Goal: Task Accomplishment & Management: Use online tool/utility

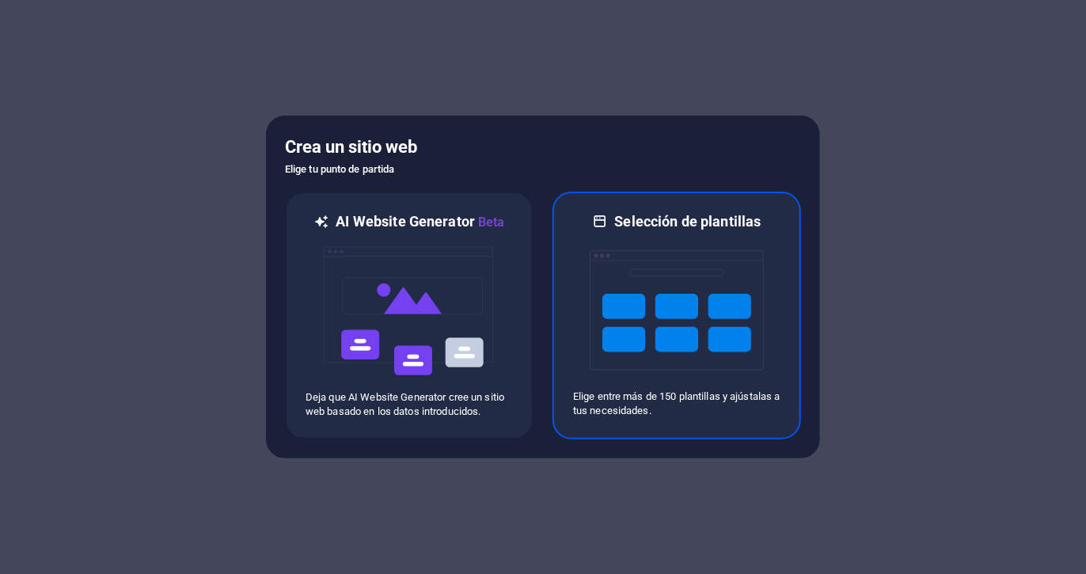
click at [623, 253] on img at bounding box center [677, 310] width 174 height 158
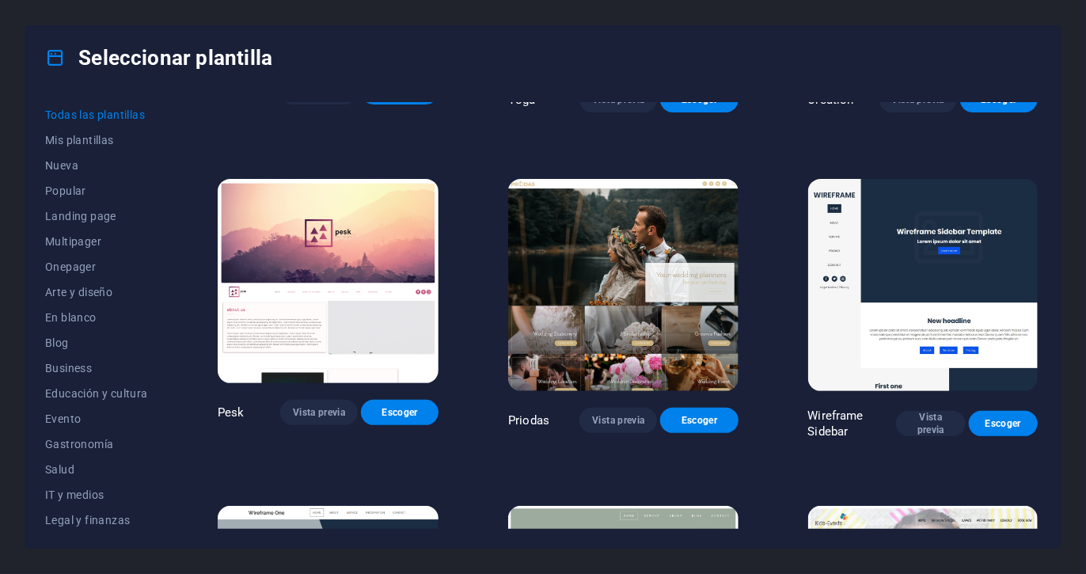
scroll to position [6129, 0]
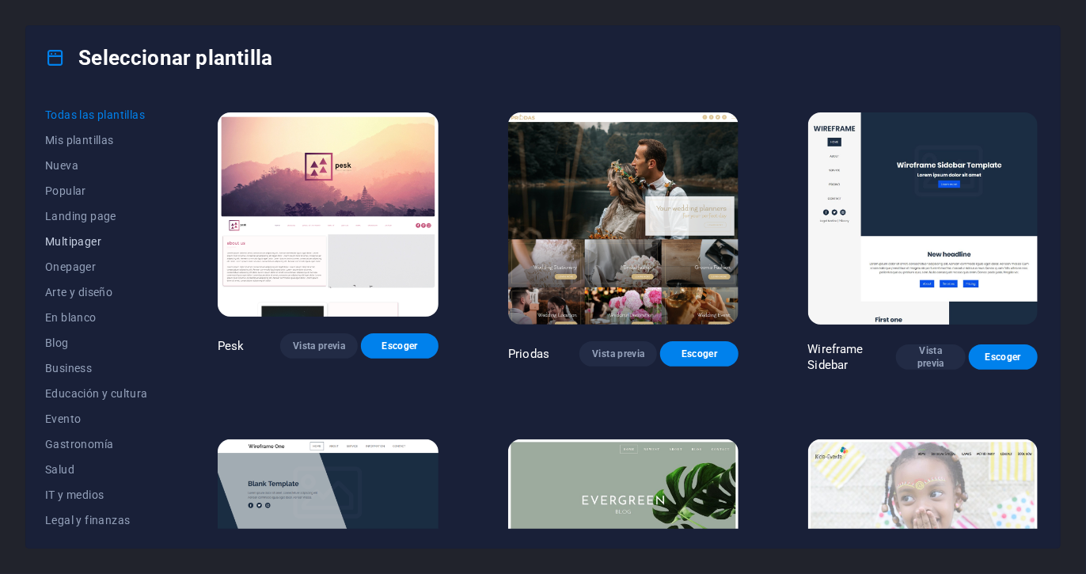
click at [73, 236] on span "Multipager" at bounding box center [96, 241] width 103 height 13
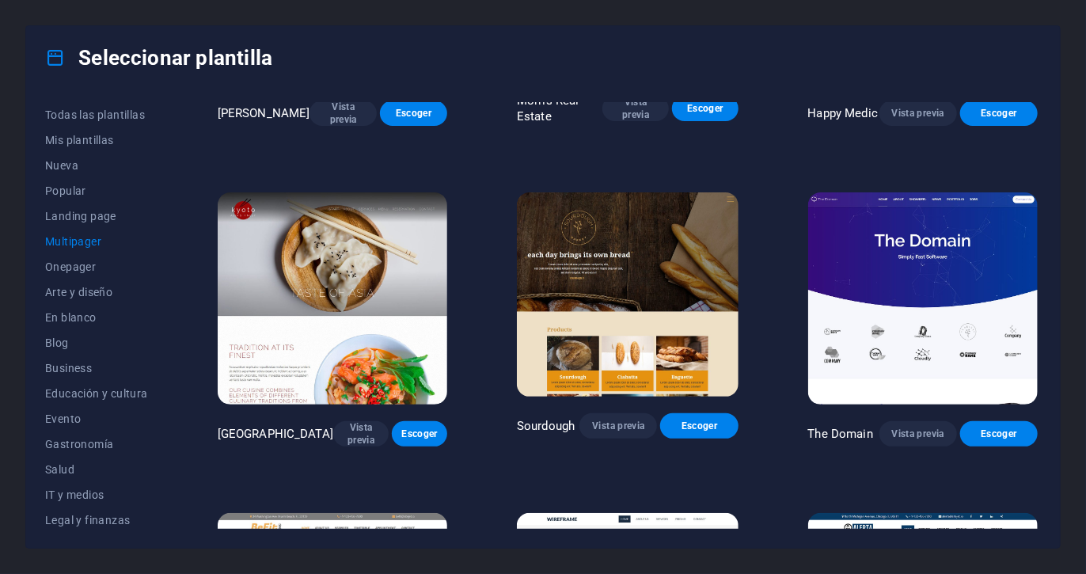
scroll to position [4774, 0]
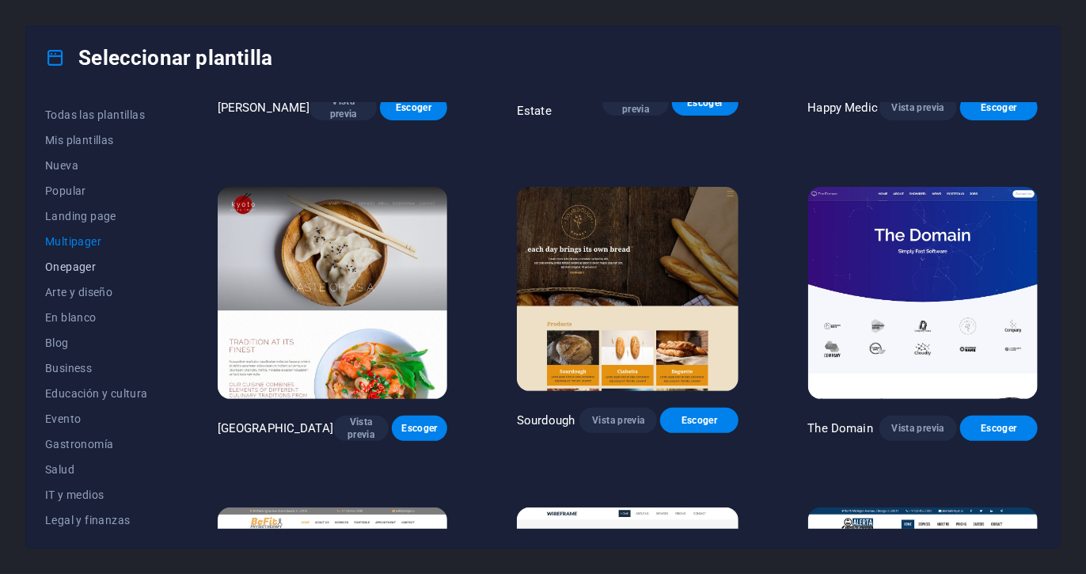
click at [62, 263] on span "Onepager" at bounding box center [96, 267] width 103 height 13
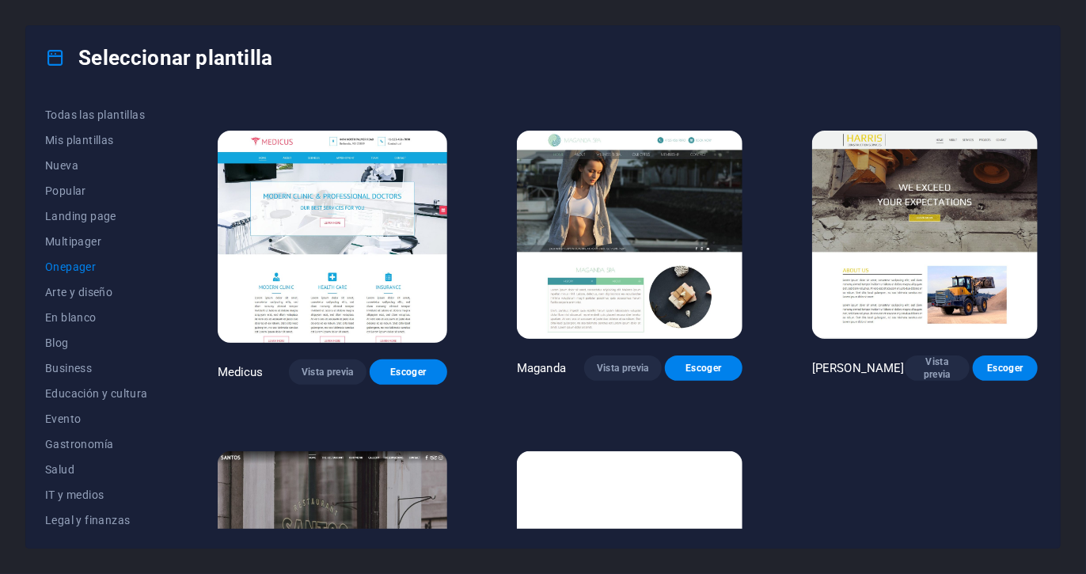
scroll to position [7767, 0]
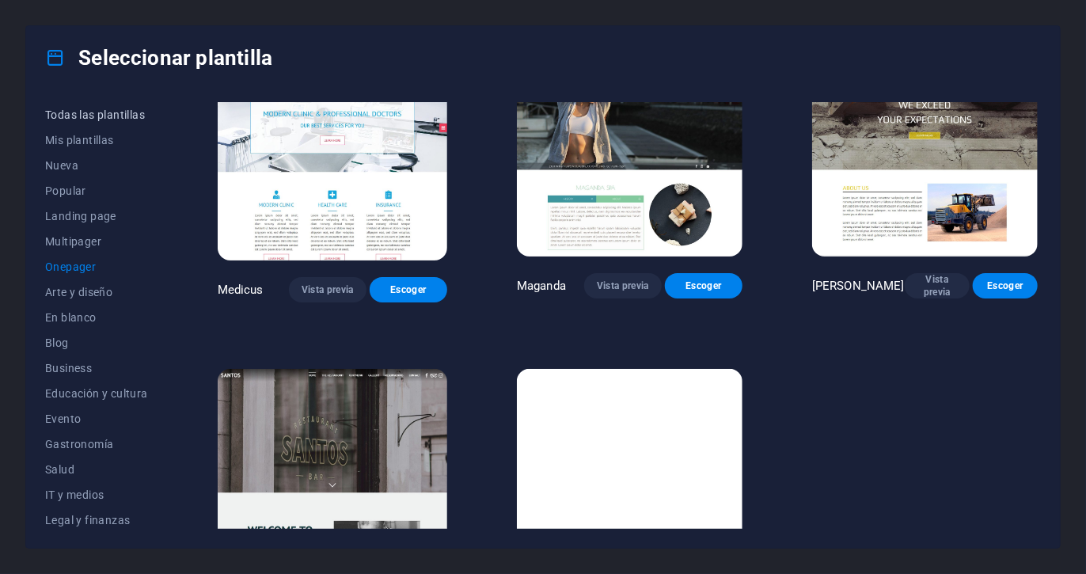
click at [118, 106] on button "Todas las plantillas" at bounding box center [96, 114] width 103 height 25
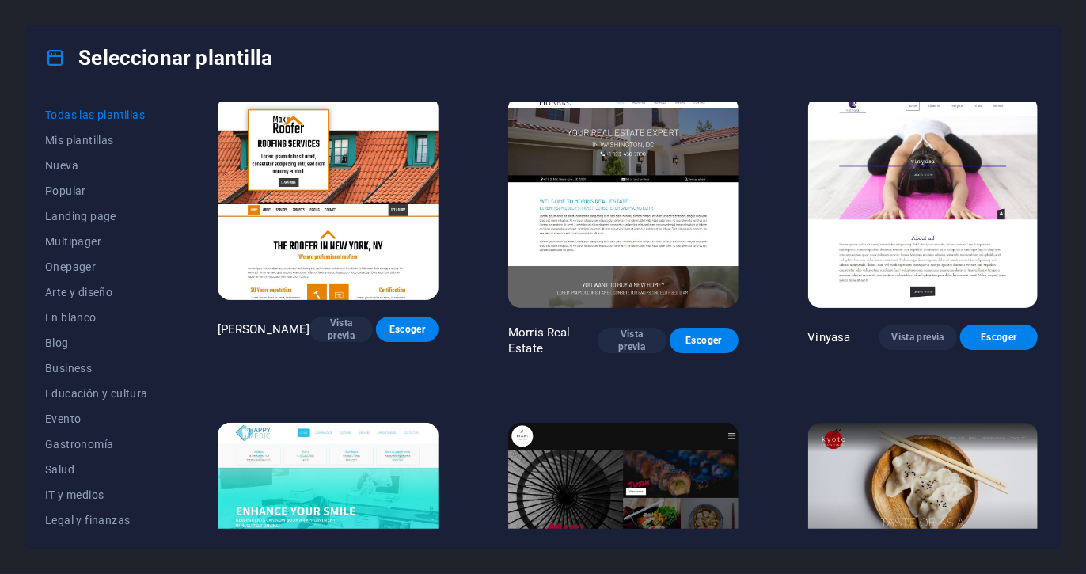
scroll to position [15140, 0]
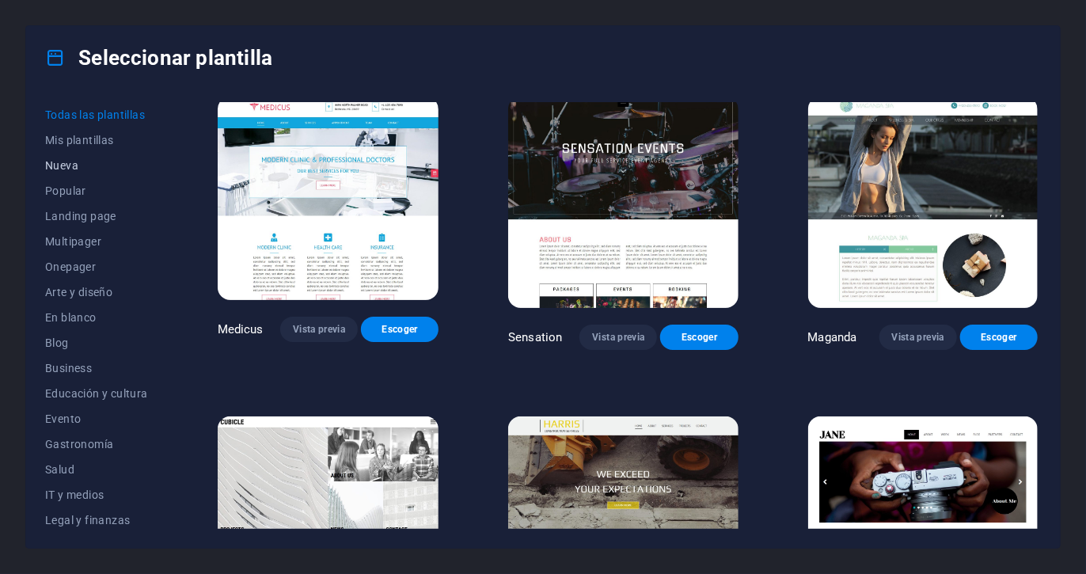
click at [73, 160] on span "Nueva" at bounding box center [96, 165] width 103 height 13
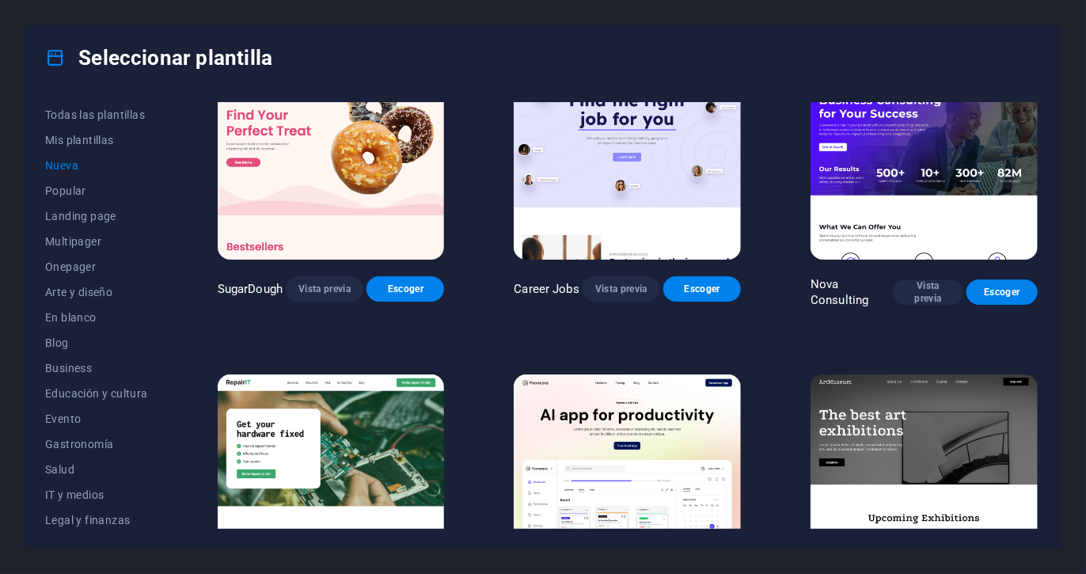
scroll to position [0, 0]
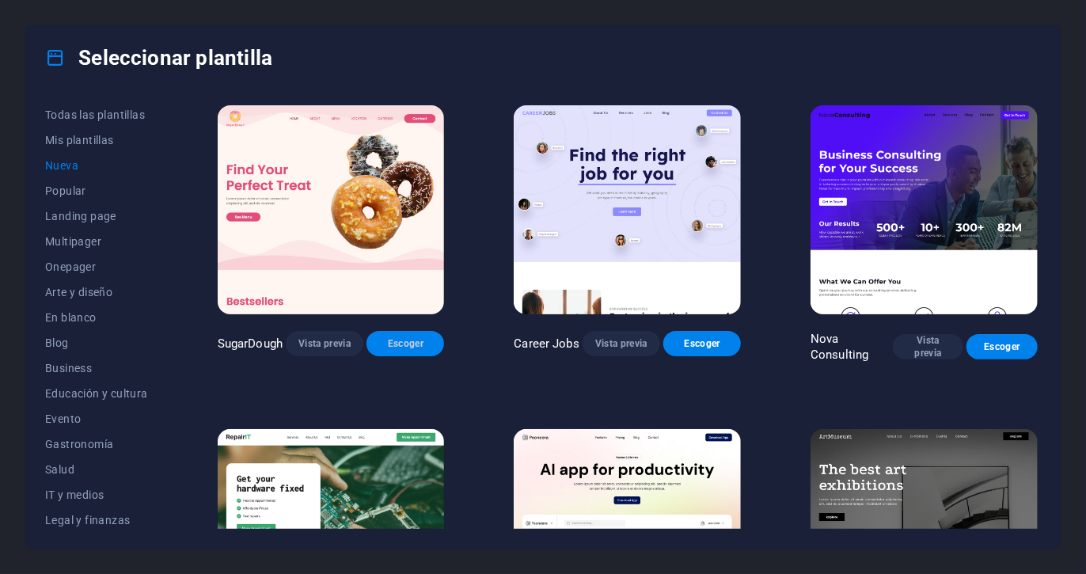
click at [421, 342] on span "Escoger" at bounding box center [405, 343] width 52 height 13
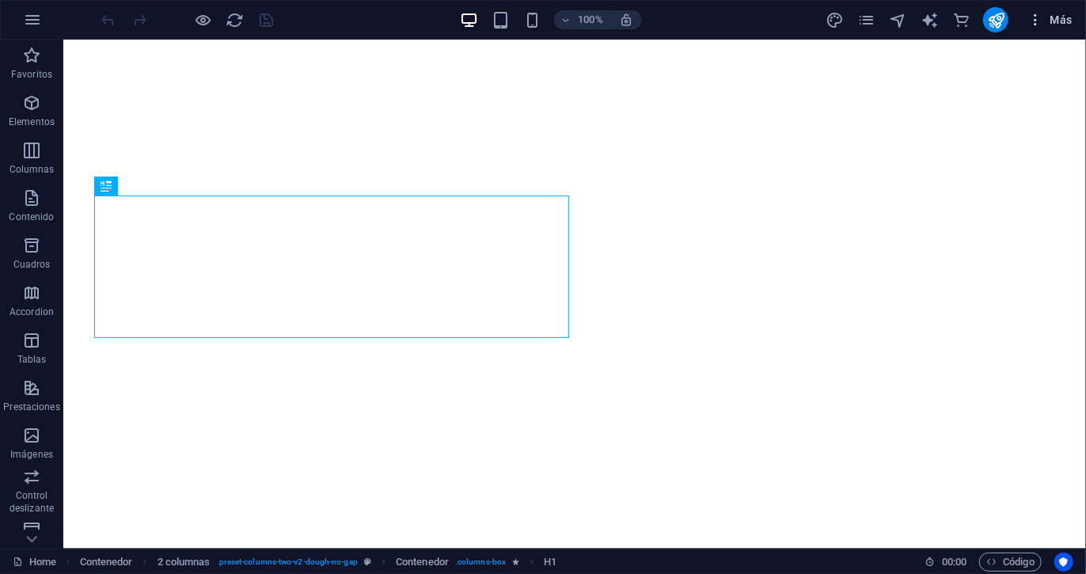
click at [1044, 17] on icon "button" at bounding box center [1036, 20] width 16 height 16
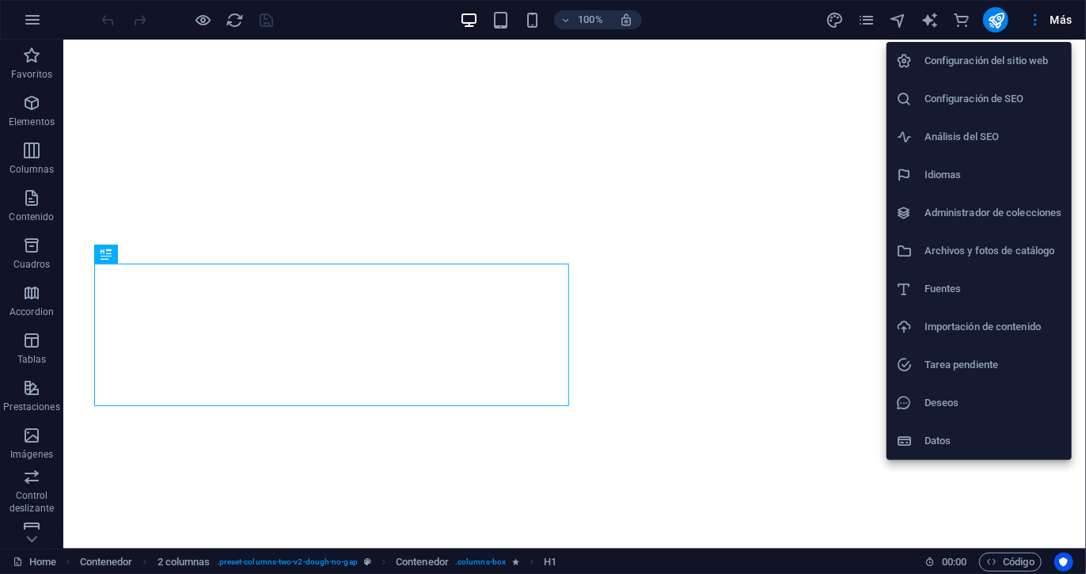
click at [1016, 59] on h6 "Configuración del sitio web" at bounding box center [994, 60] width 138 height 19
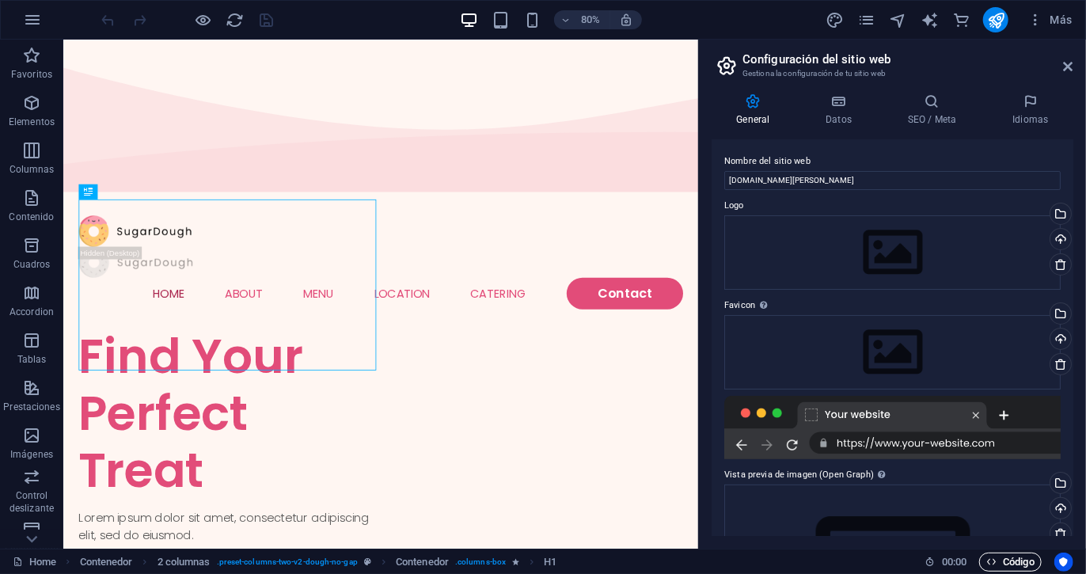
click at [1005, 562] on span "Código" at bounding box center [1011, 562] width 48 height 19
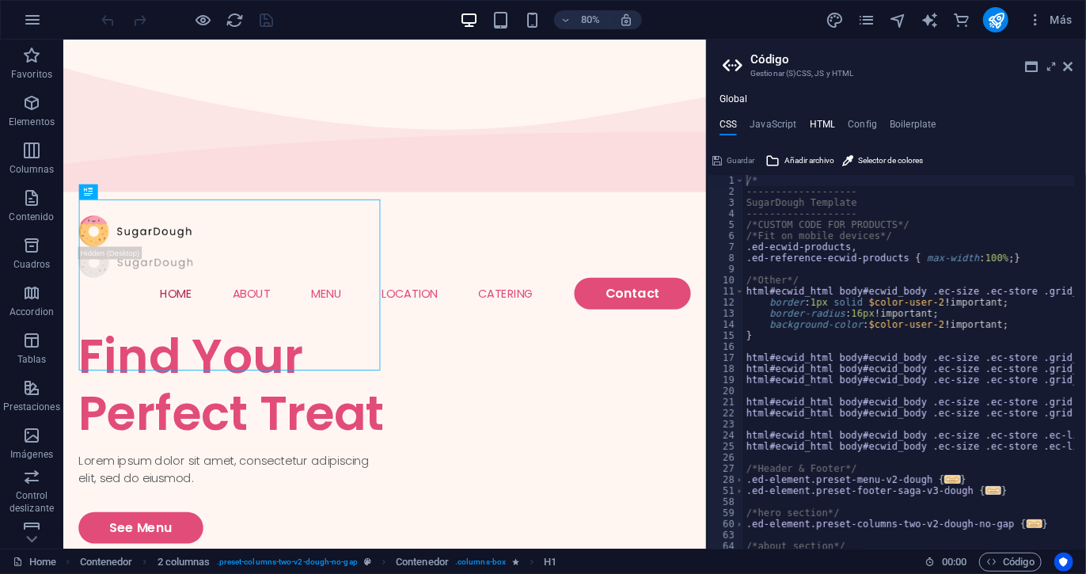
click at [825, 127] on h4 "HTML" at bounding box center [823, 127] width 26 height 17
type textarea "<a href="#main-content" class="button wv-link-content">Skip to main content</a>"
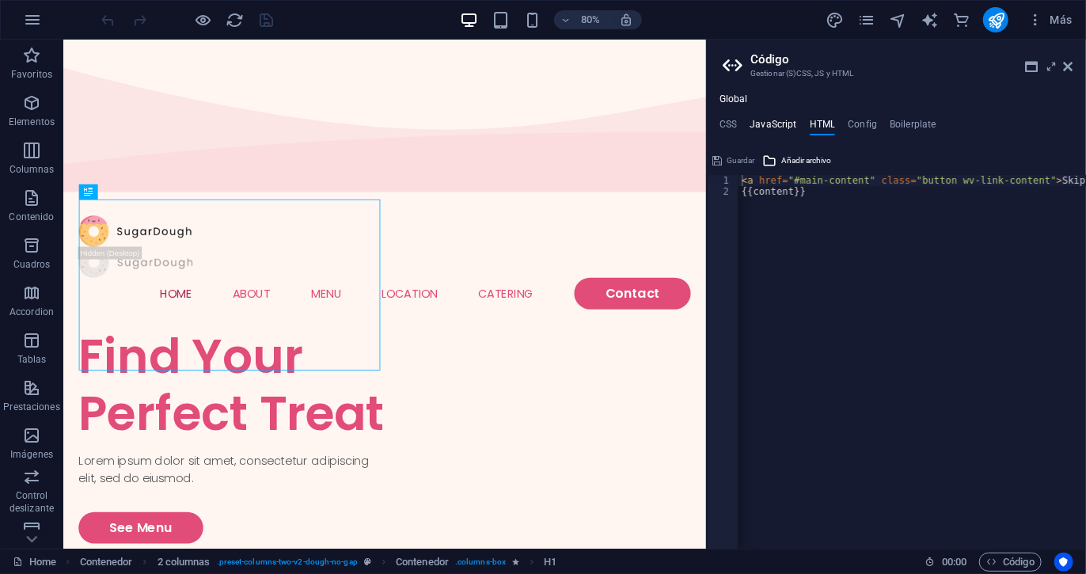
click at [770, 121] on h4 "JavaScript" at bounding box center [773, 127] width 47 height 17
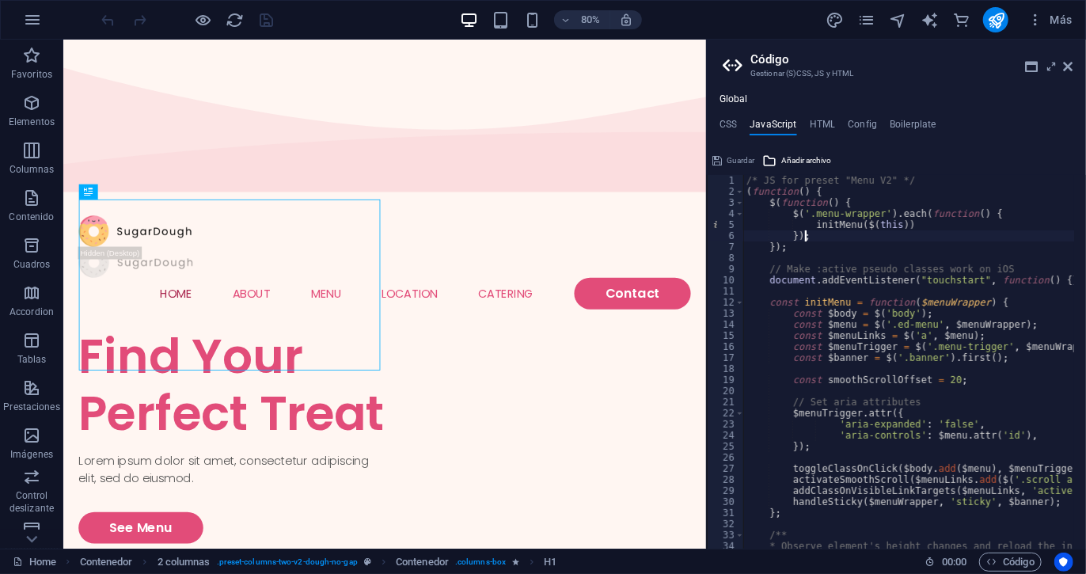
click at [844, 240] on div "/* JS for preset "Menu V2" */ ( function ( ) { $ ( function ( ) { $ ( '.menu-wr…" at bounding box center [1107, 367] width 727 height 384
click at [844, 240] on div "/* JS for preset "Menu V2" */ ( function ( ) { $ ( function ( ) { $ ( '.menu-wr…" at bounding box center [909, 362] width 331 height 374
click at [844, 240] on div "/* JS for preset "Menu V2" */ ( function ( ) { $ ( function ( ) { $ ( '.menu-wr…" at bounding box center [1107, 367] width 727 height 384
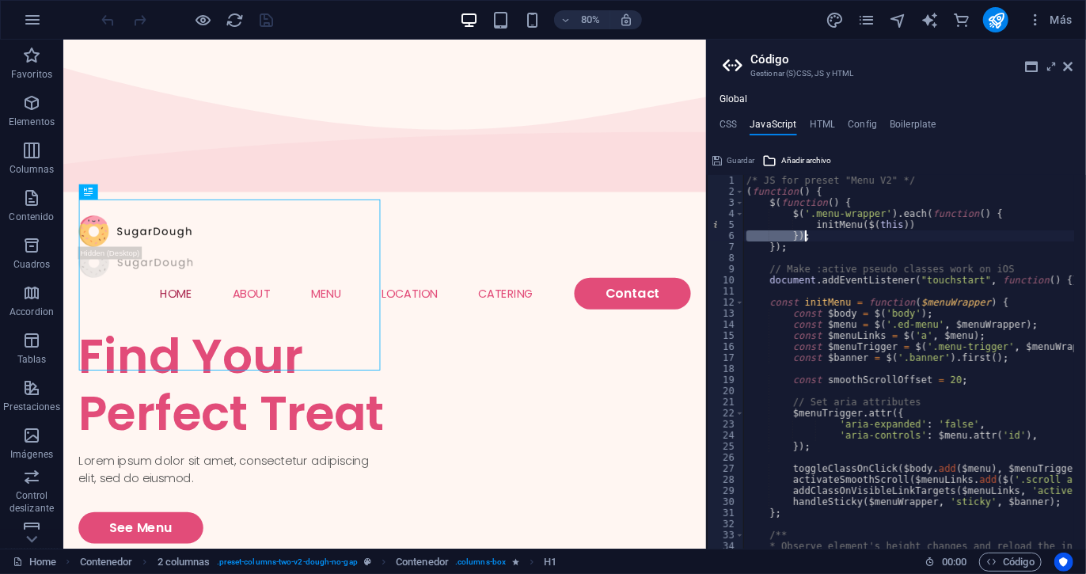
click at [844, 240] on div "/* JS for preset "Menu V2" */ ( function ( ) { $ ( function ( ) { $ ( '.menu-wr…" at bounding box center [1107, 367] width 727 height 384
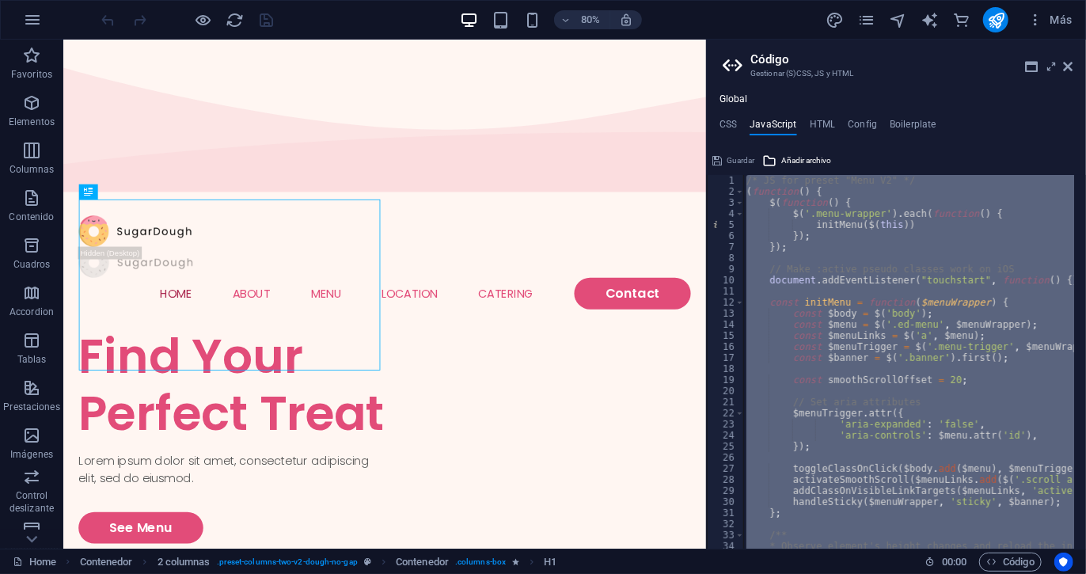
click at [844, 240] on div "/* JS for preset "Menu V2" */ ( function ( ) { $ ( function ( ) { $ ( '.menu-wr…" at bounding box center [1107, 367] width 727 height 384
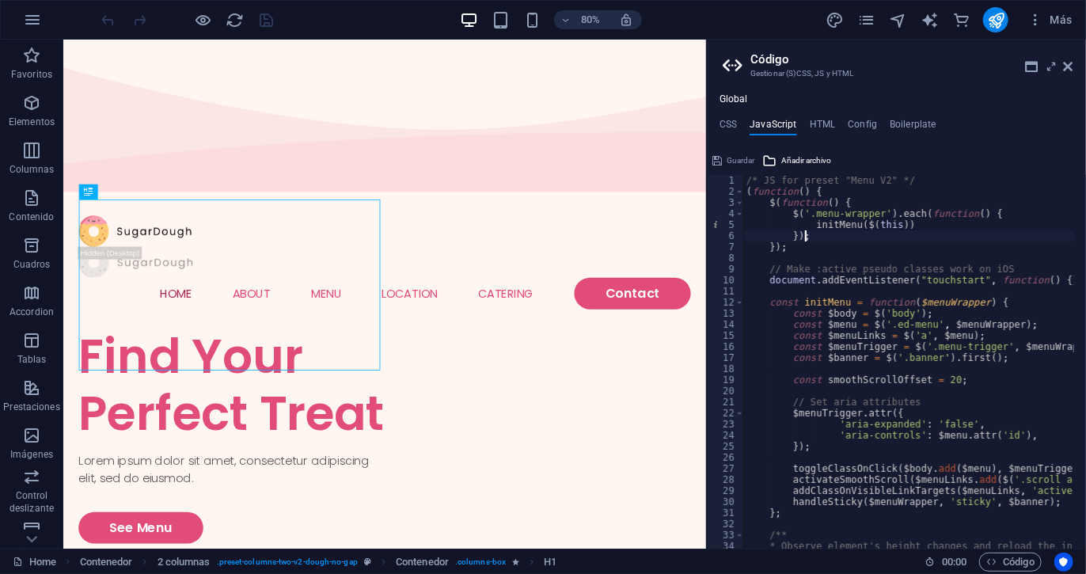
click at [844, 240] on div "/* JS for preset "Menu V2" */ ( function ( ) { $ ( function ( ) { $ ( '.menu-wr…" at bounding box center [1107, 367] width 727 height 384
type textarea "})(); /* End JS for preset "Menu V2" */"
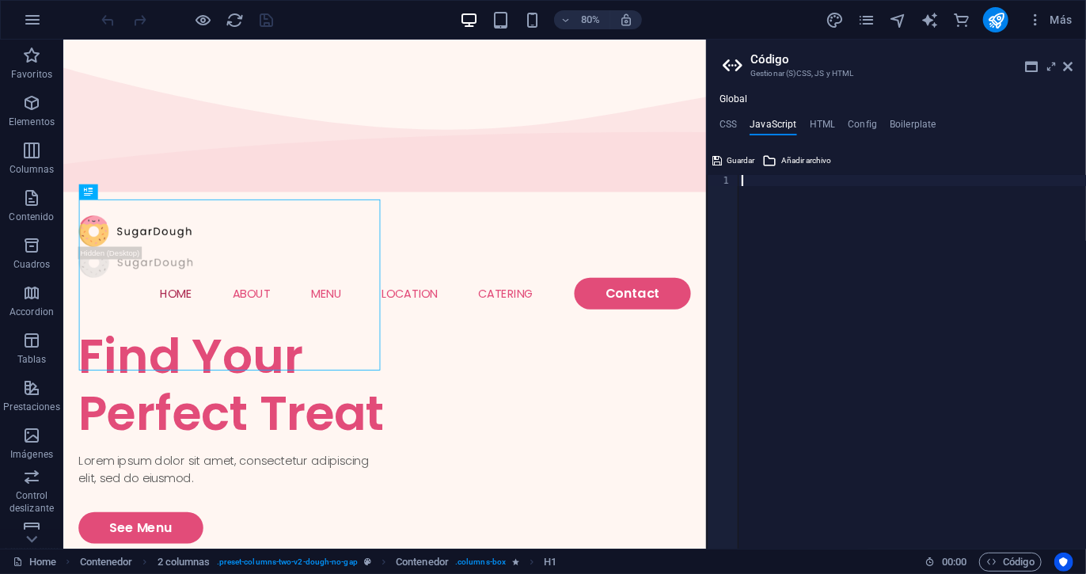
click at [844, 240] on div at bounding box center [913, 373] width 348 height 396
click at [723, 124] on h4 "CSS" at bounding box center [728, 127] width 17 height 17
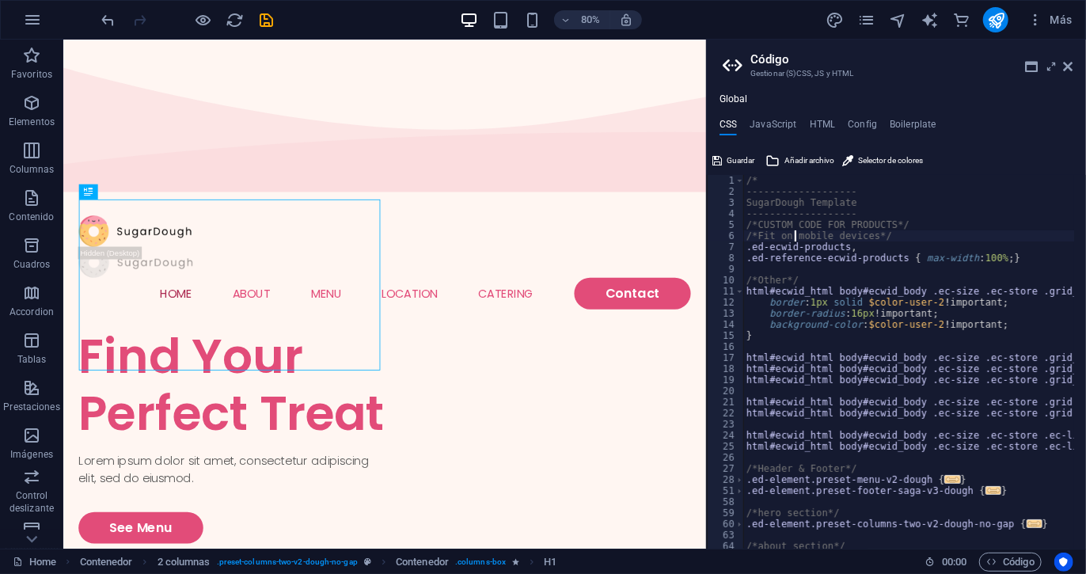
type textarea "); }"
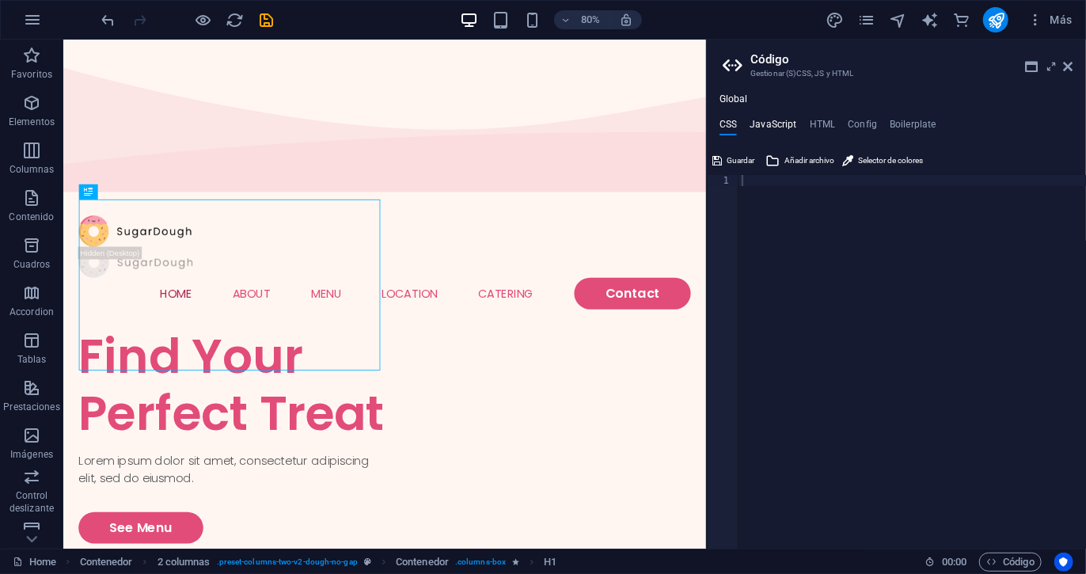
click at [778, 120] on h4 "JavaScript" at bounding box center [773, 127] width 47 height 17
click at [825, 122] on h4 "HTML" at bounding box center [823, 127] width 26 height 17
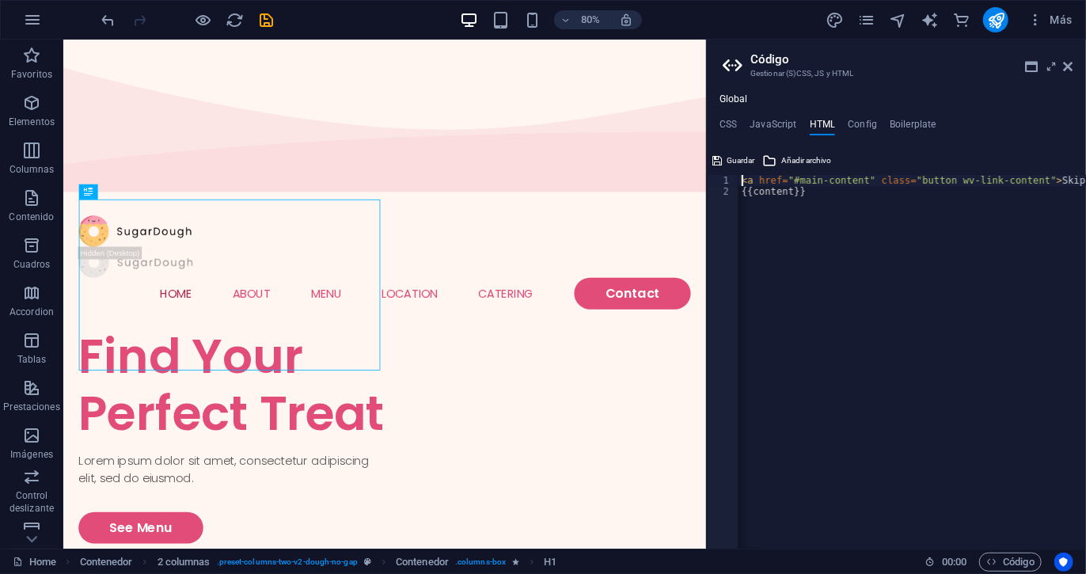
click at [813, 241] on div "< a href = "#main-content" class = "button wv-link-content" > Skip to main cont…" at bounding box center [953, 367] width 428 height 384
click at [813, 241] on div "< a href = "#main-content" class = "button wv-link-content" > Skip to main cont…" at bounding box center [913, 362] width 348 height 374
click at [813, 241] on div "< a href = "#main-content" class = "button wv-link-content" > Skip to main cont…" at bounding box center [953, 367] width 428 height 384
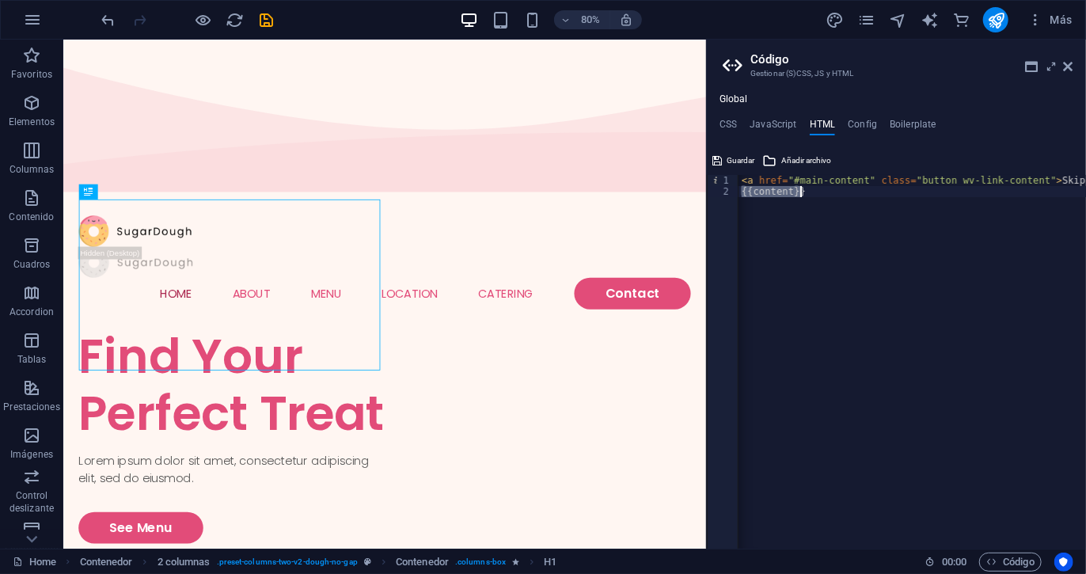
click at [813, 241] on div "< a href = "#main-content" class = "button wv-link-content" > Skip to main cont…" at bounding box center [953, 367] width 428 height 384
type textarea "<a href="#main-content" class="button wv-link-content">Skip to main content</a>…"
type textarea "<a href="#main-content" class="button wv-link-content">Skip to main content</a>"
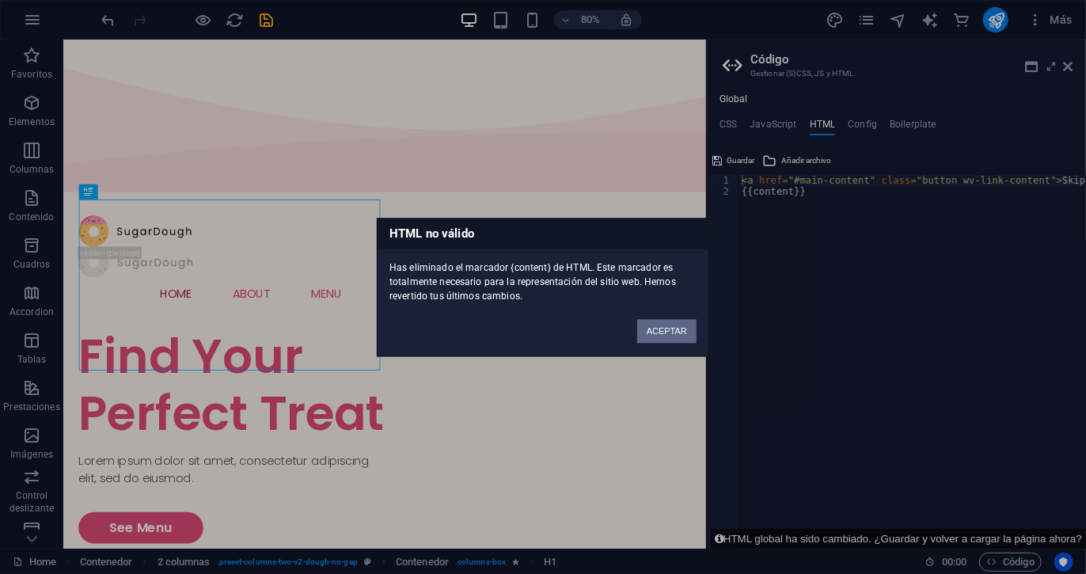
click at [676, 326] on button "ACEPTAR" at bounding box center [666, 331] width 59 height 24
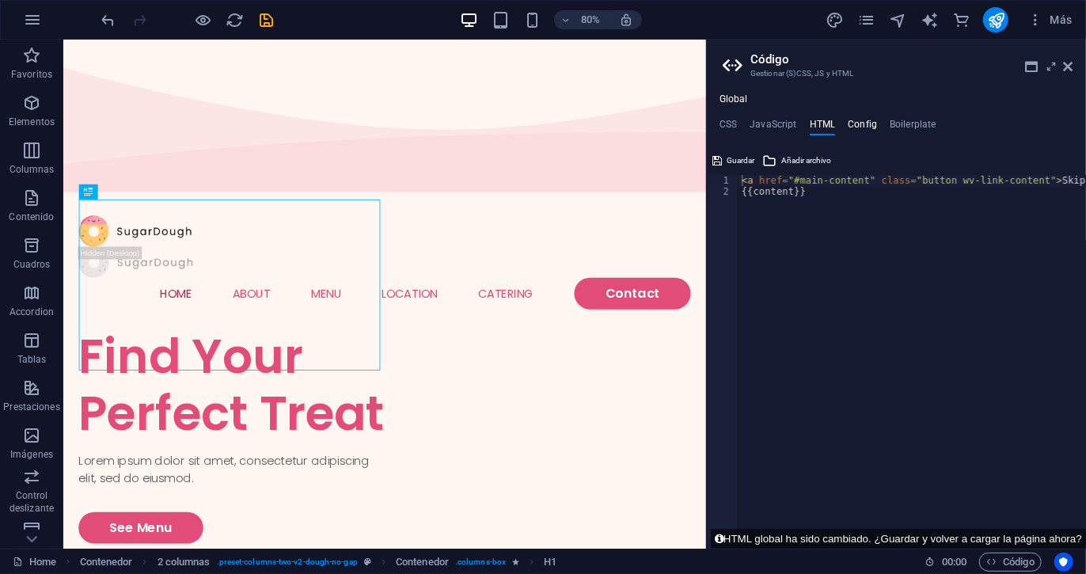
click at [854, 128] on h4 "Config" at bounding box center [862, 127] width 29 height 17
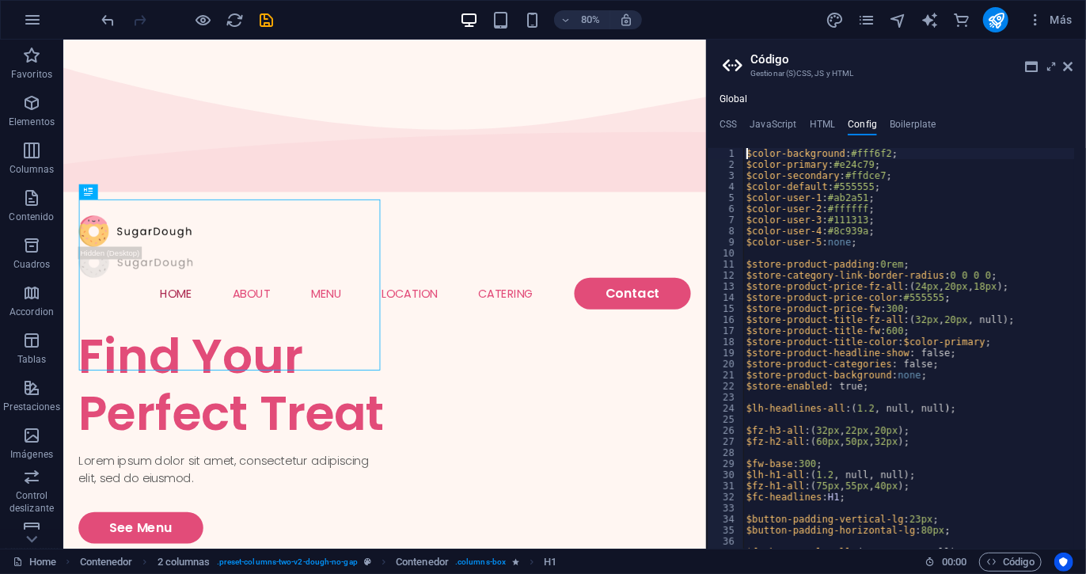
click at [812, 291] on div "$color-background : #fff6f2 ; $color-primary : #e24c79 ; $color-secondary : #ff…" at bounding box center [909, 359] width 331 height 423
click at [810, 290] on div "$color-background : #fff6f2 ; $color-primary : #e24c79 ; $color-secondary : #ff…" at bounding box center [909, 348] width 331 height 401
drag, startPoint x: 863, startPoint y: 301, endPoint x: 889, endPoint y: 289, distance: 28.7
click at [889, 289] on div "$color-background : #fff6f2 ; $color-primary : #e24c79 ; $color-secondary : #ff…" at bounding box center [909, 359] width 331 height 423
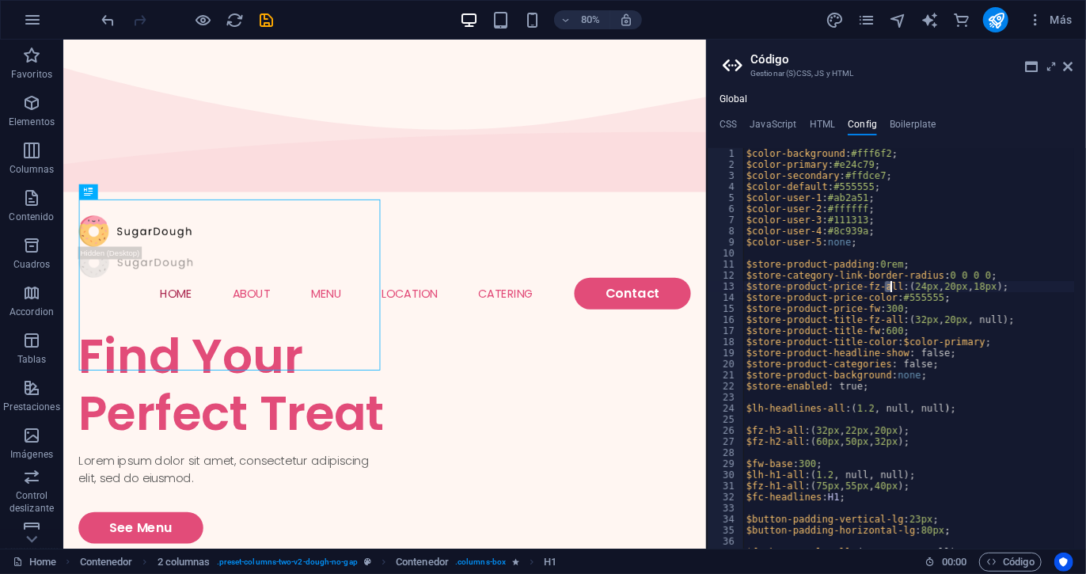
click at [889, 289] on div "$color-background : #fff6f2 ; $color-primary : #e24c79 ; $color-secondary : #ff…" at bounding box center [909, 348] width 331 height 401
click at [889, 289] on div "$color-background : #fff6f2 ; $color-primary : #e24c79 ; $color-secondary : #ff…" at bounding box center [909, 359] width 331 height 423
click at [889, 289] on div "$color-background : #fff6f2 ; $color-primary : #e24c79 ; $color-secondary : #ff…" at bounding box center [909, 348] width 331 height 401
click at [889, 289] on div "$color-background : #fff6f2 ; $color-primary : #e24c79 ; $color-secondary : #ff…" at bounding box center [909, 359] width 331 height 423
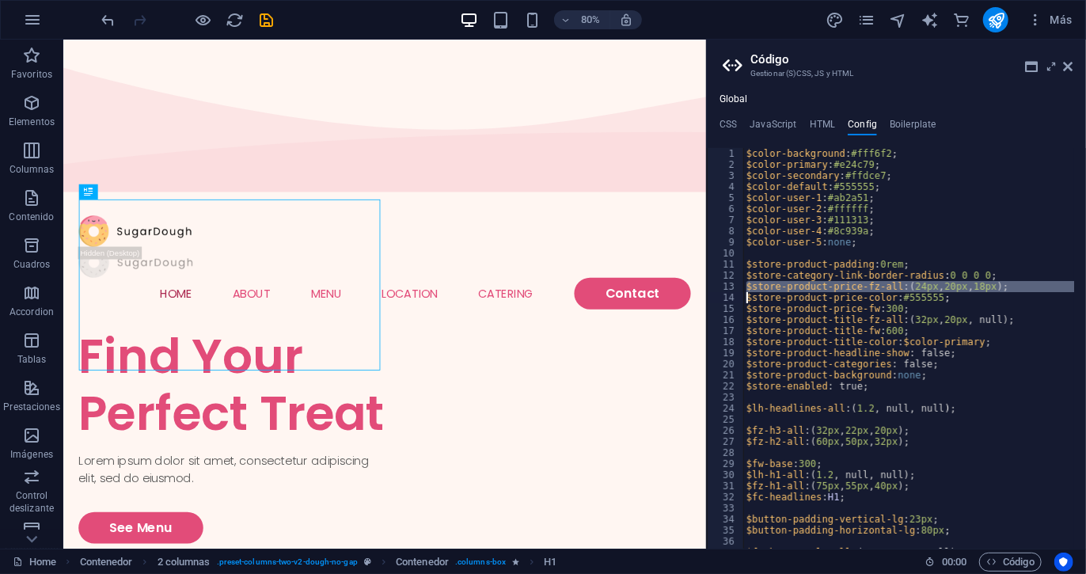
click at [889, 289] on div "$color-background : #fff6f2 ; $color-primary : #e24c79 ; $color-secondary : #ff…" at bounding box center [909, 359] width 331 height 423
type textarea "} }"
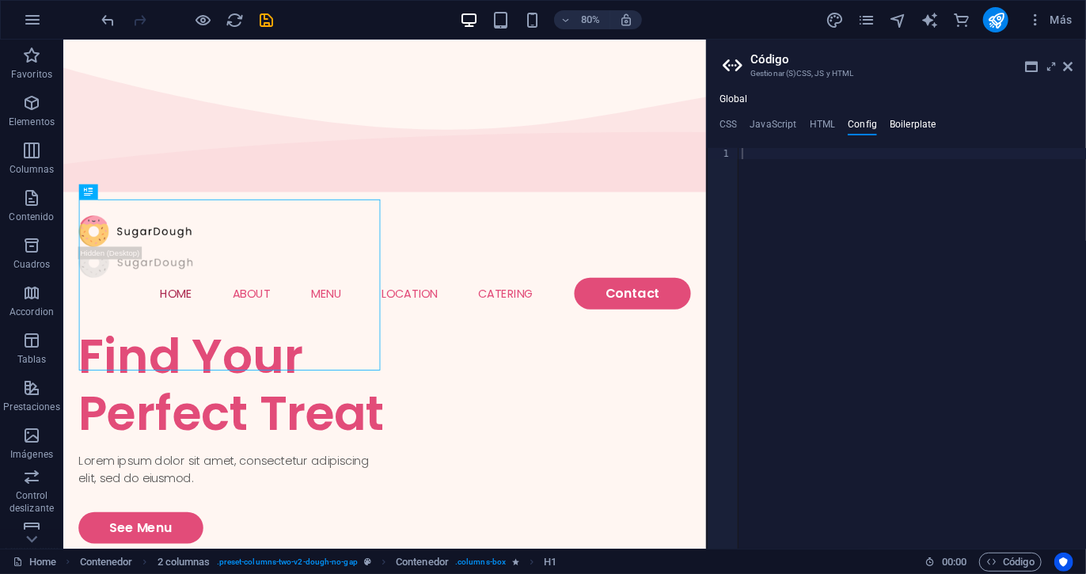
click at [919, 126] on h4 "Boilerplate" at bounding box center [913, 127] width 47 height 17
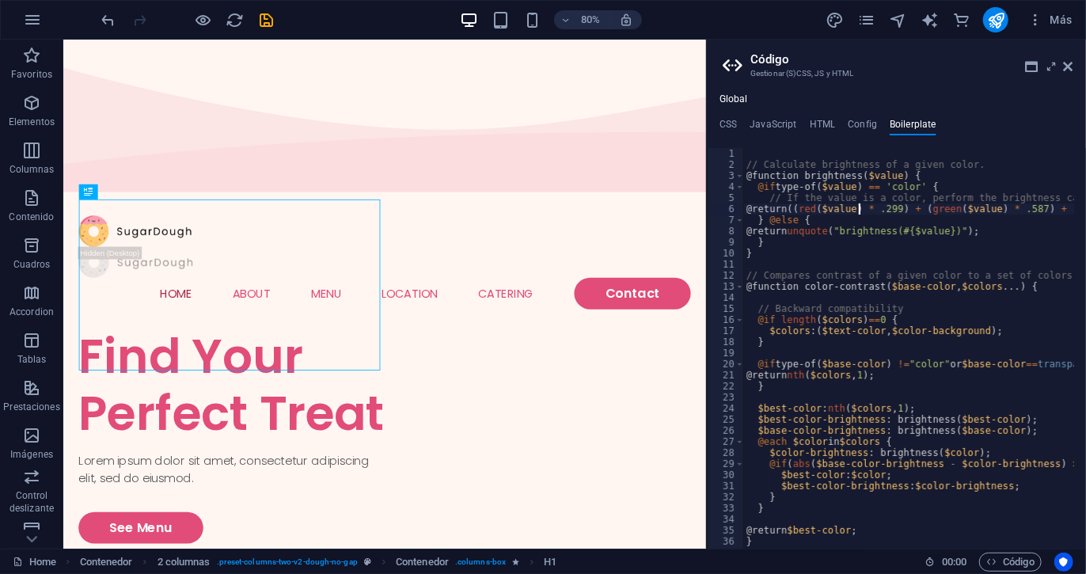
click at [860, 208] on div "// Calculate brightness of a given color. @function brightness ( $value ) { @if…" at bounding box center [909, 348] width 331 height 401
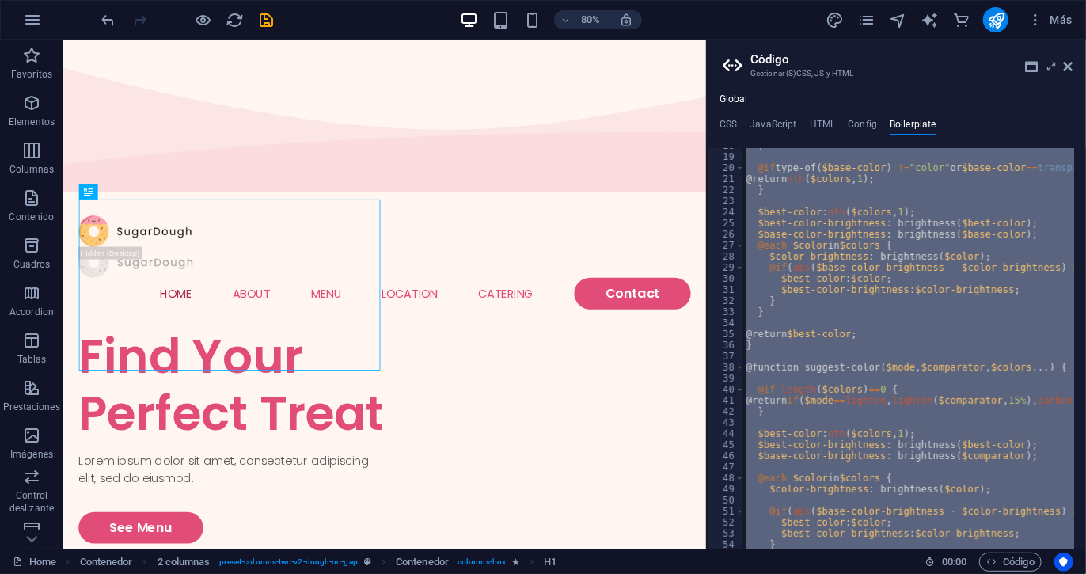
scroll to position [119, 0]
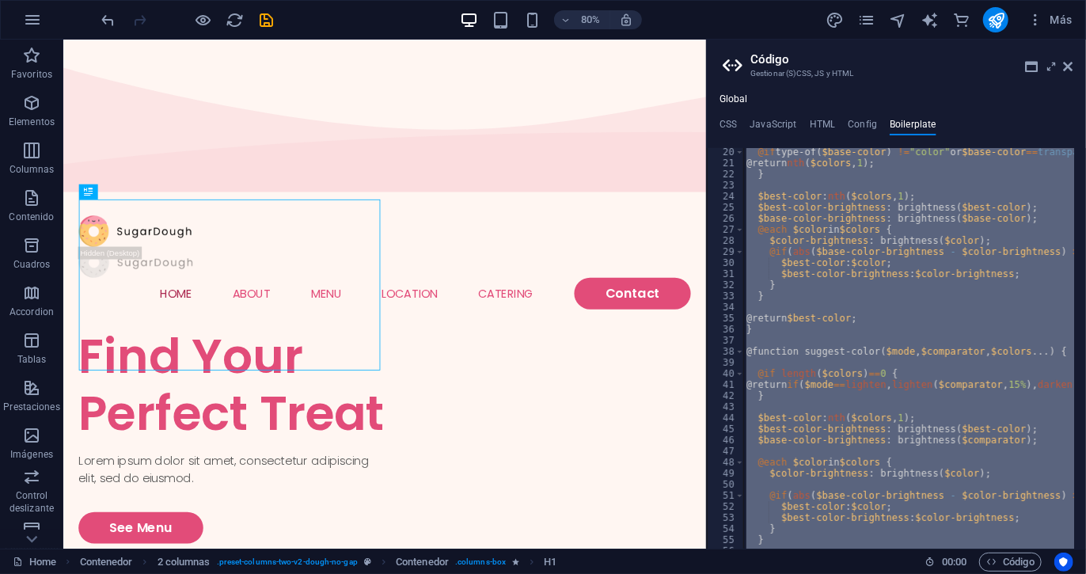
click at [839, 209] on div "@if type-of ( $base-color ) != "color" or $base-color == transparent { @return …" at bounding box center [909, 348] width 331 height 401
type textarea "$best-color-brightness: brightness($best-color);"
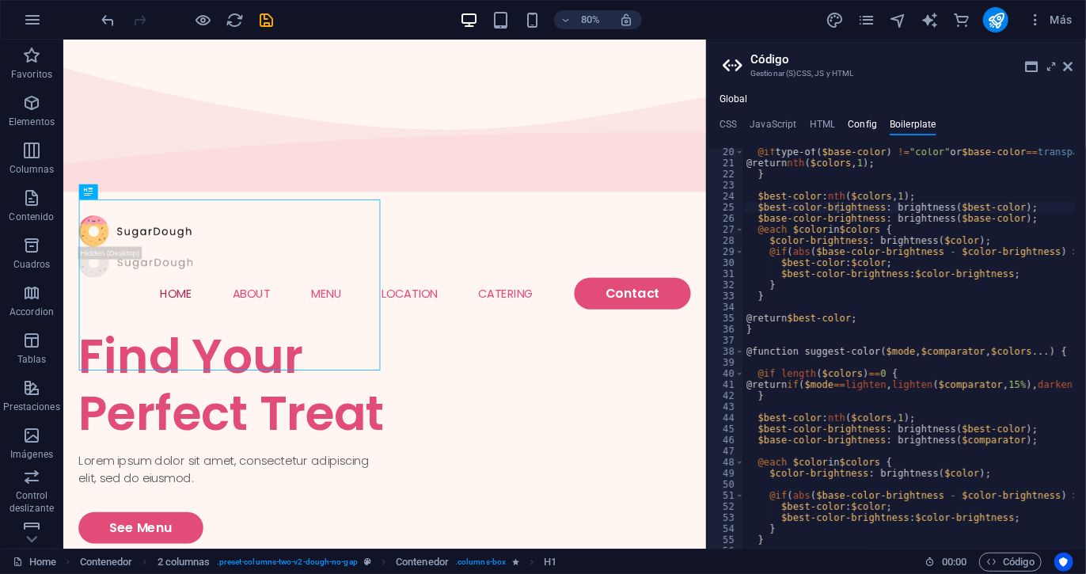
click at [854, 124] on h4 "Config" at bounding box center [862, 127] width 29 height 17
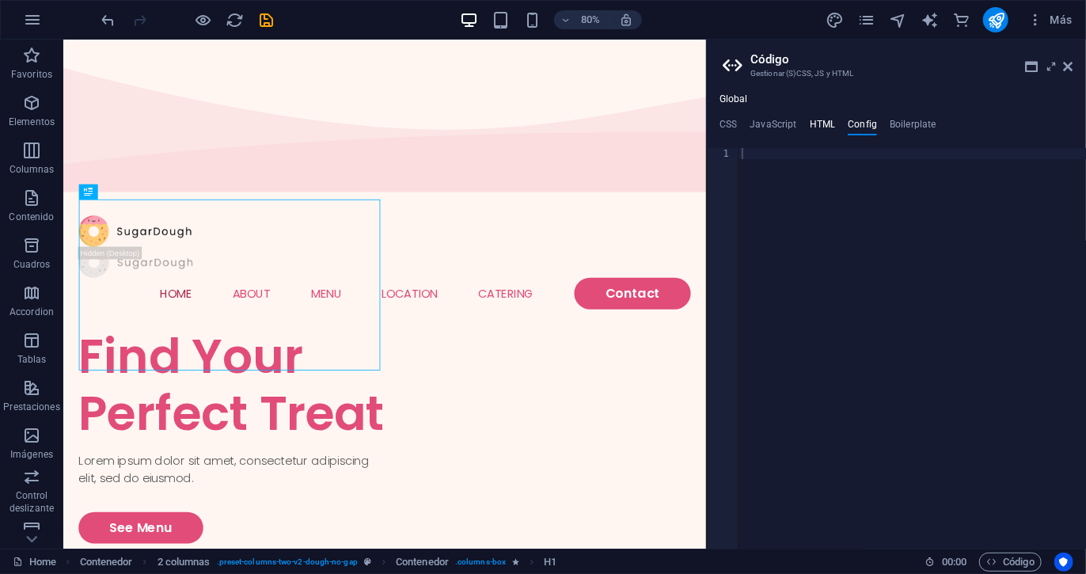
click at [810, 121] on h4 "HTML" at bounding box center [823, 127] width 26 height 17
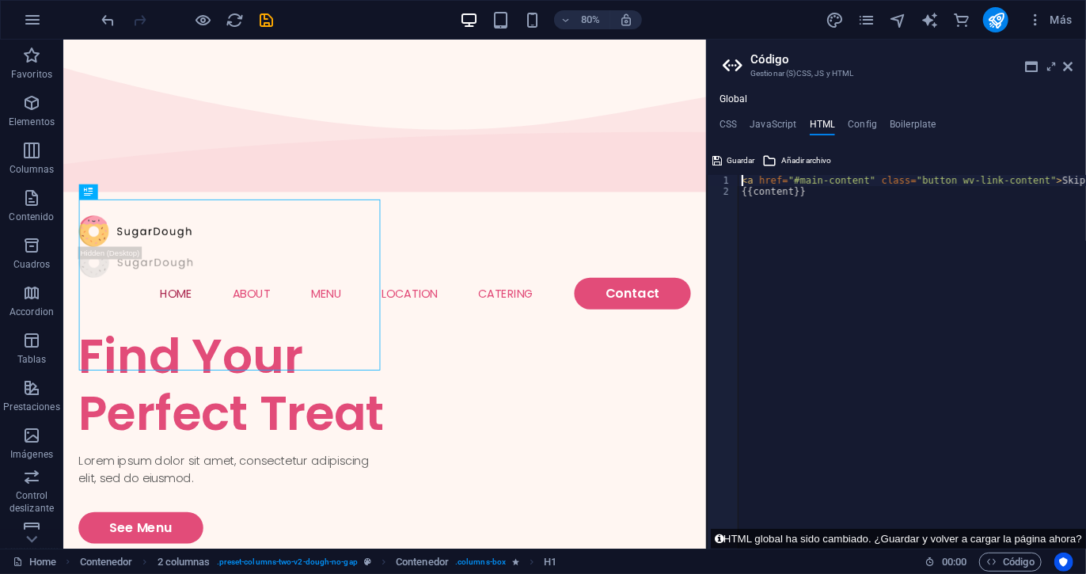
click at [792, 202] on div "< a href = "#main-content" class = "button wv-link-content" > Skip to main cont…" at bounding box center [953, 373] width 428 height 396
drag, startPoint x: 800, startPoint y: 216, endPoint x: 730, endPoint y: 143, distance: 100.8
click at [730, 143] on div "CSS JavaScript HTML Config Boilerplate 1 הההההההההההההההההההההההההההההההההההההה…" at bounding box center [896, 334] width 379 height 430
type textarea "<a href="#main-content" class="button wv-link-content">Skip to main content</a>…"
paste textarea
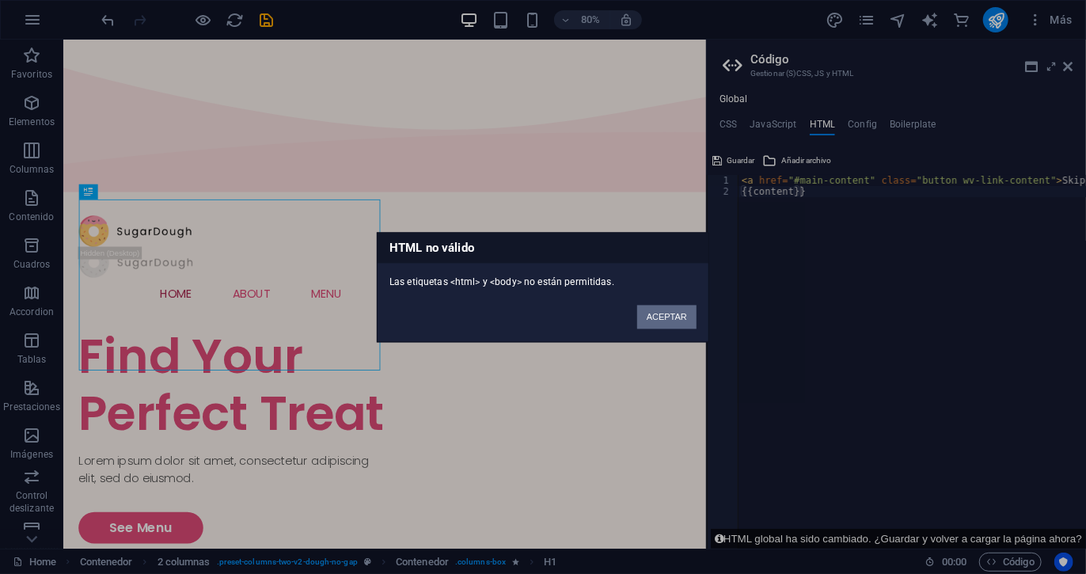
click at [670, 315] on button "ACEPTAR" at bounding box center [666, 317] width 59 height 24
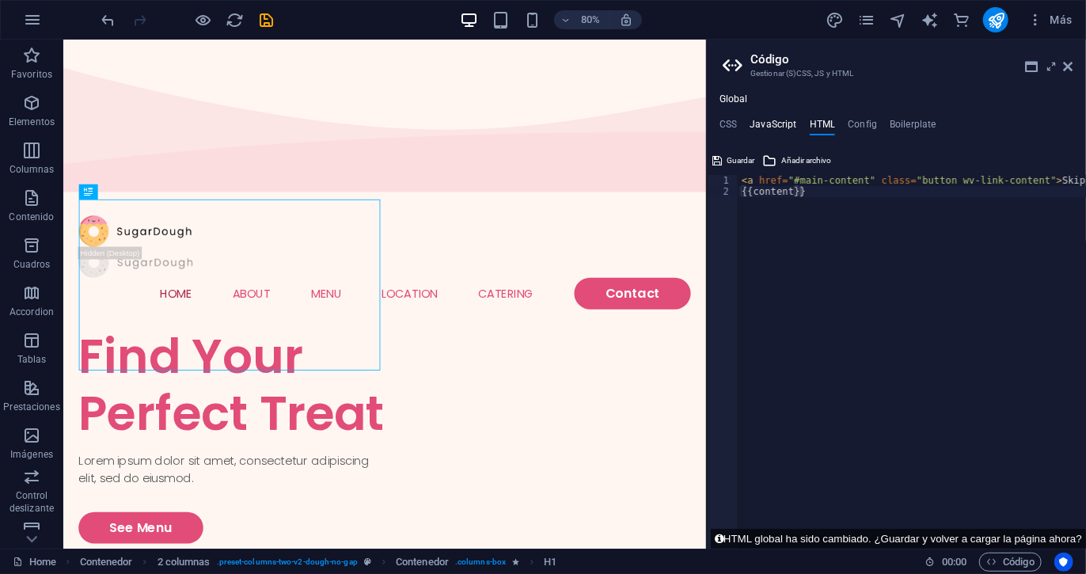
click at [772, 121] on h4 "JavaScript" at bounding box center [773, 127] width 47 height 17
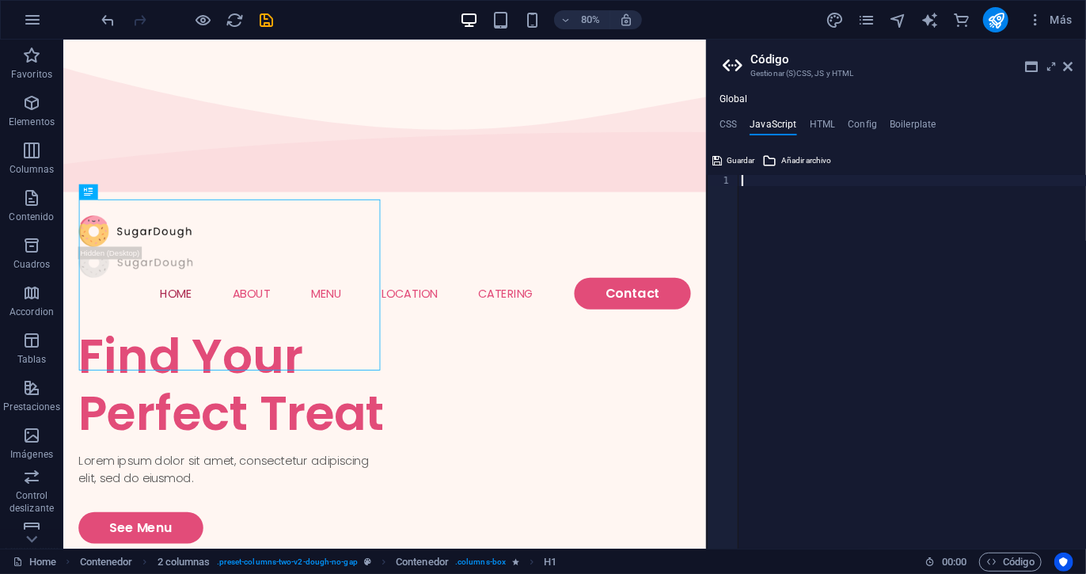
click at [770, 186] on div at bounding box center [913, 373] width 348 height 396
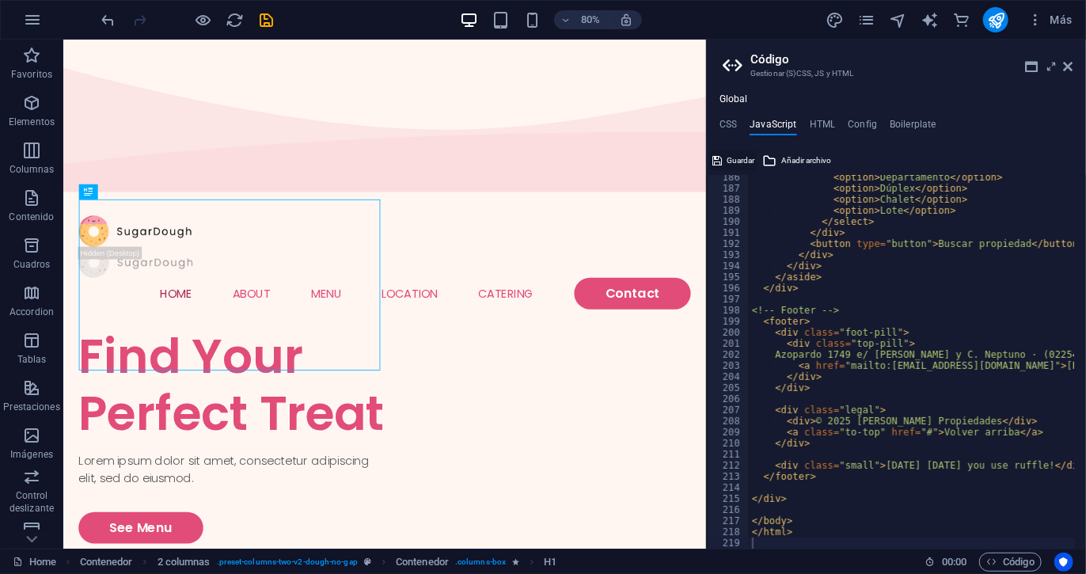
click at [735, 164] on span "Guardar" at bounding box center [741, 160] width 28 height 19
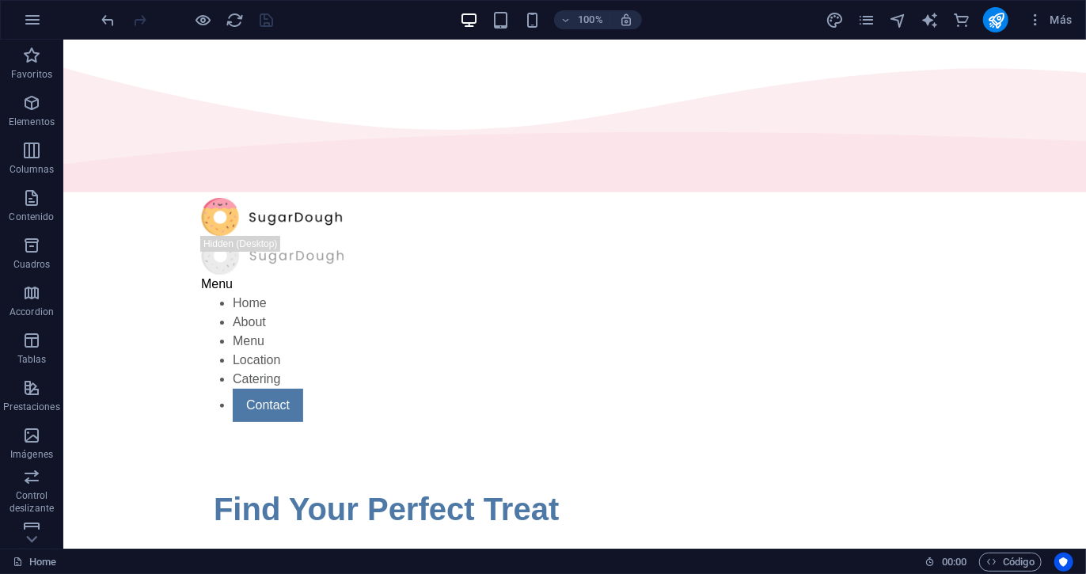
click at [242, 32] on div "100% Más" at bounding box center [543, 20] width 1085 height 38
click at [238, 14] on icon "reload" at bounding box center [235, 20] width 18 height 18
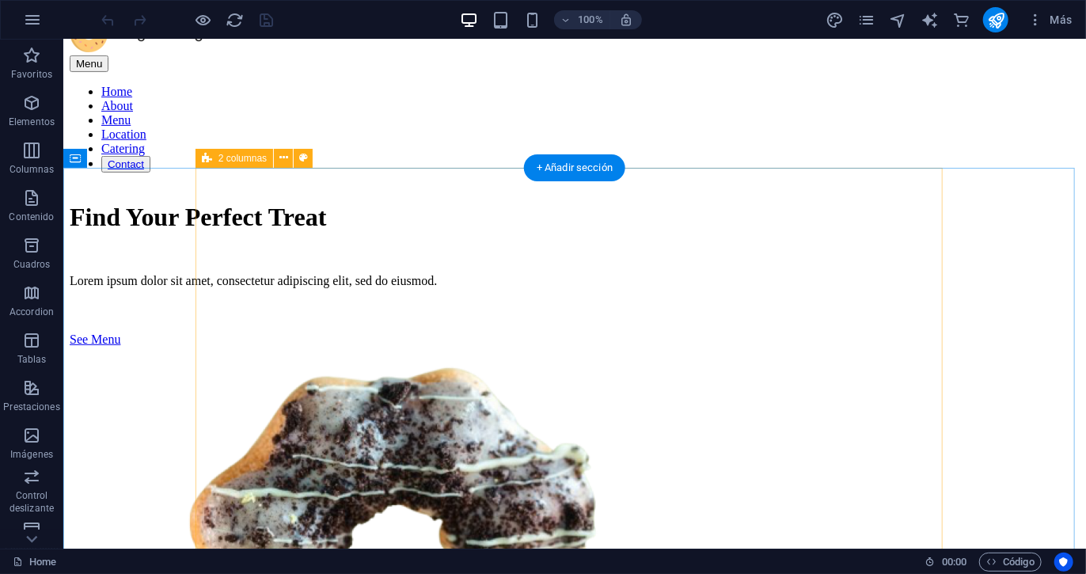
scroll to position [0, 0]
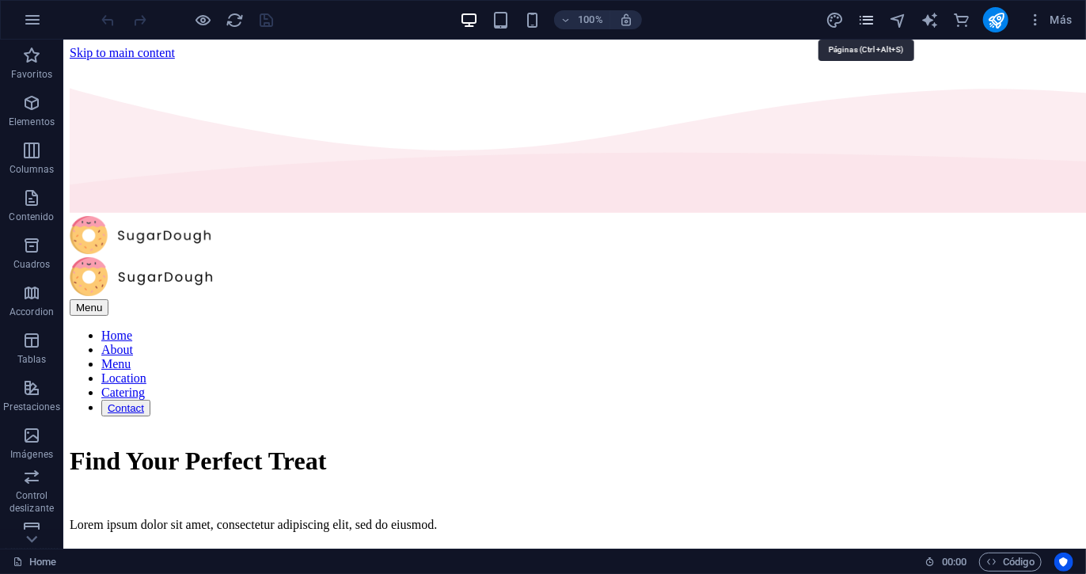
click at [870, 17] on icon "pages" at bounding box center [867, 20] width 18 height 18
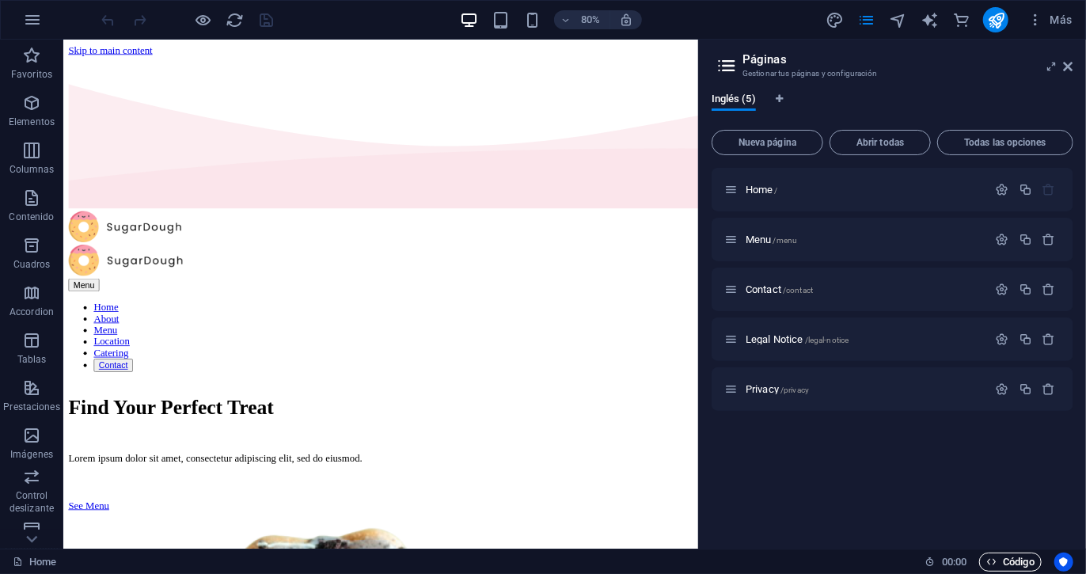
click at [1015, 561] on span "Código" at bounding box center [1011, 562] width 48 height 19
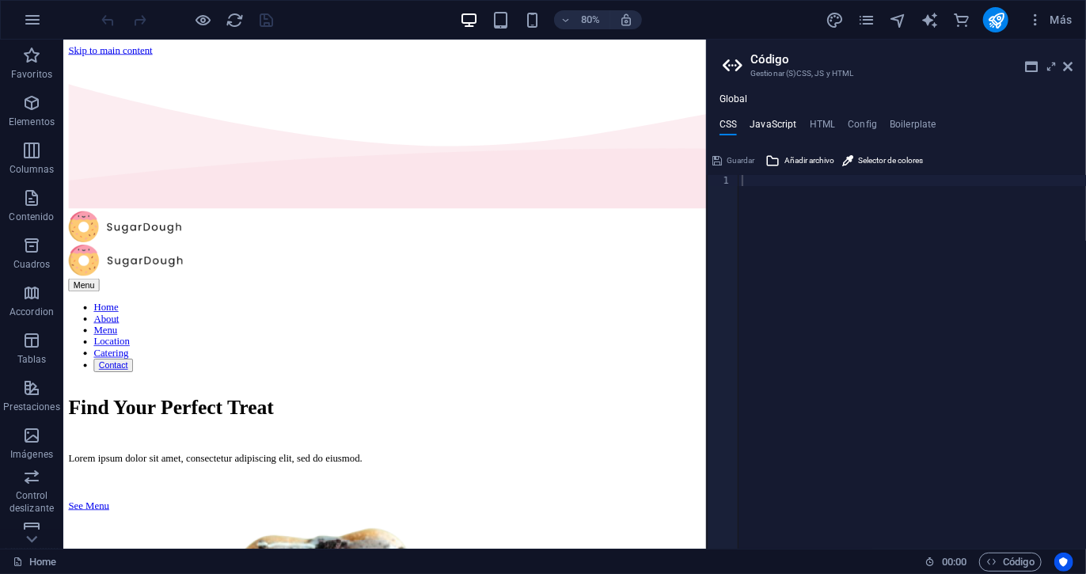
click at [780, 125] on h4 "JavaScript" at bounding box center [773, 127] width 47 height 17
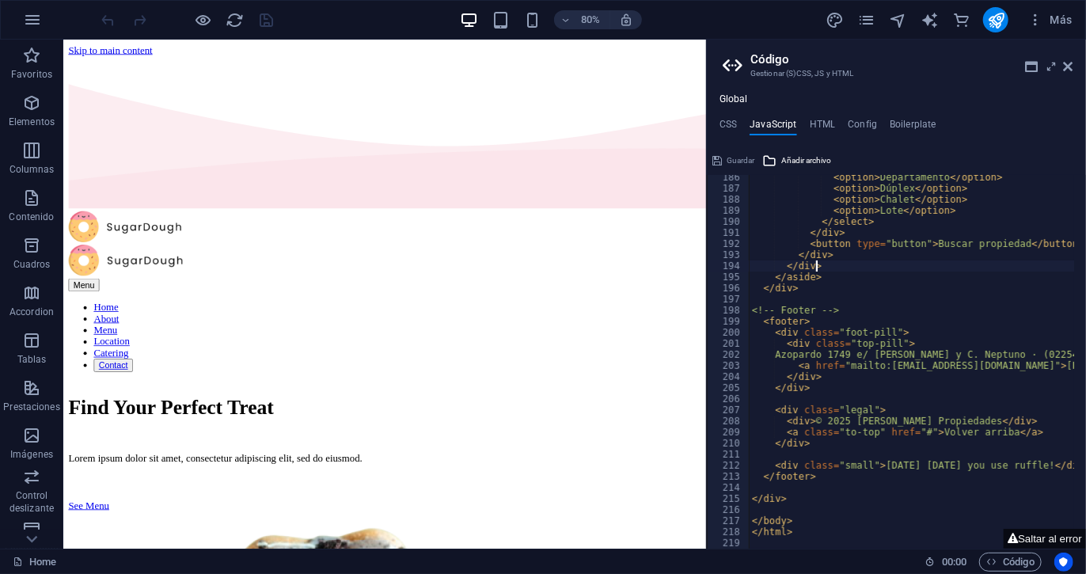
click at [819, 272] on div "< option > Departamento </ option > < option > Dúplex </ option > < option > Ch…" at bounding box center [911, 362] width 325 height 374
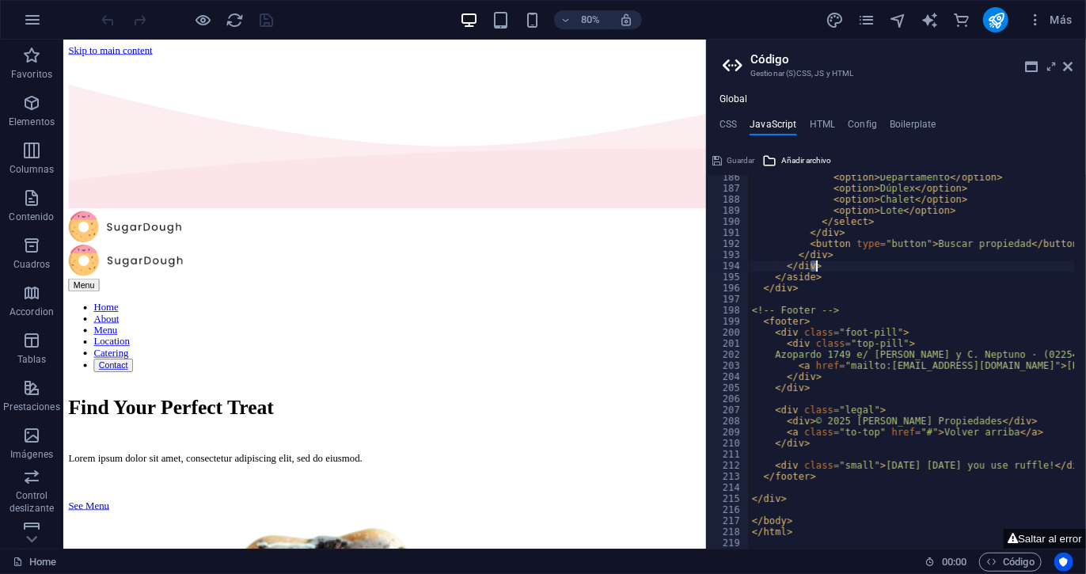
click at [819, 272] on div "< option > Departamento </ option > < option > Dúplex </ option > < option > Ch…" at bounding box center [911, 362] width 325 height 374
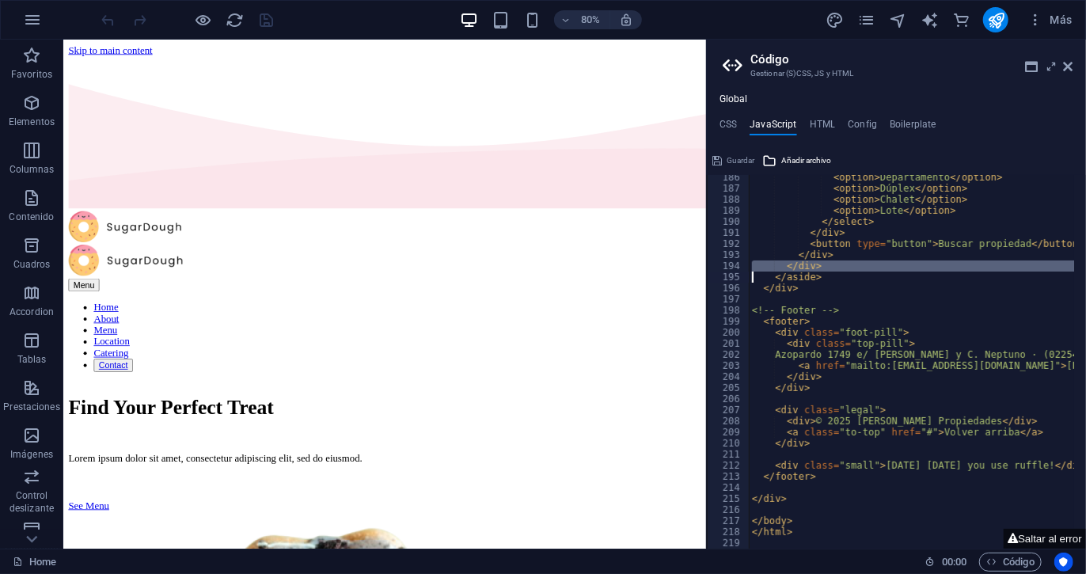
click at [819, 272] on div "< option > Departamento </ option > < option > Dúplex </ option > < option > Ch…" at bounding box center [911, 362] width 325 height 374
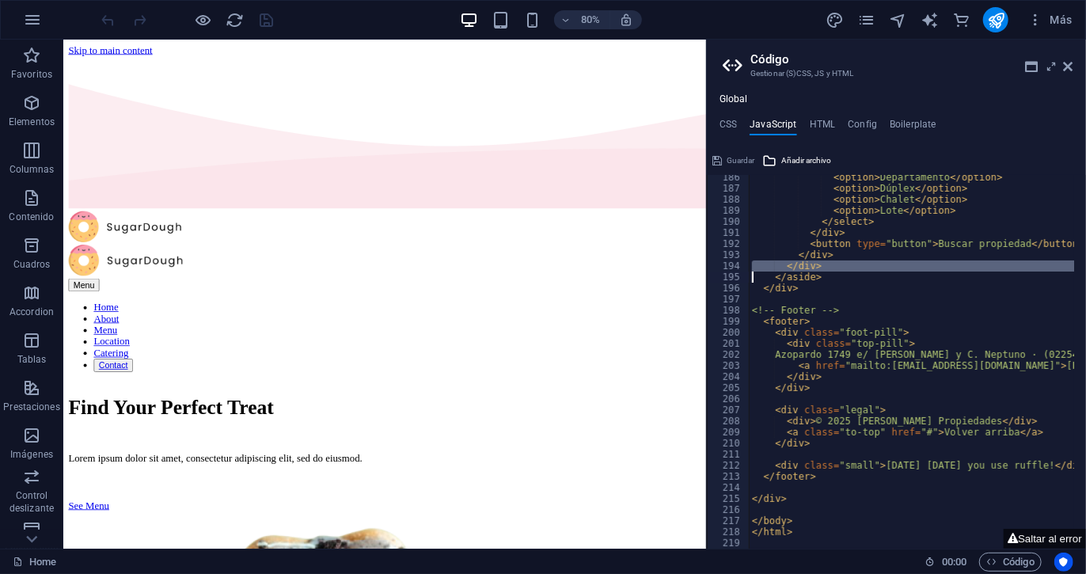
click at [819, 272] on div "< option > Departamento </ option > < option > Dúplex </ option > < option > Ch…" at bounding box center [911, 362] width 325 height 374
type textarea "</html>"
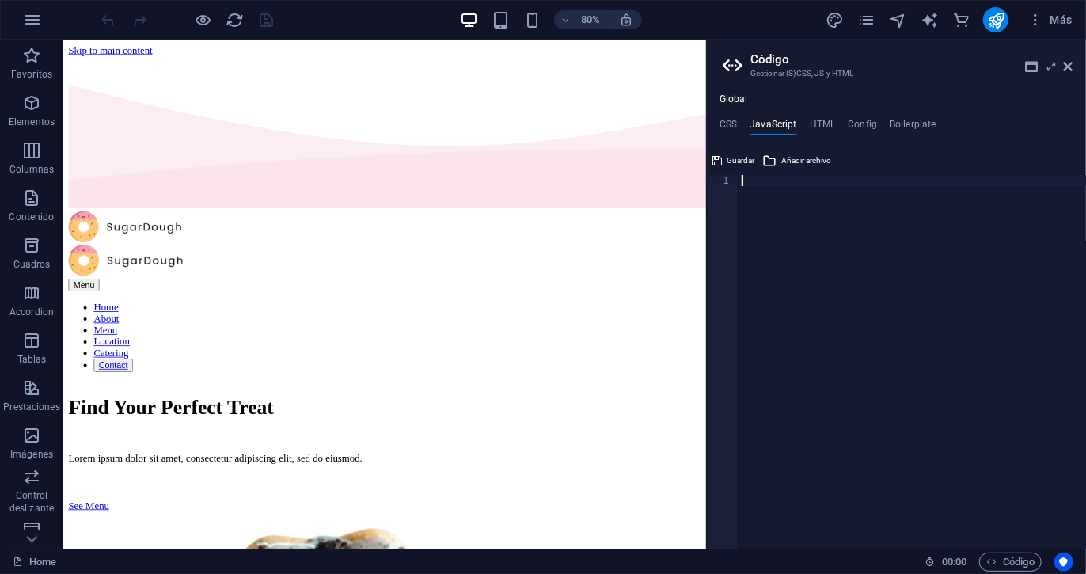
paste textarea "</div>"
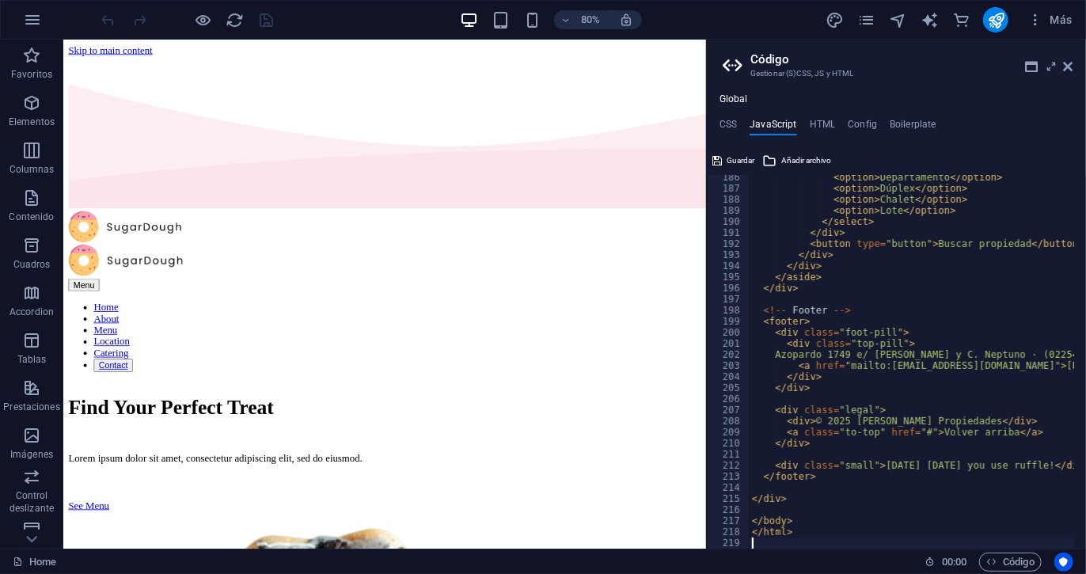
scroll to position [2053, 0]
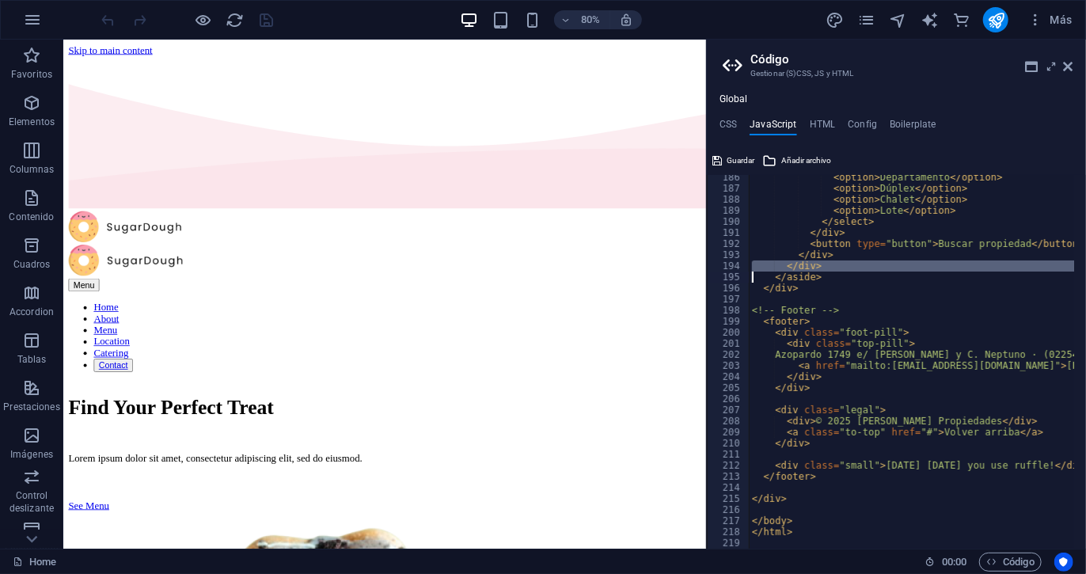
click at [819, 272] on div "< option > Departamento </ option > < option > Dúplex </ option > < option > Ch…" at bounding box center [911, 362] width 325 height 374
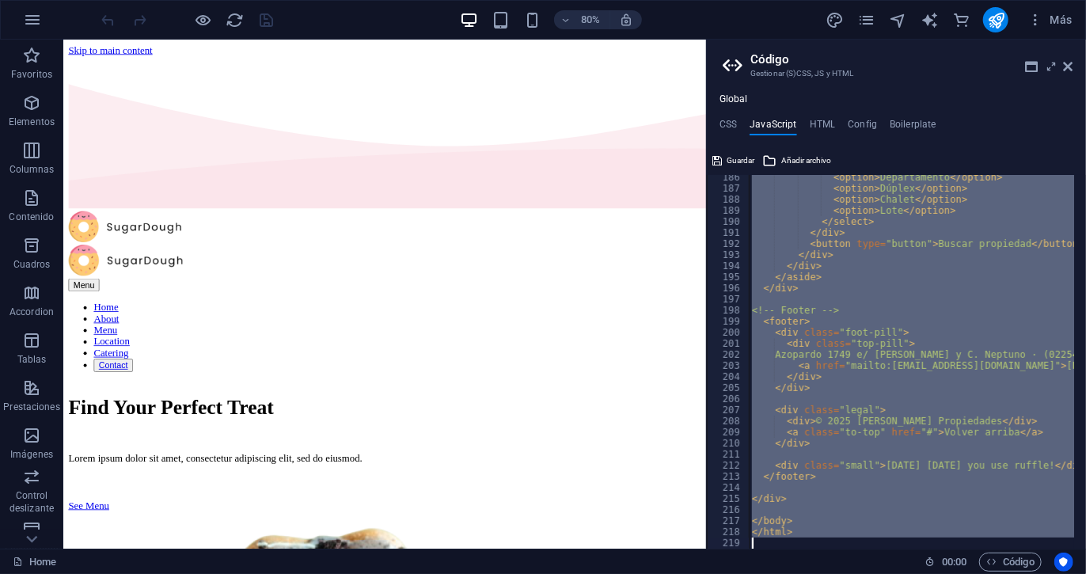
type textarea "</html>"
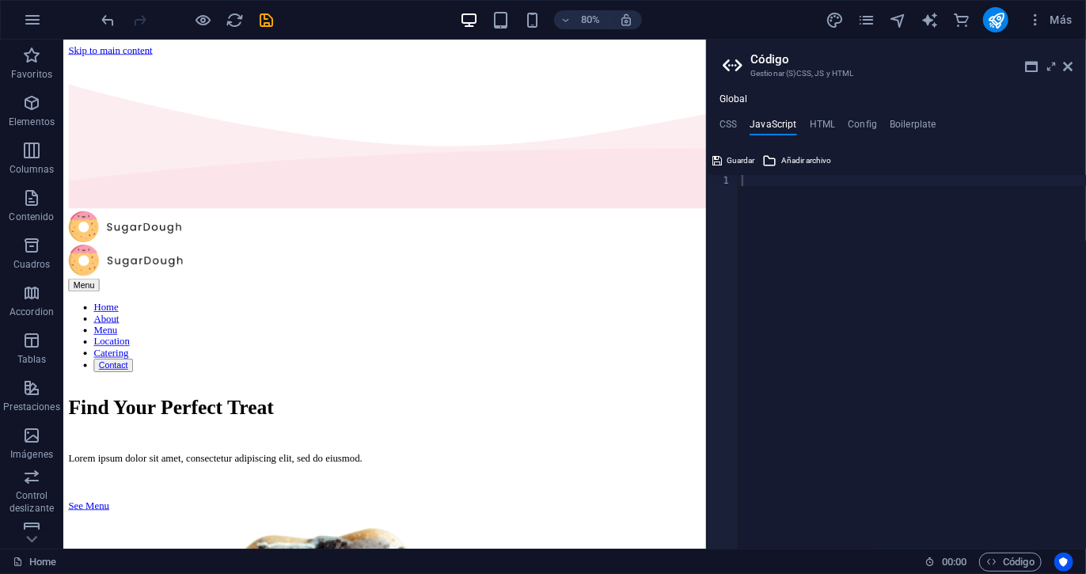
click at [819, 135] on div "CSS JavaScript HTML Config Boilerplate 1 הההההההההההההההההההההההההההההההההההההה…" at bounding box center [896, 334] width 379 height 430
click at [819, 126] on h4 "HTML" at bounding box center [823, 127] width 26 height 17
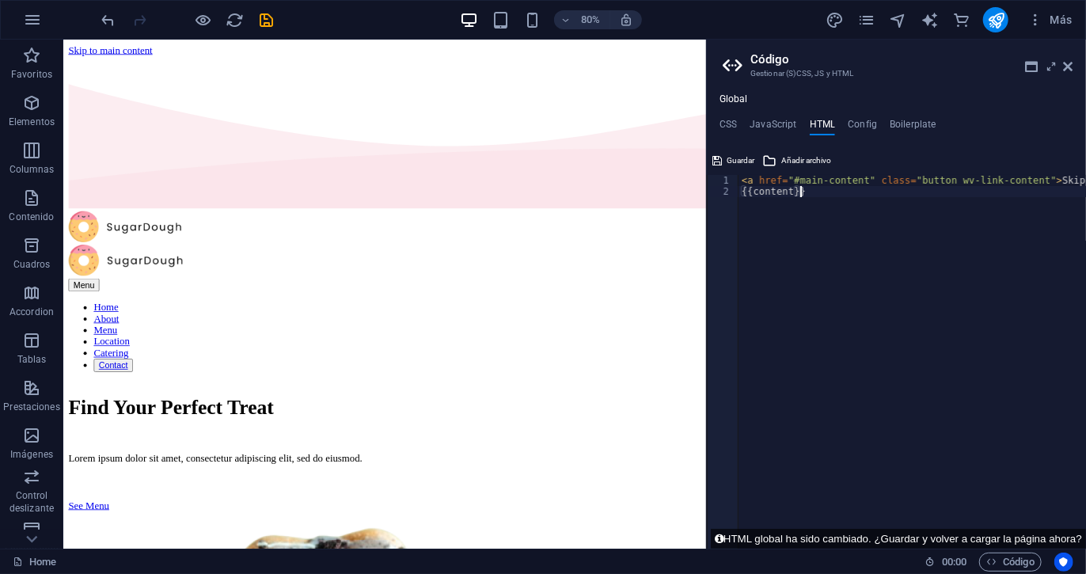
click at [797, 219] on div "< a href = "#main-content" class = "button wv-link-content" > Skip to main cont…" at bounding box center [953, 367] width 428 height 384
drag, startPoint x: 823, startPoint y: 208, endPoint x: 726, endPoint y: 162, distance: 107.7
click at [726, 162] on div "{{content}} 1 2 < a href = "#main-content" class = "button wv-link-content" > S…" at bounding box center [896, 348] width 379 height 401
type textarea "<a href="#main-content" class="button wv-link-content">Skip to main content</a>…"
type textarea "<a href="#main-content" class="button wv-link-content">Skip to main content</a>"
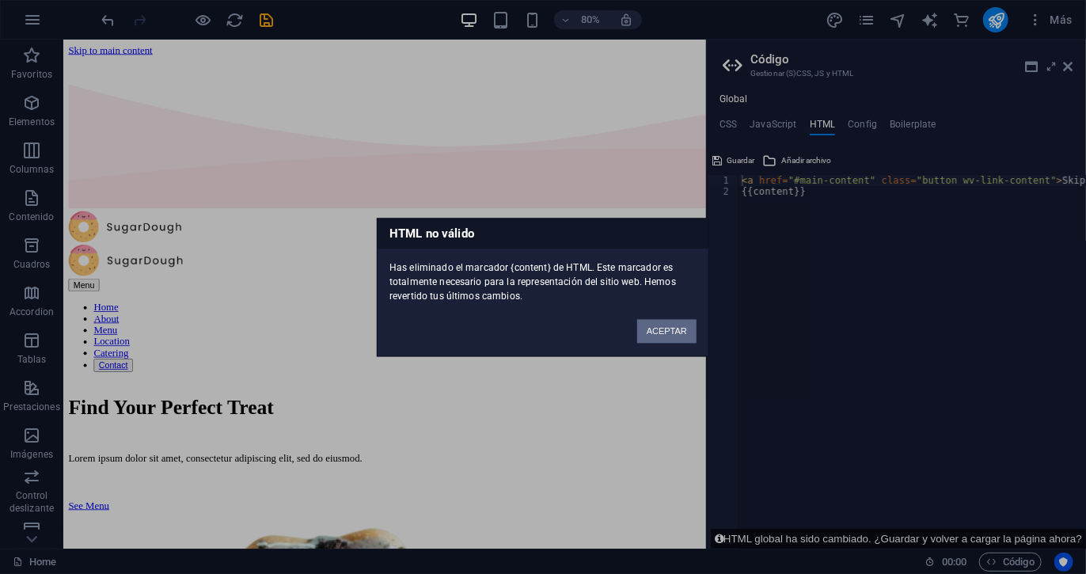
click at [670, 336] on button "ACEPTAR" at bounding box center [666, 331] width 59 height 24
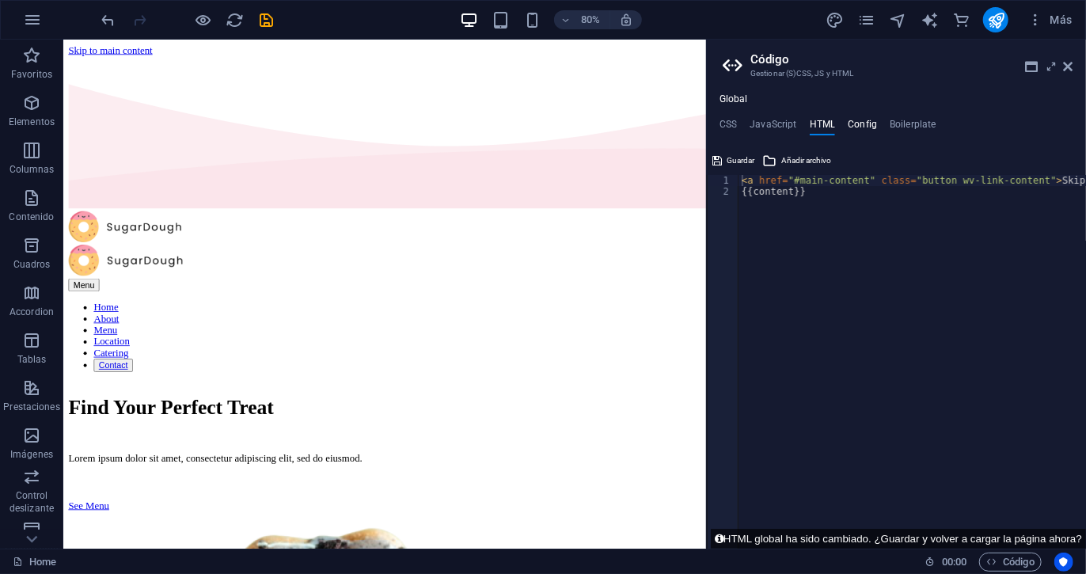
click at [854, 131] on h4 "Config" at bounding box center [862, 127] width 29 height 17
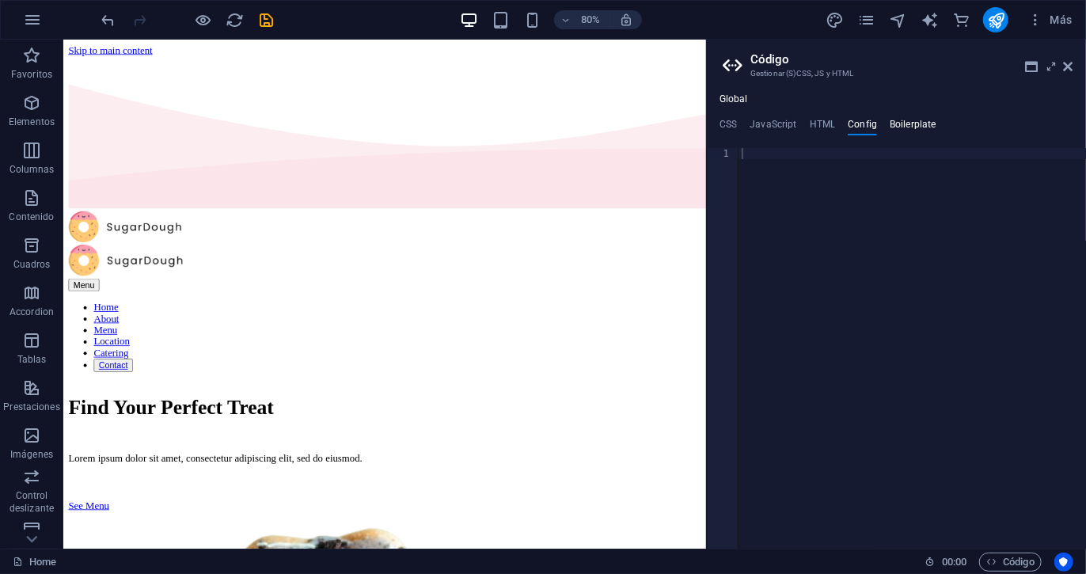
drag, startPoint x: 911, startPoint y: 113, endPoint x: 908, endPoint y: 122, distance: 9.3
click at [908, 122] on div "Global CSS JavaScript HTML Config Boilerplate 1 ההההההההההההההההההההההההההההההה…" at bounding box center [896, 320] width 379 height 455
click at [908, 122] on h4 "Boilerplate" at bounding box center [913, 127] width 47 height 17
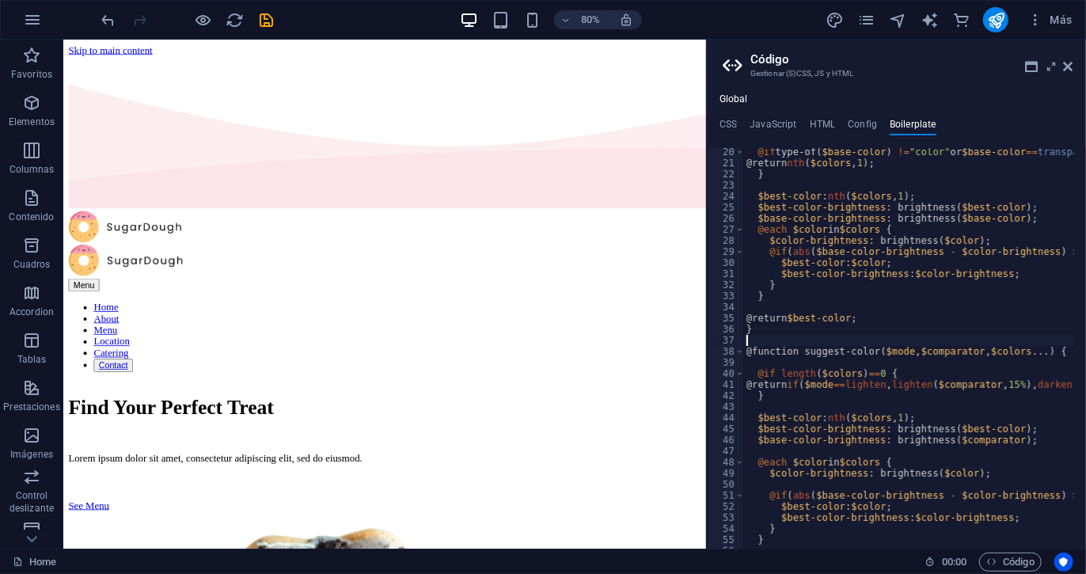
drag, startPoint x: 829, startPoint y: 338, endPoint x: 729, endPoint y: 210, distance: 162.5
click at [729, 210] on div "$best-color-brightness: brightness($best-color); 20 21 22 23 24 25 26 27 28 29 …" at bounding box center [896, 348] width 379 height 401
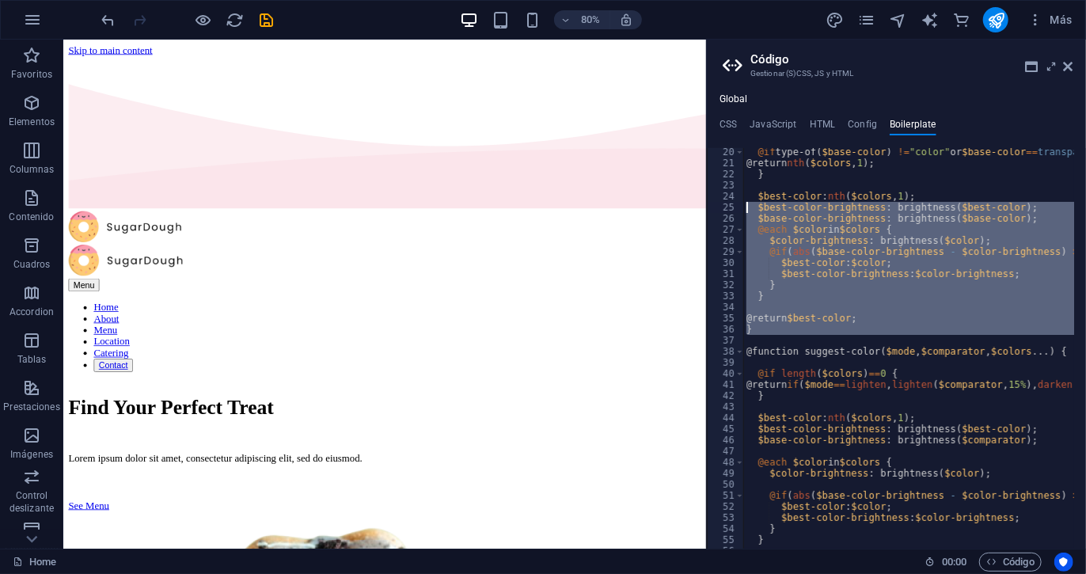
type textarea "@return if($mode==lighten, lighten($comparator, 15%), darken($comparator, 15%));"
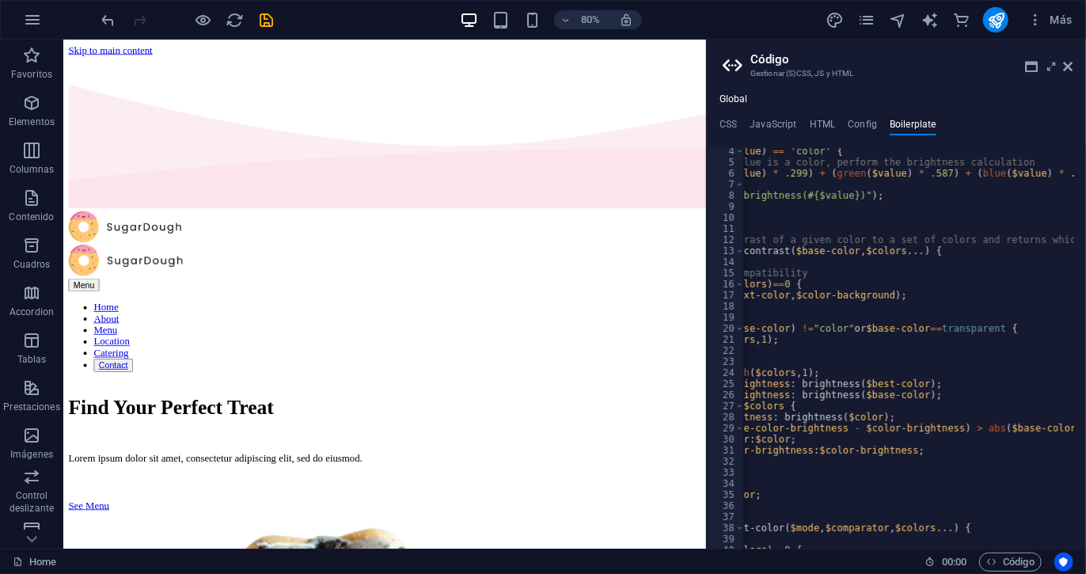
scroll to position [0, 0]
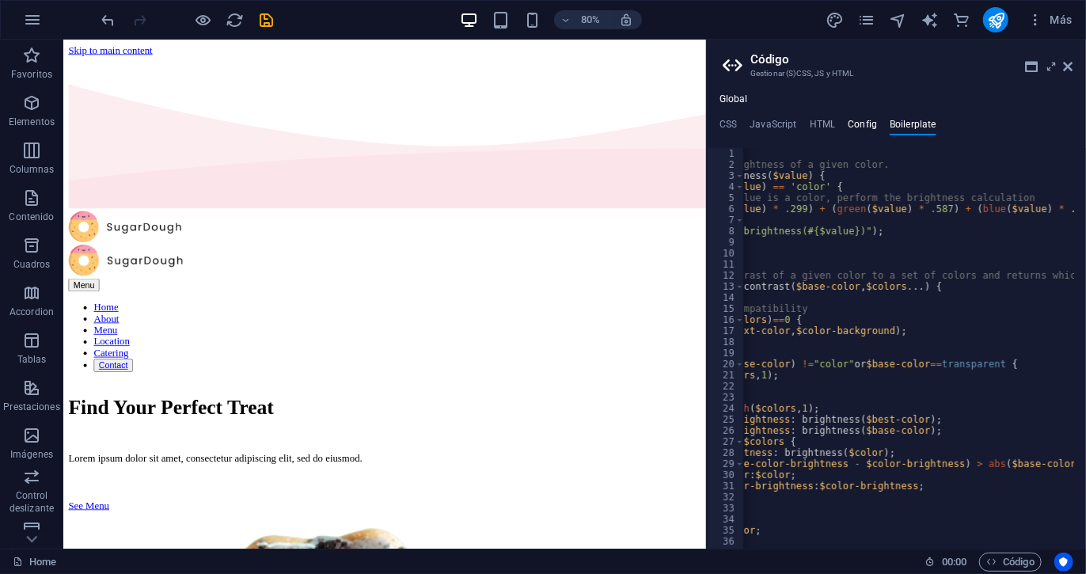
click at [866, 120] on h4 "Config" at bounding box center [862, 127] width 29 height 17
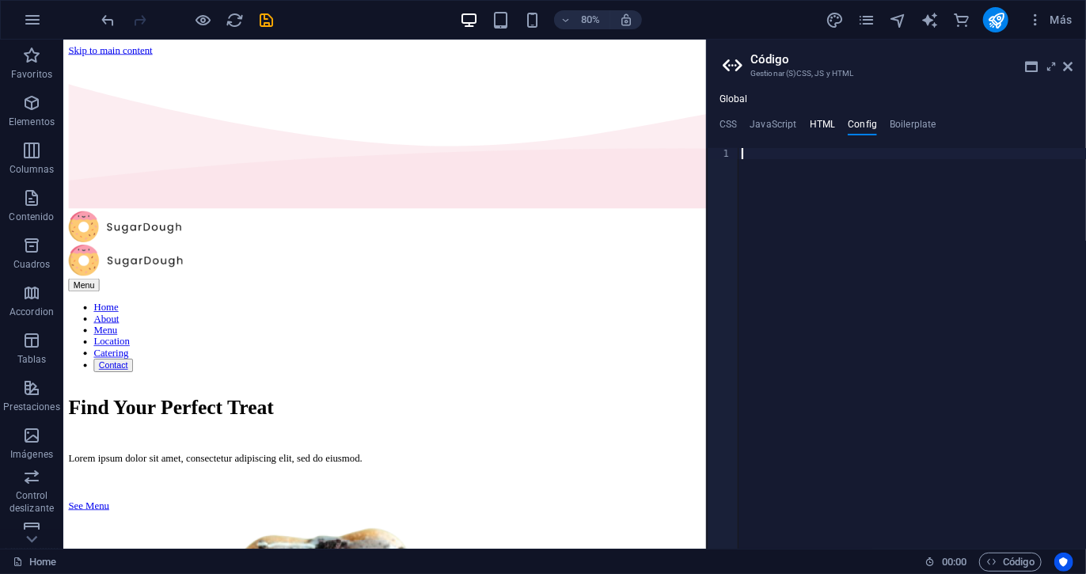
click at [819, 124] on h4 "HTML" at bounding box center [823, 127] width 26 height 17
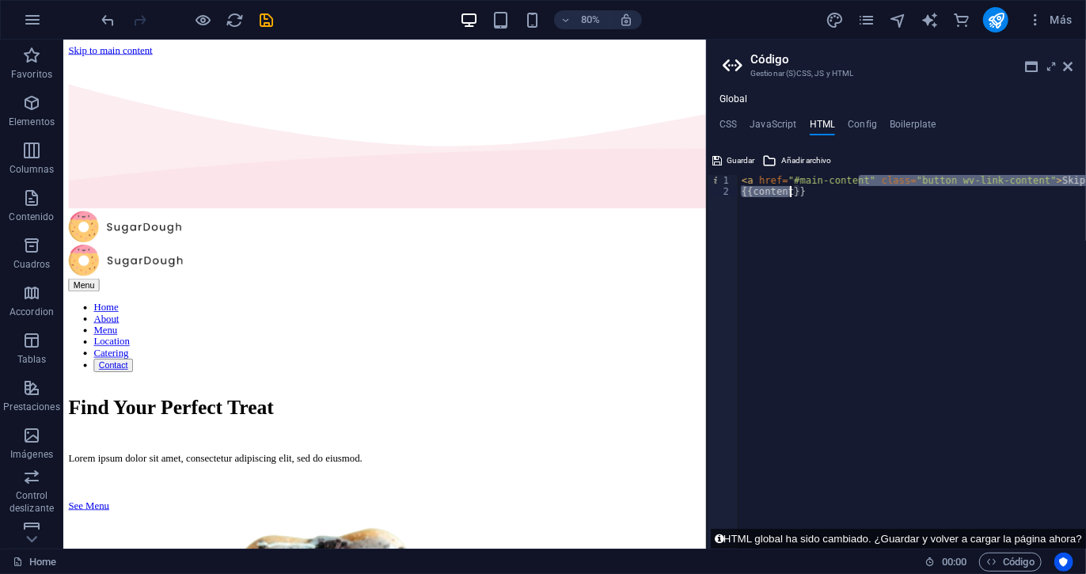
drag, startPoint x: 862, startPoint y: 181, endPoint x: 780, endPoint y: 184, distance: 81.6
click at [780, 184] on div "< a href = "#main-content" class = "button wv-link-content" > Skip to main cont…" at bounding box center [953, 373] width 428 height 396
drag, startPoint x: 816, startPoint y: 196, endPoint x: 717, endPoint y: 171, distance: 102.0
click at [717, 171] on div "<a href="#main-content" class="button wv-link-content">Skip to main content</a>…" at bounding box center [896, 348] width 379 height 401
paste textarea
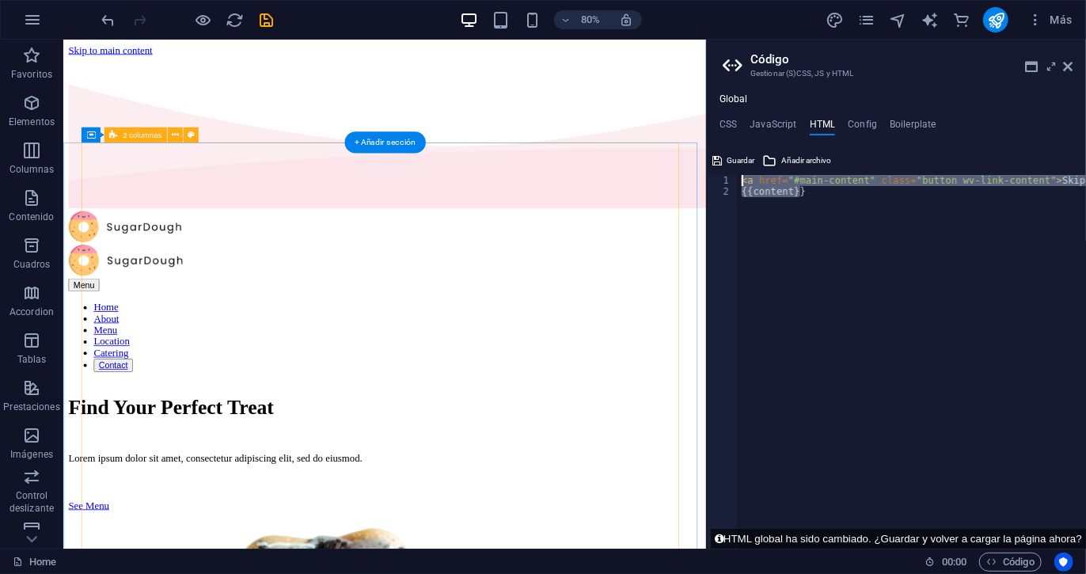
drag, startPoint x: 943, startPoint y: 276, endPoint x: 795, endPoint y: 164, distance: 185.4
click at [851, 227] on div "< a href = "#main-content" class = "button wv-link-content" > Skip to main cont…" at bounding box center [913, 362] width 348 height 374
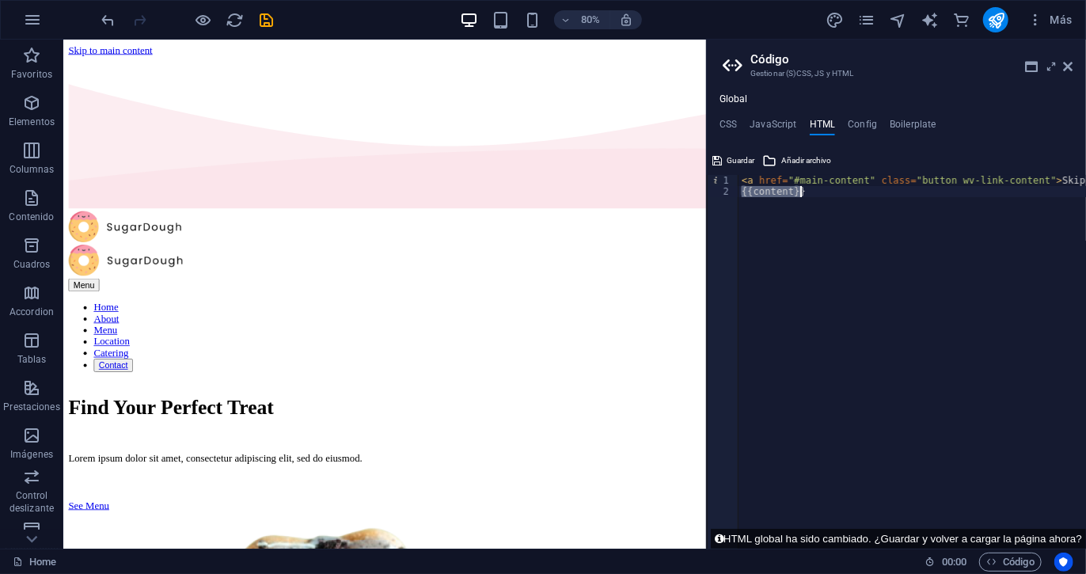
click at [851, 227] on div "< a href = "#main-content" class = "button wv-link-content" > Skip to main cont…" at bounding box center [953, 367] width 428 height 384
type textarea "<a href="#main-content" class="button wv-link-content">Skip to main content</a>…"
paste textarea
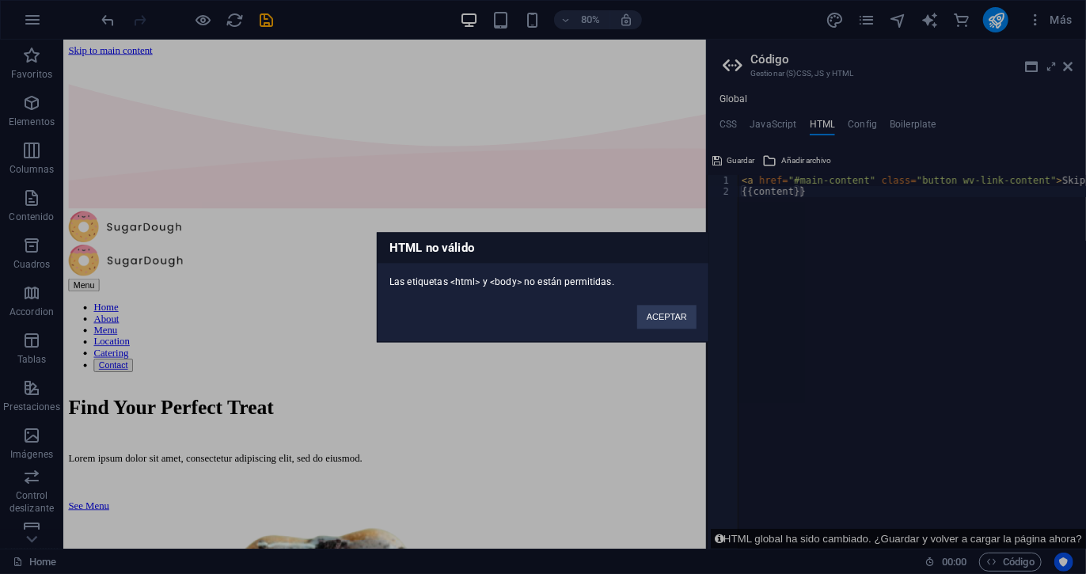
click at [742, 120] on div "HTML no válido Las etiquetas <html> y <body> no están permitidas. ACEPTAR" at bounding box center [543, 287] width 1086 height 574
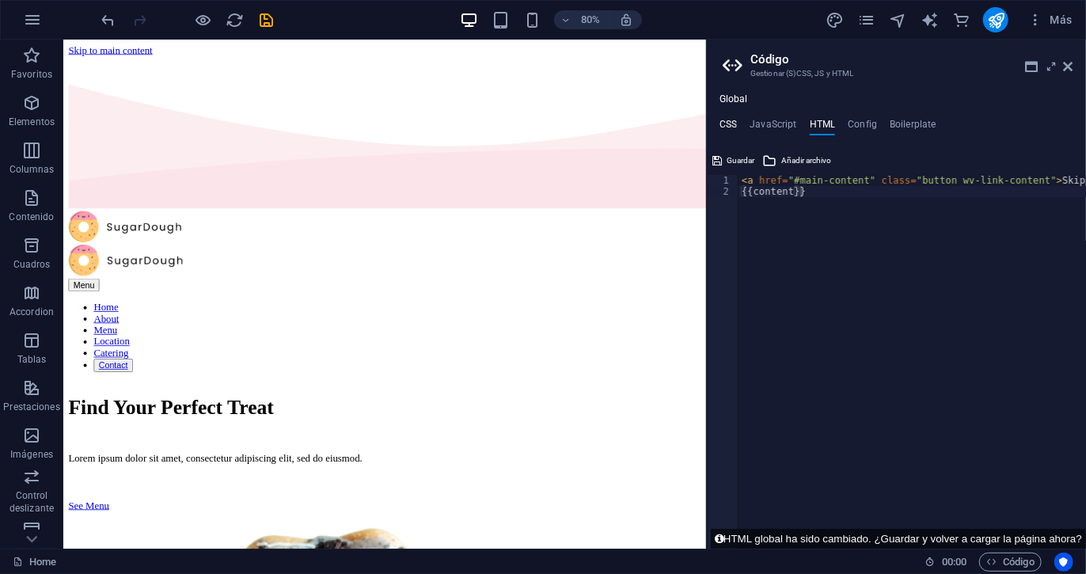
click at [733, 120] on h4 "CSS" at bounding box center [728, 127] width 17 height 17
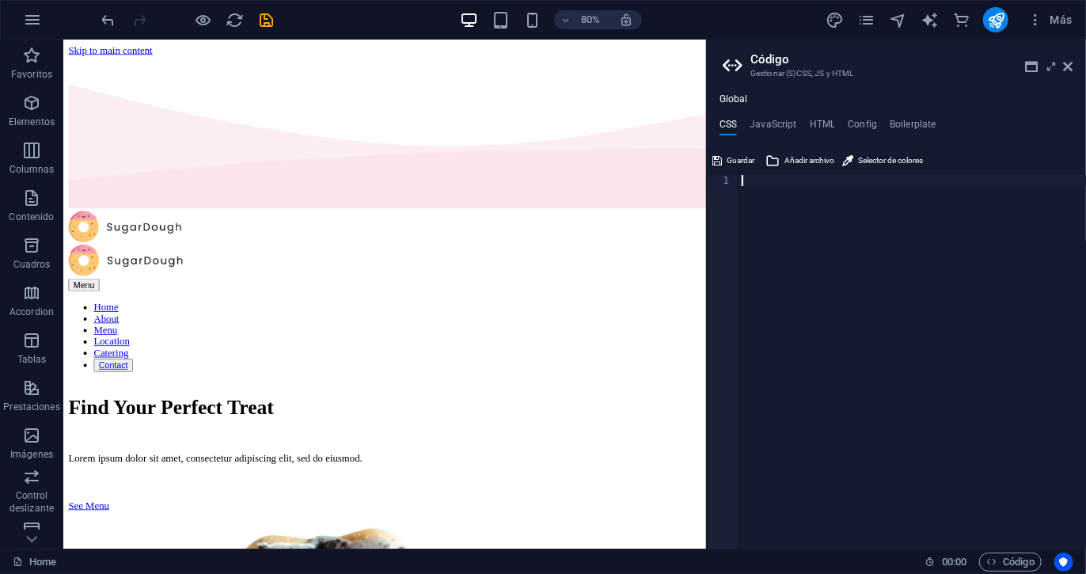
click at [820, 244] on div at bounding box center [913, 373] width 348 height 396
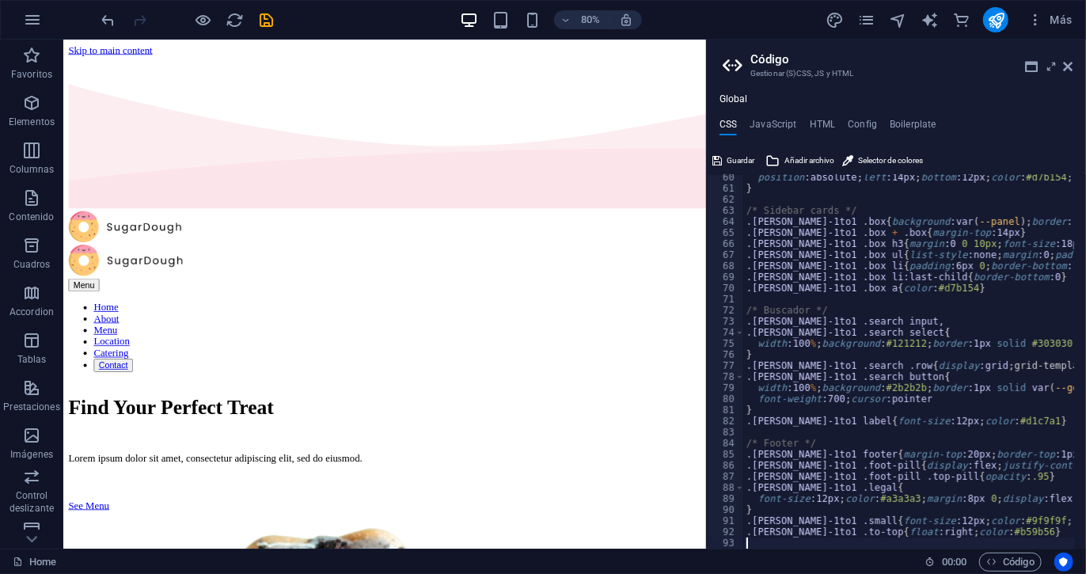
scroll to position [657, 0]
click at [787, 120] on h4 "JavaScript" at bounding box center [773, 127] width 47 height 17
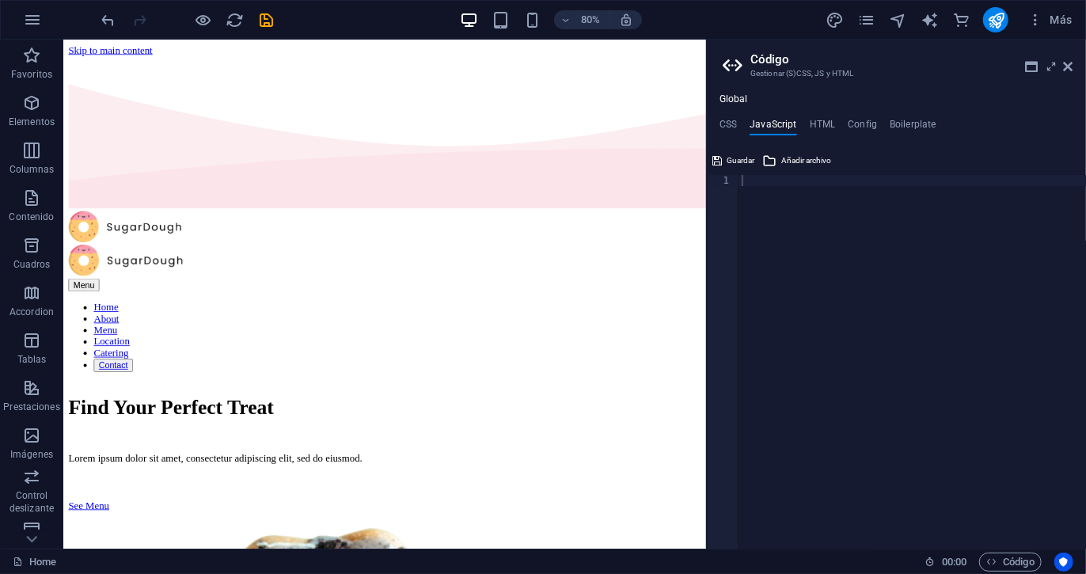
click at [813, 117] on div "Global CSS JavaScript HTML Config Boilerplate 60 61 62 63 64 65 66 67 68 69 70 …" at bounding box center [896, 320] width 379 height 455
click at [813, 122] on h4 "HTML" at bounding box center [823, 127] width 26 height 17
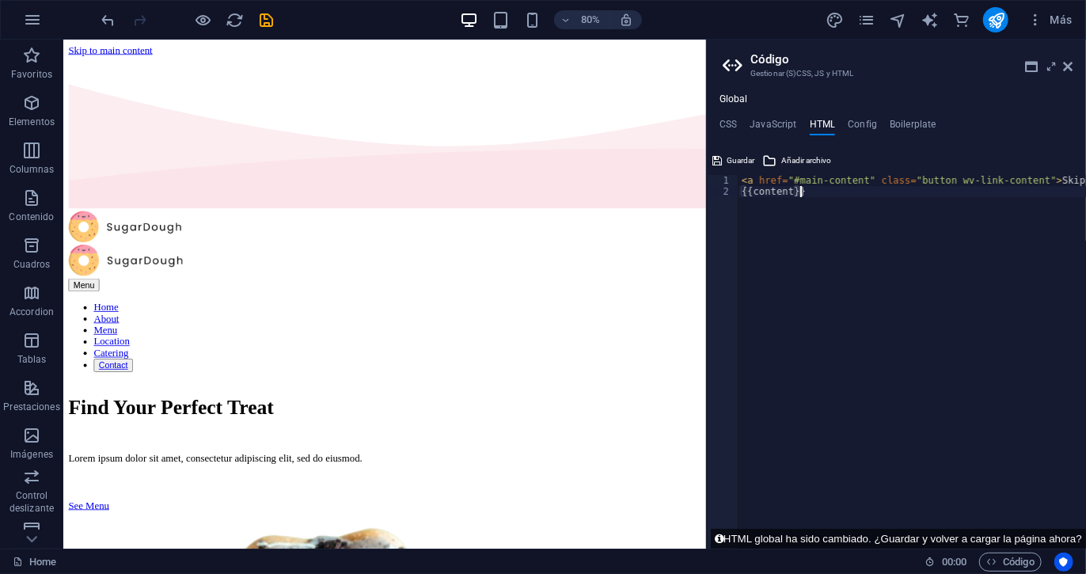
click at [908, 243] on div "< a href = "#main-content" class = "button wv-link-content" > Skip to main cont…" at bounding box center [953, 367] width 428 height 384
type textarea "{{content}}"
paste textarea
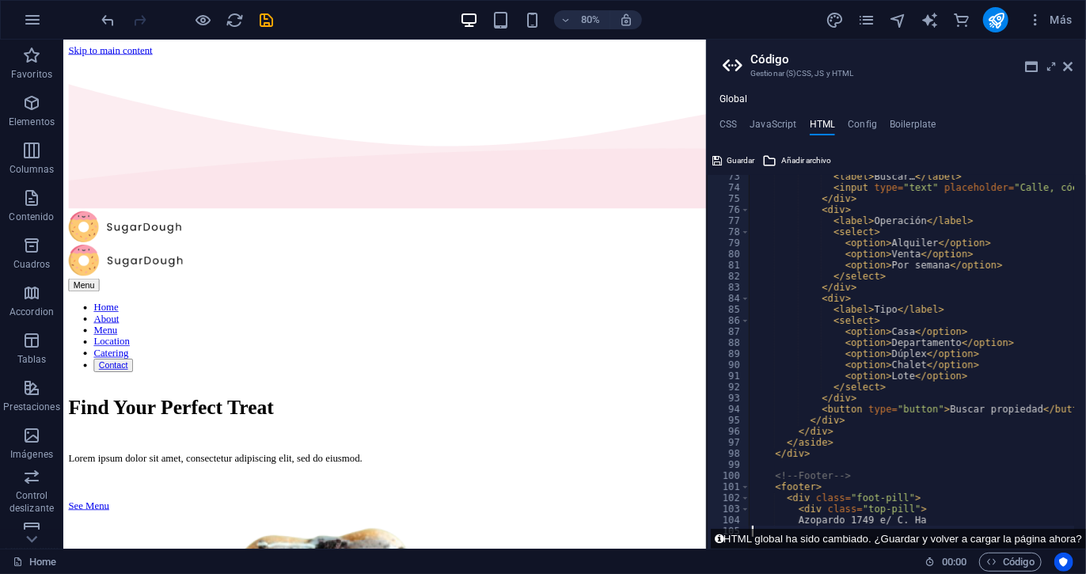
scroll to position [801, 0]
click at [272, 21] on icon "save" at bounding box center [267, 20] width 18 height 18
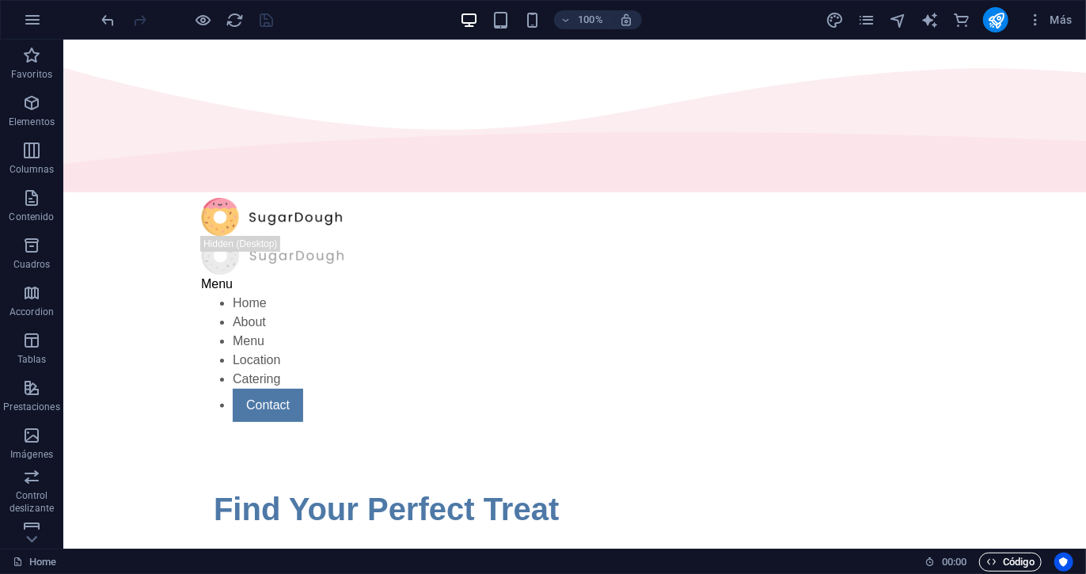
click at [1016, 565] on span "Código" at bounding box center [1011, 562] width 48 height 19
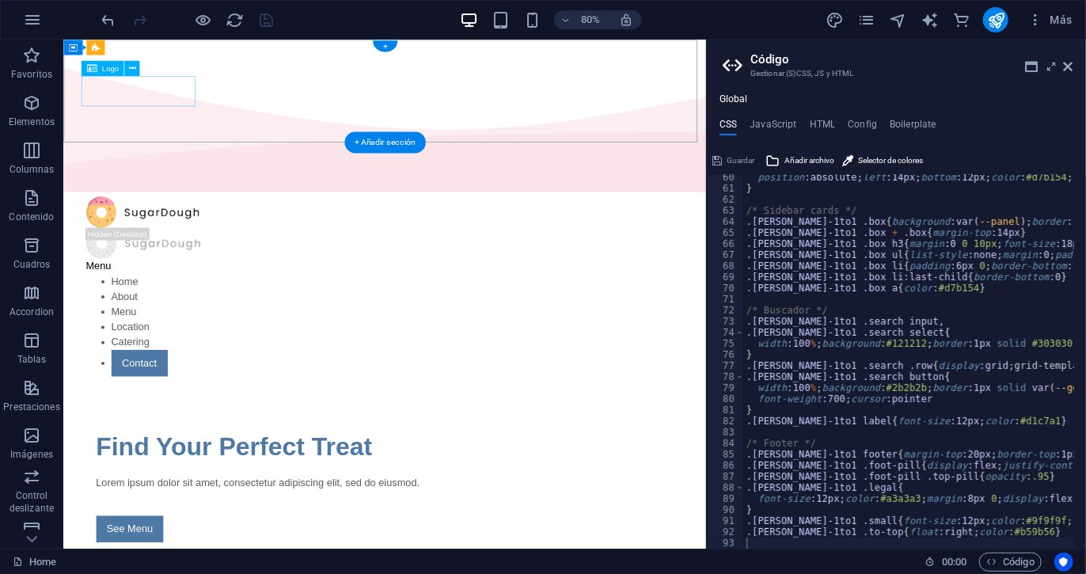
click at [137, 235] on div at bounding box center [464, 254] width 747 height 39
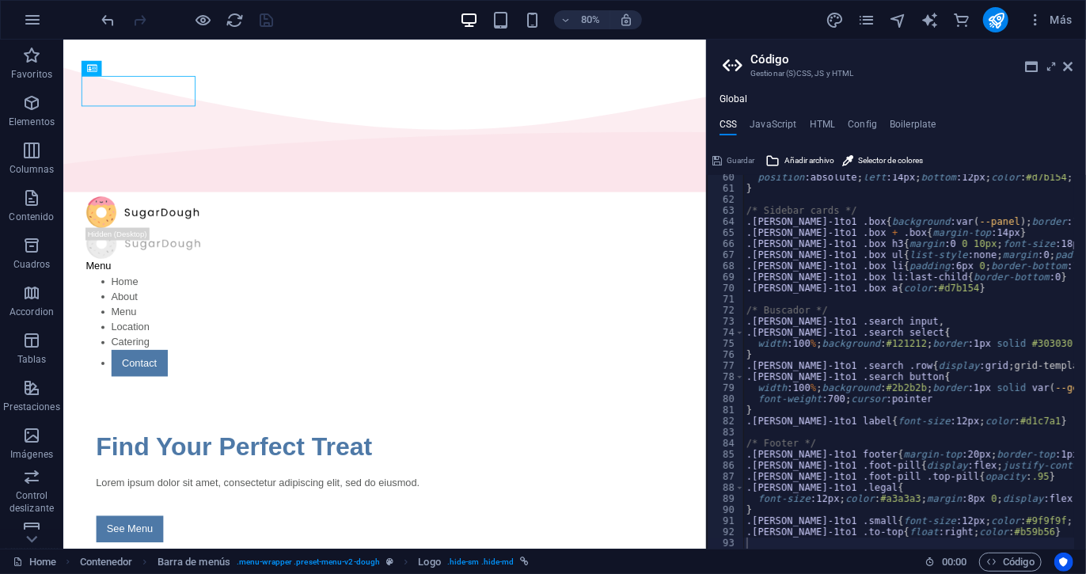
click at [912, 117] on div "Global CSS JavaScript HTML Config Boilerplate 60 61 62 63 64 65 66 67 68 69 70 …" at bounding box center [896, 320] width 379 height 455
click at [911, 122] on h4 "Boilerplate" at bounding box center [913, 127] width 47 height 17
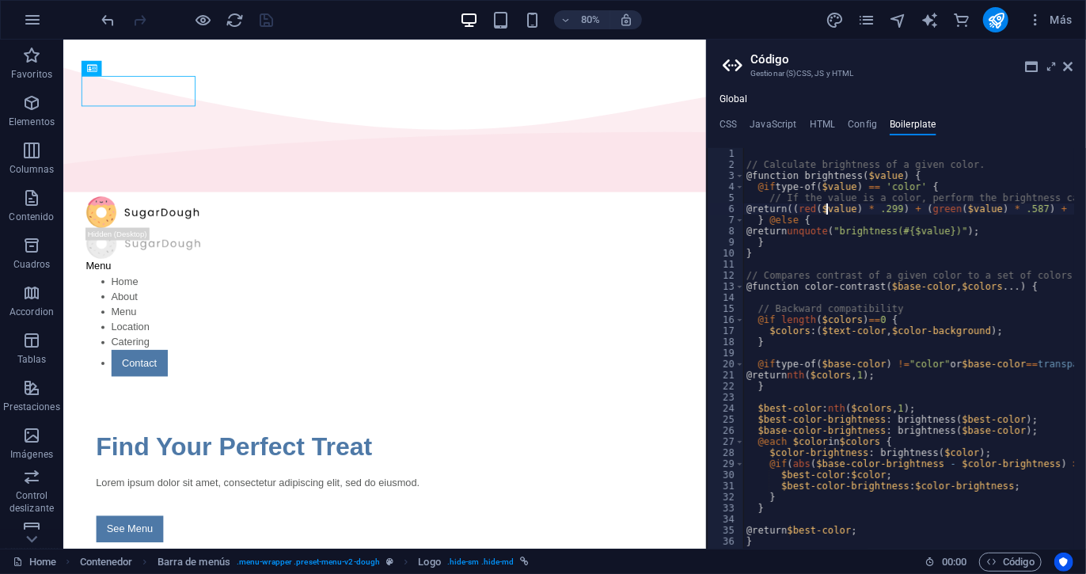
click at [826, 209] on div "// Calculate brightness of a given color. @function brightness ( $value ) { @if…" at bounding box center [909, 348] width 331 height 401
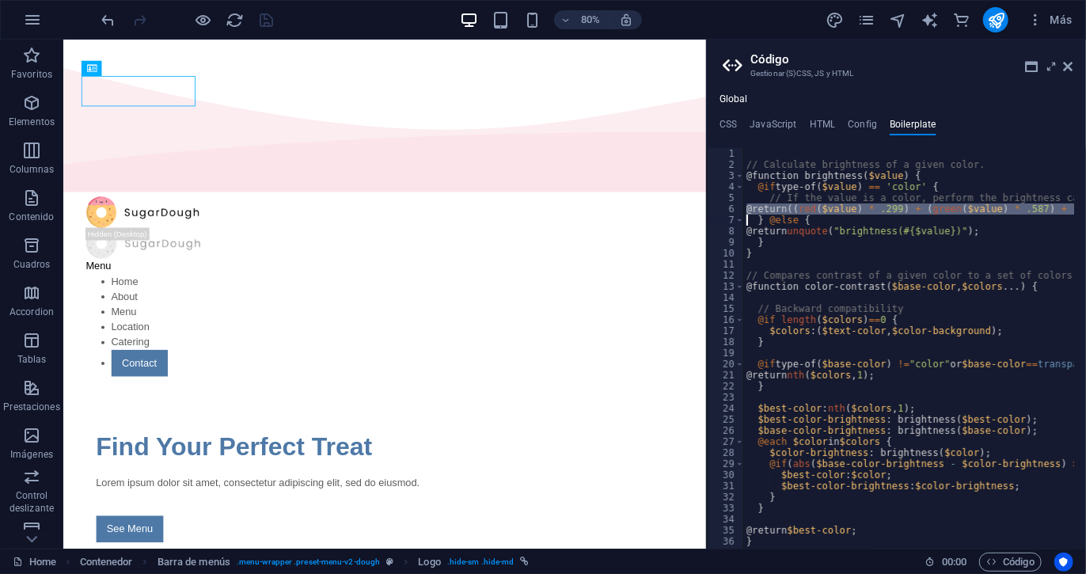
type textarea "}"
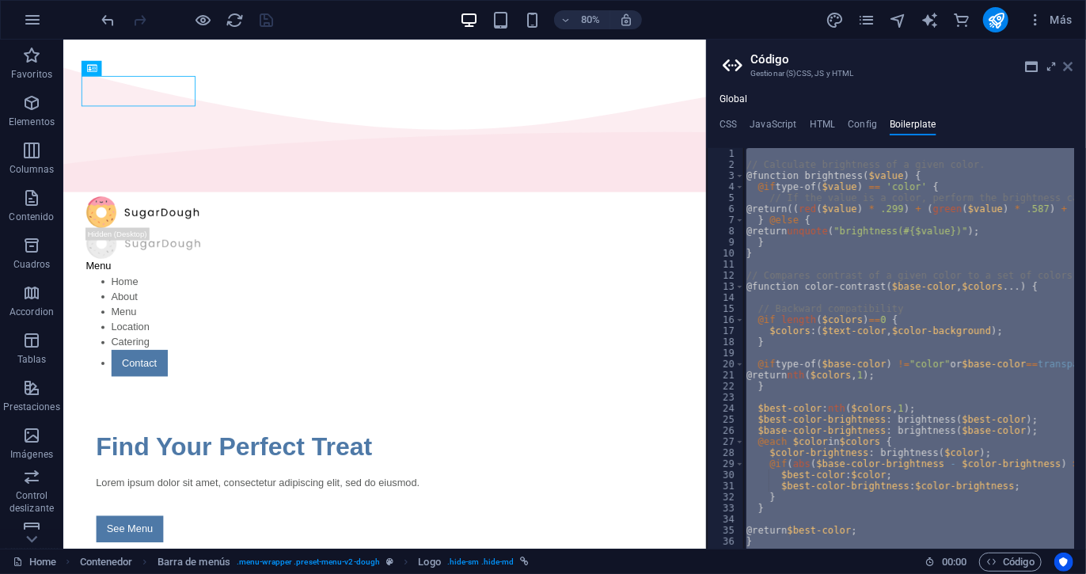
click at [1074, 63] on icon at bounding box center [1069, 66] width 10 height 13
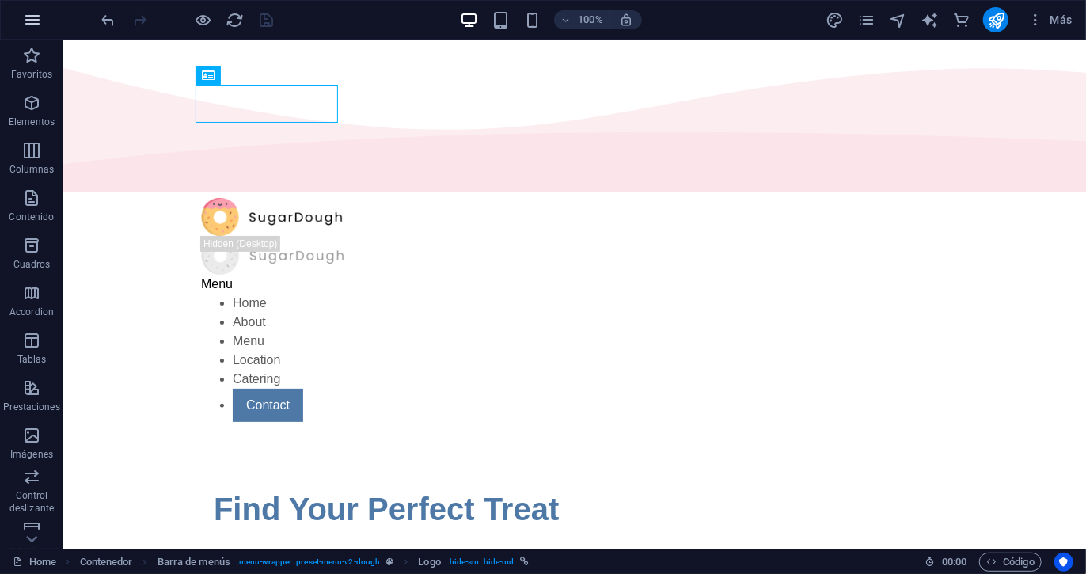
click at [32, 24] on icon "button" at bounding box center [32, 19] width 19 height 19
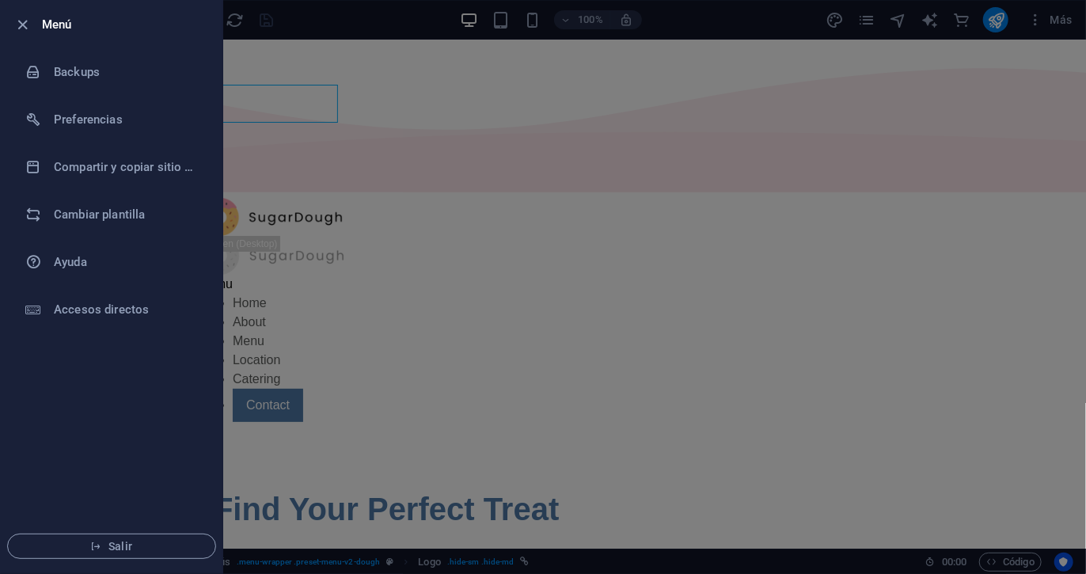
click at [401, 149] on div at bounding box center [543, 287] width 1086 height 574
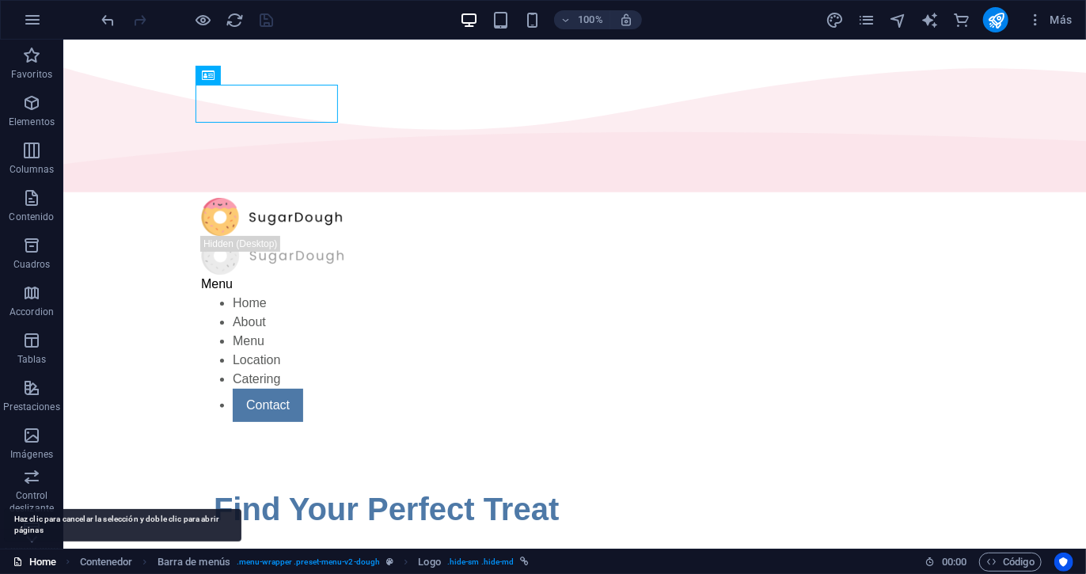
click at [44, 561] on link "Home" at bounding box center [35, 562] width 44 height 19
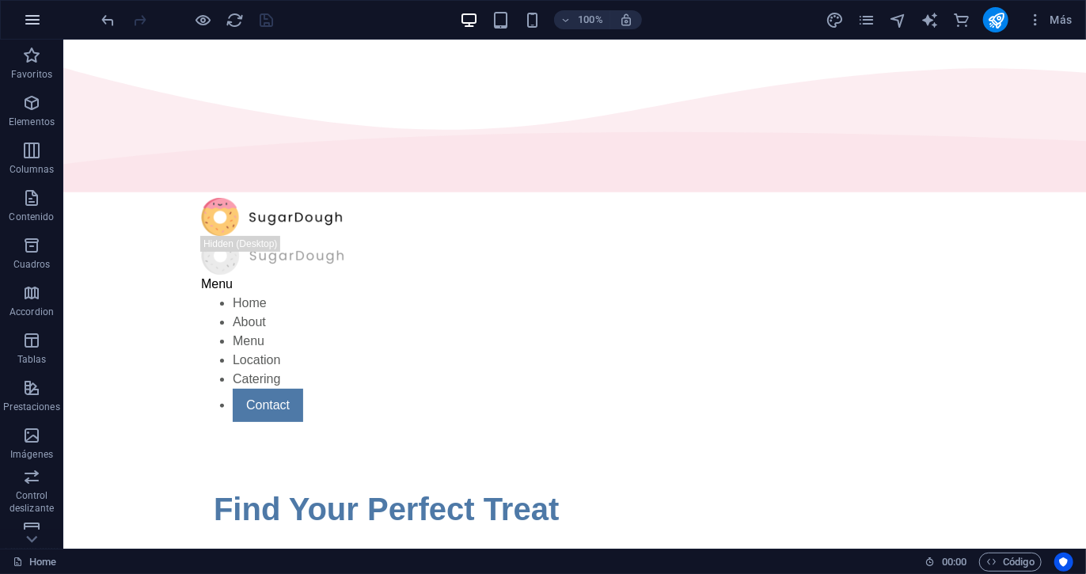
click at [40, 25] on icon "button" at bounding box center [32, 19] width 19 height 19
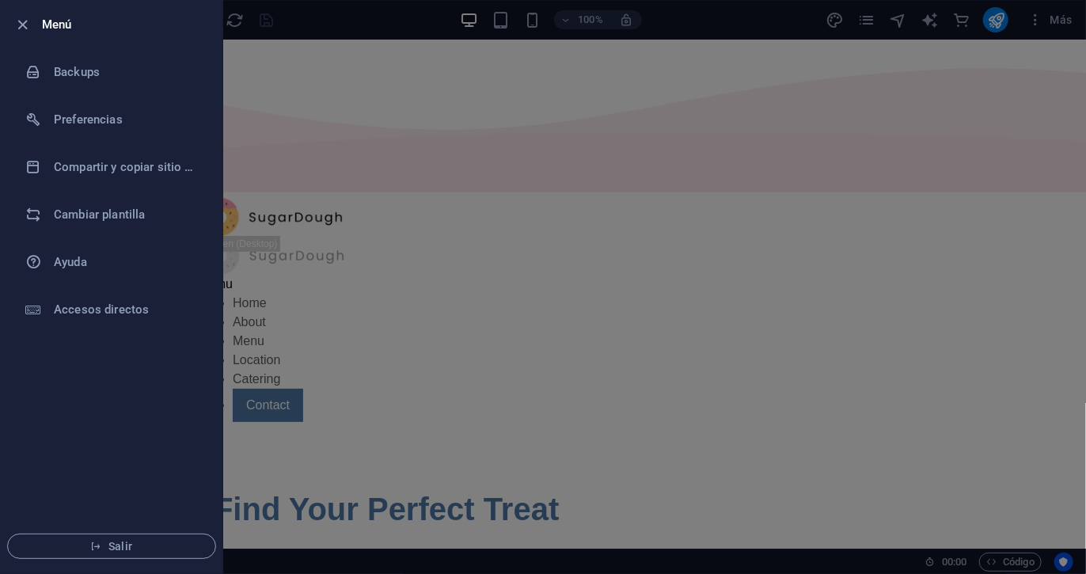
click at [236, 101] on div at bounding box center [543, 287] width 1086 height 574
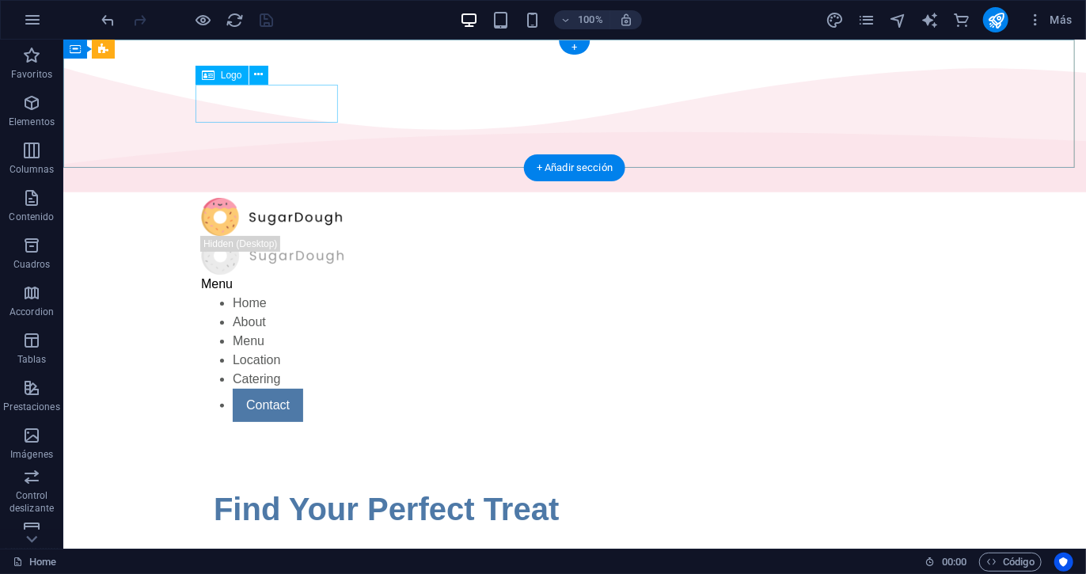
click at [289, 197] on div at bounding box center [573, 216] width 747 height 39
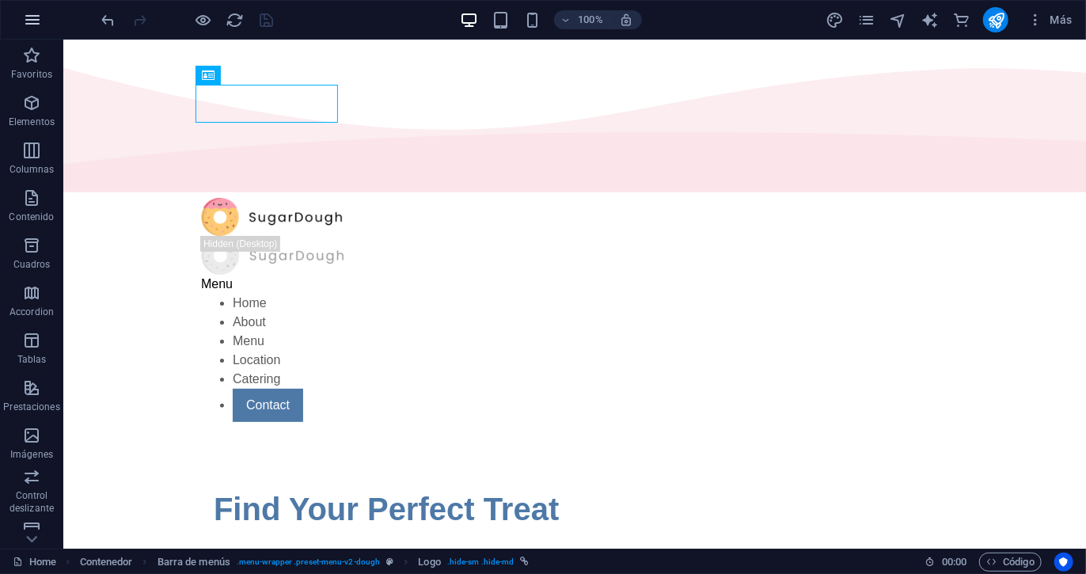
click at [31, 17] on icon "button" at bounding box center [32, 19] width 19 height 19
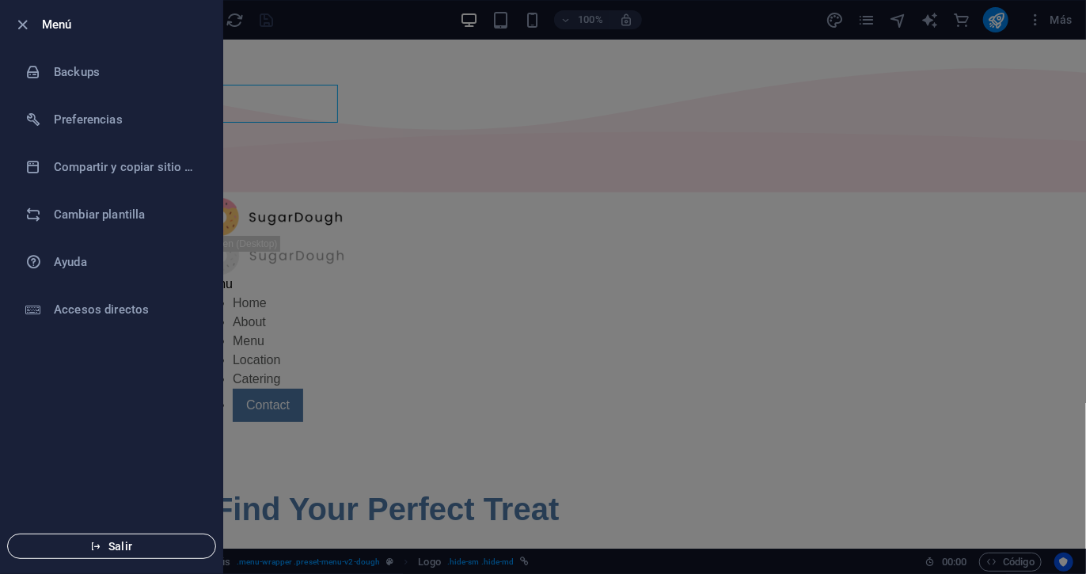
click at [88, 536] on button "Salir" at bounding box center [111, 546] width 209 height 25
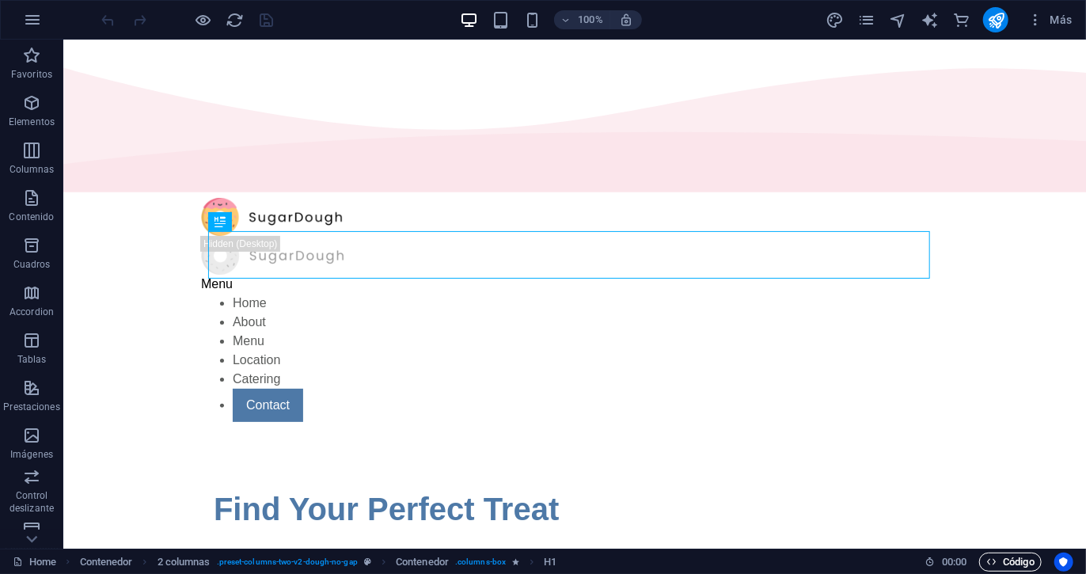
click at [987, 567] on span "Código" at bounding box center [1011, 562] width 48 height 19
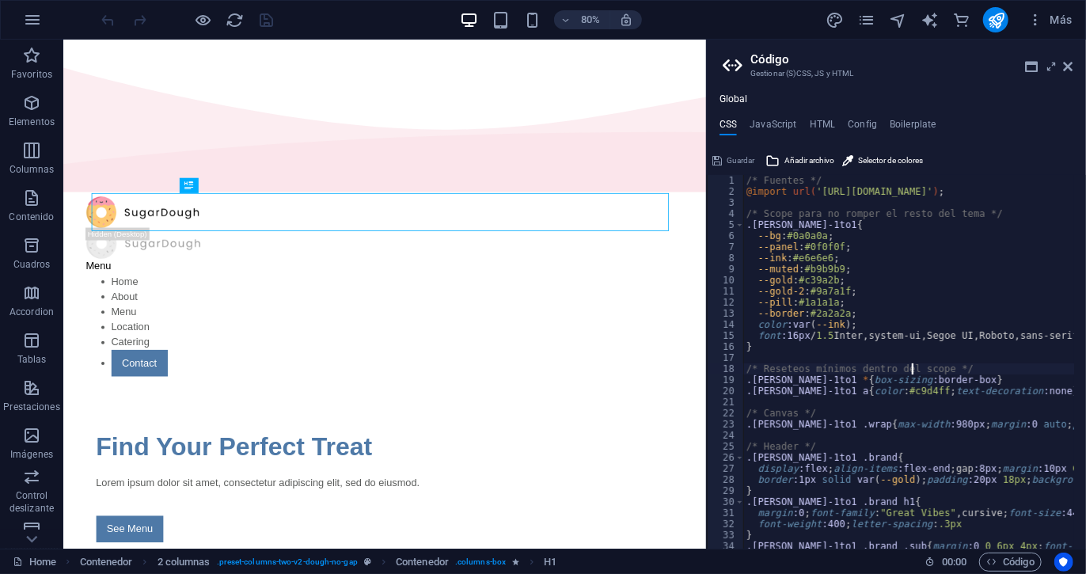
click at [913, 372] on div "/* Fuentes */ @import url( '[URL][DOMAIN_NAME]' ) ; /* Scope para no romper el …" at bounding box center [1067, 367] width 647 height 384
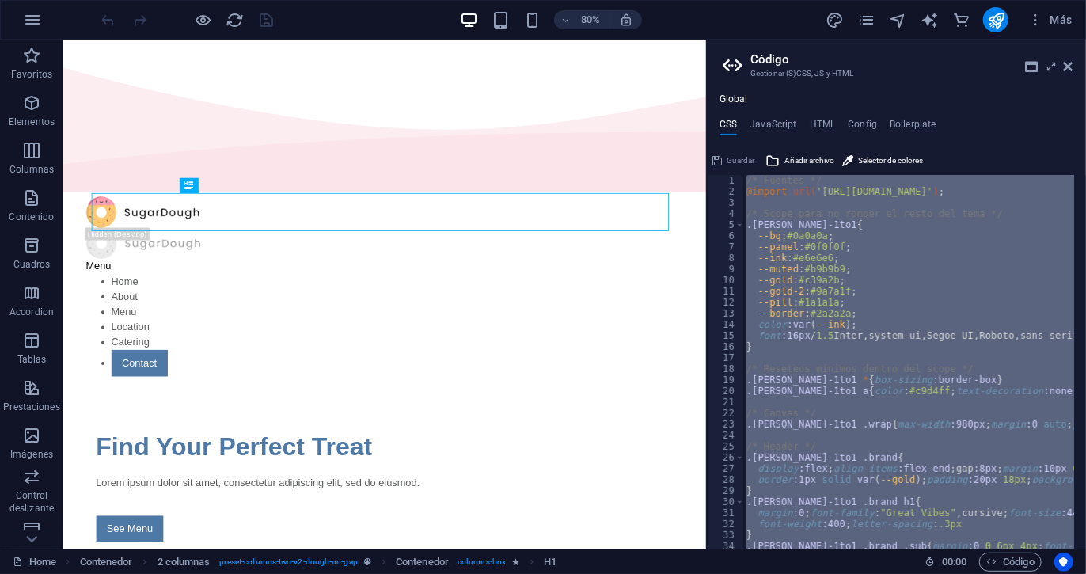
click at [913, 372] on div "/* Fuentes */ @import url( '[URL][DOMAIN_NAME]' ) ; /* Scope para no romper el …" at bounding box center [1067, 367] width 647 height 384
type textarea ".[PERSON_NAME]-1to1 .small{font-size:12px;color:#9f9f9f;text-align:center;margi…"
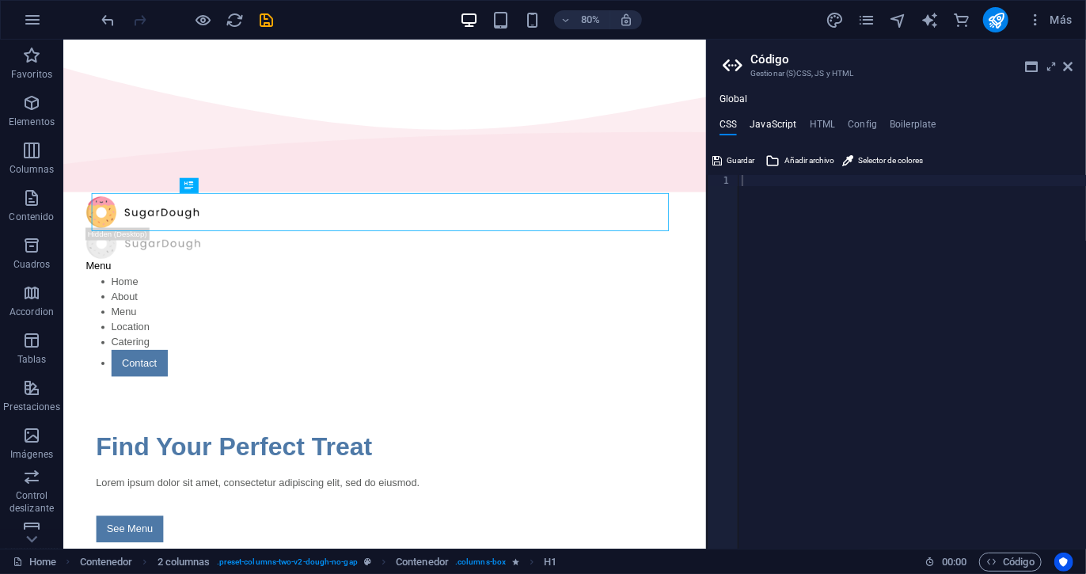
click at [768, 127] on h4 "JavaScript" at bounding box center [773, 127] width 47 height 17
click at [823, 127] on h4 "HTML" at bounding box center [823, 127] width 26 height 17
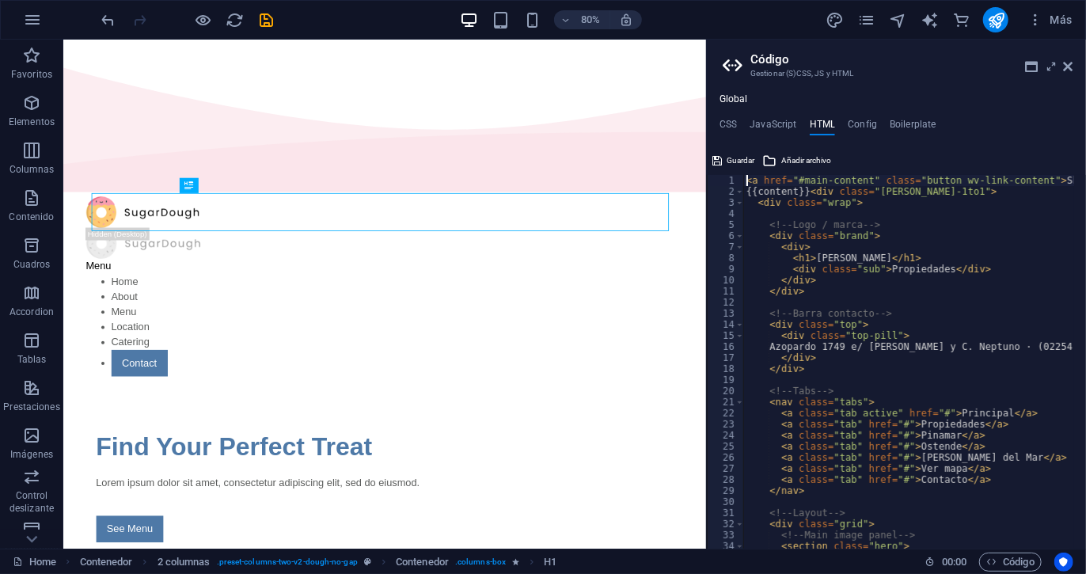
click at [800, 253] on div "< a href = "#main-content" class = "button wv-link-content" > Skip to main cont…" at bounding box center [909, 362] width 331 height 374
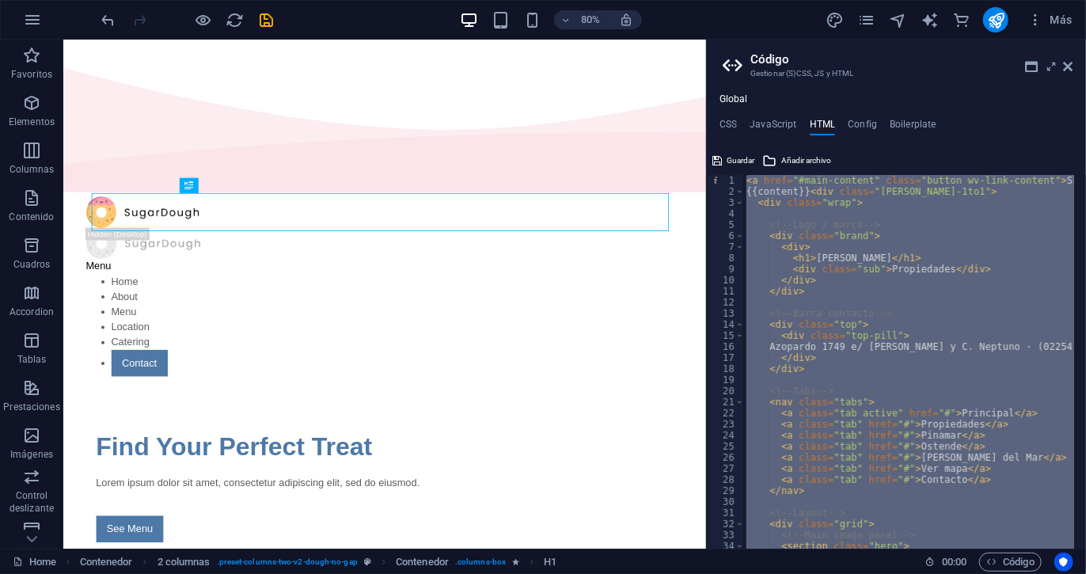
type textarea "<div class="top-pill"> Azopardo 1749 e/ C. Ha"
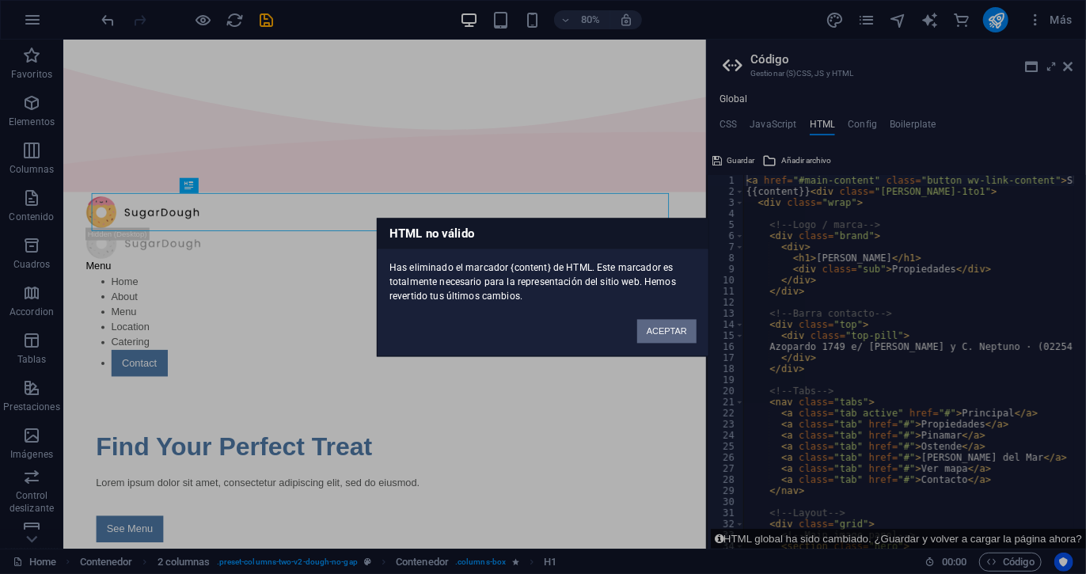
click at [655, 334] on button "ACEPTAR" at bounding box center [666, 331] width 59 height 24
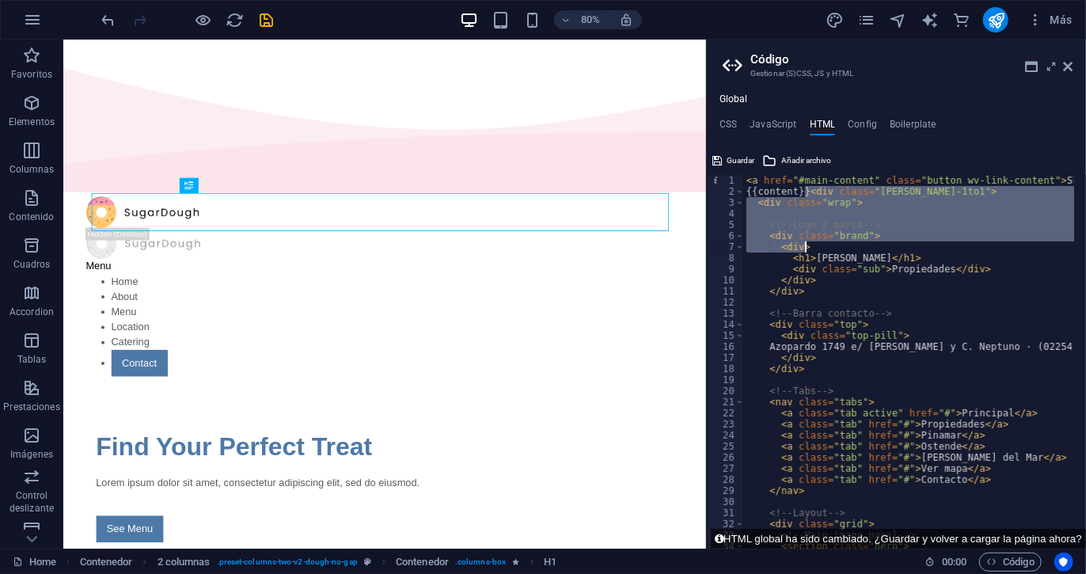
drag, startPoint x: 804, startPoint y: 189, endPoint x: 804, endPoint y: 328, distance: 138.6
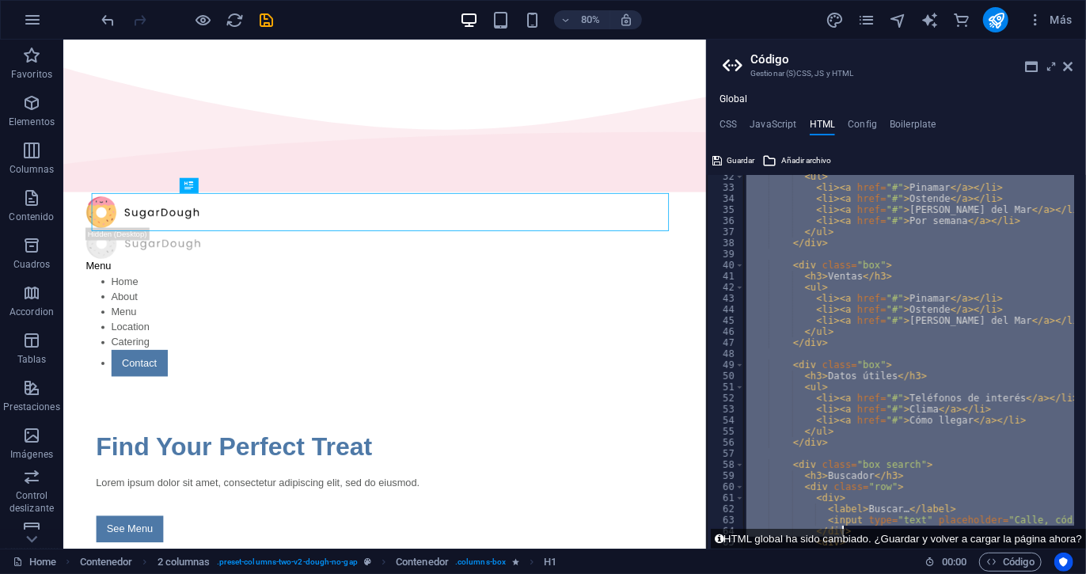
scroll to position [668, 0]
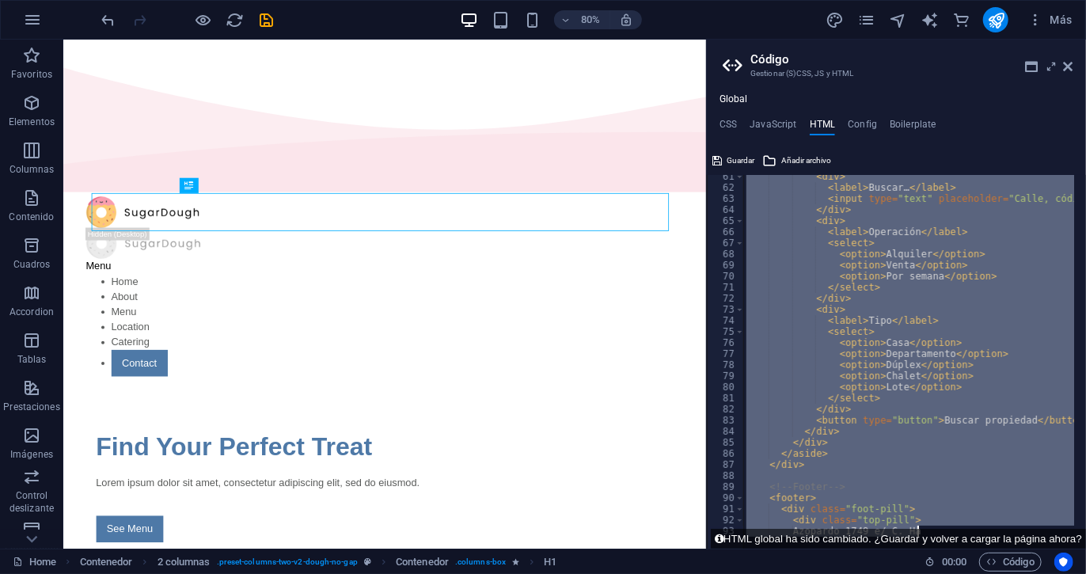
drag, startPoint x: 745, startPoint y: 201, endPoint x: 1014, endPoint y: 608, distance: 487.5
click at [1014, 573] on html "[DOMAIN_NAME][PERSON_NAME] Home Favoritos Elementos Columnas Contenido Cuadros …" at bounding box center [543, 287] width 1086 height 574
type textarea "<div class="top-pill"> Azopardo 1749 e/ C. Ha"
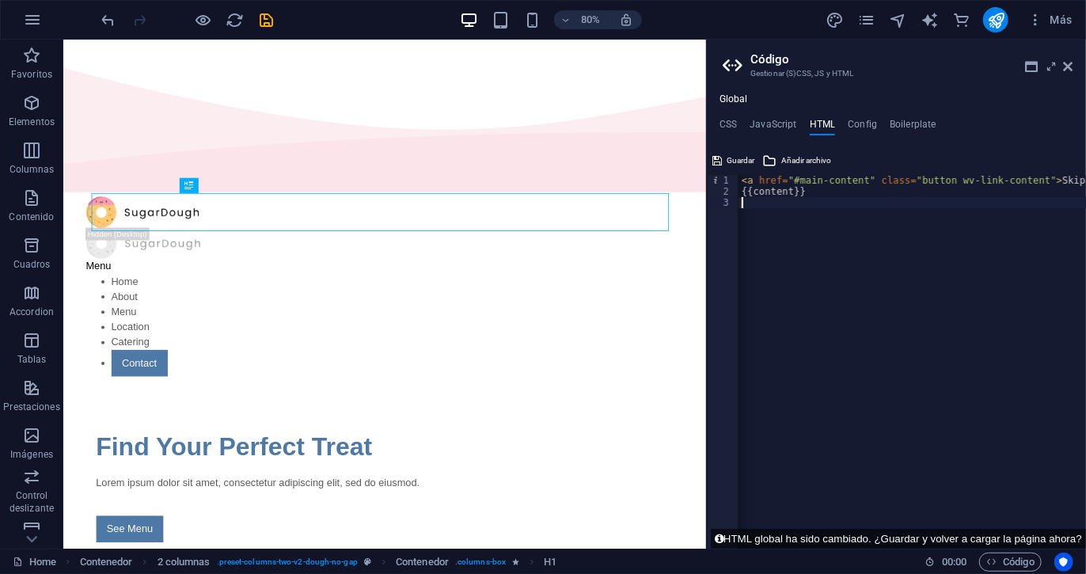
scroll to position [0, 0]
click at [896, 405] on div "< a href = "#main-content" class = "button wv-link-content" > Skip to main cont…" at bounding box center [953, 367] width 428 height 384
click at [846, 121] on ul "CSS JavaScript HTML Config Boilerplate" at bounding box center [896, 127] width 379 height 17
click at [854, 121] on h4 "Config" at bounding box center [862, 127] width 29 height 17
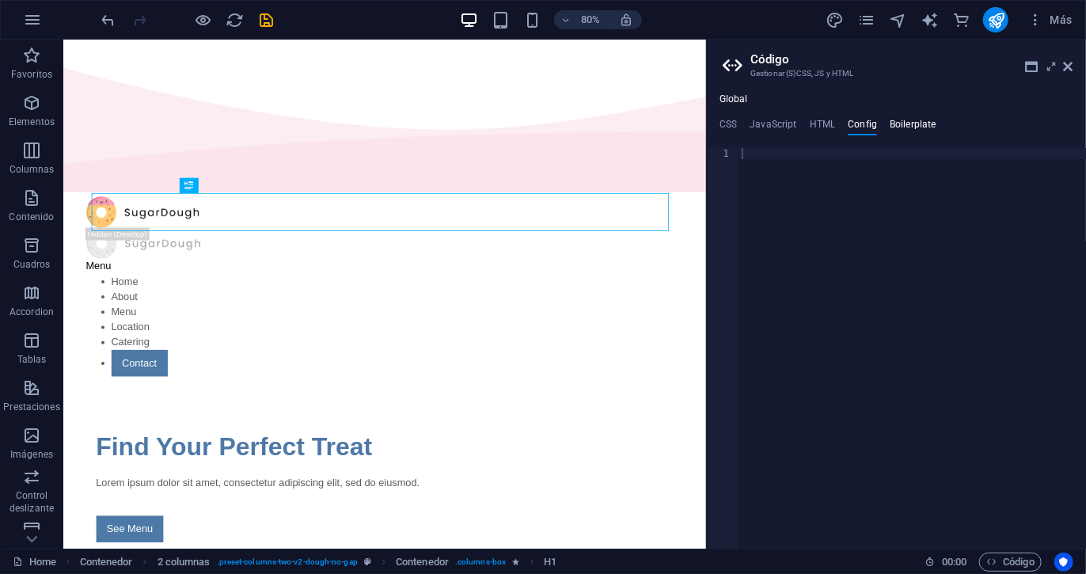
drag, startPoint x: 912, startPoint y: 116, endPoint x: 911, endPoint y: 126, distance: 10.3
click at [911, 126] on div "Global CSS JavaScript HTML Config Boilerplate 1 ההההההההההההההההההההההההההההההה…" at bounding box center [896, 320] width 379 height 455
click at [911, 126] on h4 "Boilerplate" at bounding box center [913, 127] width 47 height 17
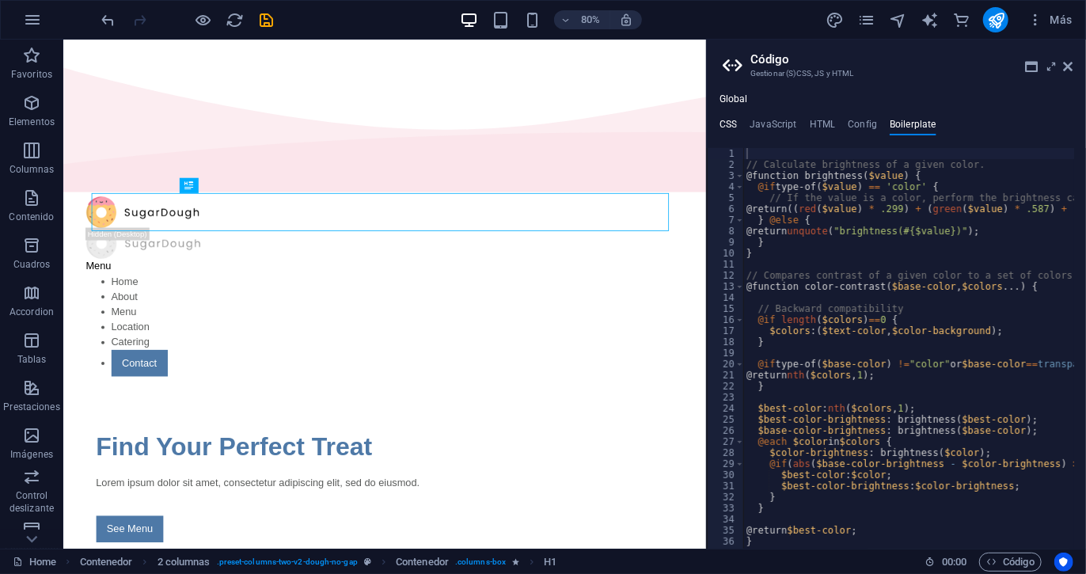
click at [728, 122] on h4 "CSS" at bounding box center [728, 127] width 17 height 17
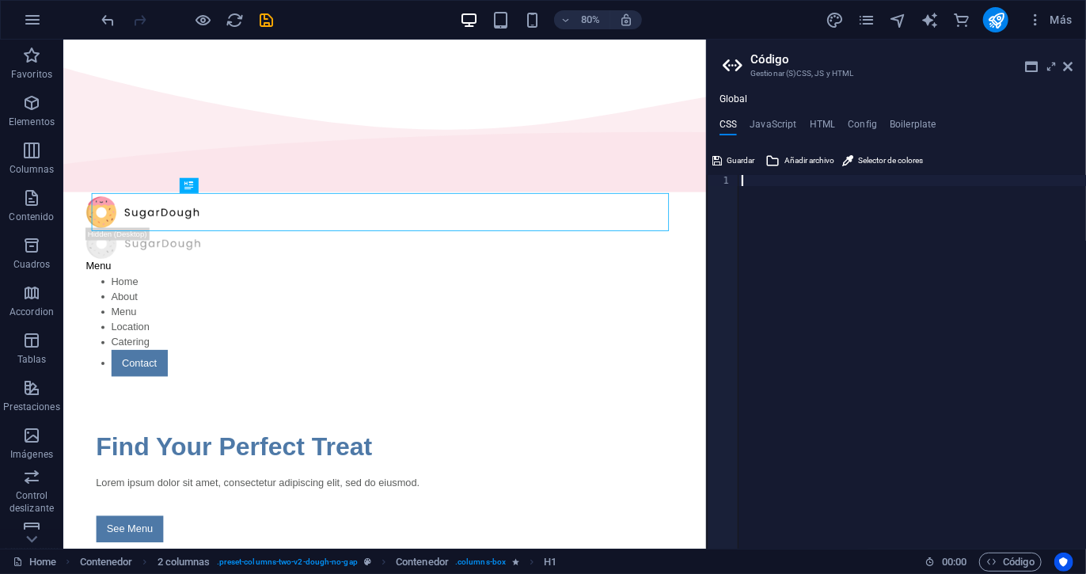
click at [821, 242] on div at bounding box center [913, 373] width 348 height 396
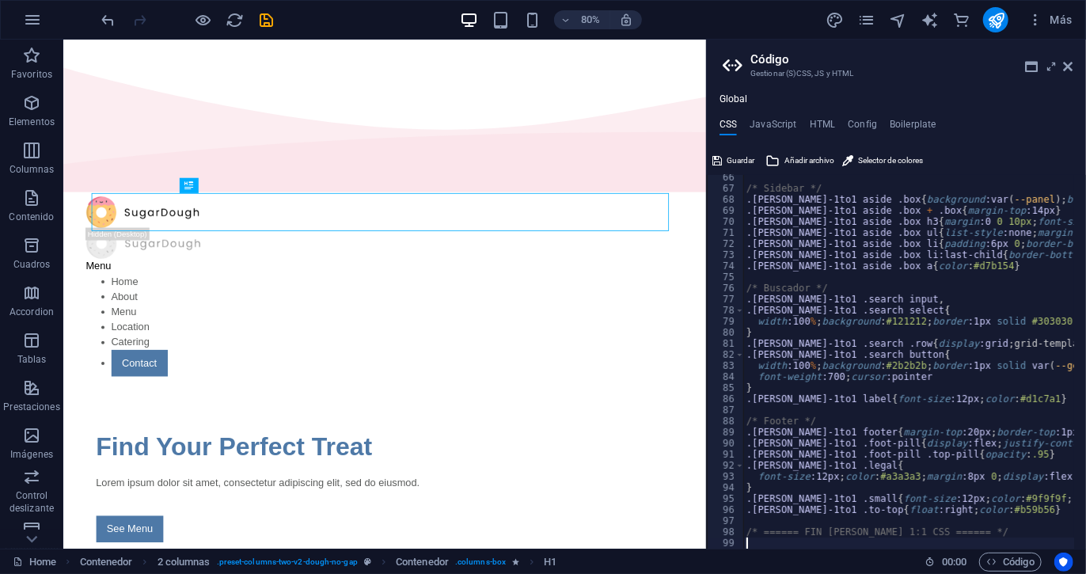
scroll to position [723, 0]
click at [263, 22] on icon "save" at bounding box center [267, 20] width 18 height 18
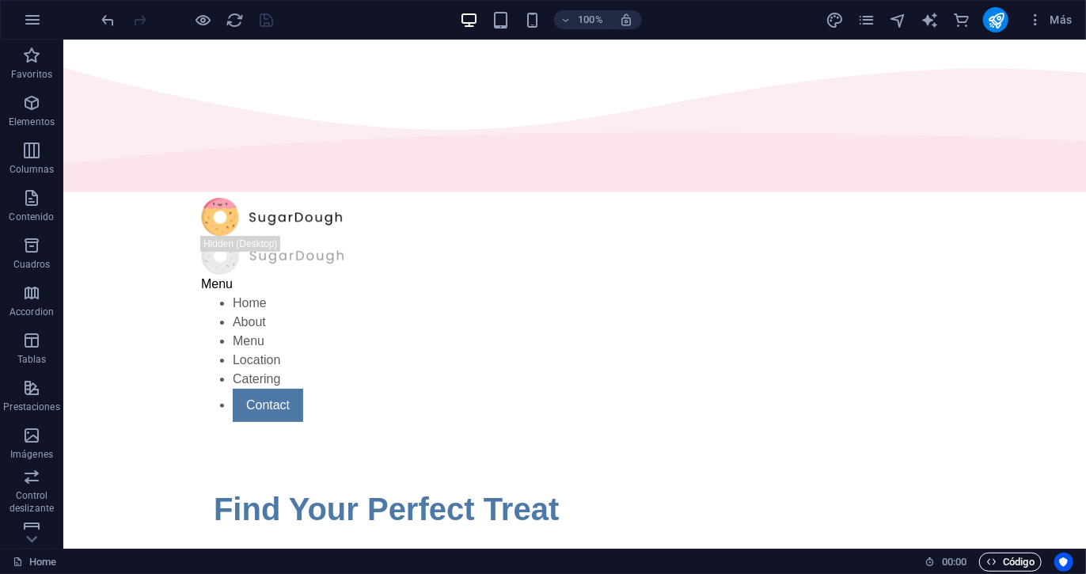
click at [1032, 564] on span "Código" at bounding box center [1011, 562] width 48 height 19
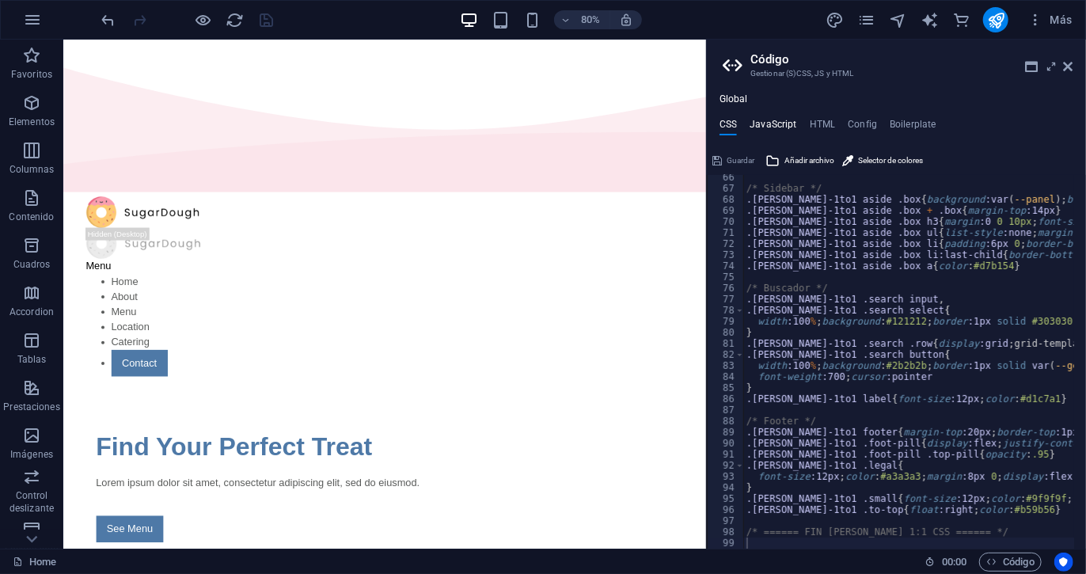
click at [768, 120] on h4 "JavaScript" at bounding box center [773, 127] width 47 height 17
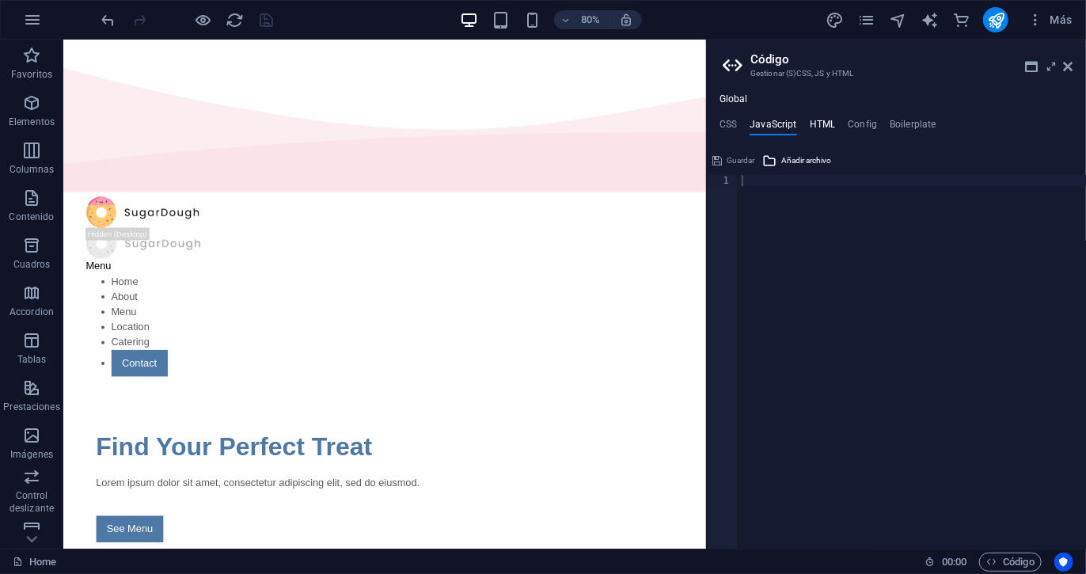
click at [821, 124] on div "Global CSS JavaScript HTML Config Boilerplate 66 67 68 69 70 71 72 73 74 75 76 …" at bounding box center [896, 320] width 379 height 455
click at [821, 124] on h4 "HTML" at bounding box center [823, 127] width 26 height 17
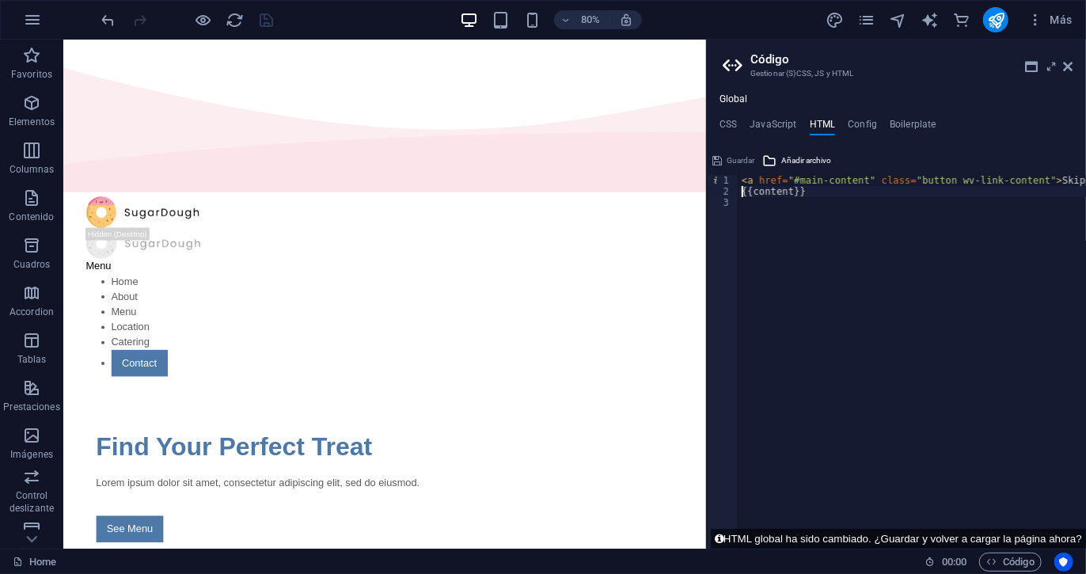
click at [740, 191] on div "< a href = "#main-content" class = "button wv-link-content" > Skip to main cont…" at bounding box center [953, 367] width 428 height 384
type textarea "{{content}}"
click at [751, 187] on div "< a href = "#main-content" class = "button wv-link-content" > Skip to main cont…" at bounding box center [953, 367] width 428 height 384
paste textarea
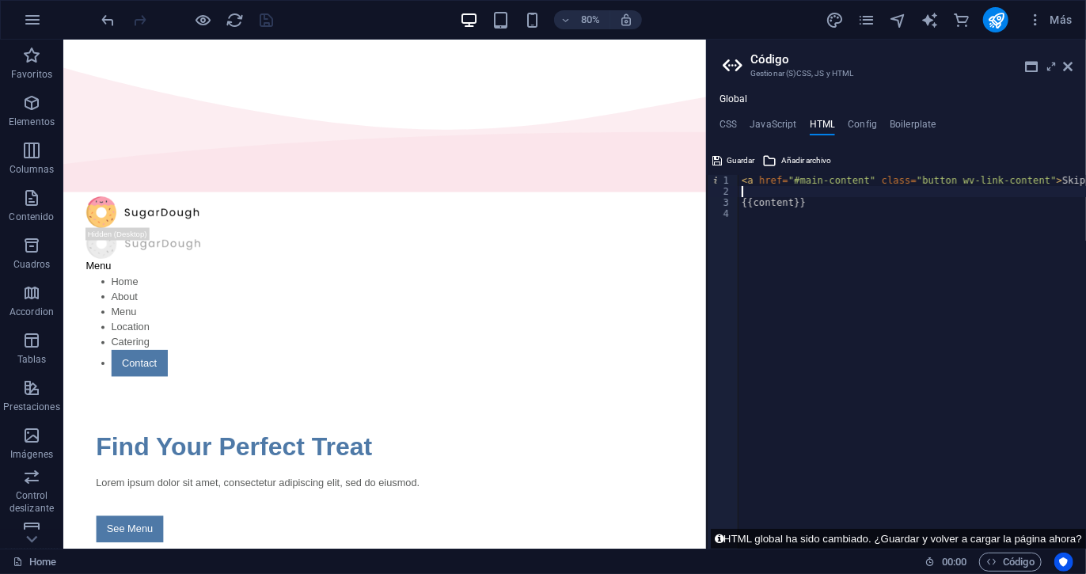
scroll to position [957, 0]
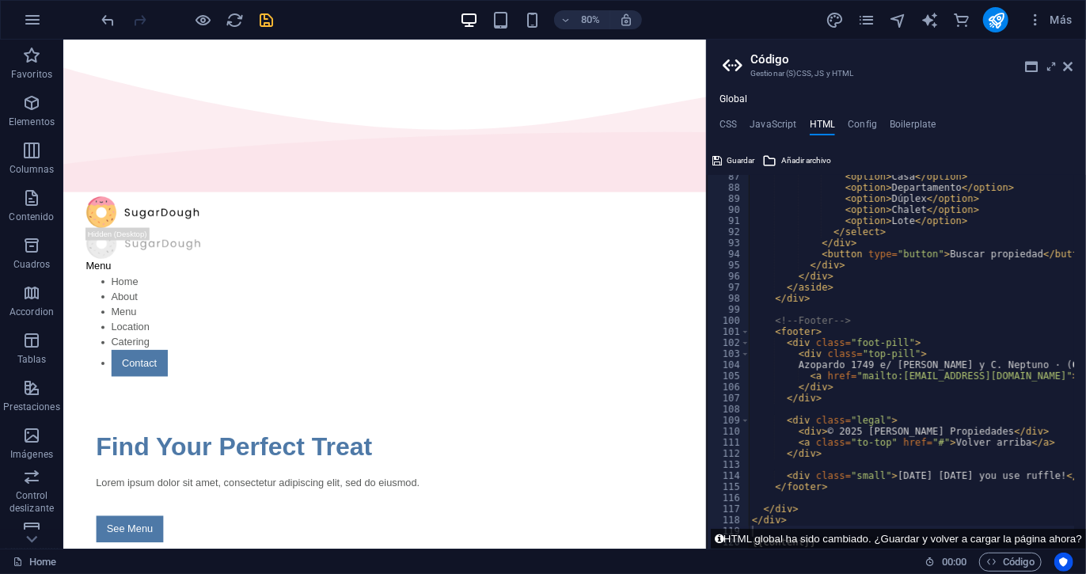
click at [264, 26] on div at bounding box center [187, 19] width 177 height 25
click at [268, 20] on icon "save" at bounding box center [267, 20] width 18 height 18
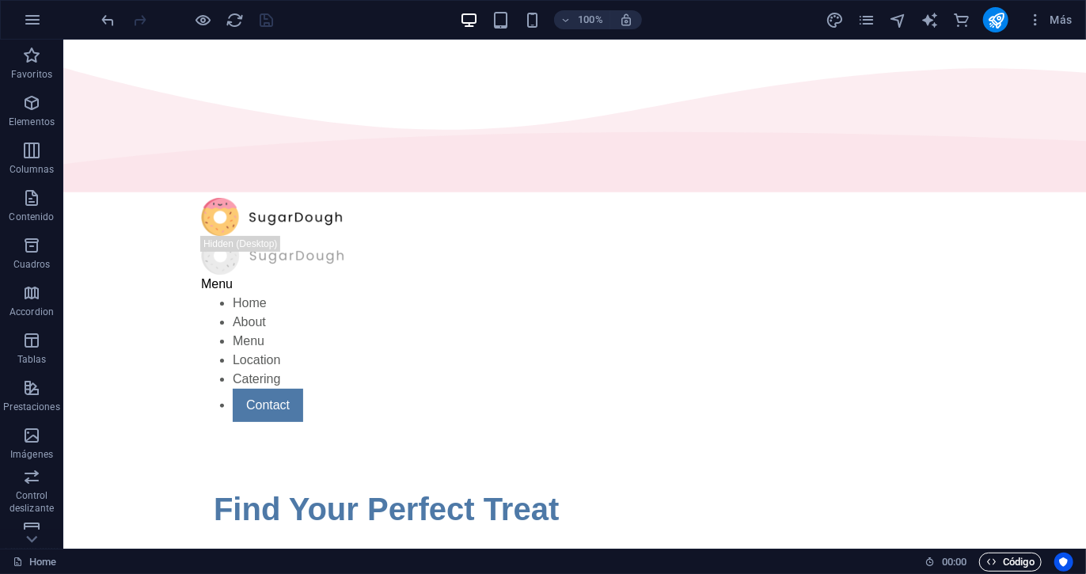
click at [1000, 559] on span "Código" at bounding box center [1011, 562] width 48 height 19
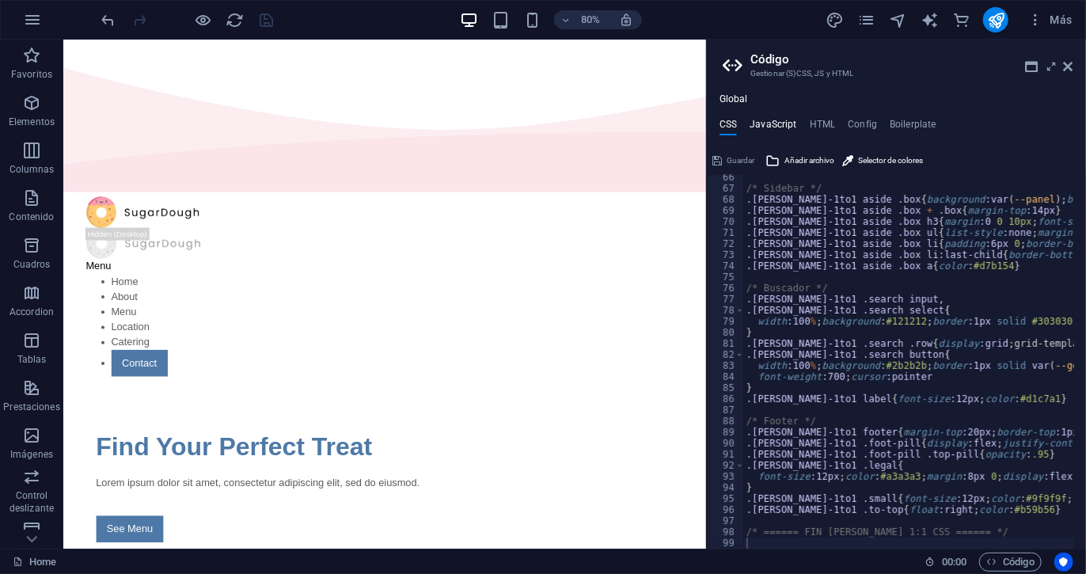
click at [775, 124] on h4 "JavaScript" at bounding box center [773, 127] width 47 height 17
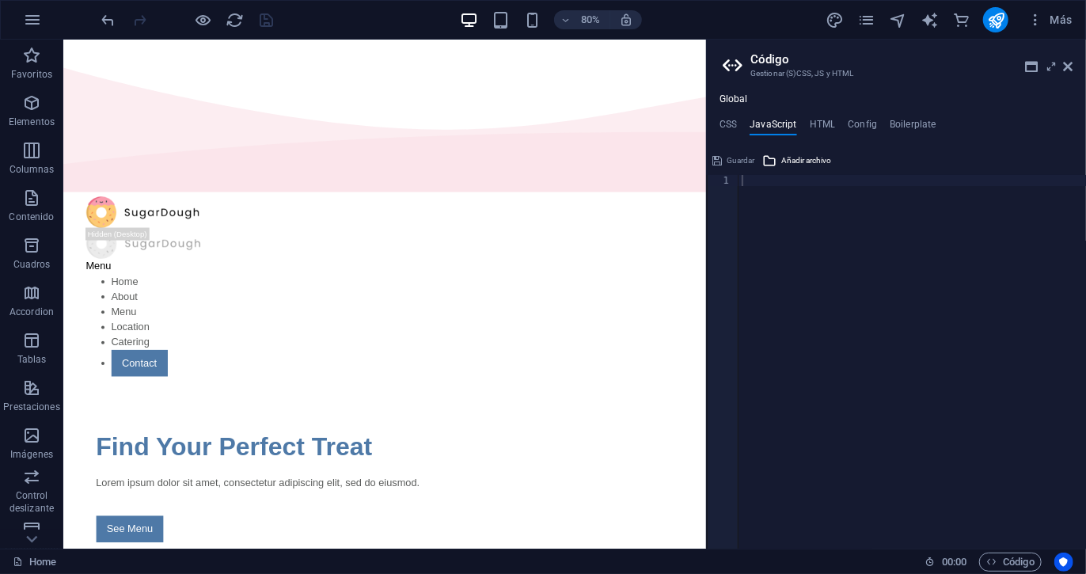
click at [740, 159] on div "Guardar" at bounding box center [733, 160] width 47 height 19
click at [734, 120] on h4 "CSS" at bounding box center [728, 127] width 17 height 17
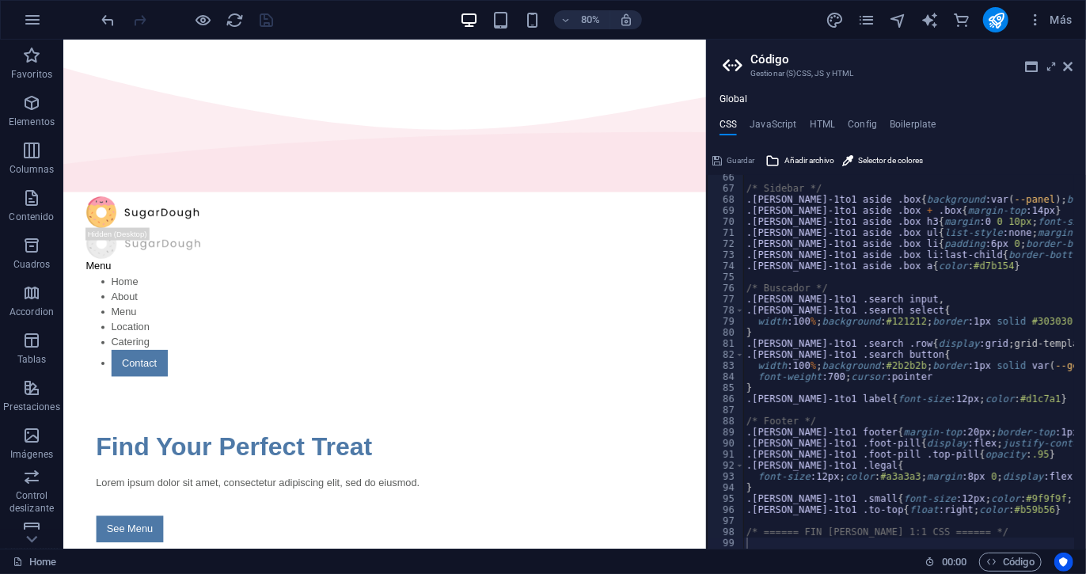
click at [732, 164] on div "Guardar" at bounding box center [733, 160] width 47 height 19
click at [720, 156] on div "Guardar" at bounding box center [733, 160] width 47 height 19
click at [820, 119] on h4 "HTML" at bounding box center [823, 127] width 26 height 17
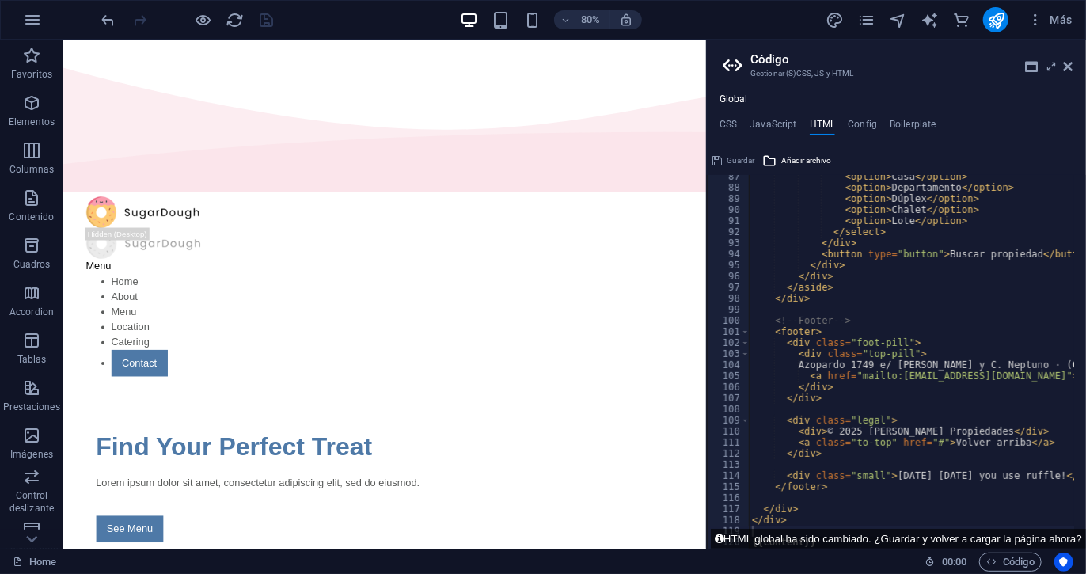
click at [716, 158] on div "Guardar" at bounding box center [733, 160] width 47 height 19
click at [854, 124] on h4 "Config" at bounding box center [862, 127] width 29 height 17
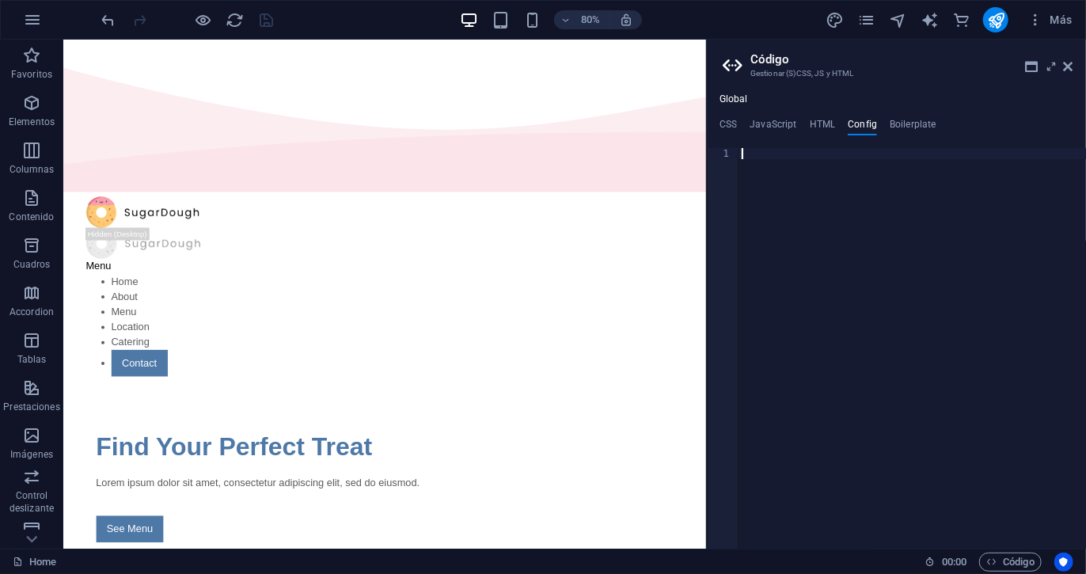
click at [911, 117] on div "Global CSS JavaScript HTML Config Boilerplate 66 67 68 69 70 71 72 73 74 75 76 …" at bounding box center [896, 320] width 379 height 455
click at [905, 125] on h4 "Boilerplate" at bounding box center [913, 127] width 47 height 17
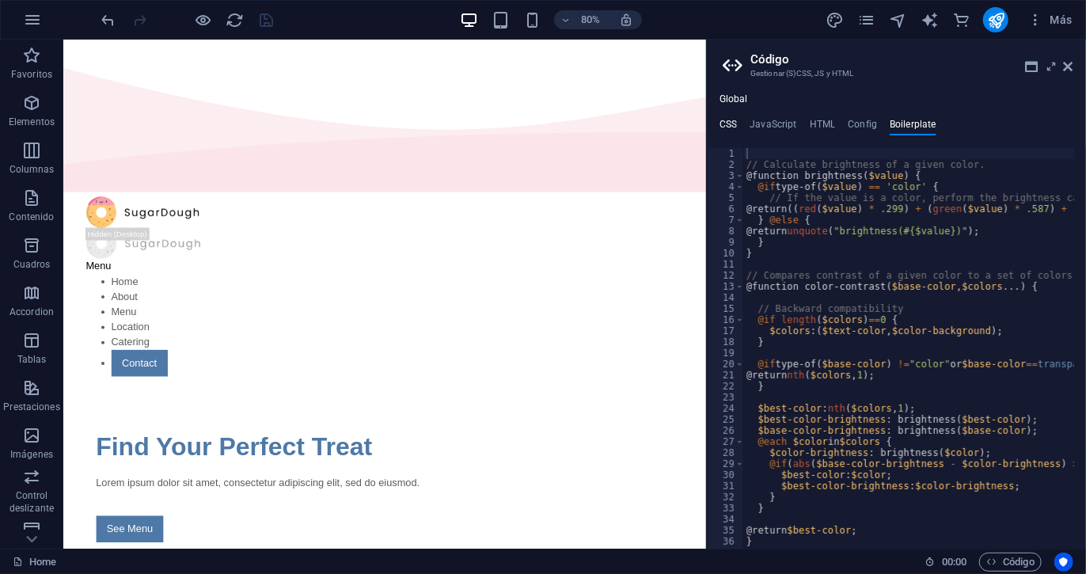
click at [725, 119] on h4 "CSS" at bounding box center [728, 127] width 17 height 17
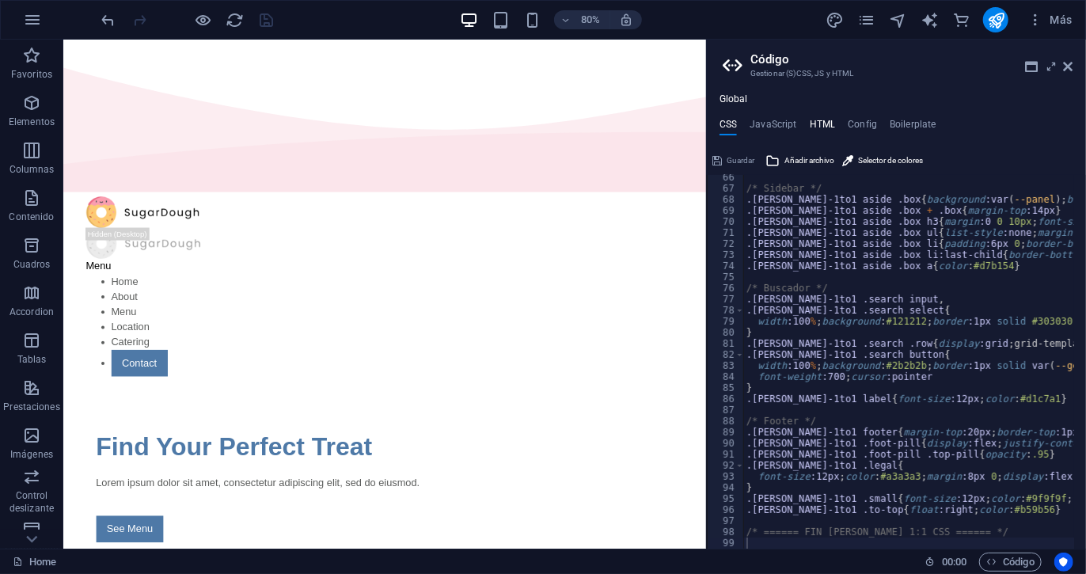
click at [815, 129] on h4 "HTML" at bounding box center [823, 127] width 26 height 17
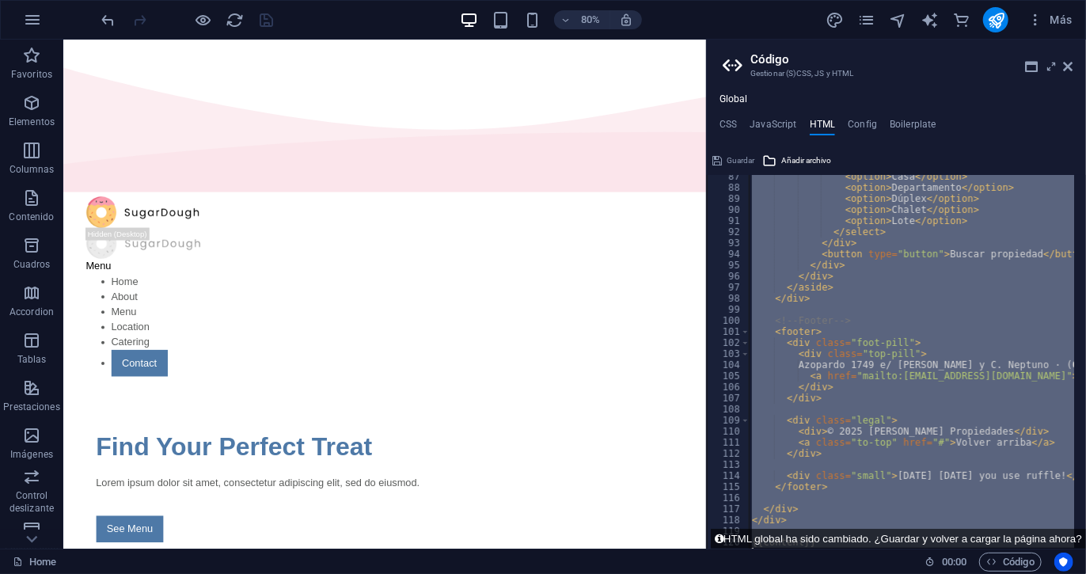
paste textarea "<div class="box">"
type textarea "<div class="box">"
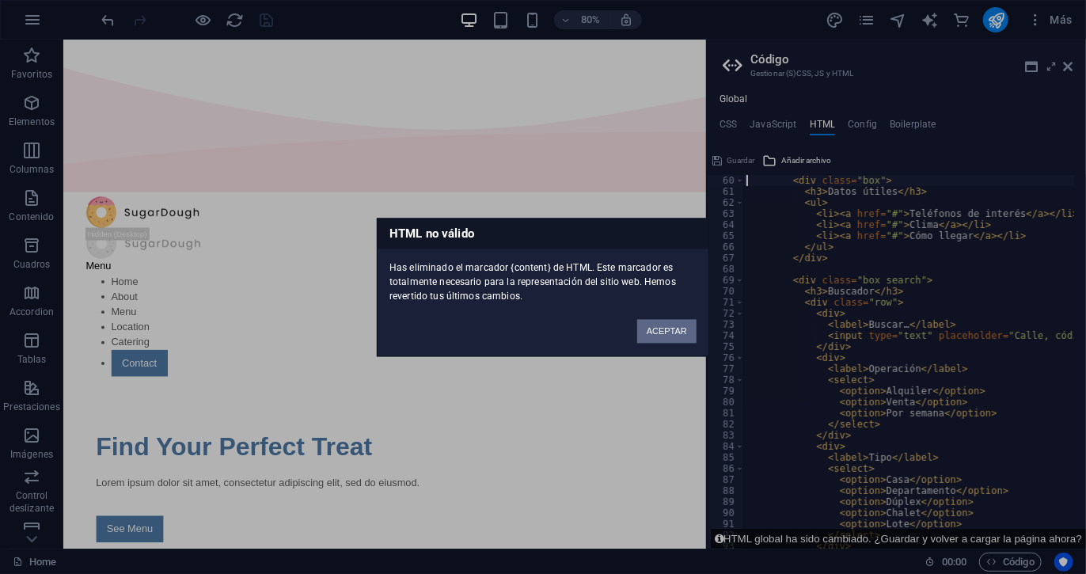
scroll to position [654, 0]
click at [682, 325] on button "ACEPTAR" at bounding box center [666, 331] width 59 height 24
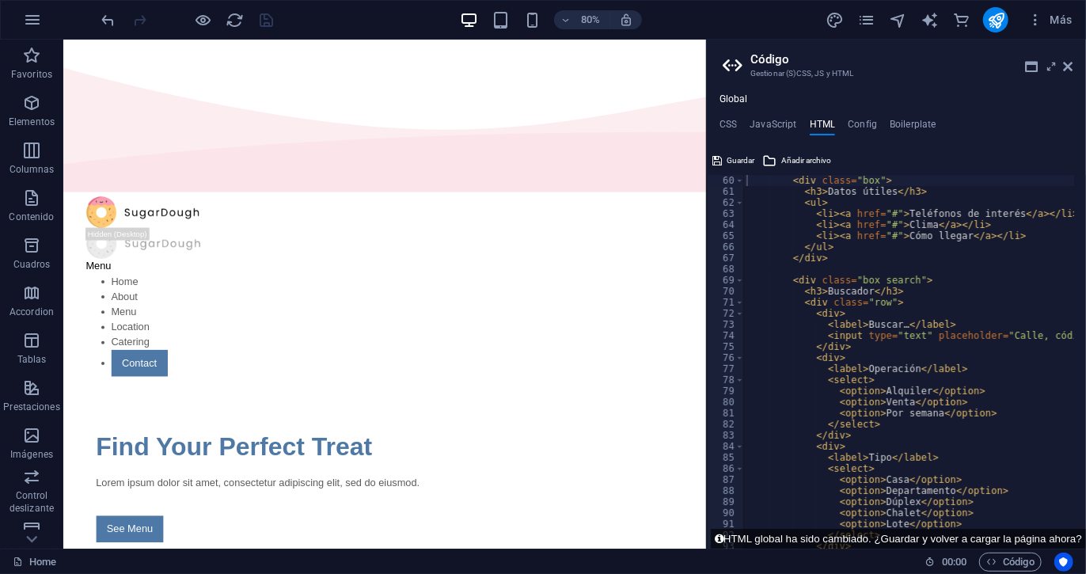
click at [803, 305] on div "< div class = "box" > < h3 > Datos útiles </ h3 > < ul > < li > < a href = "#" …" at bounding box center [909, 362] width 331 height 374
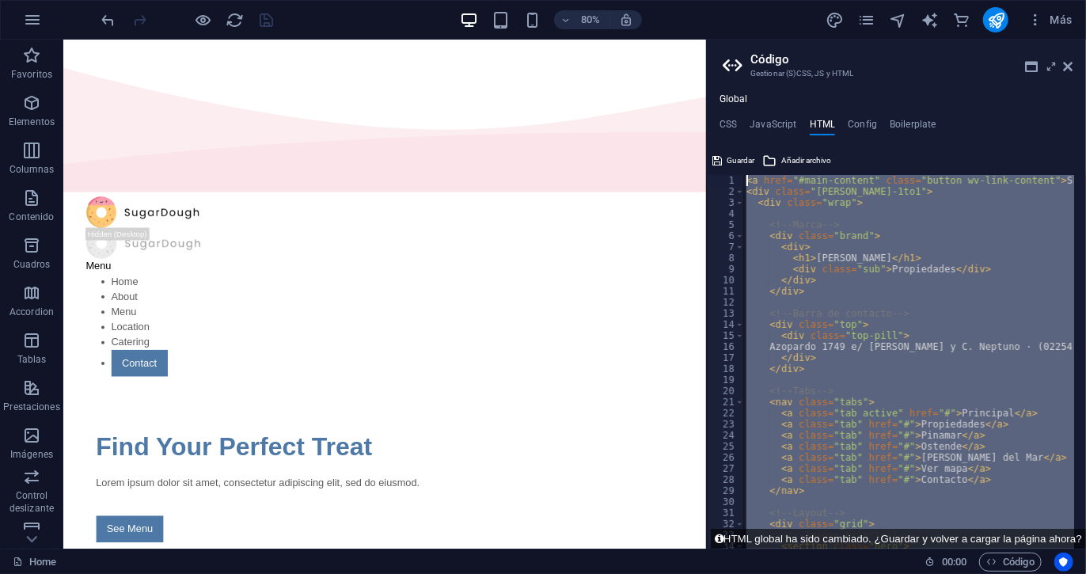
scroll to position [0, 0]
drag, startPoint x: 892, startPoint y: 415, endPoint x: 736, endPoint y: 191, distance: 273.0
click at [736, 191] on div "<li><a href="#">Clima</a></li> 1 2 3 4 5 6 7 8 9 10 11 12 13 14 15 16 17 18 19 …" at bounding box center [896, 362] width 379 height 374
type textarea "<div class="[PERSON_NAME]-1to1"> <div class="wrap">"
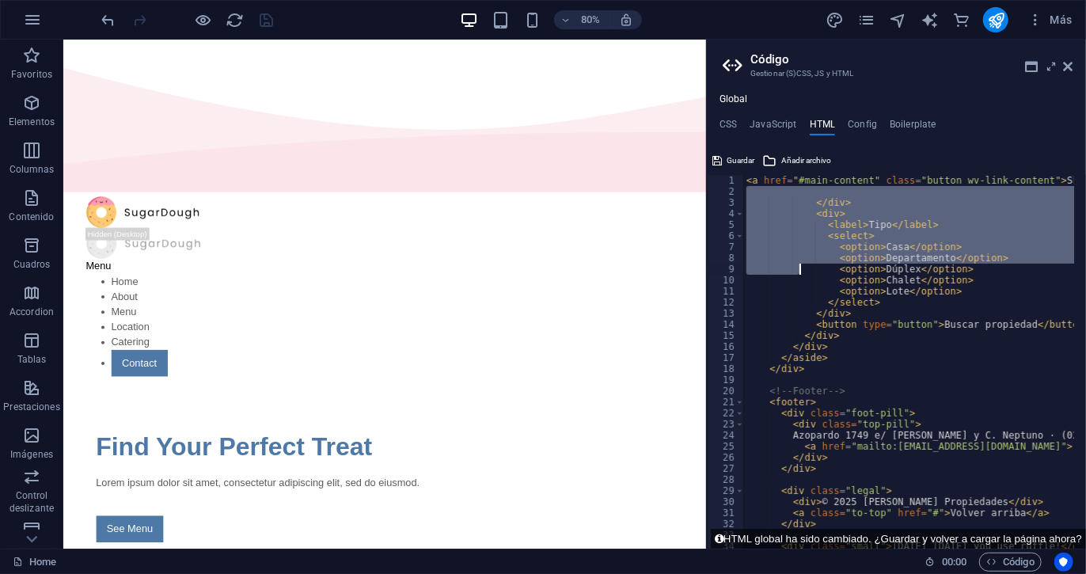
scroll to position [92, 0]
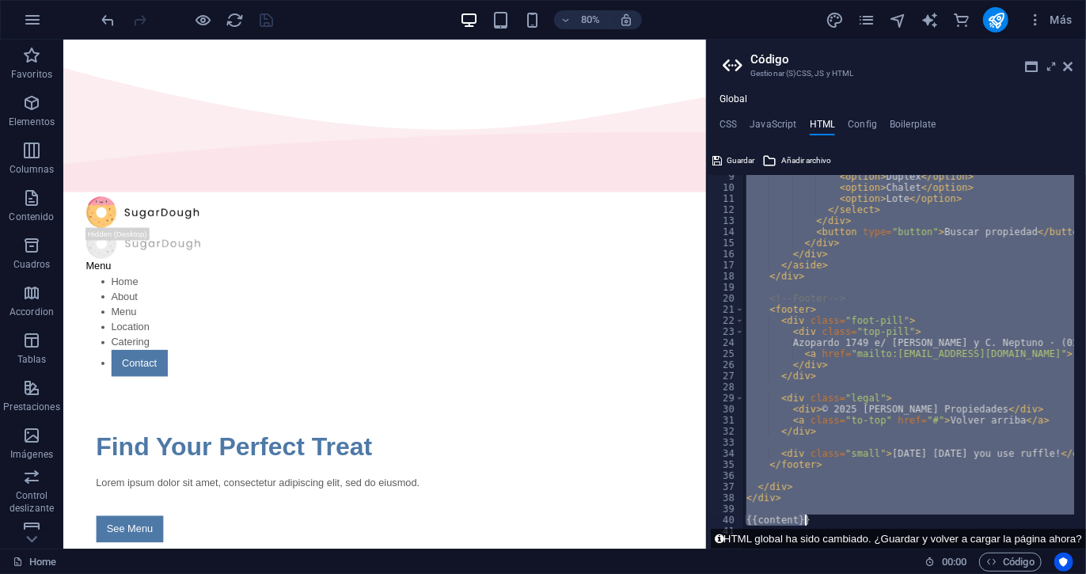
drag, startPoint x: 744, startPoint y: 195, endPoint x: 990, endPoint y: 517, distance: 405.1
click at [990, 517] on div "< option > Dúplex </ option > < option > Chalet </ option > < option > Lote </ …" at bounding box center [1083, 363] width 679 height 384
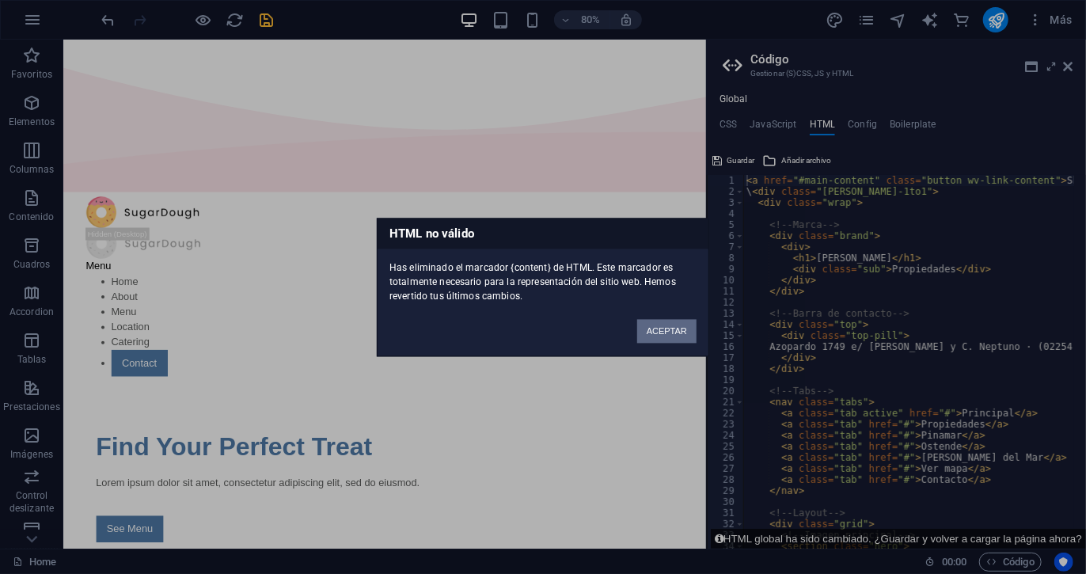
click at [644, 342] on button "ACEPTAR" at bounding box center [666, 331] width 59 height 24
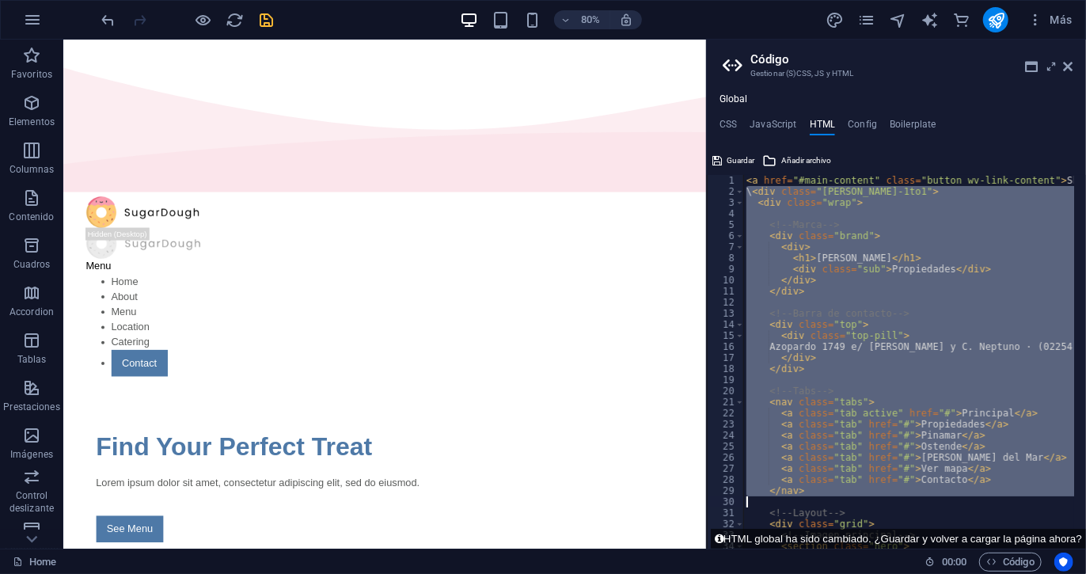
drag, startPoint x: 745, startPoint y: 195, endPoint x: 866, endPoint y: 516, distance: 343.5
type textarea "<!-- Layout -->"
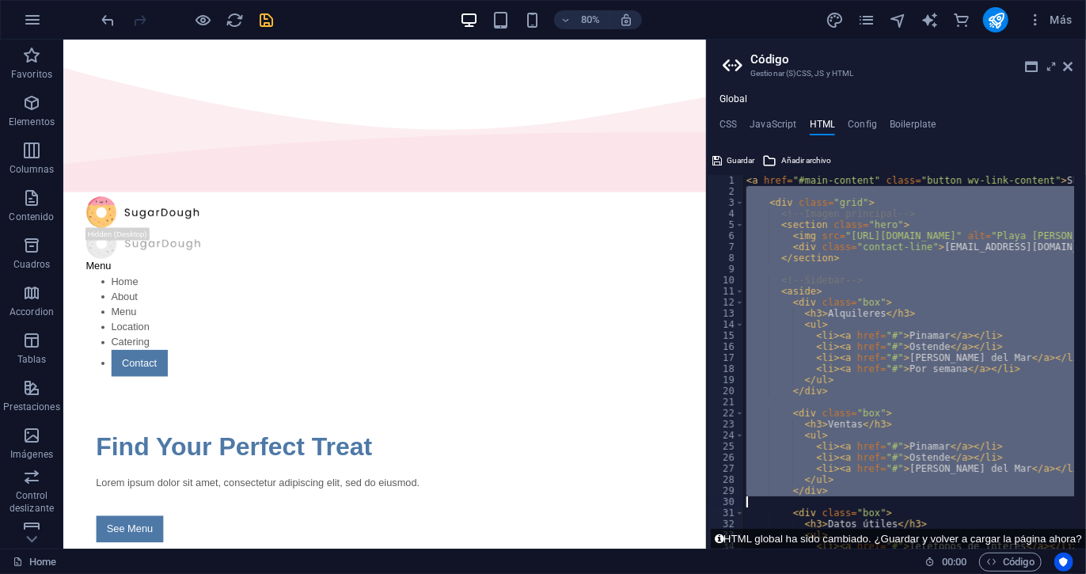
drag, startPoint x: 757, startPoint y: 189, endPoint x: 896, endPoint y: 499, distance: 339.5
type textarea "</div>"
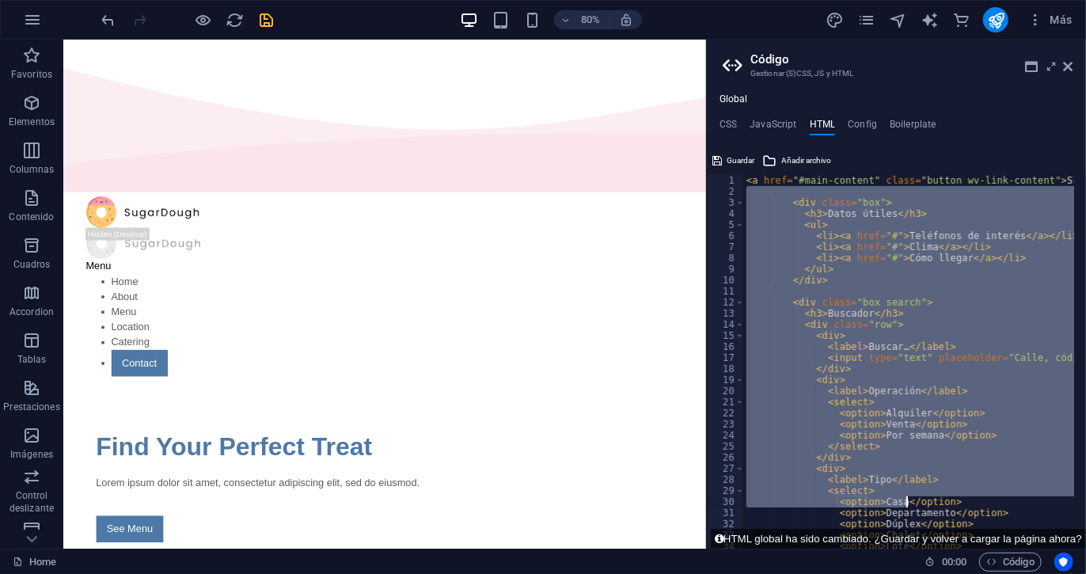
drag, startPoint x: 755, startPoint y: 190, endPoint x: 911, endPoint y: 502, distance: 348.8
click at [911, 502] on div "< a href = "#main-content" class = "button wv-link-content" > Skip to main cont…" at bounding box center [1083, 367] width 679 height 384
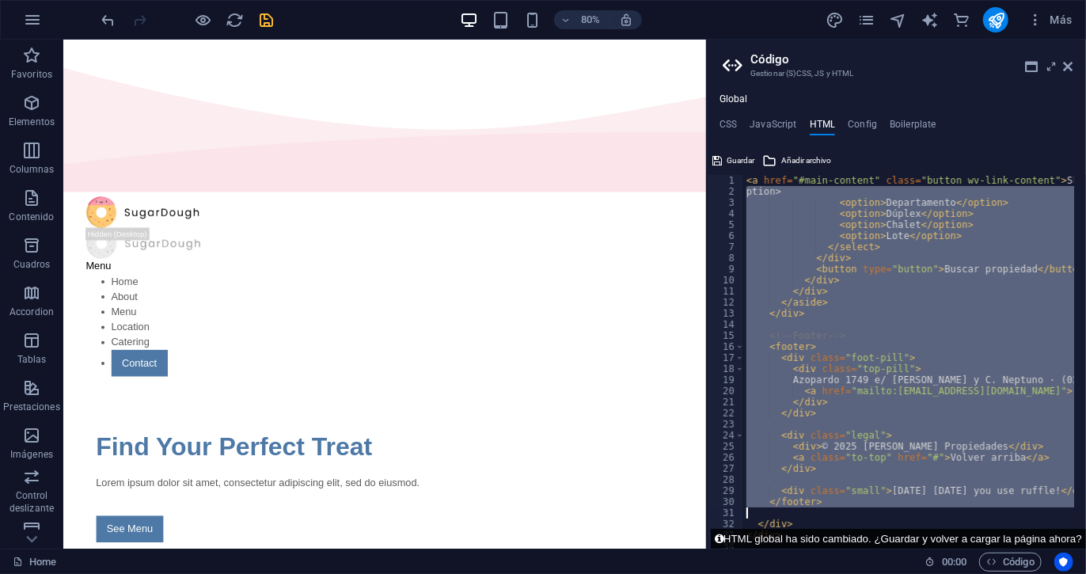
scroll to position [4, 0]
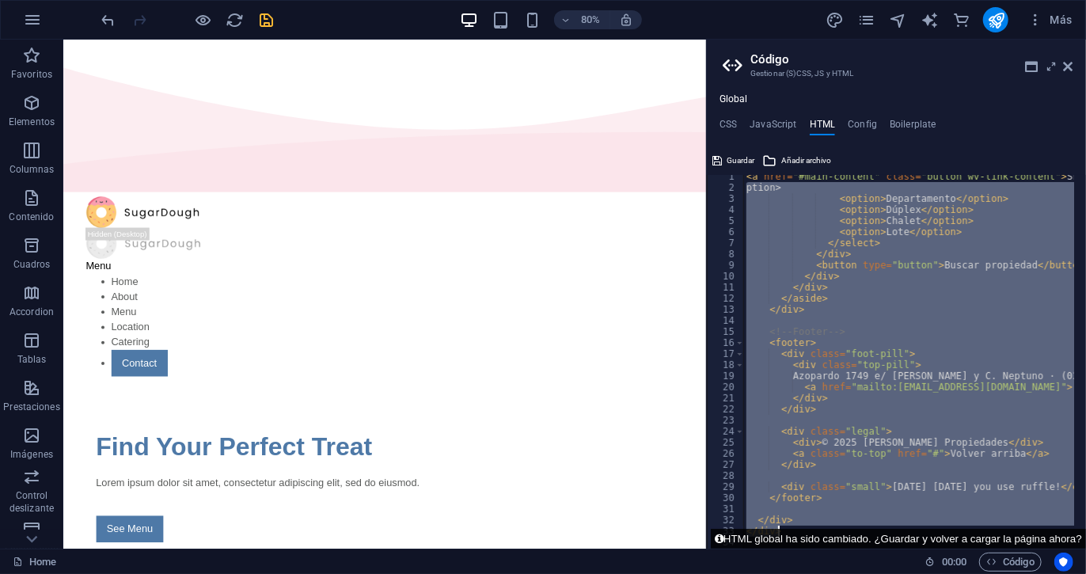
drag, startPoint x: 747, startPoint y: 192, endPoint x: 911, endPoint y: 533, distance: 377.9
click at [911, 533] on div "ption> 1 2 3 4 5 6 7 8 9 10 11 12 13 14 15 16 17 18 19 20 21 22 23 24 25 26 27 …" at bounding box center [896, 348] width 379 height 401
type textarea "</div> </div>"
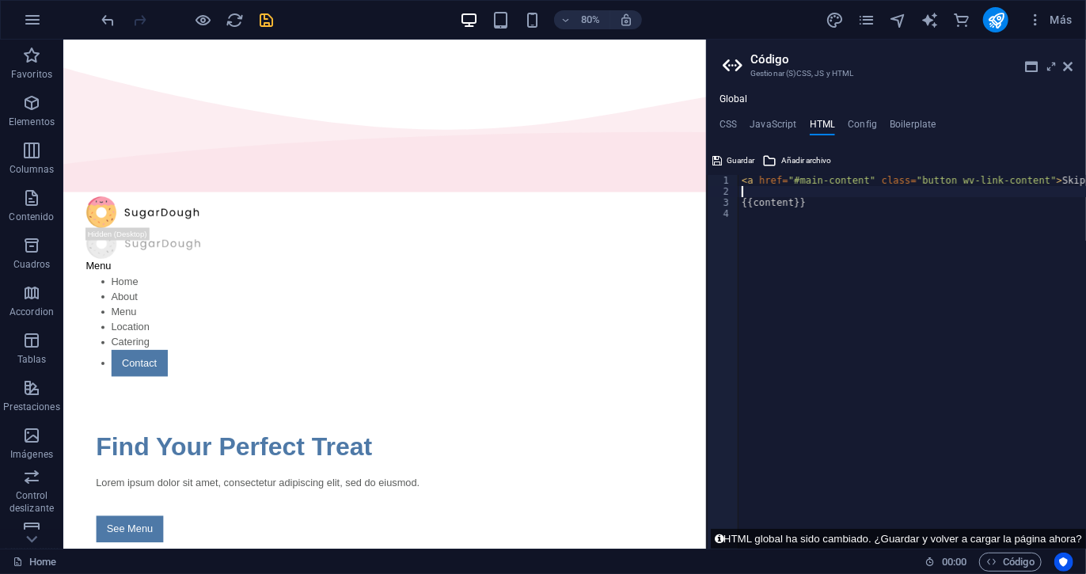
type textarea "<a href="#main-content" class="button wv-link-content">Skip to main content</a>"
click at [776, 197] on div "< a href = "#main-content" class = "button wv-link-content" > Skip to main cont…" at bounding box center [891, 367] width 428 height 384
click at [743, 182] on div "< a href = "#main-content" class = "button wv-link-content" > Skip to main cont…" at bounding box center [953, 367] width 428 height 384
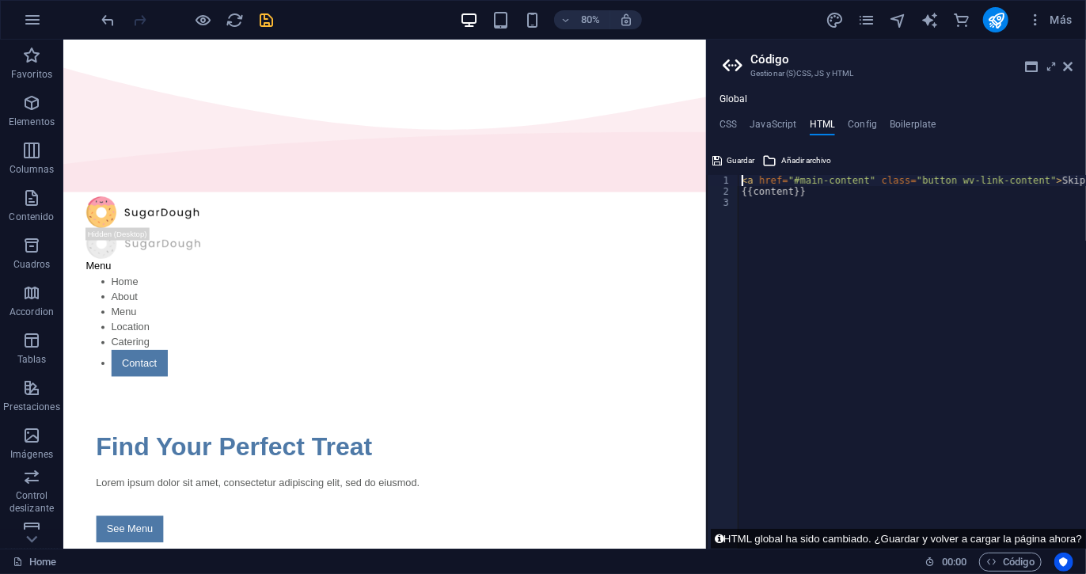
paste textarea
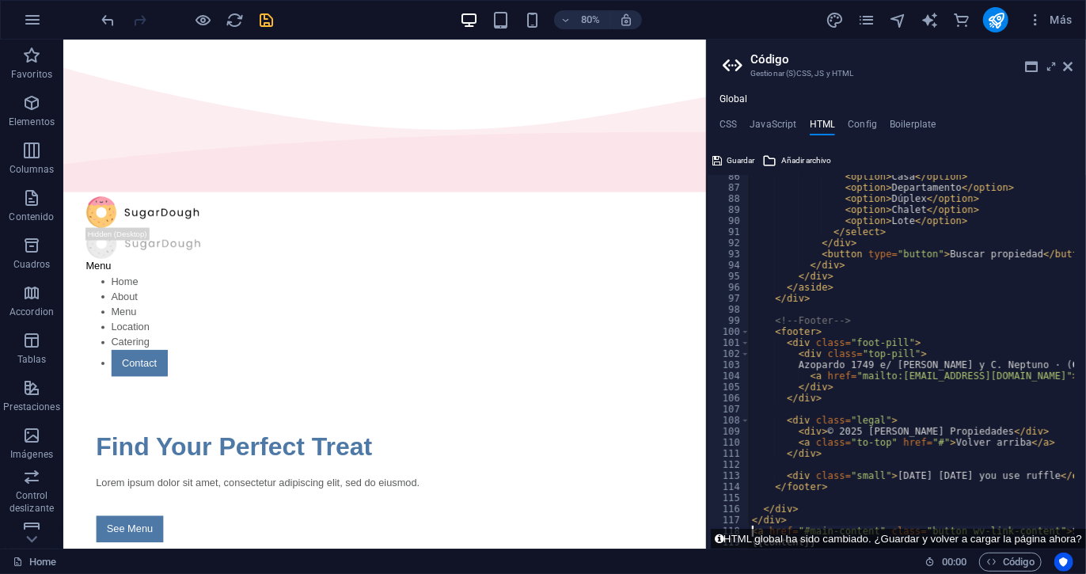
type textarea "<a href="#main-content" class="button wv-link-content">Skip to main content</a>"
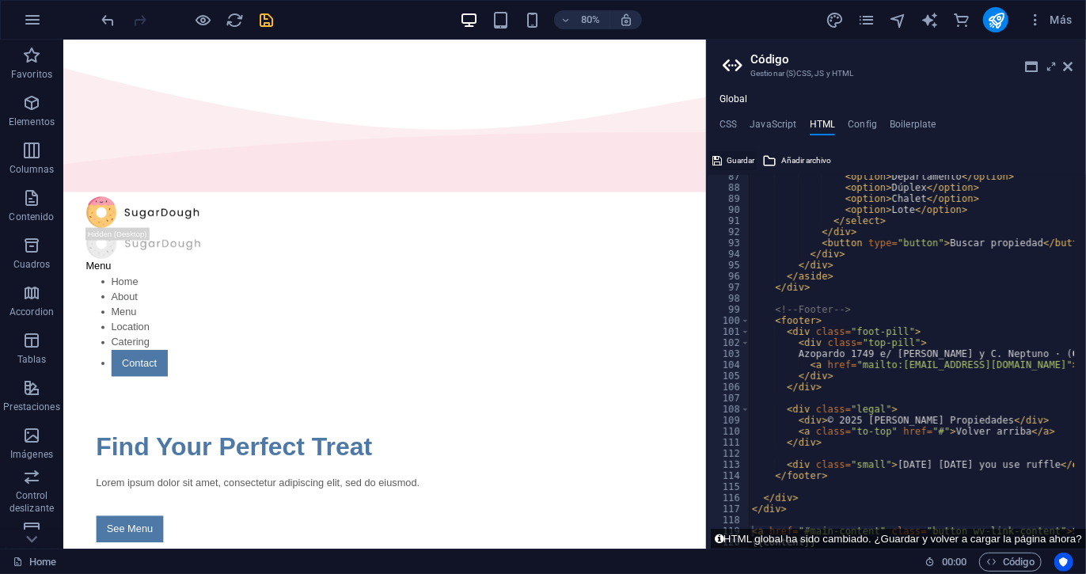
click at [714, 154] on icon at bounding box center [718, 160] width 10 height 19
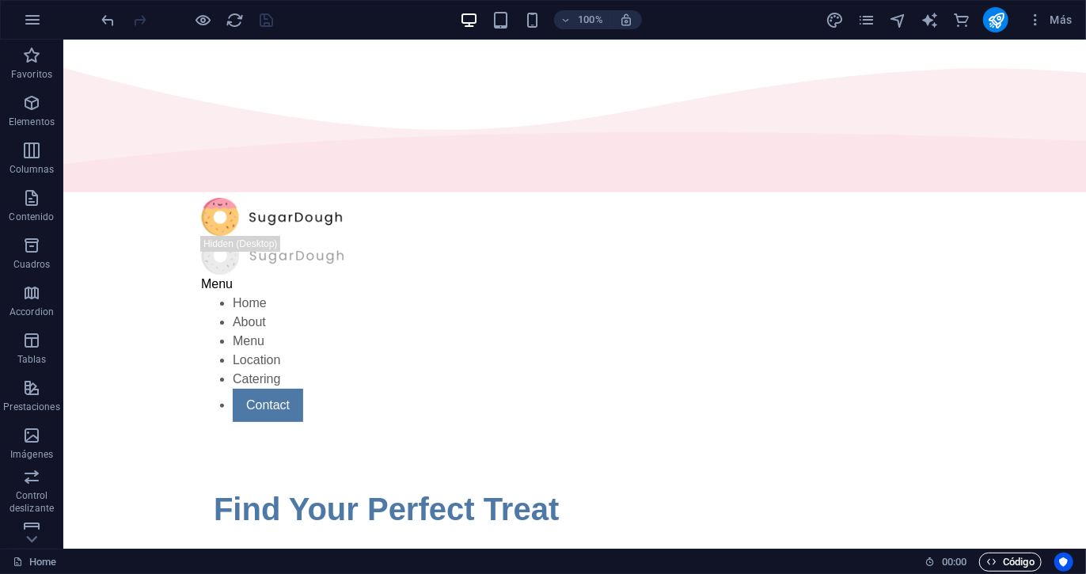
click at [997, 557] on span "Código" at bounding box center [1011, 562] width 48 height 19
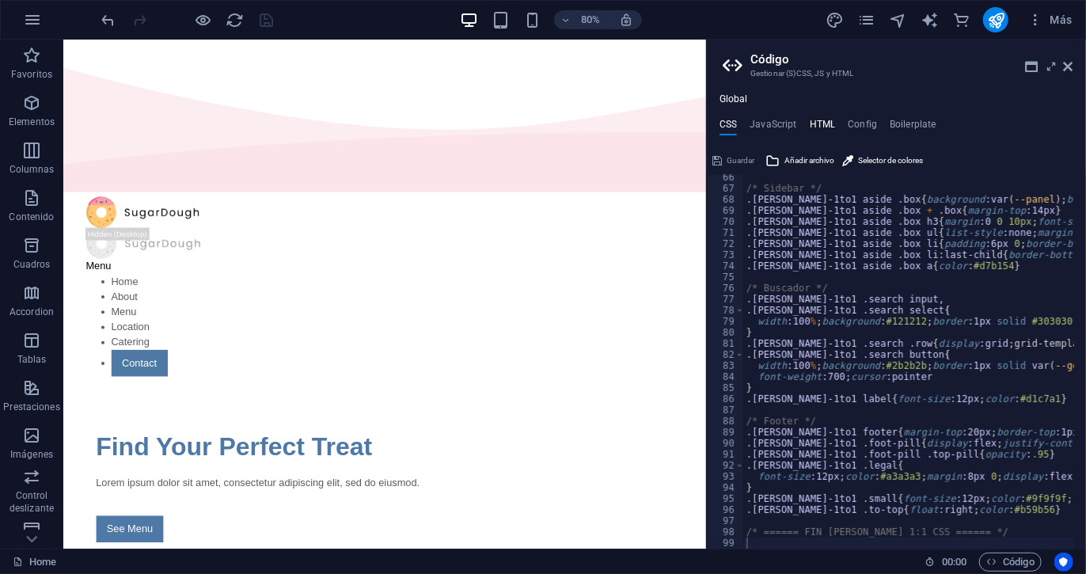
click at [833, 120] on h4 "HTML" at bounding box center [823, 127] width 26 height 17
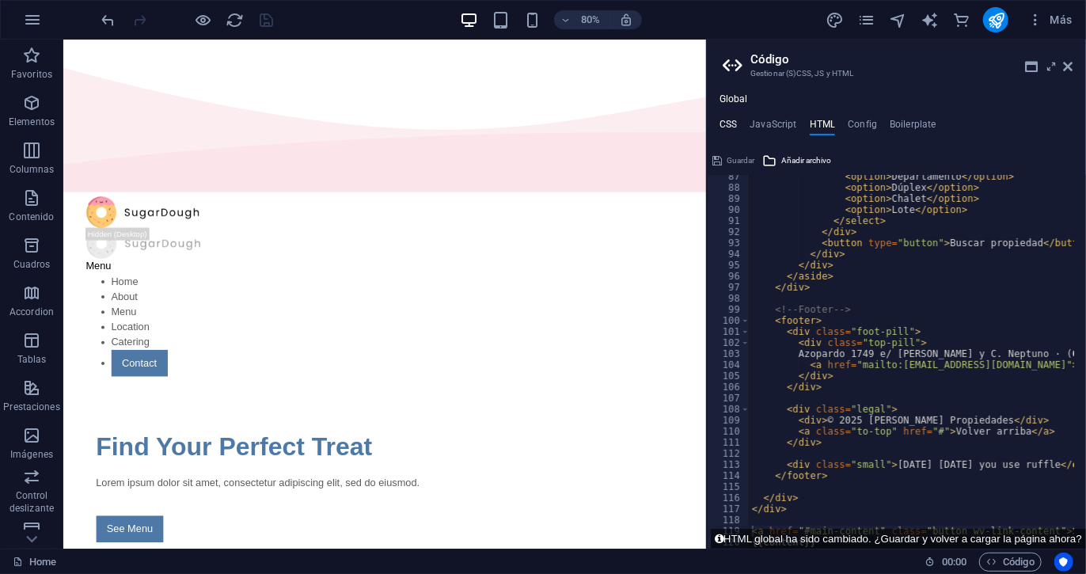
click at [723, 132] on h4 "CSS" at bounding box center [728, 127] width 17 height 17
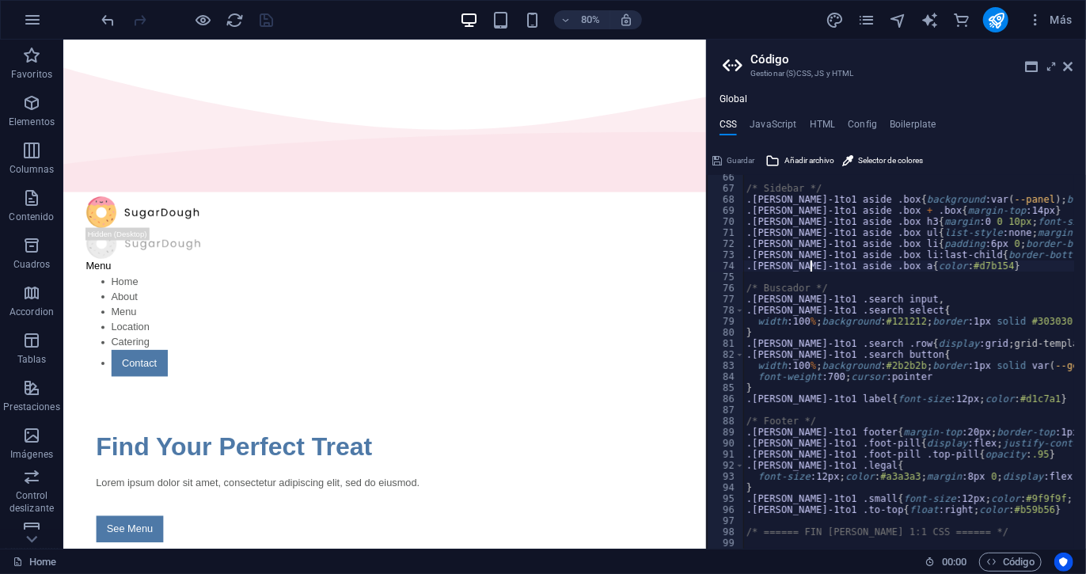
click at [814, 262] on div "/* Sidebar */ .[PERSON_NAME]-1to1 aside .box { background :var ( --panel ) ; bo…" at bounding box center [1083, 364] width 679 height 384
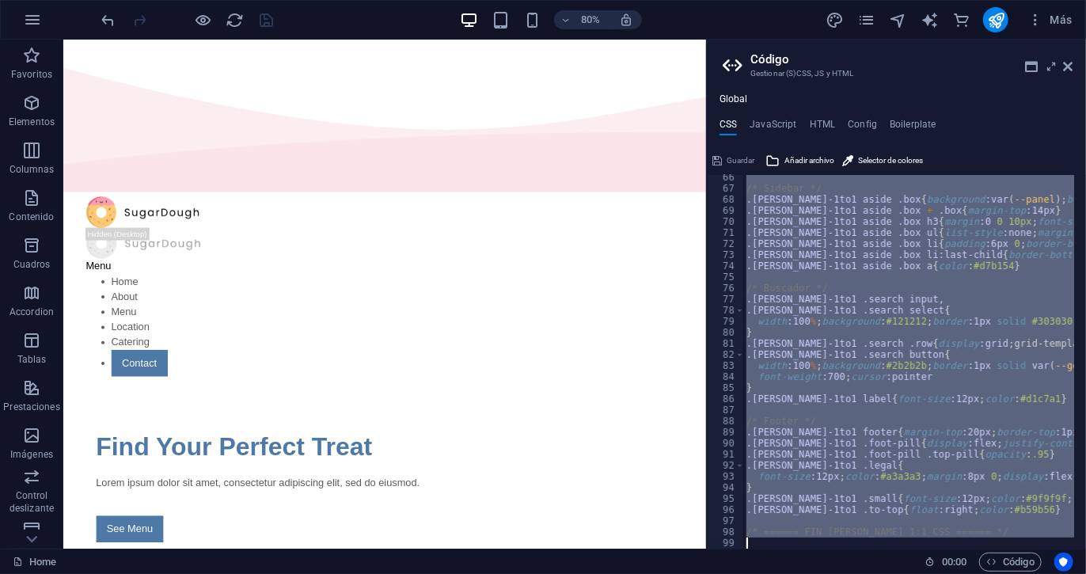
click at [814, 262] on div "/* Sidebar */ .[PERSON_NAME]-1to1 aside .box { background :var ( --panel ) ; bo…" at bounding box center [1083, 364] width 679 height 384
type textarea "/* ====== FIN [PERSON_NAME] 1:1 CSS ====== */"
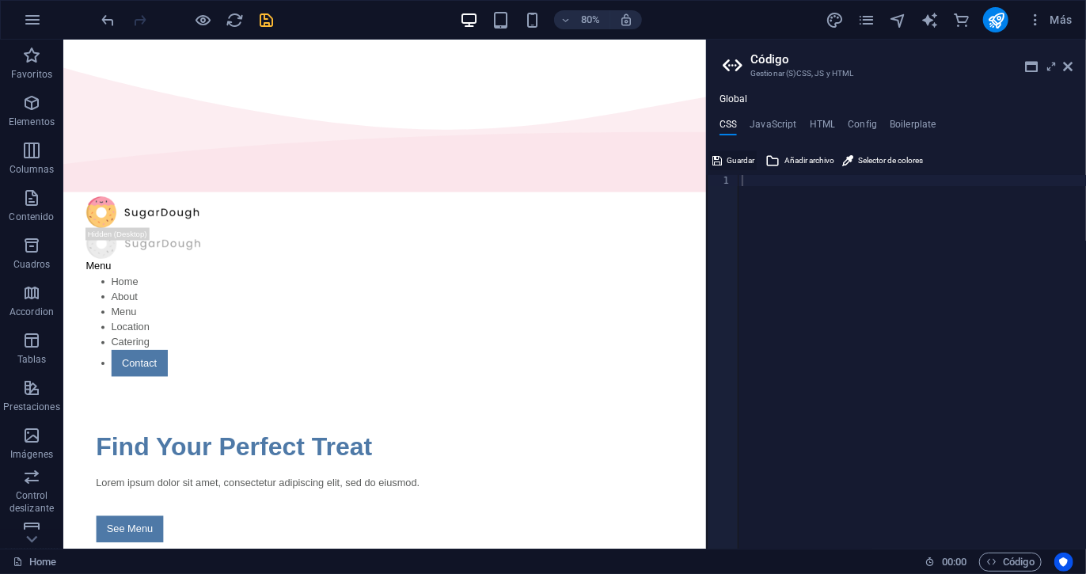
click at [734, 157] on span "Guardar" at bounding box center [741, 160] width 28 height 19
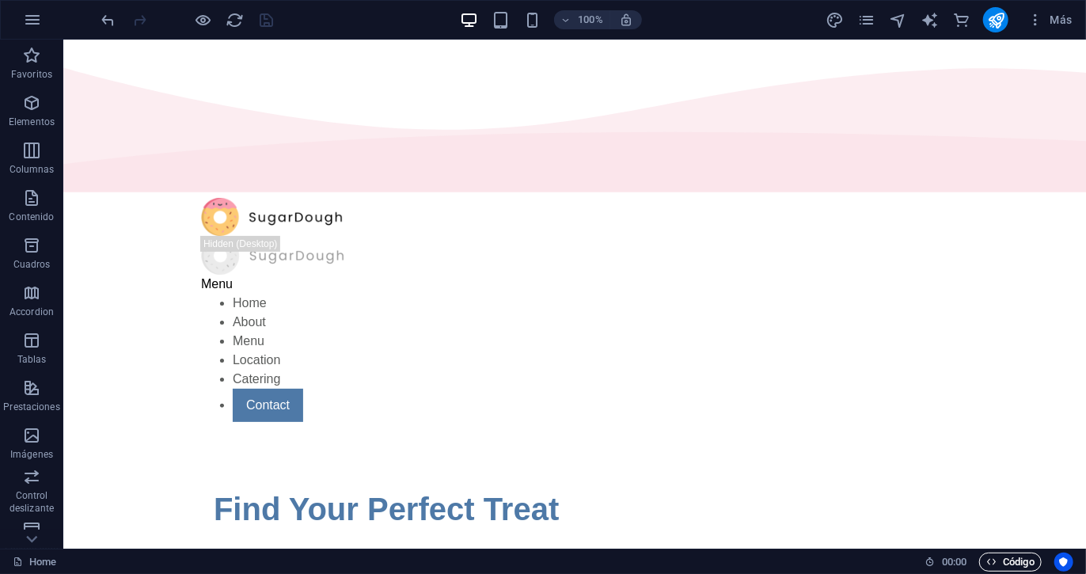
click at [995, 557] on icon "button" at bounding box center [992, 562] width 10 height 10
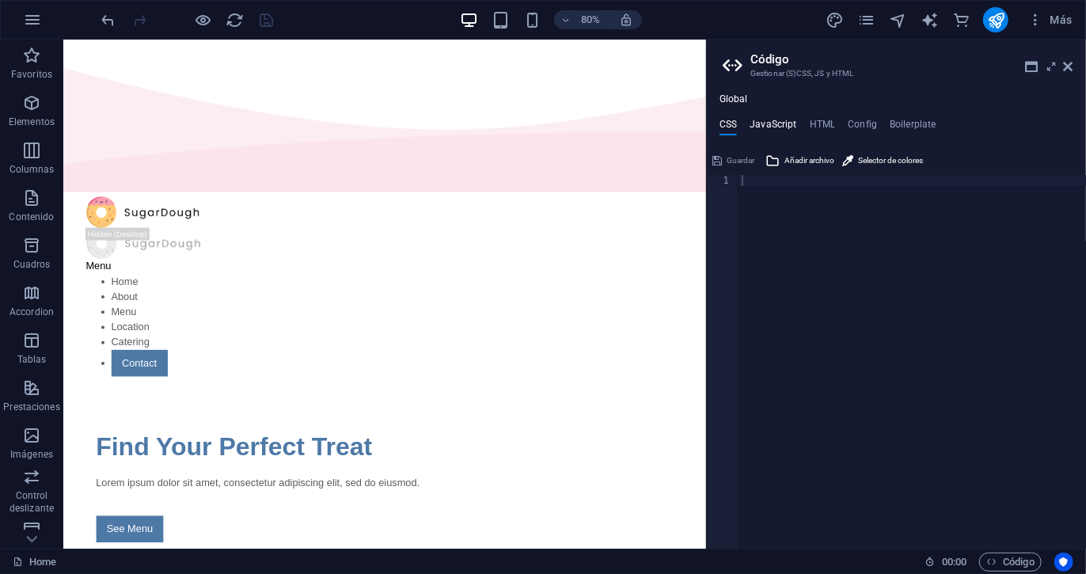
click at [770, 124] on h4 "JavaScript" at bounding box center [773, 127] width 47 height 17
drag, startPoint x: 833, startPoint y: 116, endPoint x: 826, endPoint y: 126, distance: 11.9
click at [826, 126] on div "Global CSS JavaScript HTML Config Boilerplate 1 ההההההההההההההההההההההההההההההה…" at bounding box center [896, 320] width 379 height 455
click at [826, 126] on h4 "HTML" at bounding box center [823, 127] width 26 height 17
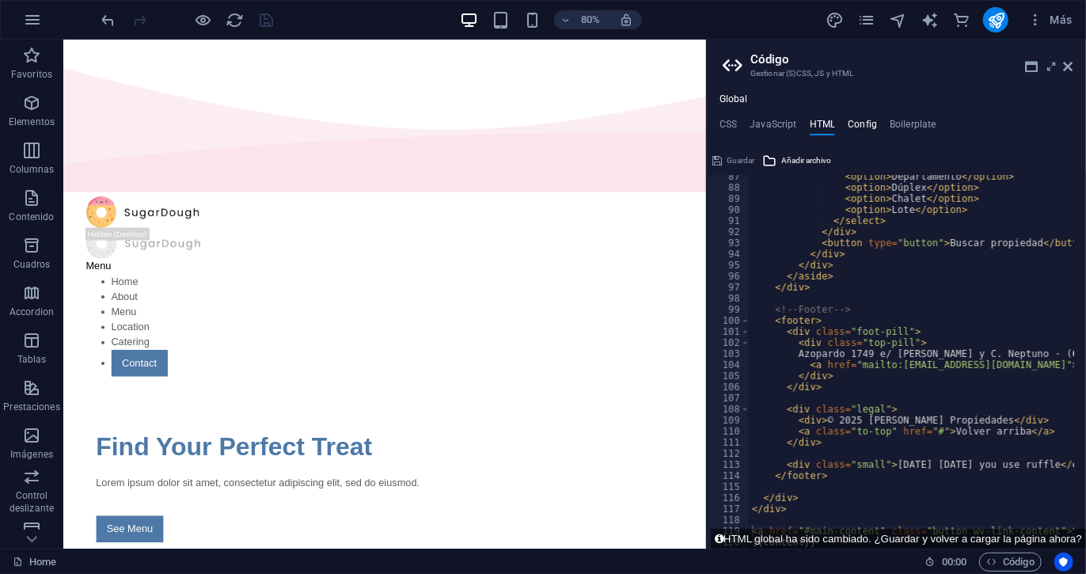
click at [869, 121] on h4 "Config" at bounding box center [862, 127] width 29 height 17
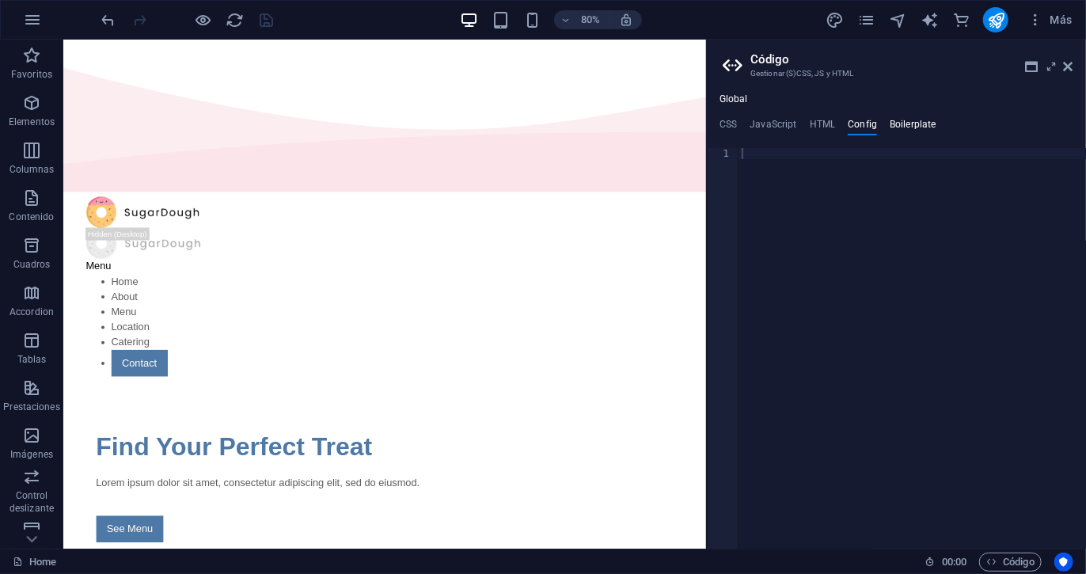
click at [899, 131] on h4 "Boilerplate" at bounding box center [913, 127] width 47 height 17
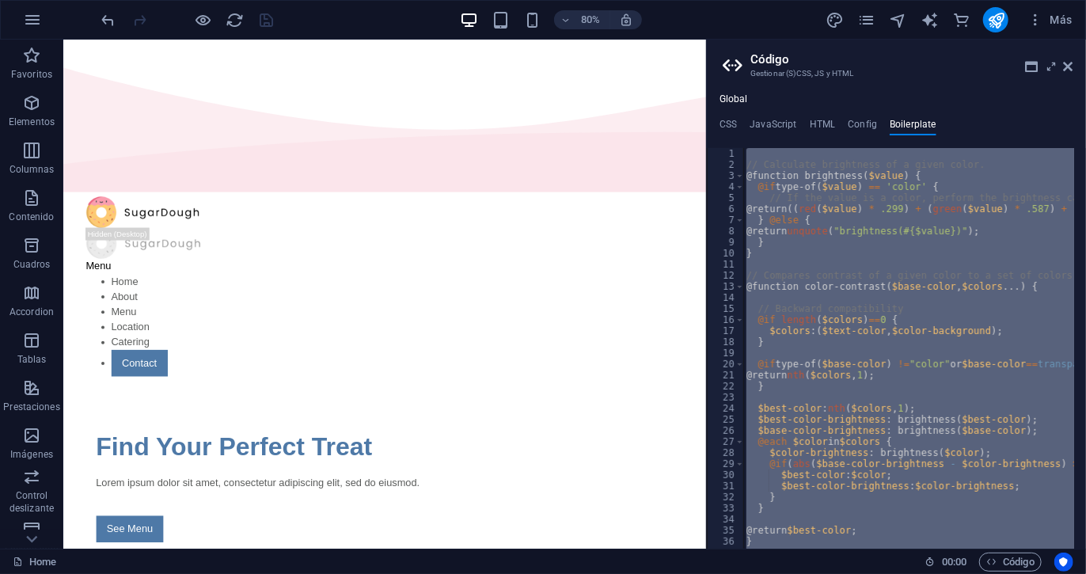
click at [782, 382] on div "// Calculate brightness of a given color. @function brightness ( $value ) { @if…" at bounding box center [909, 348] width 331 height 401
type textarea "}"
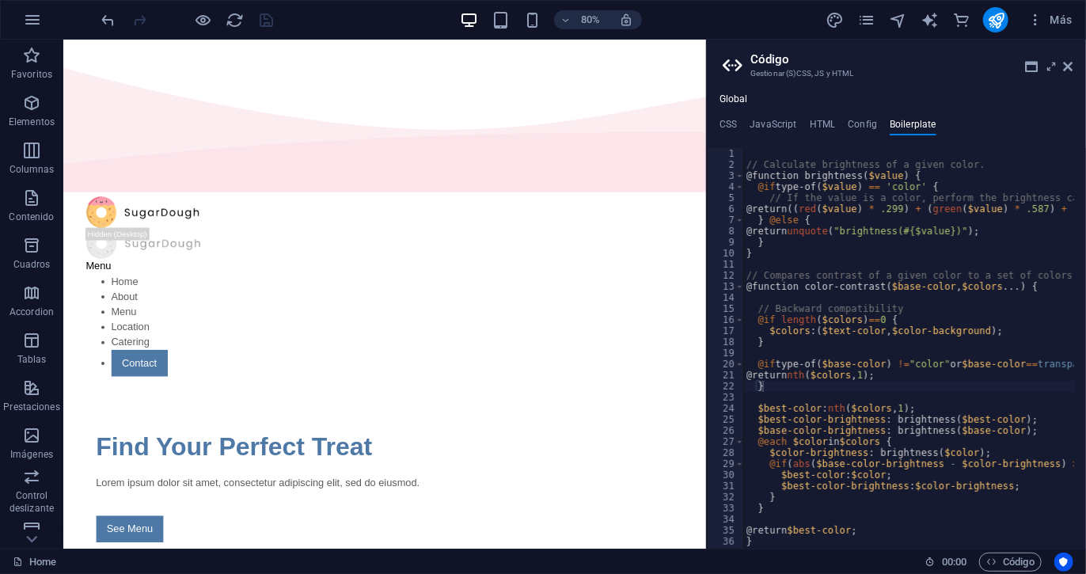
drag, startPoint x: 918, startPoint y: 122, endPoint x: 941, endPoint y: 106, distance: 27.9
click at [941, 106] on div "Global CSS JavaScript HTML Config Boilerplate 1 ההההההההההההההההההההההההההההההה…" at bounding box center [896, 320] width 379 height 455
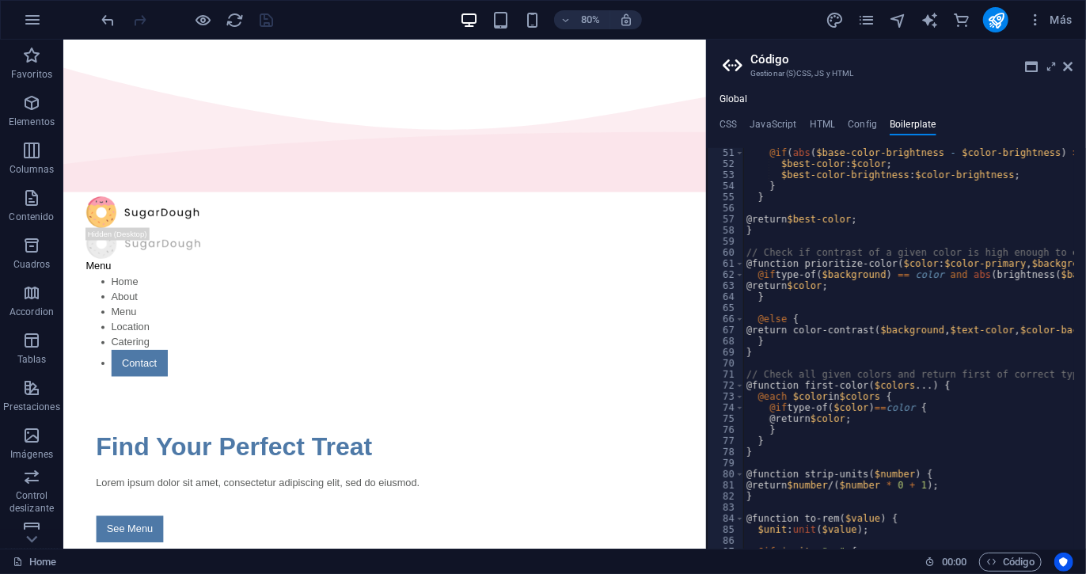
scroll to position [0, 0]
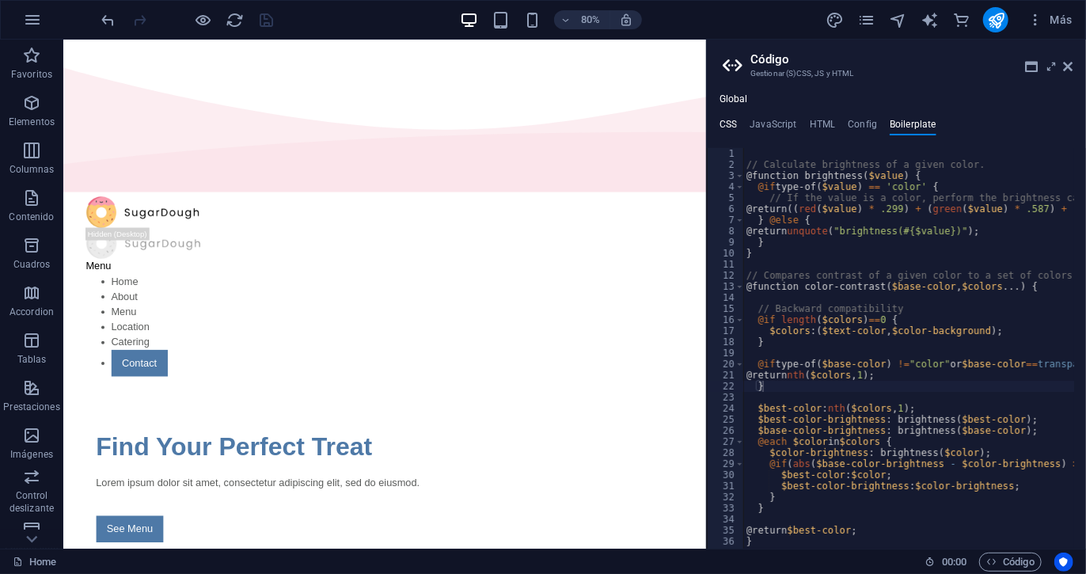
click at [725, 122] on h4 "CSS" at bounding box center [728, 127] width 17 height 17
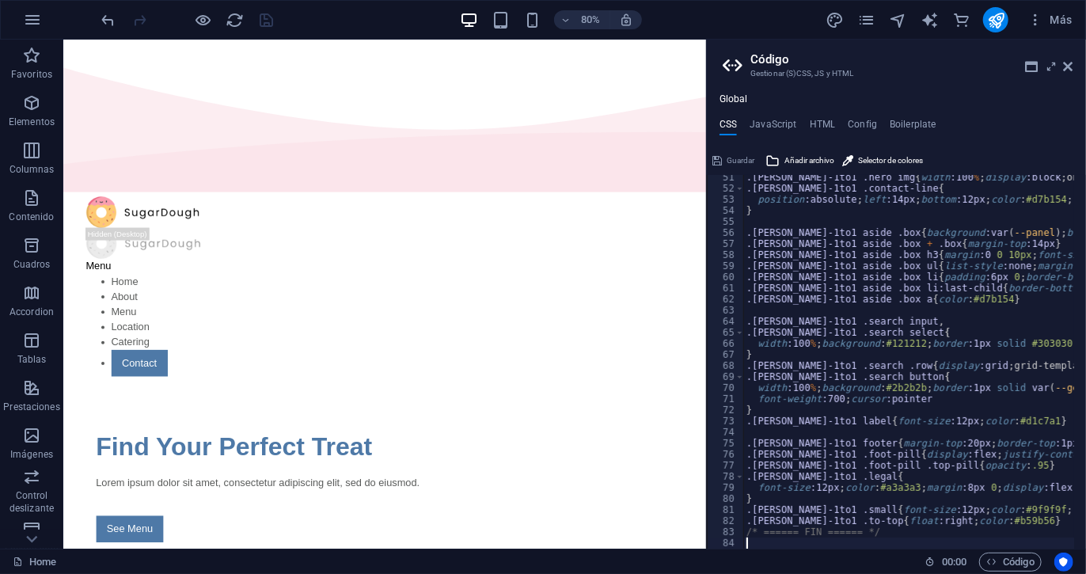
scroll to position [557, 0]
click at [725, 159] on button "Guardar" at bounding box center [733, 160] width 47 height 19
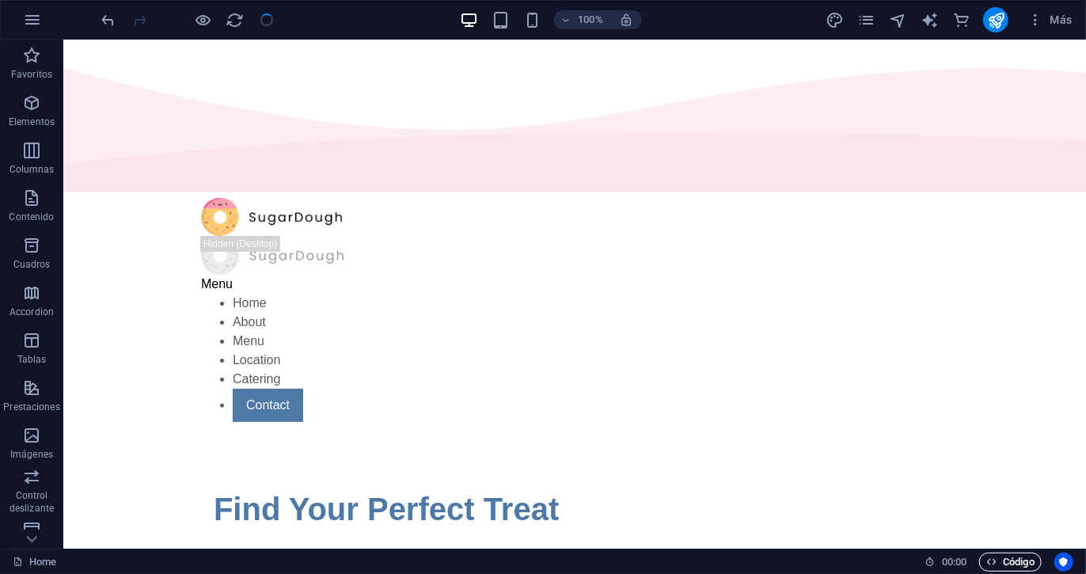
click at [991, 561] on icon "button" at bounding box center [992, 562] width 10 height 10
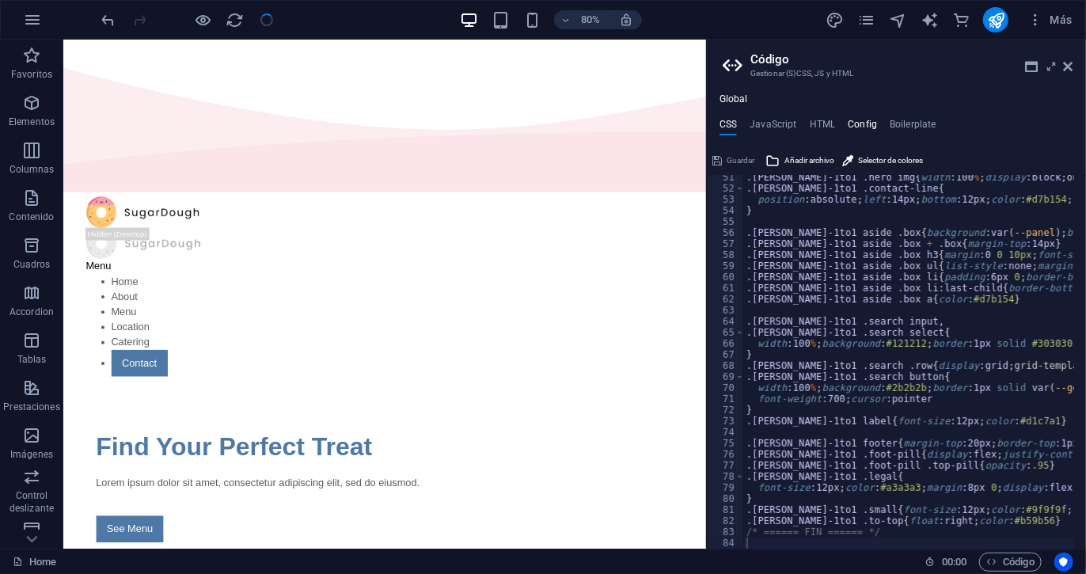
click at [857, 119] on h4 "Config" at bounding box center [862, 127] width 29 height 17
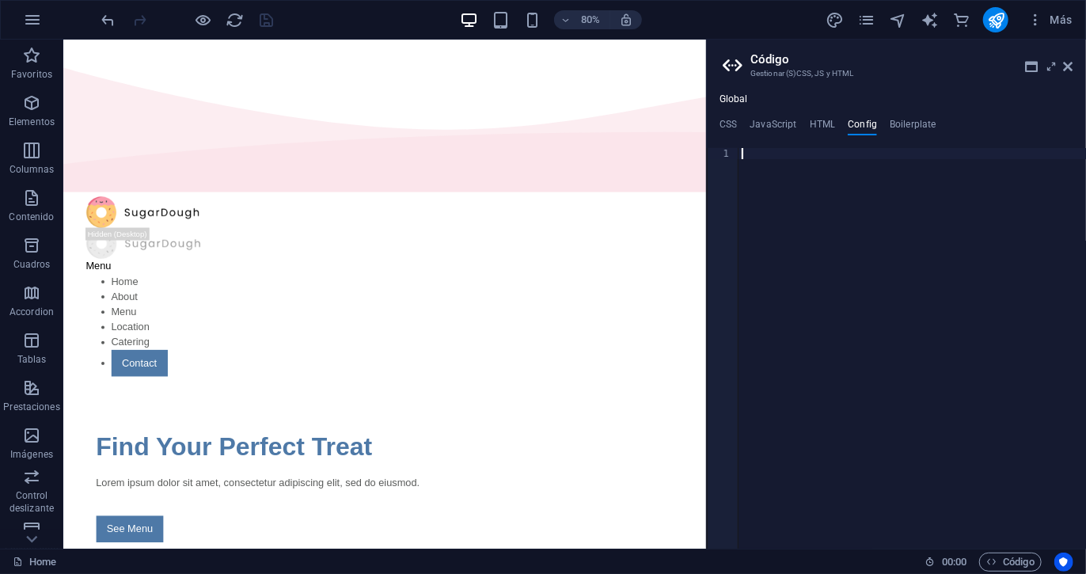
click at [830, 193] on div at bounding box center [913, 359] width 348 height 423
click at [767, 263] on div "{ "pageTitle" : "[PERSON_NAME] Propiedades" , "route" : "/" , "description" : "…" at bounding box center [913, 359] width 348 height 423
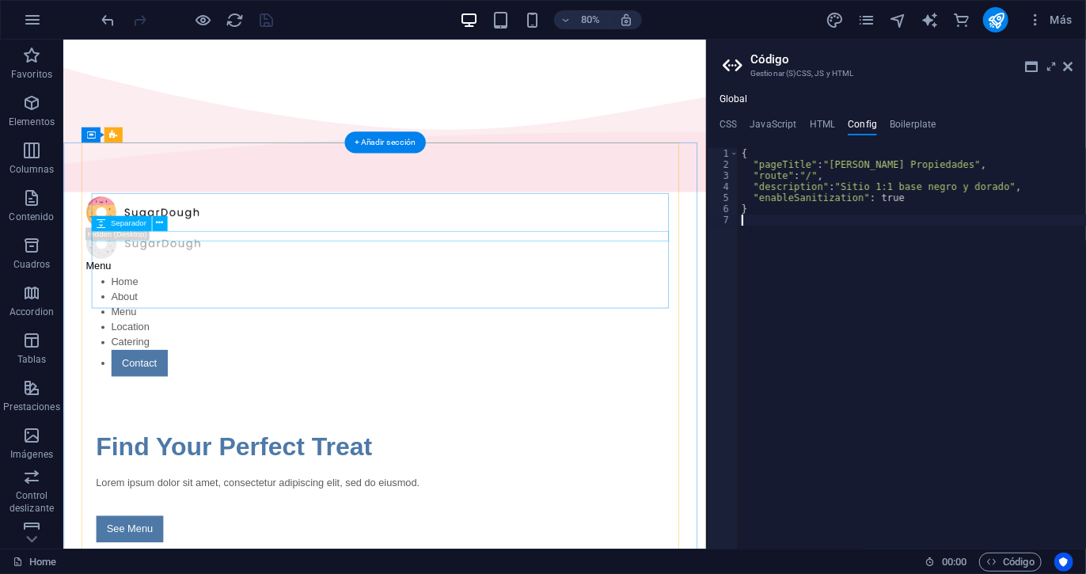
click at [659, 571] on div at bounding box center [465, 577] width 722 height 13
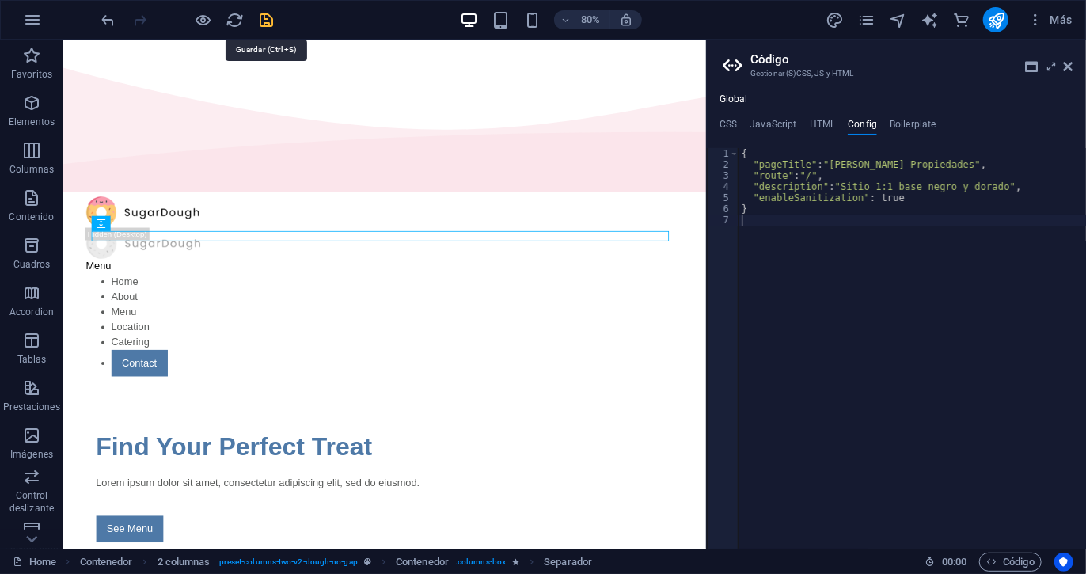
click at [265, 26] on icon "save" at bounding box center [267, 20] width 18 height 18
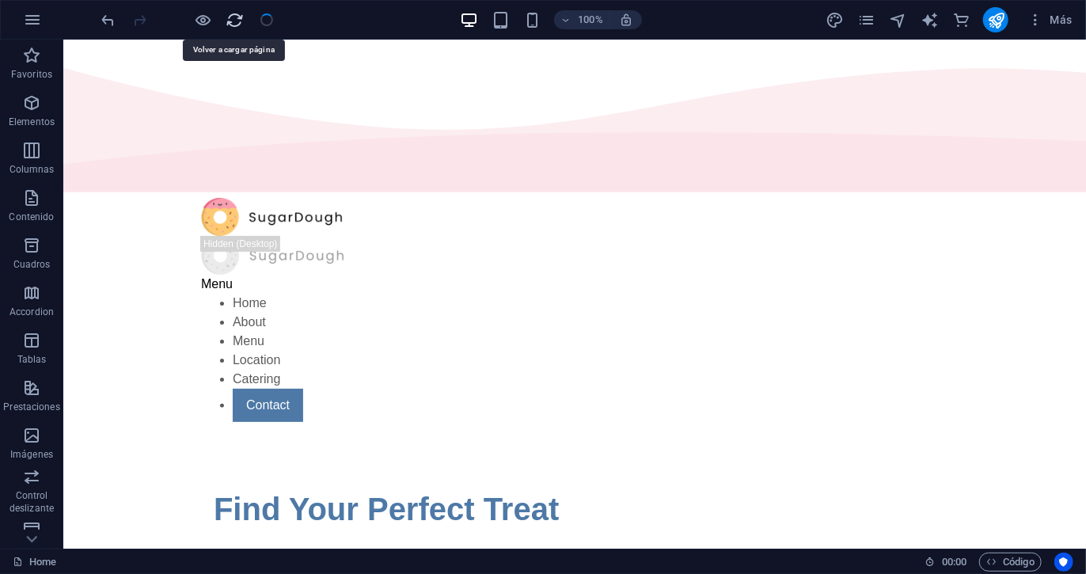
click at [236, 17] on icon "reload" at bounding box center [235, 20] width 18 height 18
click at [1005, 556] on span "Código" at bounding box center [1011, 562] width 48 height 19
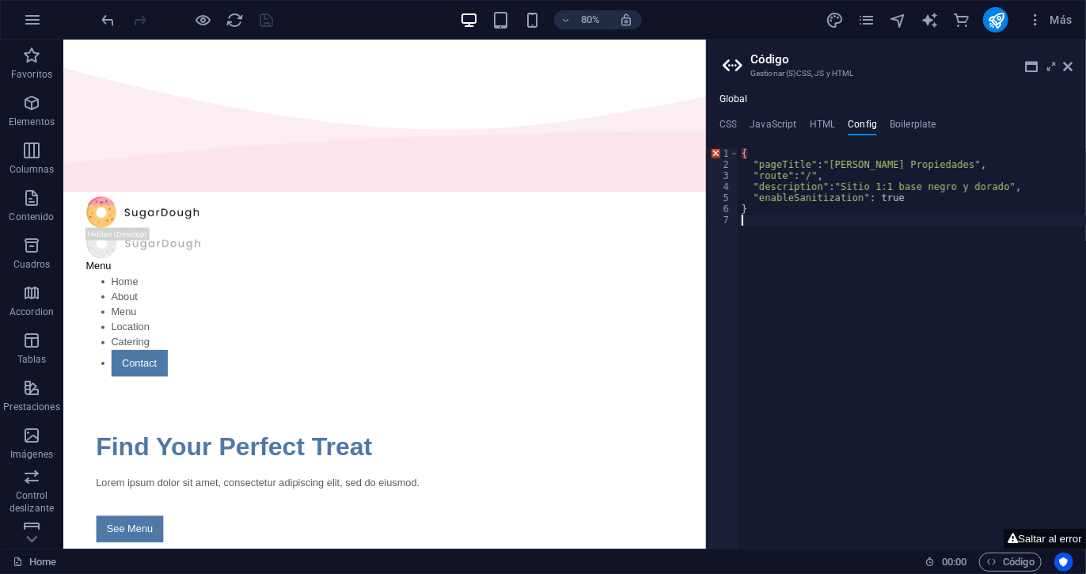
click at [767, 151] on div "{ "pageTitle" : "[PERSON_NAME] Propiedades" , "route" : "/" , "description" : "…" at bounding box center [913, 359] width 348 height 423
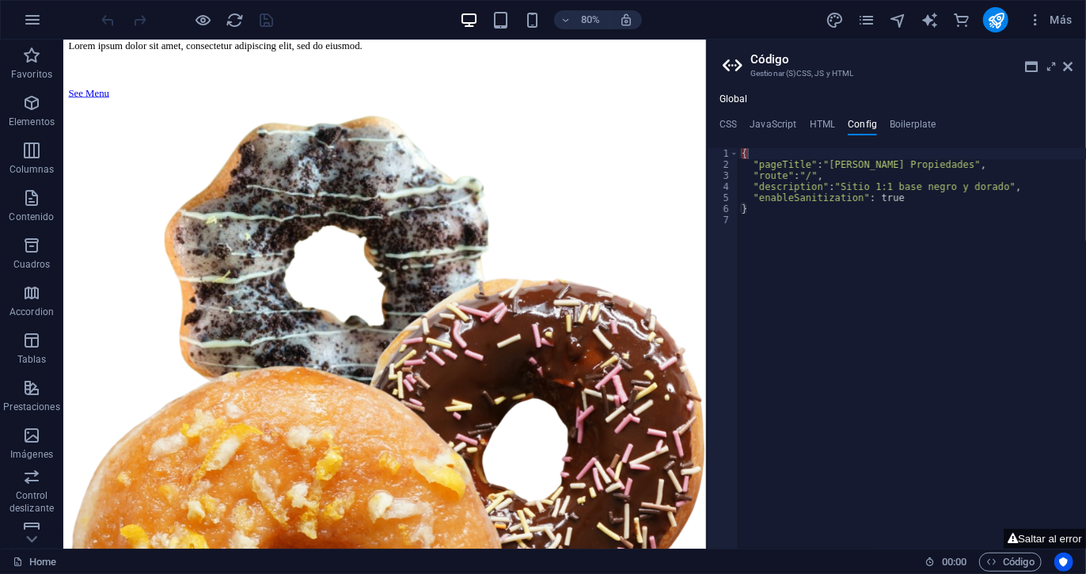
scroll to position [1084, 0]
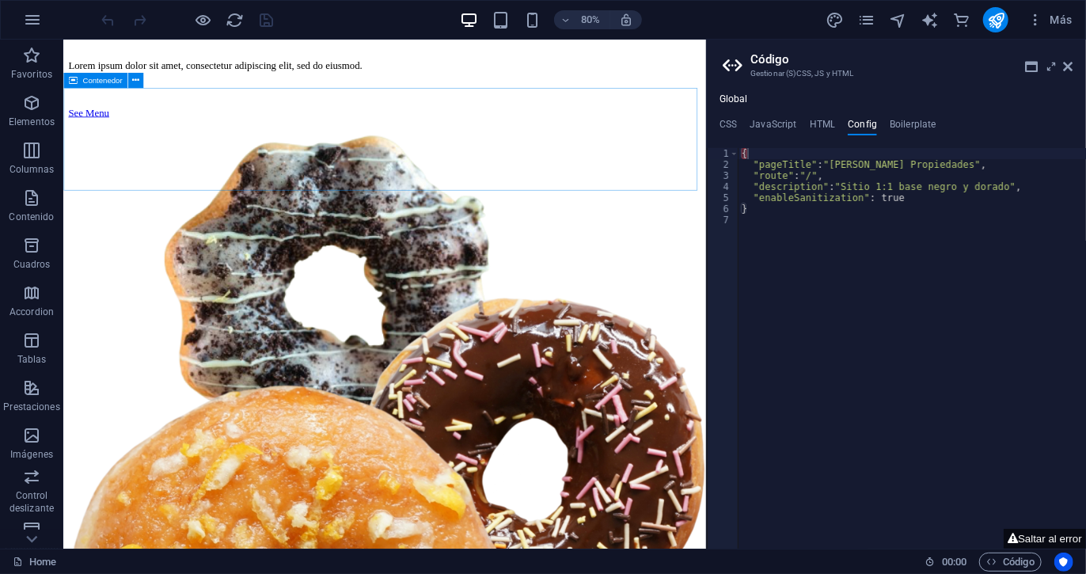
click at [66, 81] on div "Contenedor" at bounding box center [95, 79] width 64 height 15
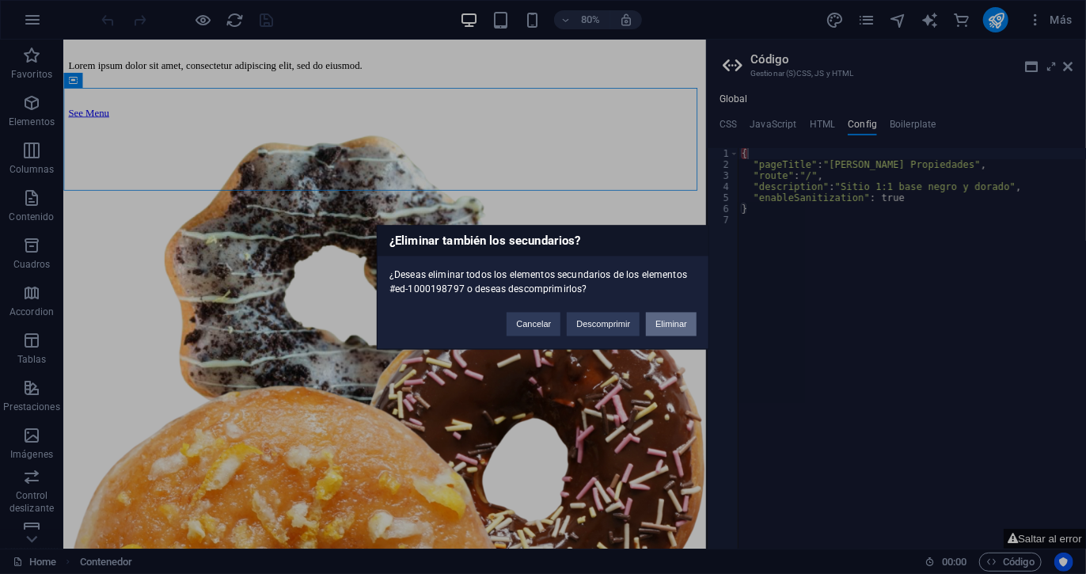
click at [668, 316] on button "Eliminar" at bounding box center [671, 324] width 51 height 24
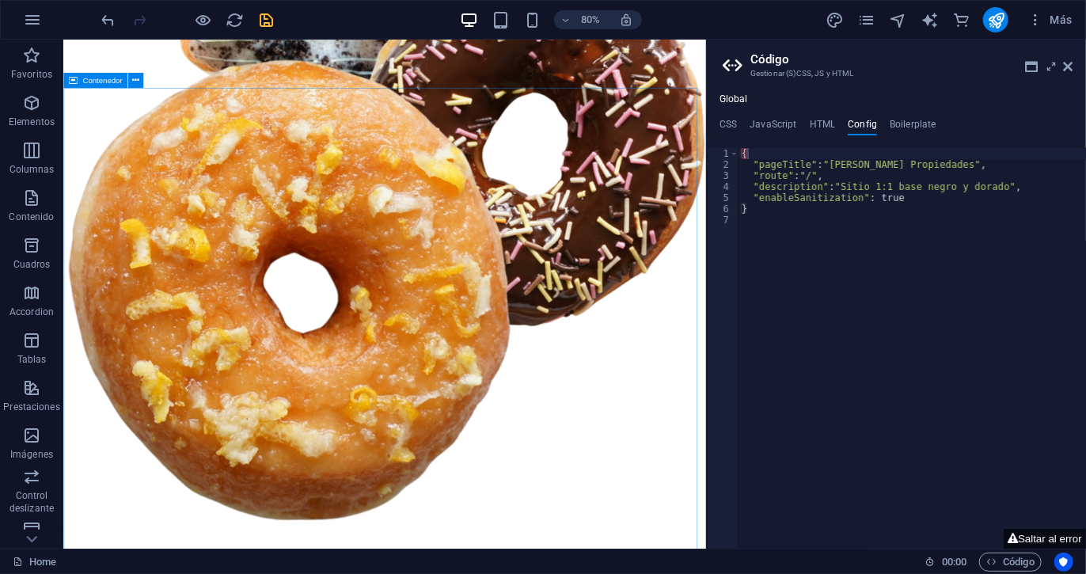
click at [70, 78] on icon at bounding box center [72, 79] width 9 height 15
click at [140, 84] on button at bounding box center [134, 79] width 15 height 15
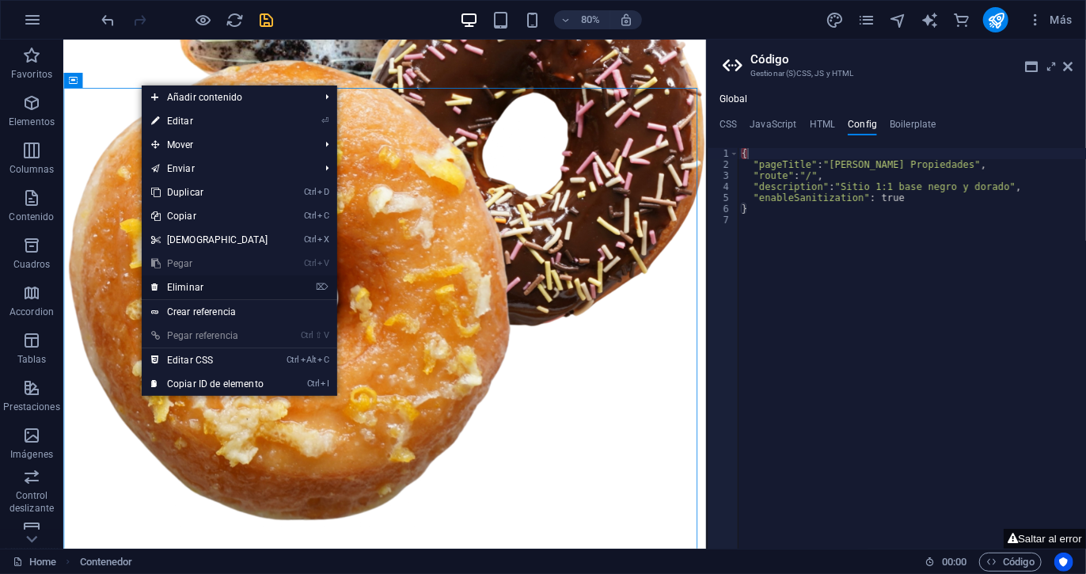
click at [203, 285] on link "⌦ Eliminar" at bounding box center [210, 288] width 136 height 24
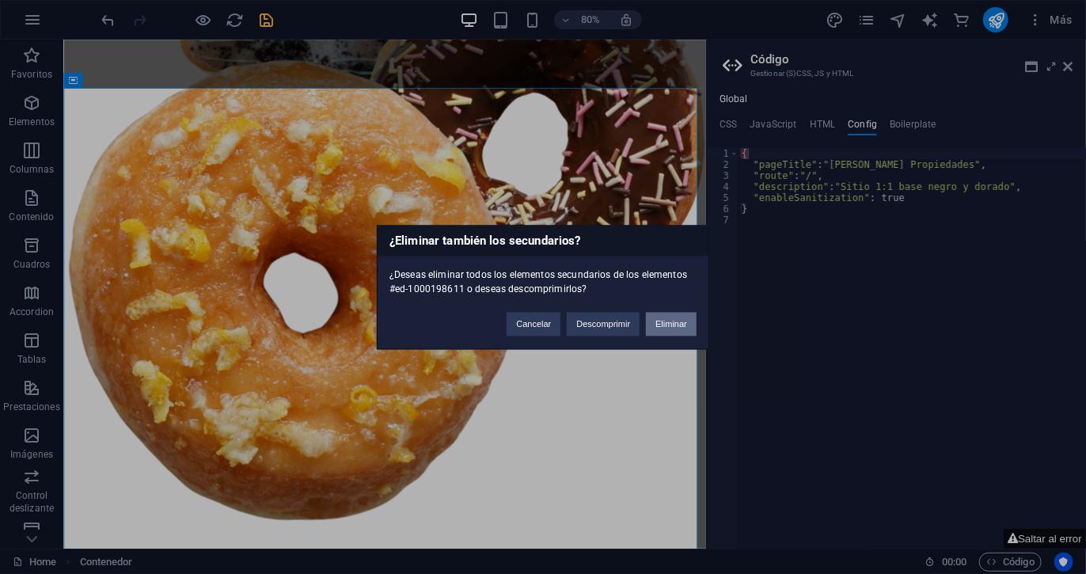
click at [671, 320] on button "Eliminar" at bounding box center [671, 324] width 51 height 24
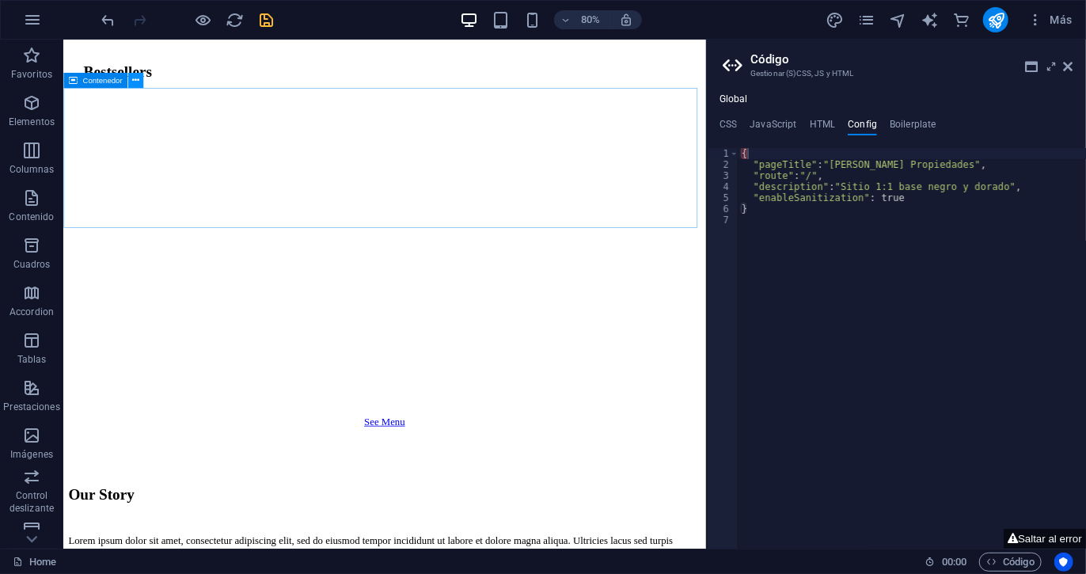
click at [134, 80] on icon at bounding box center [135, 80] width 7 height 13
click at [137, 75] on icon at bounding box center [135, 80] width 7 height 13
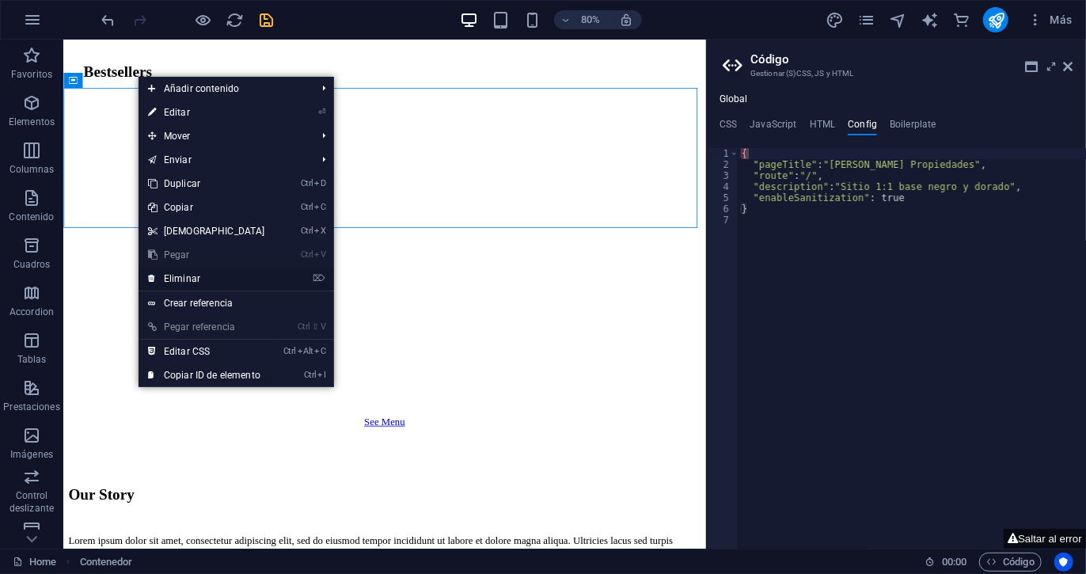
click at [169, 278] on link "⌦ Eliminar" at bounding box center [207, 279] width 136 height 24
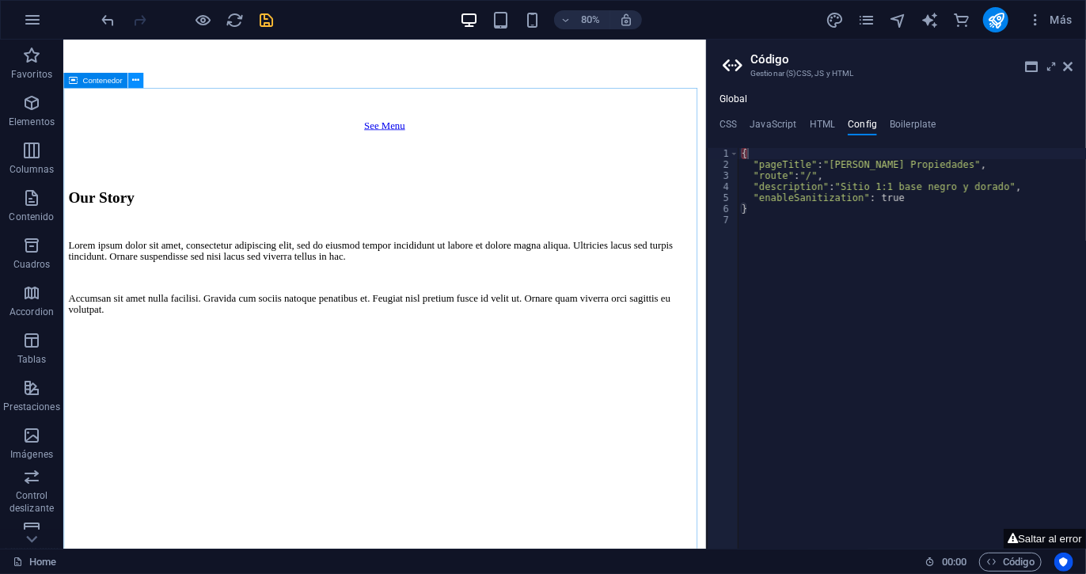
click at [137, 78] on icon at bounding box center [135, 80] width 7 height 13
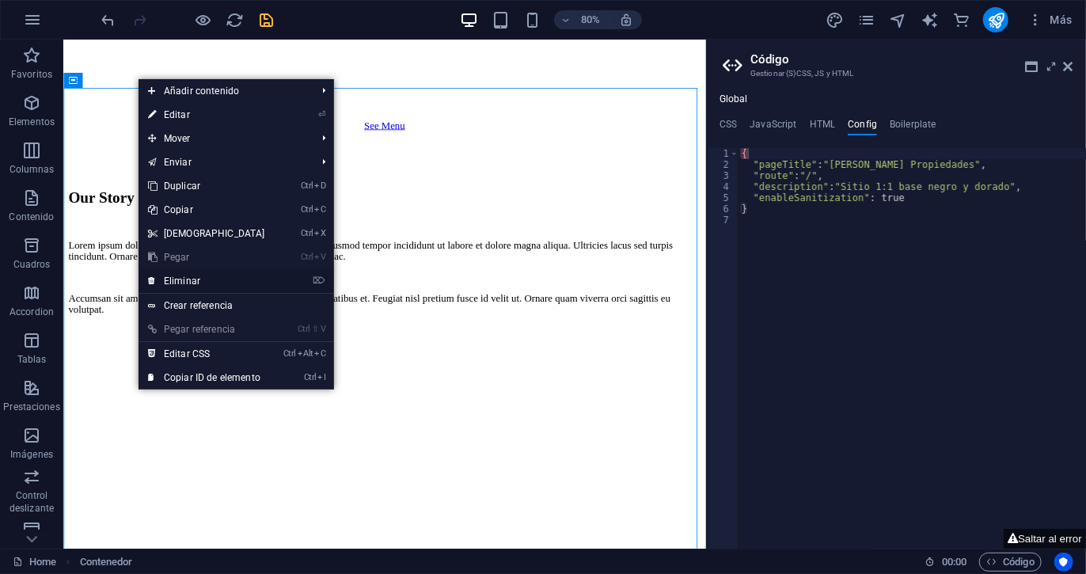
click at [216, 283] on link "⌦ Eliminar" at bounding box center [207, 281] width 136 height 24
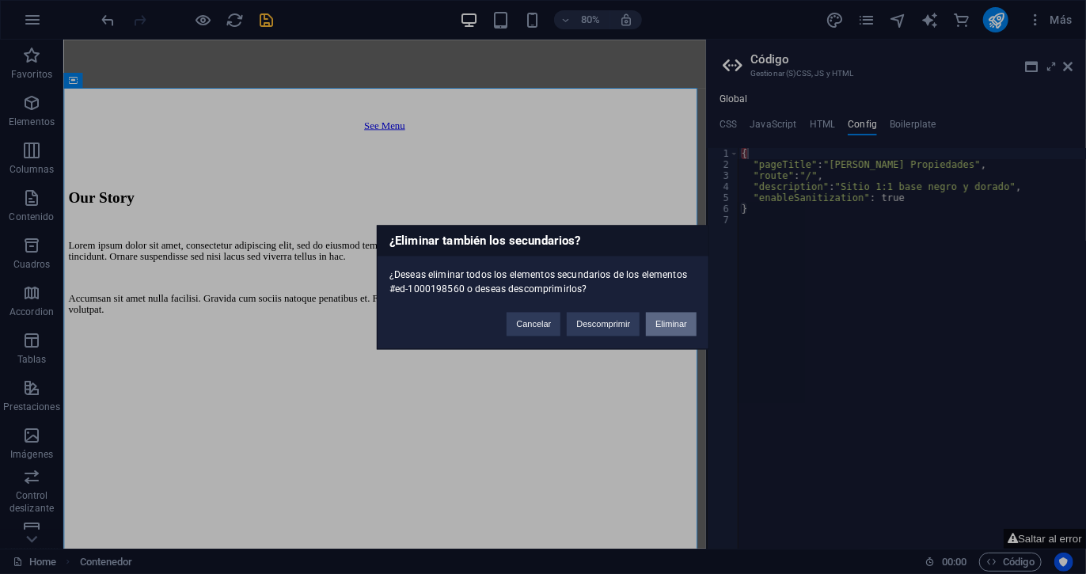
click at [658, 326] on button "Eliminar" at bounding box center [671, 324] width 51 height 24
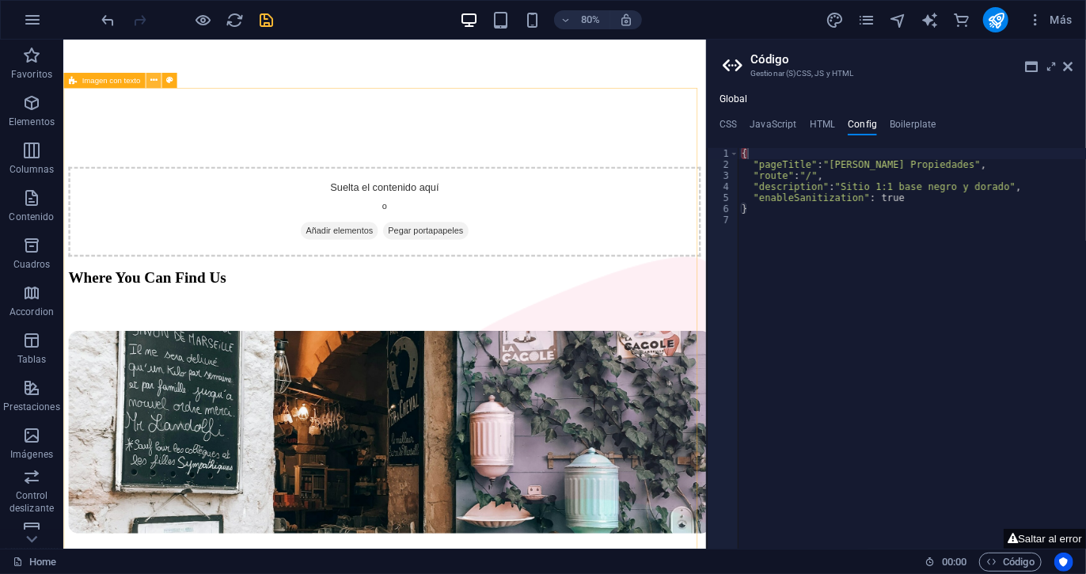
click at [155, 77] on icon at bounding box center [153, 80] width 7 height 13
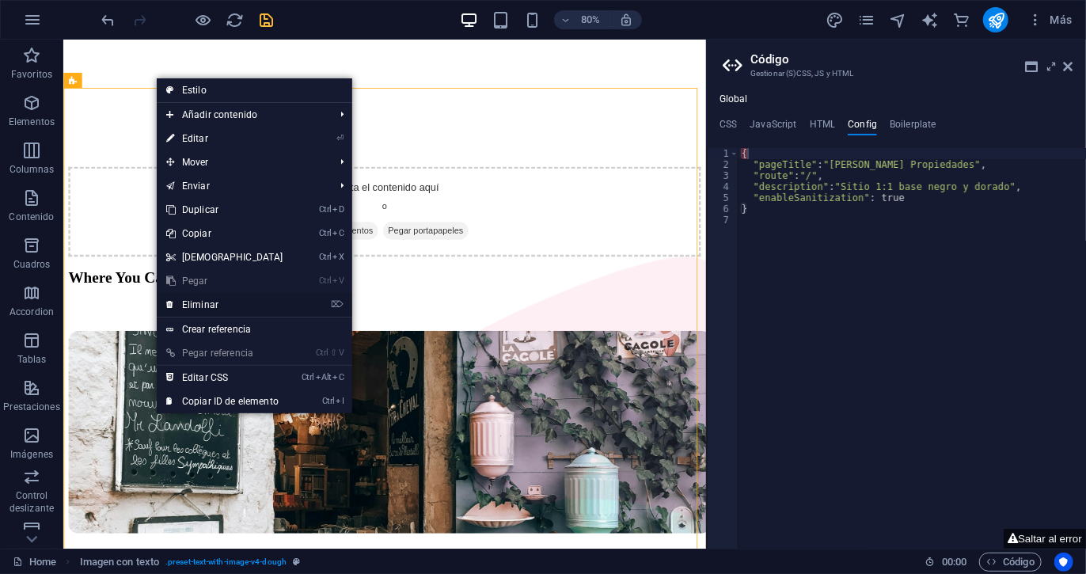
click at [237, 307] on link "⌦ Eliminar" at bounding box center [225, 305] width 136 height 24
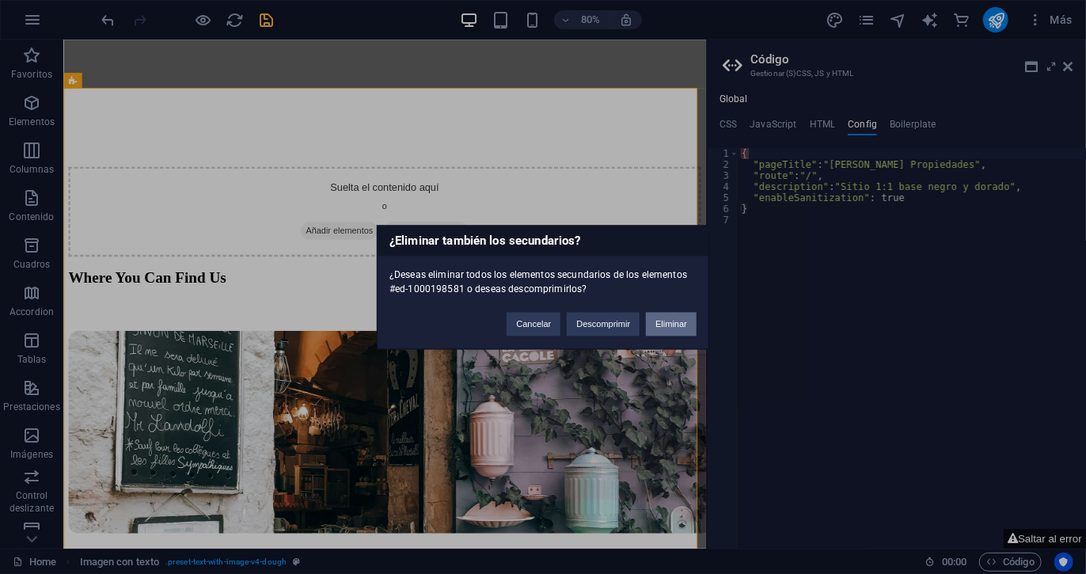
click at [695, 319] on button "Eliminar" at bounding box center [671, 324] width 51 height 24
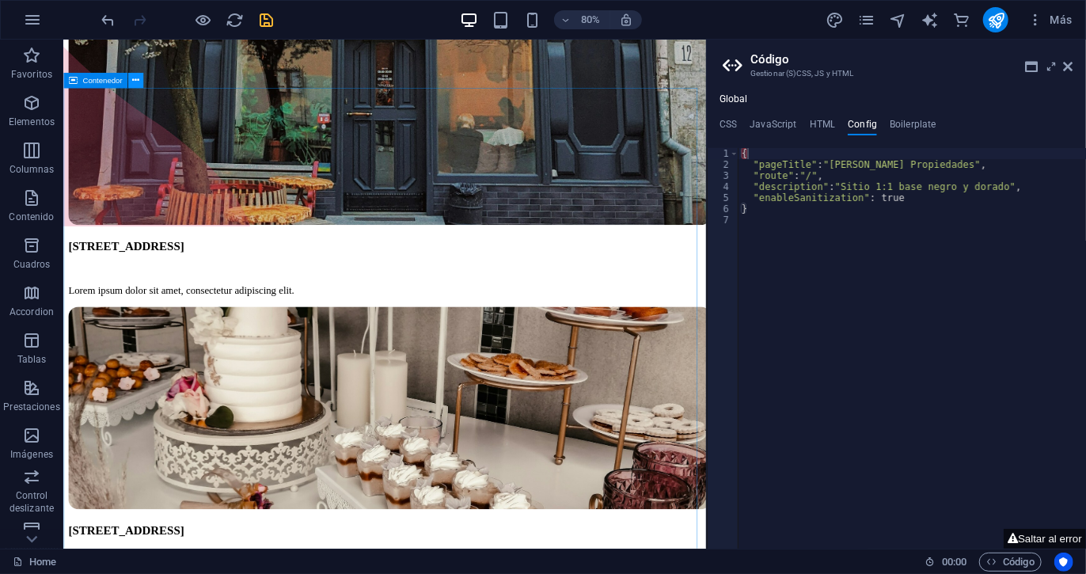
click at [136, 79] on icon at bounding box center [135, 80] width 7 height 13
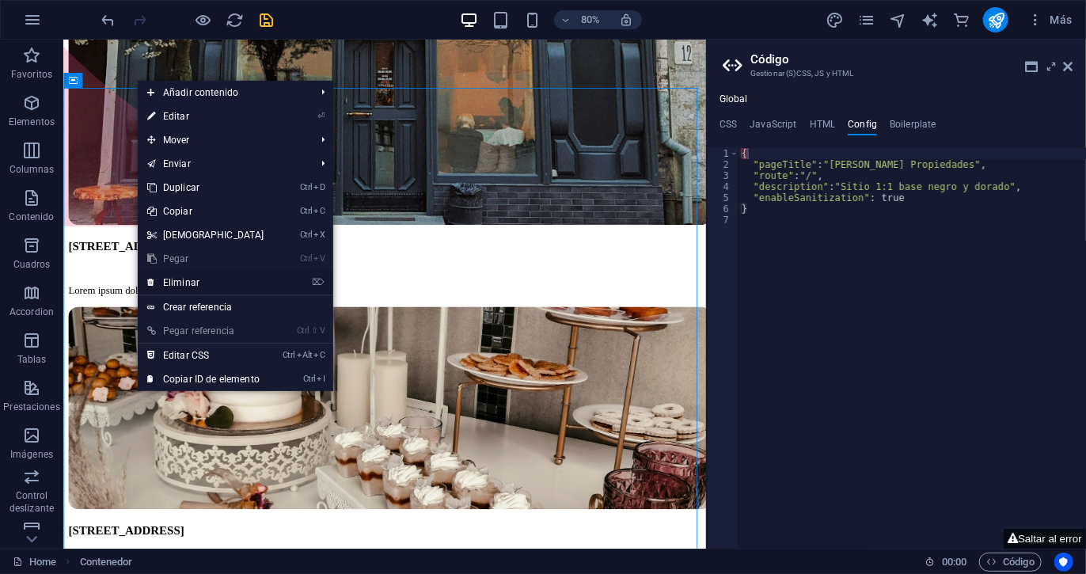
click at [255, 281] on link "⌦ Eliminar" at bounding box center [206, 283] width 136 height 24
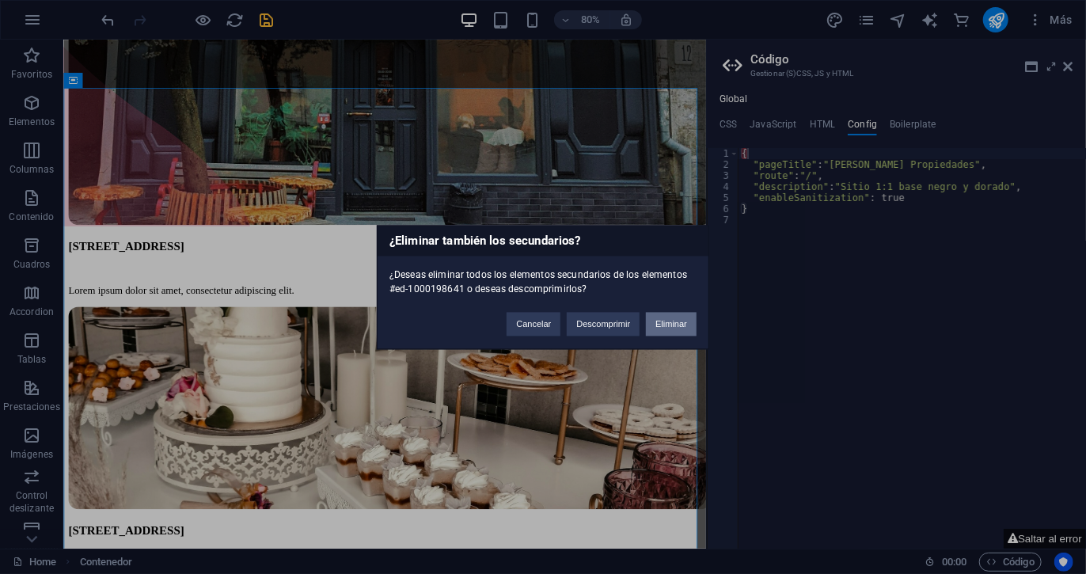
click at [665, 317] on button "Eliminar" at bounding box center [671, 324] width 51 height 24
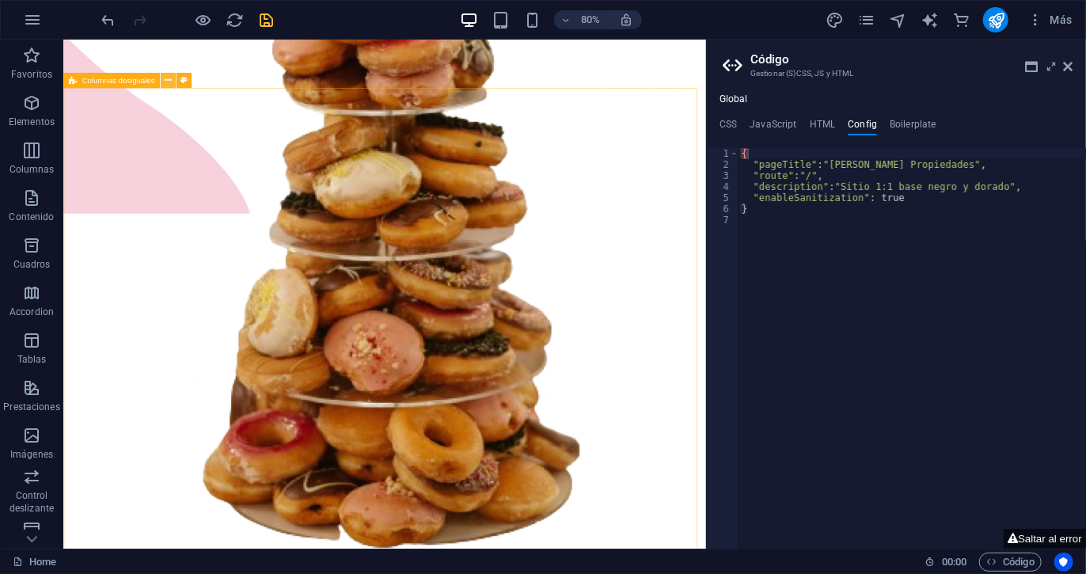
click at [168, 77] on icon at bounding box center [167, 80] width 7 height 13
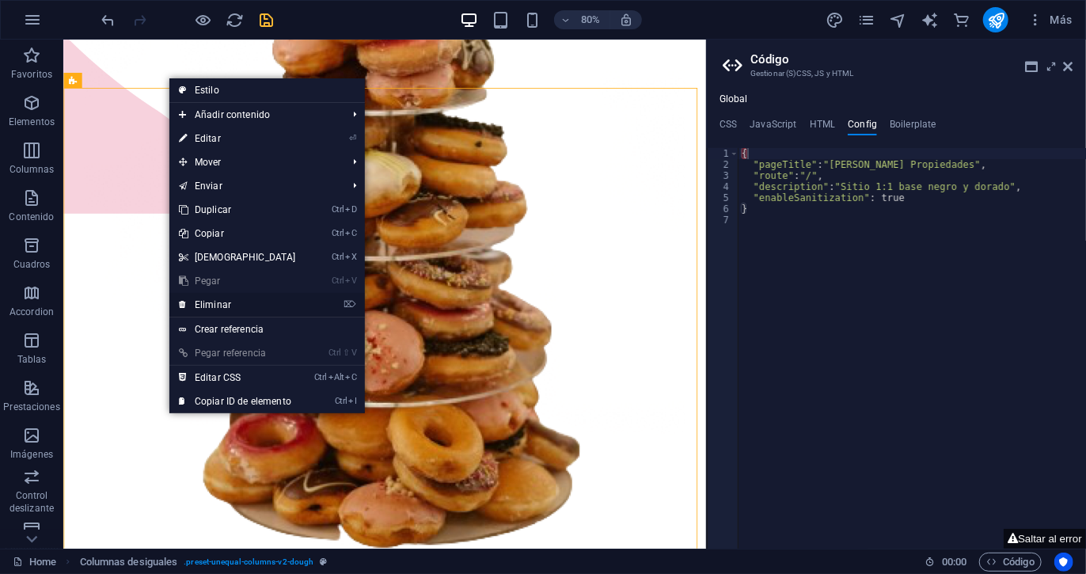
click at [276, 302] on link "⌦ Eliminar" at bounding box center [237, 305] width 136 height 24
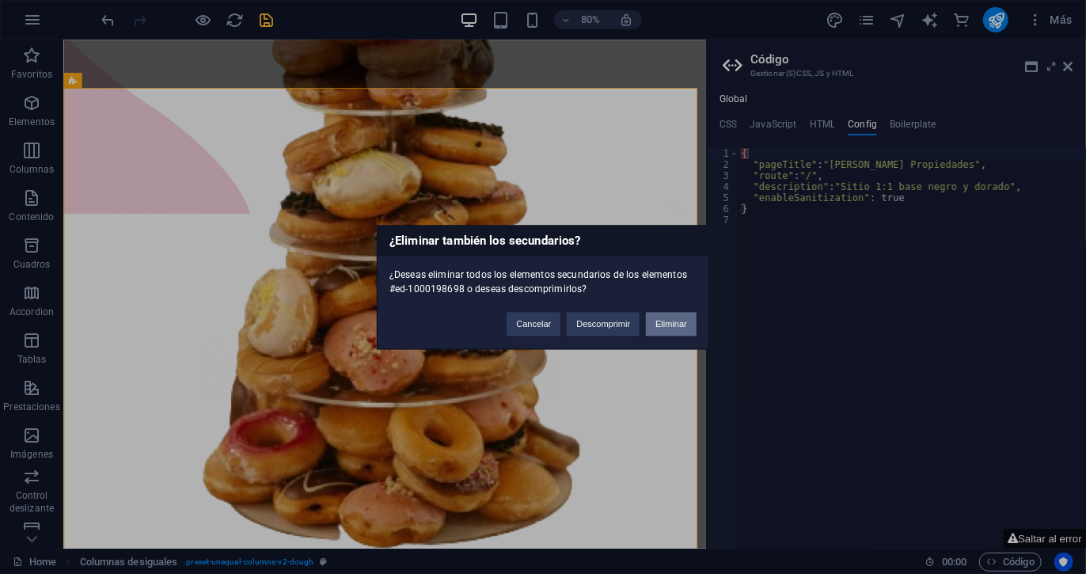
click at [657, 327] on button "Eliminar" at bounding box center [671, 324] width 51 height 24
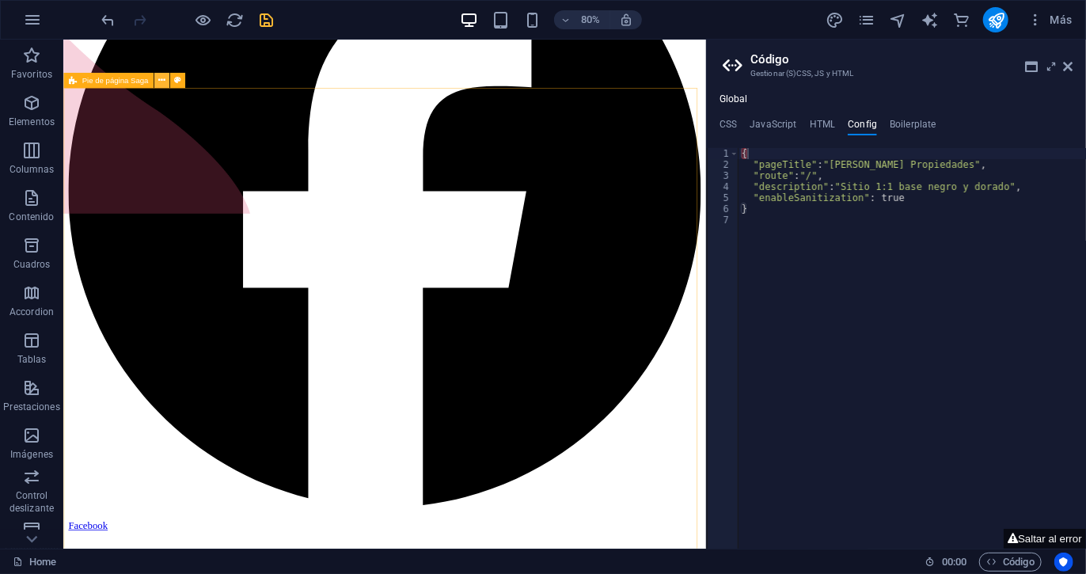
click at [162, 78] on icon at bounding box center [161, 80] width 7 height 13
click at [161, 82] on icon at bounding box center [161, 80] width 7 height 13
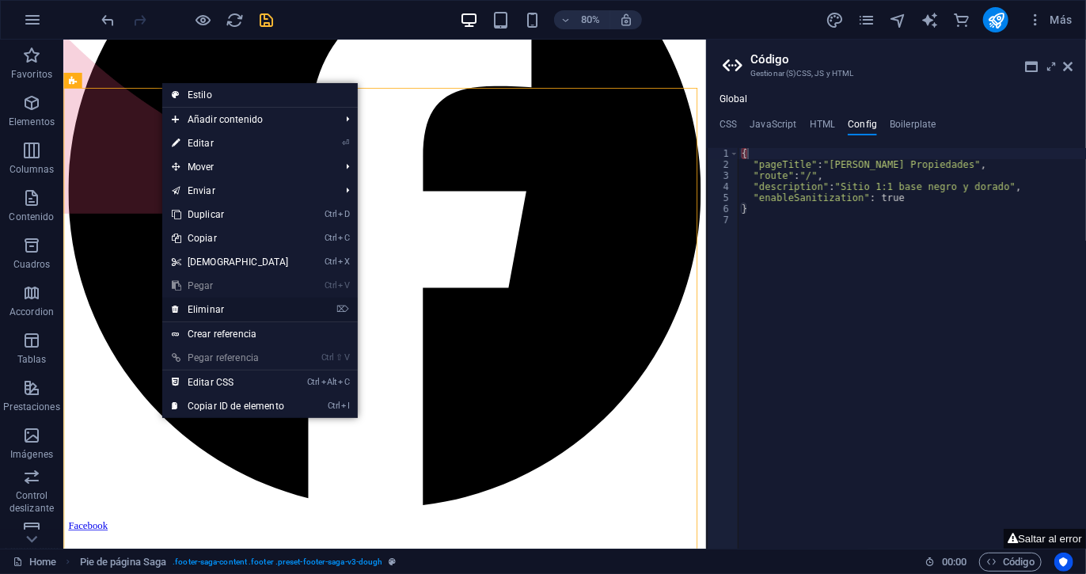
click at [211, 303] on link "⌦ Eliminar" at bounding box center [230, 310] width 136 height 24
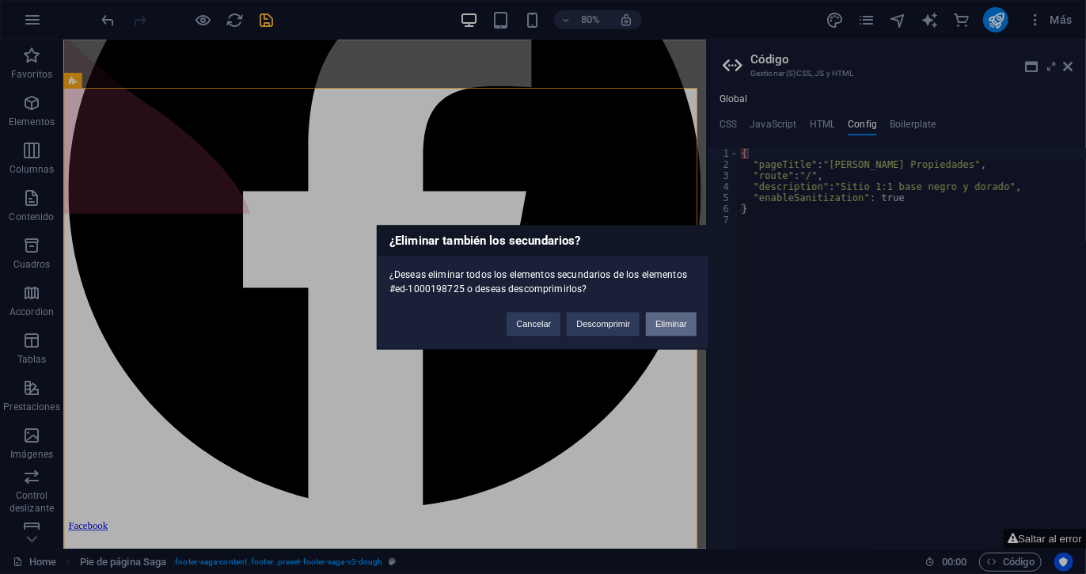
click at [661, 319] on button "Eliminar" at bounding box center [671, 324] width 51 height 24
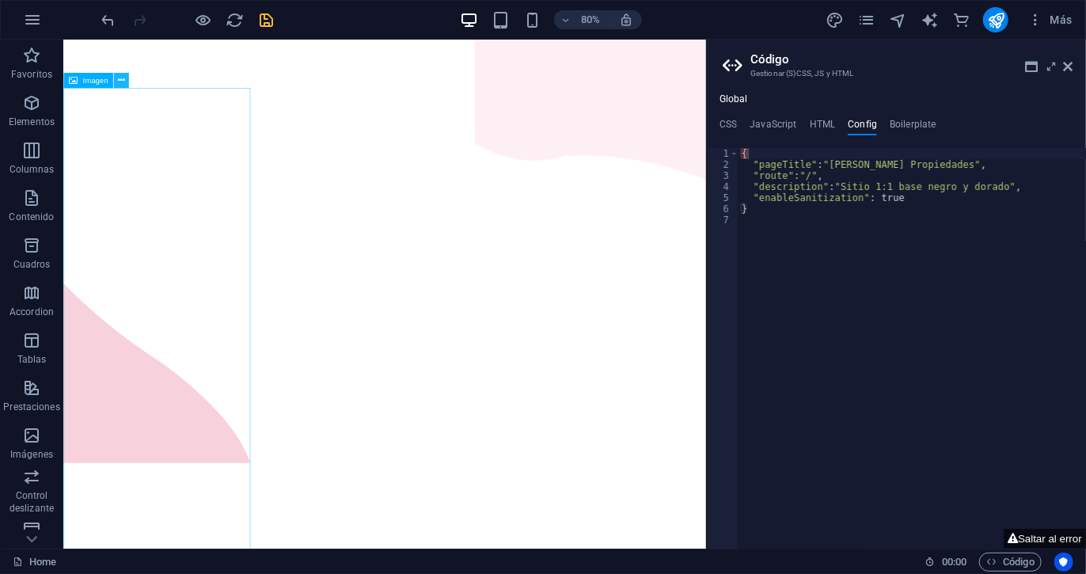
click at [122, 80] on icon at bounding box center [120, 80] width 7 height 13
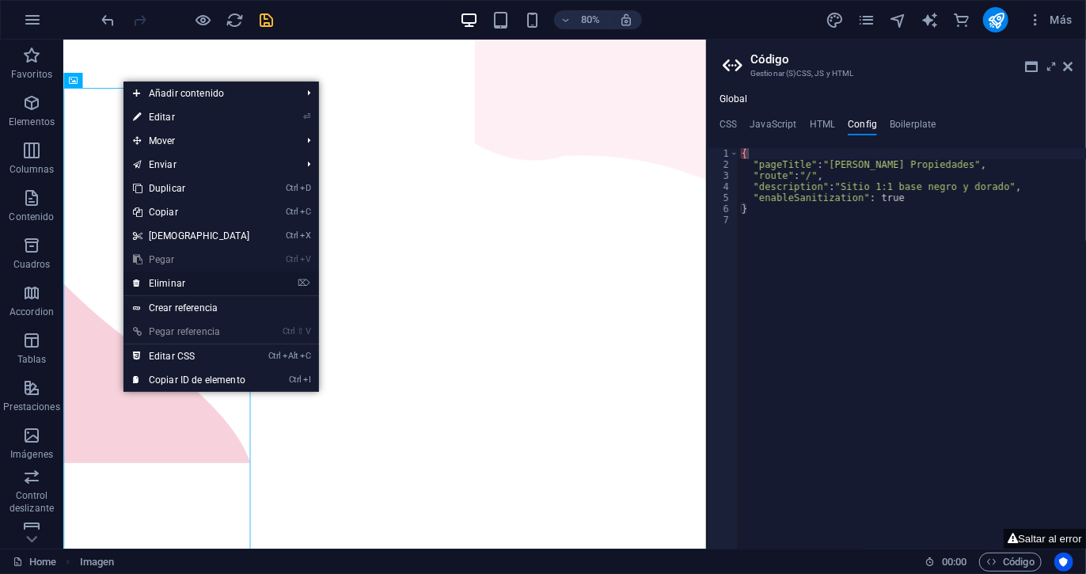
click at [186, 280] on link "⌦ Eliminar" at bounding box center [192, 284] width 136 height 24
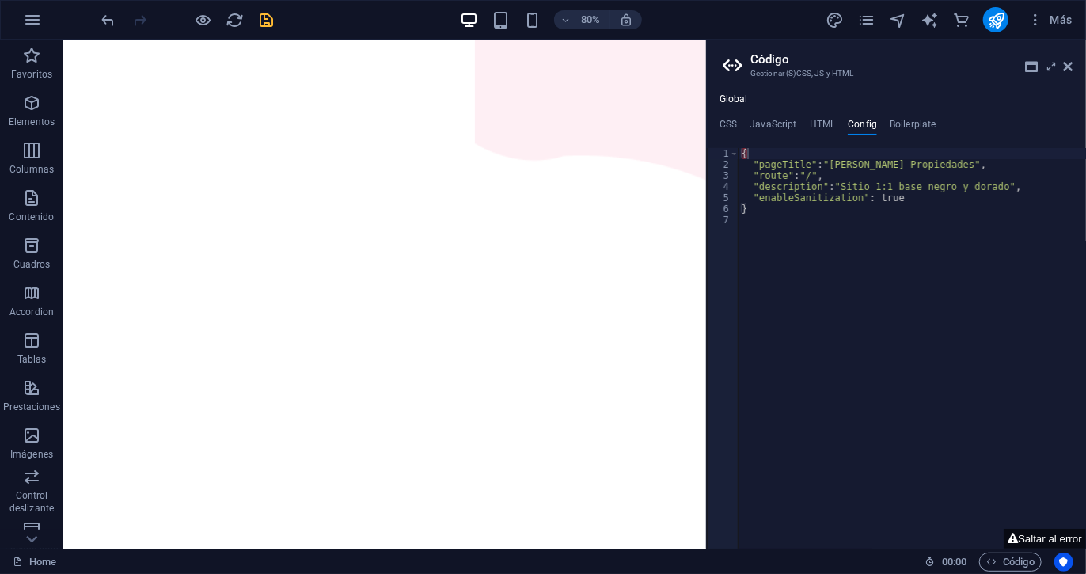
scroll to position [973, 0]
click at [750, 162] on div "{ "pageTitle" : "[PERSON_NAME] Propiedades" , "route" : "/" , "description" : "…" at bounding box center [913, 359] width 348 height 423
type textarea "{ "pageTitle": "[PERSON_NAME] Propiedades","
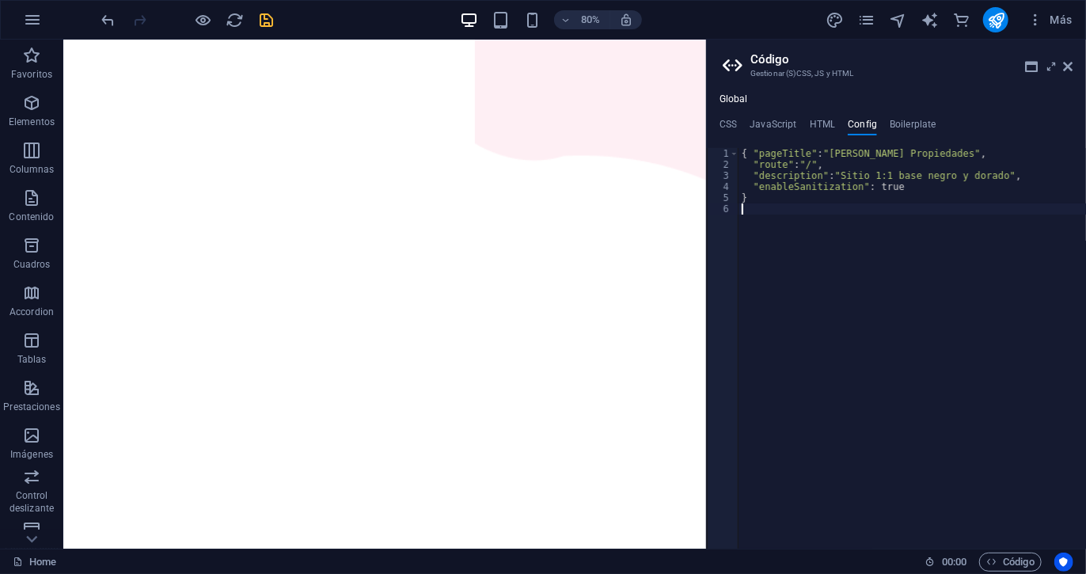
click at [808, 248] on div "{ "pageTitle" : "[PERSON_NAME] Propiedades" , "route" : "/" , "description" : "…" at bounding box center [913, 359] width 348 height 423
click at [685, 389] on figure at bounding box center [721, 277] width 289 height 795
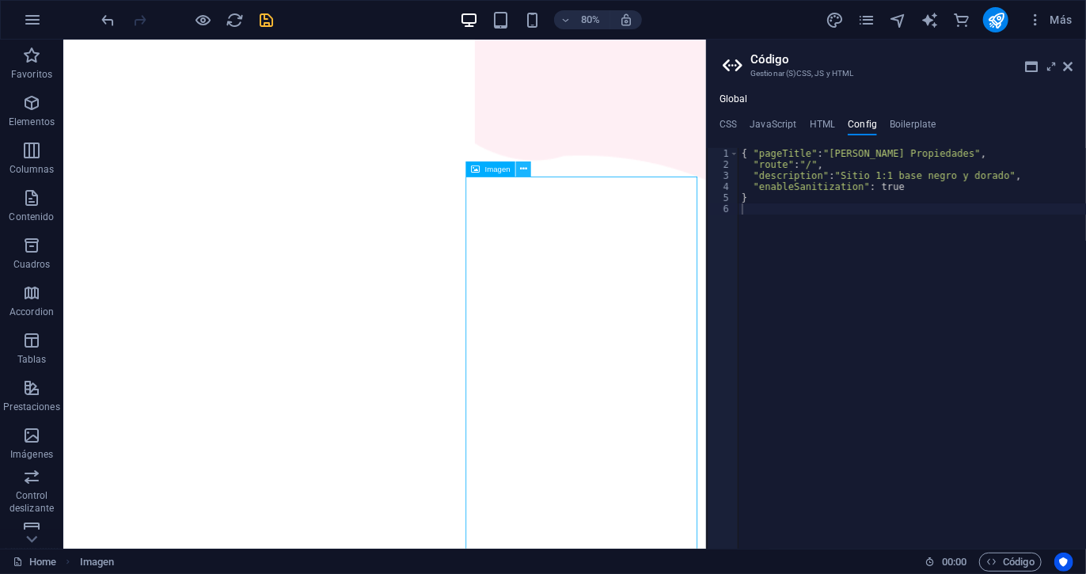
click at [525, 168] on icon at bounding box center [523, 168] width 7 height 13
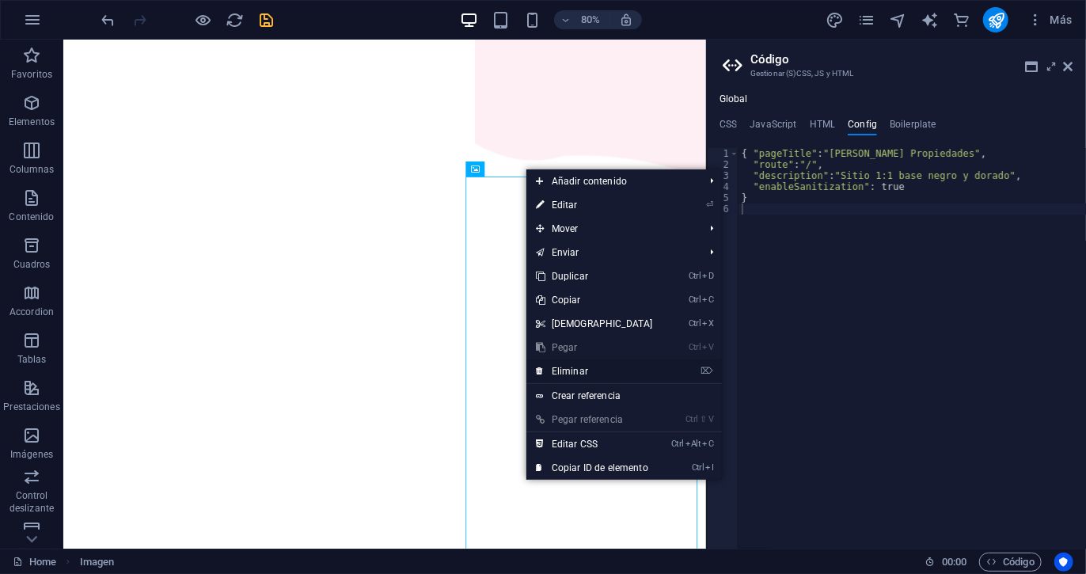
click at [572, 375] on link "⌦ Eliminar" at bounding box center [595, 371] width 136 height 24
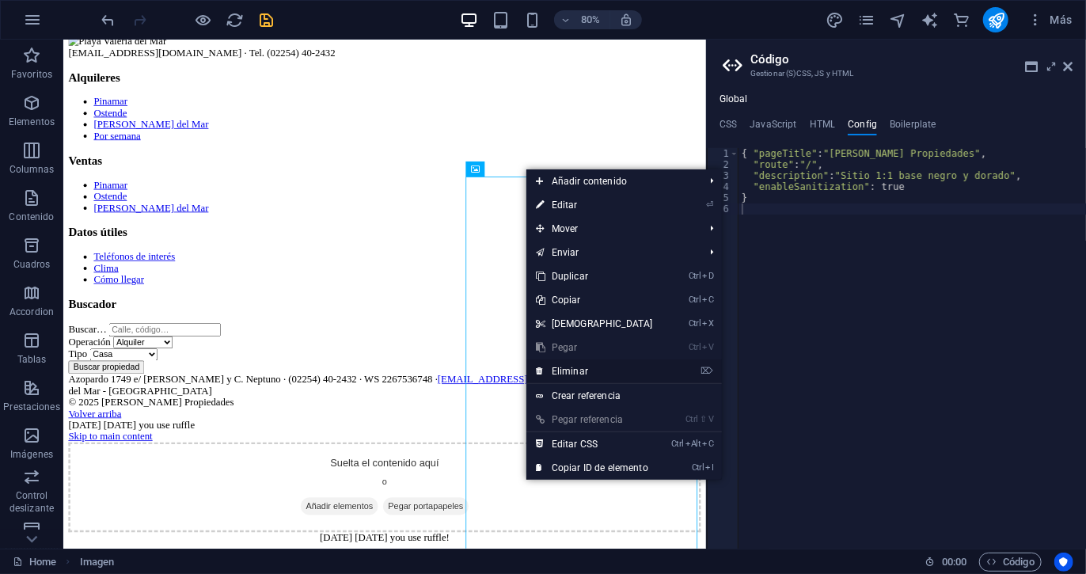
scroll to position [638, 0]
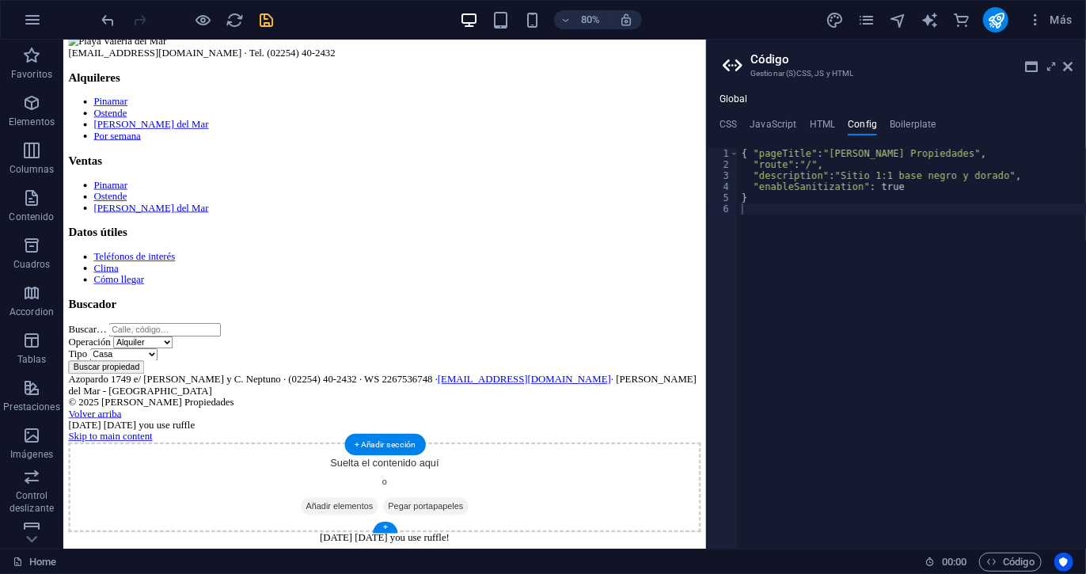
click at [175, 527] on div "[PERSON_NAME] Propiedades Azopardo 1749 e/ [PERSON_NAME] y C. Neptuno · (02254)…" at bounding box center [464, 236] width 791 height 583
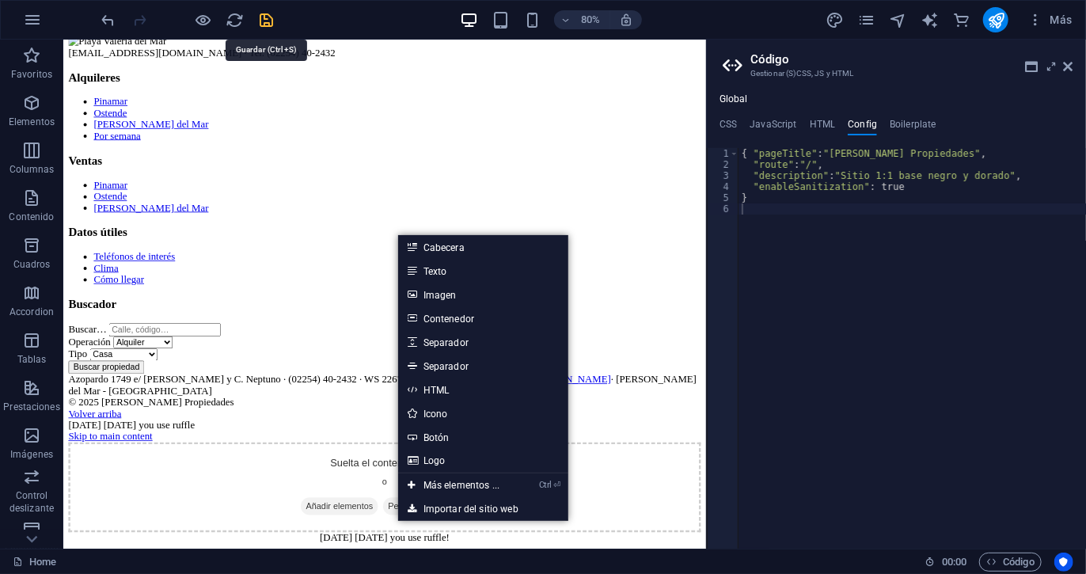
click at [274, 11] on icon "save" at bounding box center [267, 20] width 18 height 18
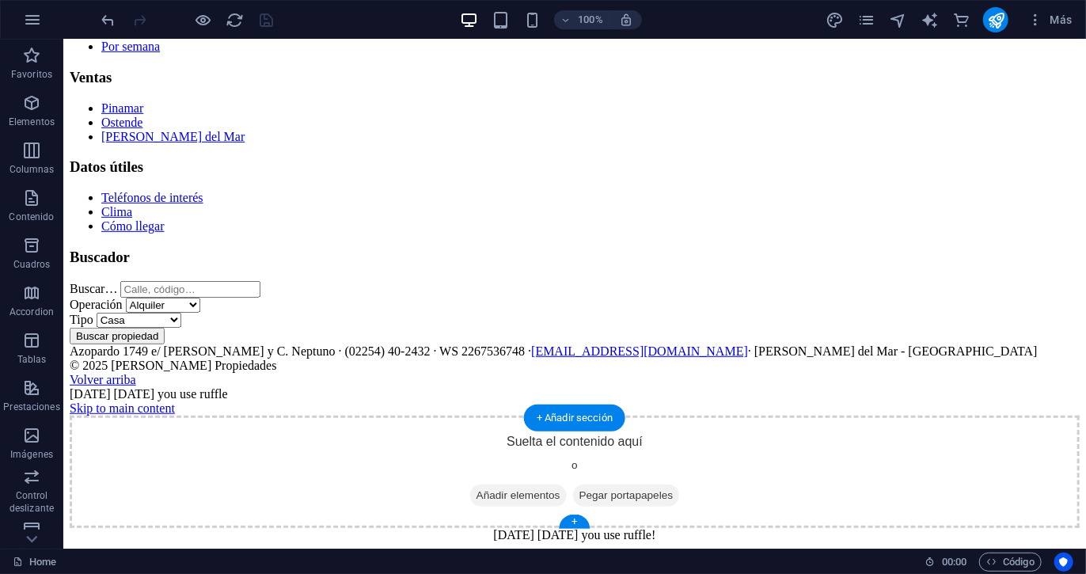
scroll to position [638, 0]
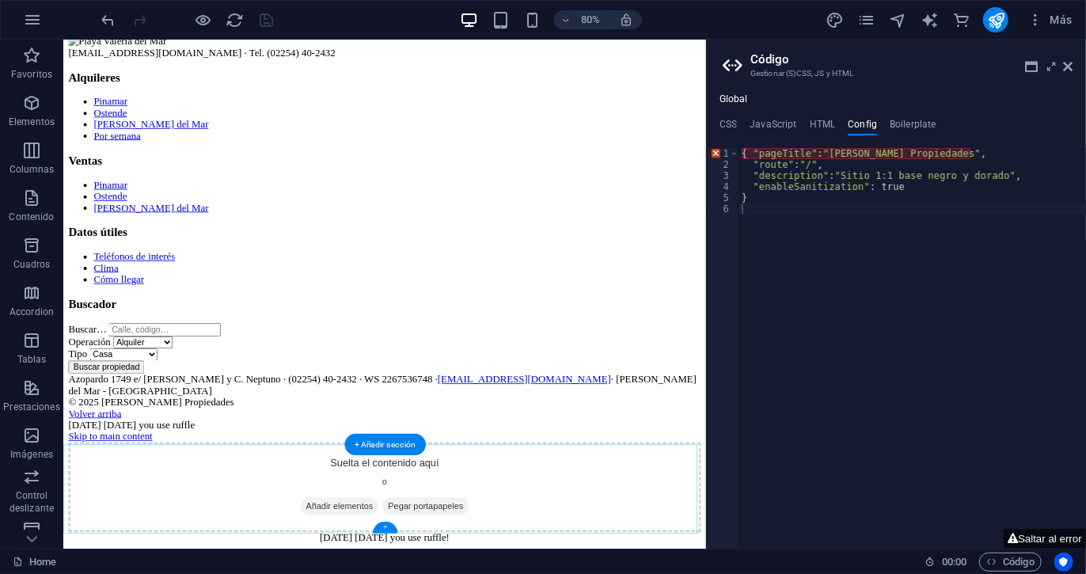
click at [380, 523] on div "+" at bounding box center [384, 527] width 25 height 11
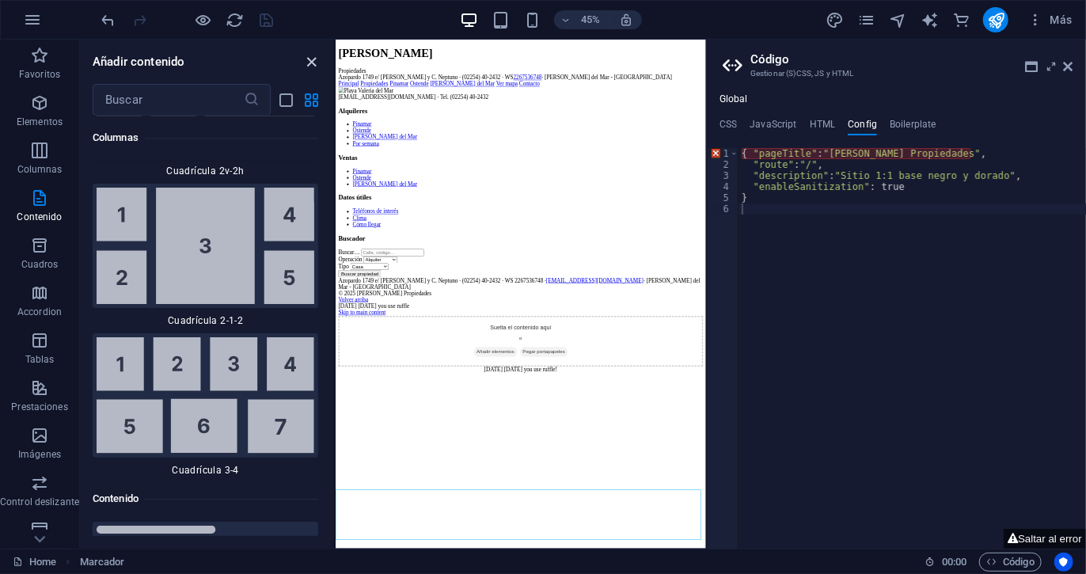
scroll to position [5238, 0]
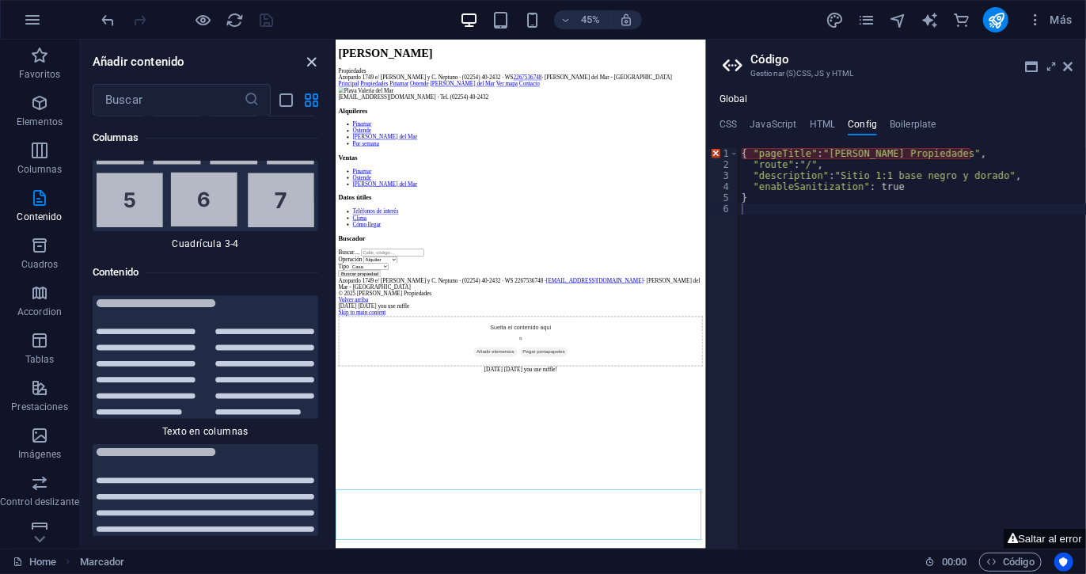
click at [316, 55] on icon "close panel" at bounding box center [312, 62] width 18 height 18
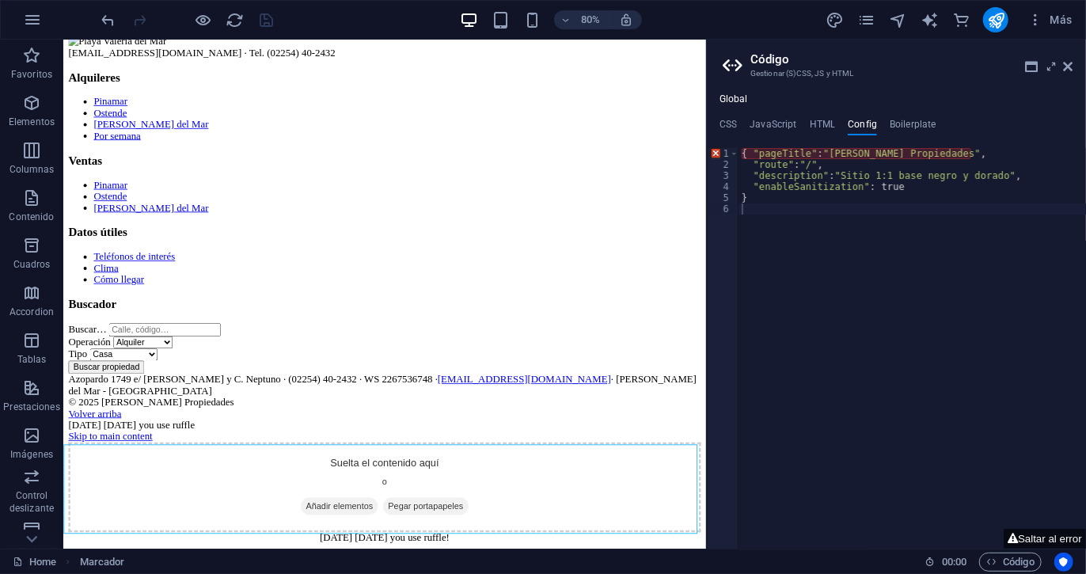
drag, startPoint x: 461, startPoint y: 493, endPoint x: 451, endPoint y: 570, distance: 78.3
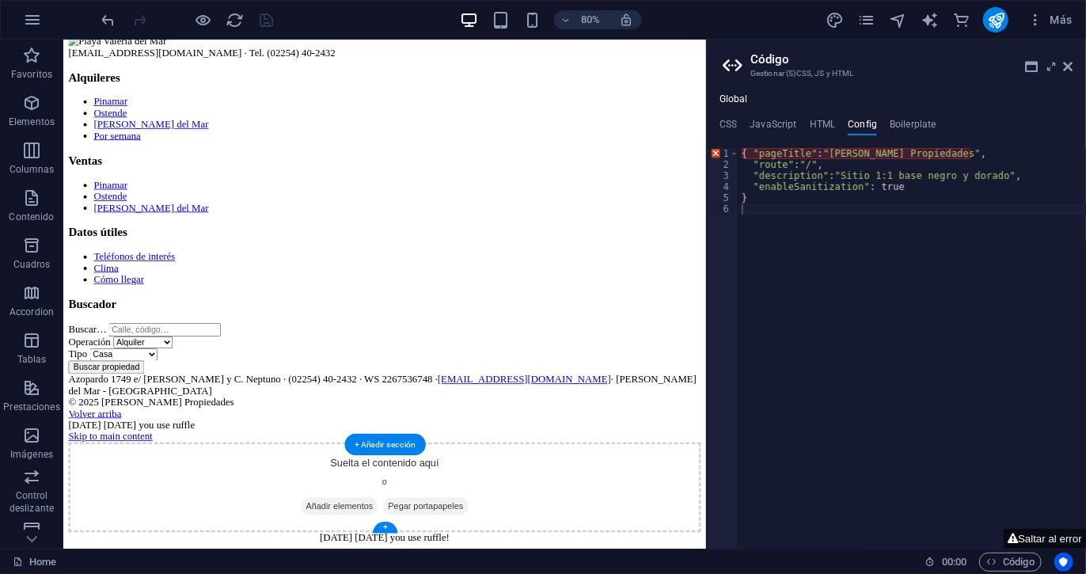
type textarea ""enableSanitization": true"
drag, startPoint x: 717, startPoint y: 147, endPoint x: 778, endPoint y: 187, distance: 72.7
click at [778, 187] on div "{ "pageTitle" : "[PERSON_NAME] Propiedades" , "route" : "/" , "description" : "…" at bounding box center [913, 359] width 348 height 423
click at [737, 123] on ul "CSS JavaScript HTML Config Boilerplate" at bounding box center [896, 127] width 379 height 17
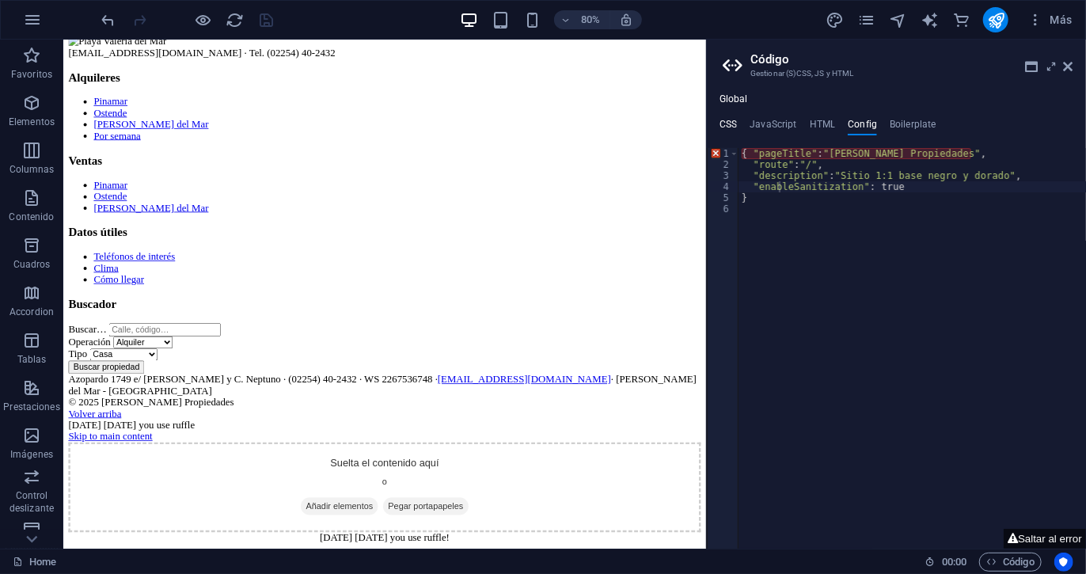
click at [737, 123] on ul "CSS JavaScript HTML Config Boilerplate" at bounding box center [896, 127] width 379 height 17
drag, startPoint x: 774, startPoint y: 122, endPoint x: 723, endPoint y: 10, distance: 123.3
click at [774, 122] on h4 "JavaScript" at bounding box center [773, 127] width 47 height 17
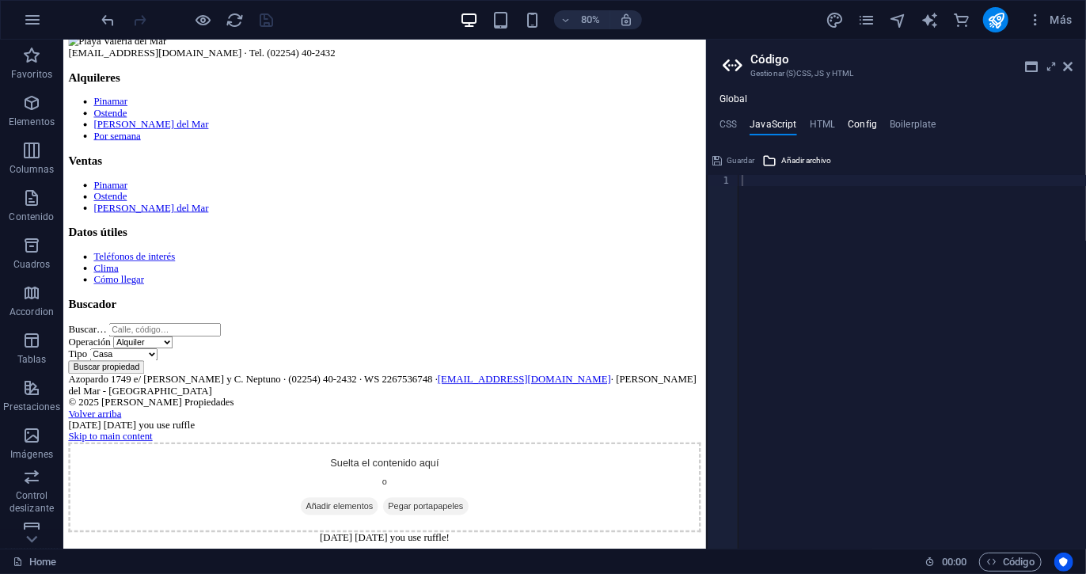
drag, startPoint x: 845, startPoint y: 129, endPoint x: 854, endPoint y: 124, distance: 10.6
click at [854, 124] on ul "CSS JavaScript HTML Config Boilerplate" at bounding box center [896, 127] width 379 height 17
click at [854, 124] on h4 "Config" at bounding box center [862, 127] width 29 height 17
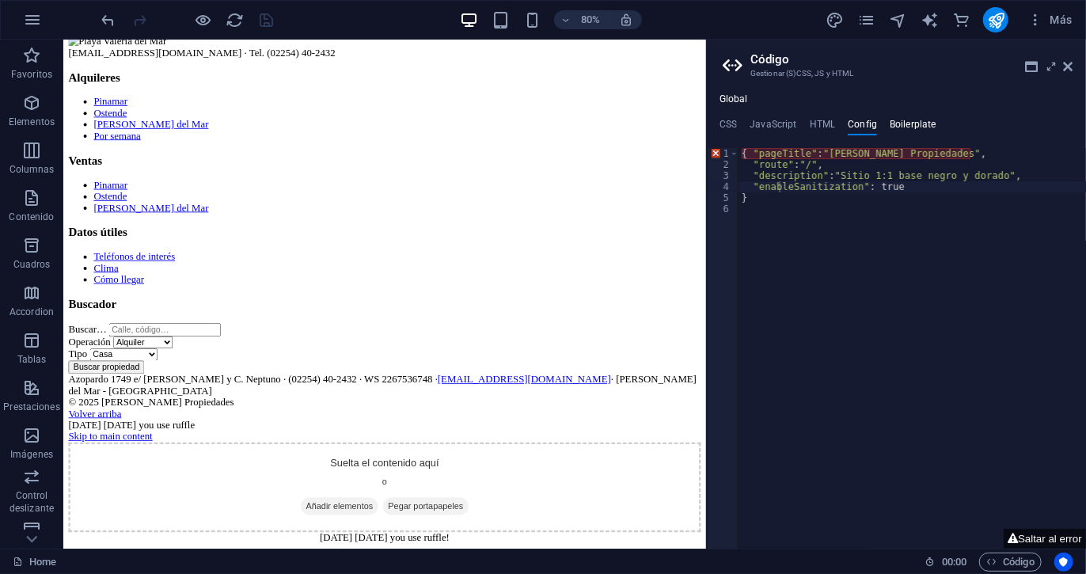
click at [907, 129] on h4 "Boilerplate" at bounding box center [913, 127] width 47 height 17
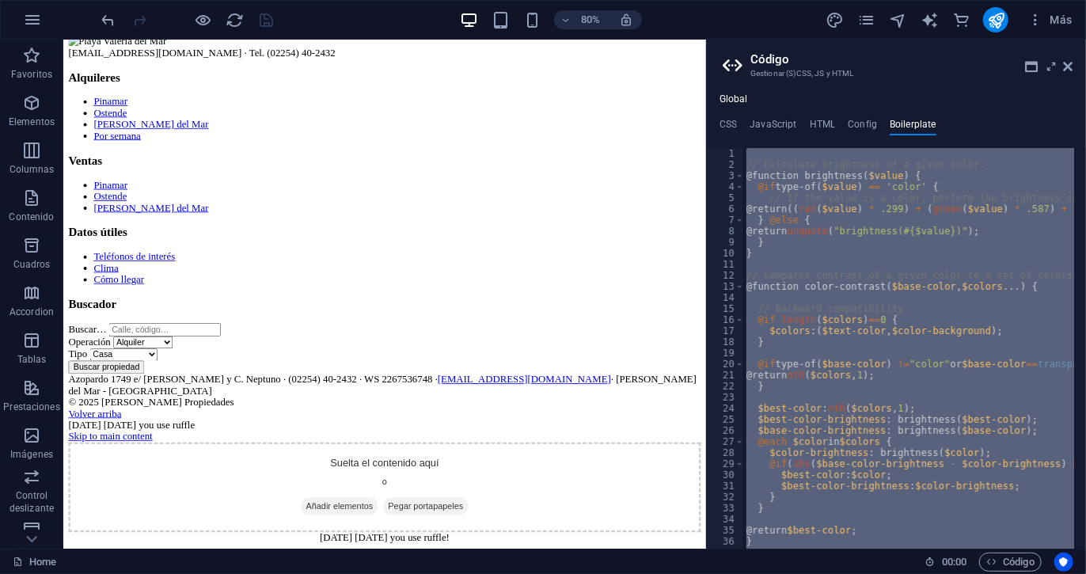
drag, startPoint x: 919, startPoint y: 118, endPoint x: 983, endPoint y: 162, distance: 76.9
click at [983, 162] on div "// Calculate brightness of a given color. @function brightness ( $value ) { @if…" at bounding box center [909, 348] width 331 height 401
type textarea "// Calculate brightness of a given color."
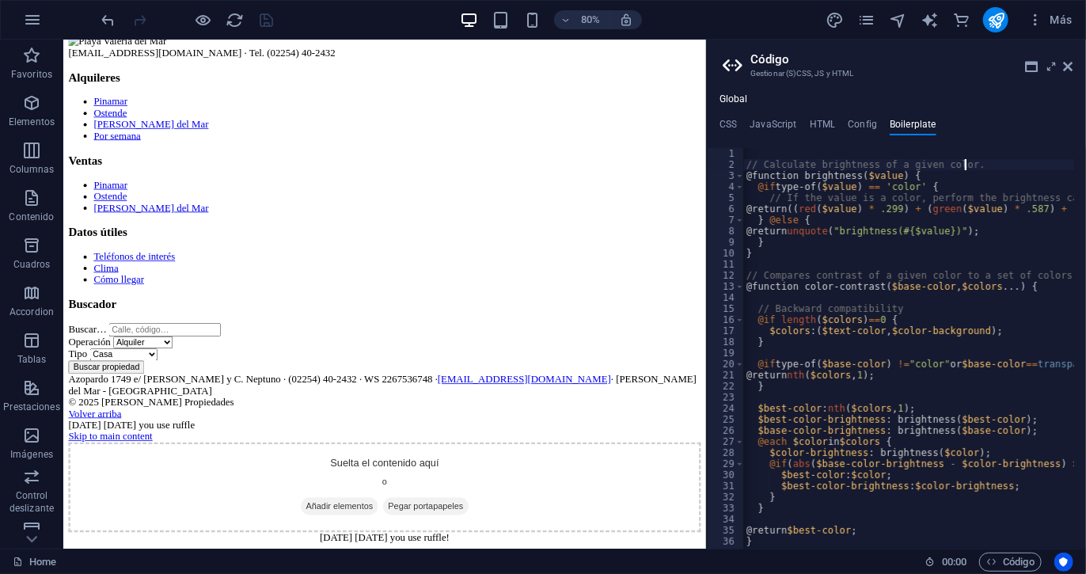
scroll to position [0, 0]
click at [481, 63] on section "[EMAIL_ADDRESS][DOMAIN_NAME] · Tel. (02254) 40-2432" at bounding box center [464, 48] width 791 height 29
click at [135, 500] on link "Volver arriba" at bounding box center [102, 506] width 67 height 13
click at [406, 516] on div "[DATE] [DATE] you use ruffle" at bounding box center [464, 521] width 791 height 14
click at [728, 125] on h4 "CSS" at bounding box center [728, 127] width 17 height 17
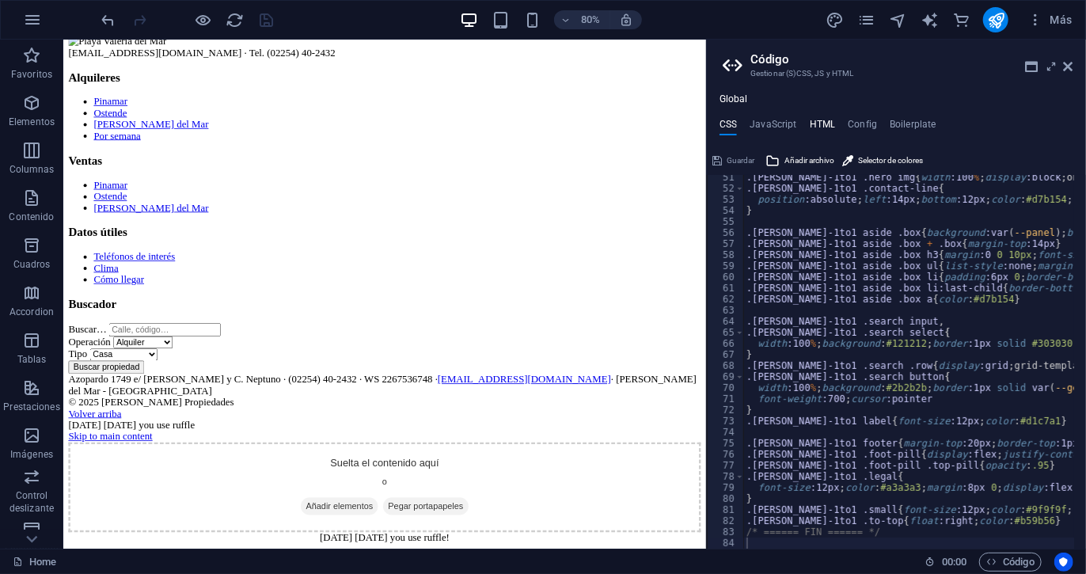
click at [827, 128] on h4 "HTML" at bounding box center [823, 127] width 26 height 17
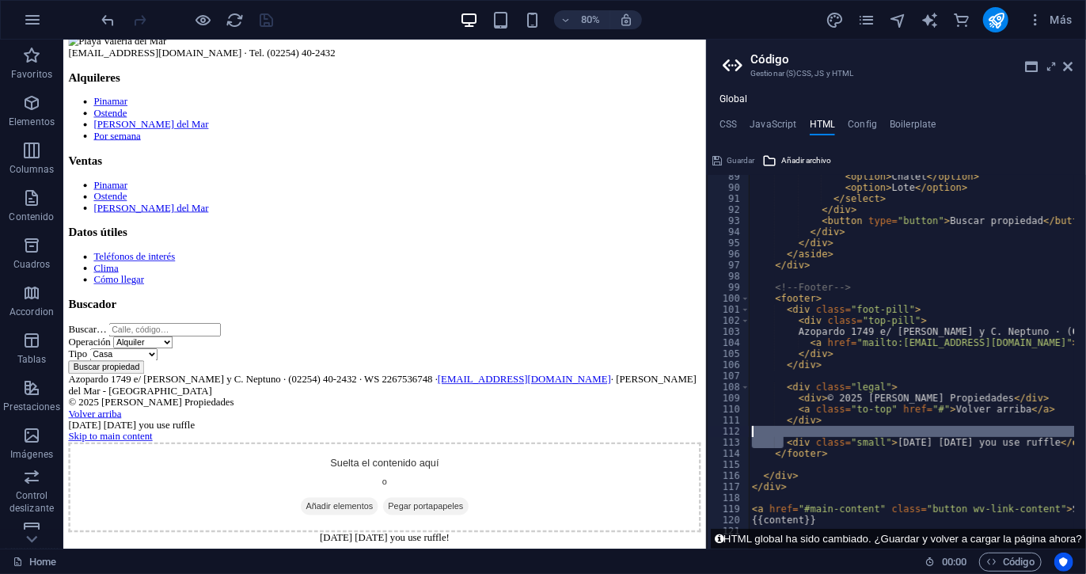
scroll to position [0, 14]
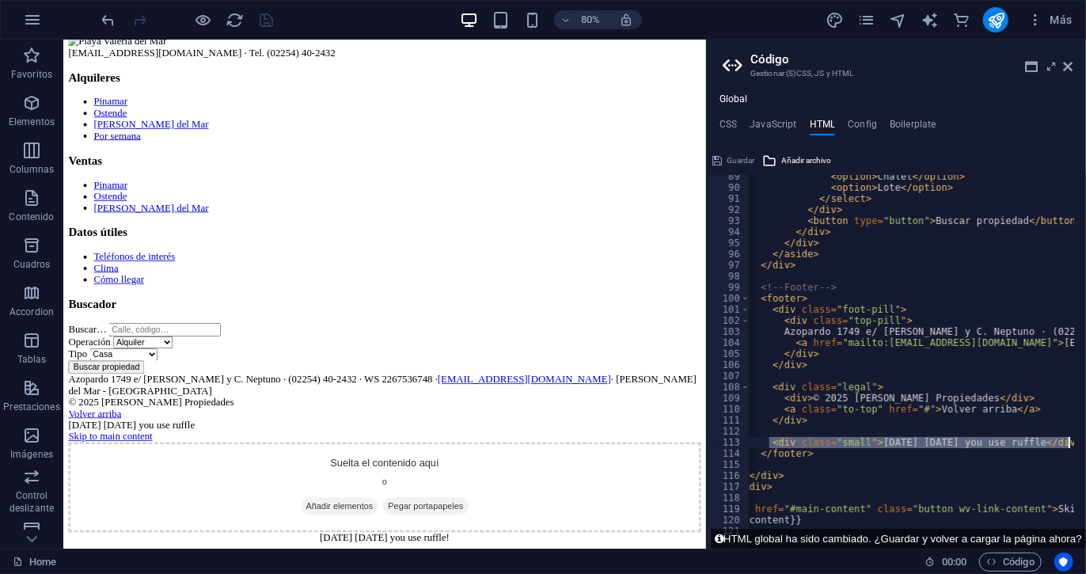
drag, startPoint x: 784, startPoint y: 441, endPoint x: 1074, endPoint y: 442, distance: 289.8
click at [1074, 442] on div "<a href="#main-content" class="button wv-link-content">Skip to main content</a>…" at bounding box center [896, 362] width 379 height 374
type textarea "<div class="small">[DATE] [DATE] you use ruffle</div>"
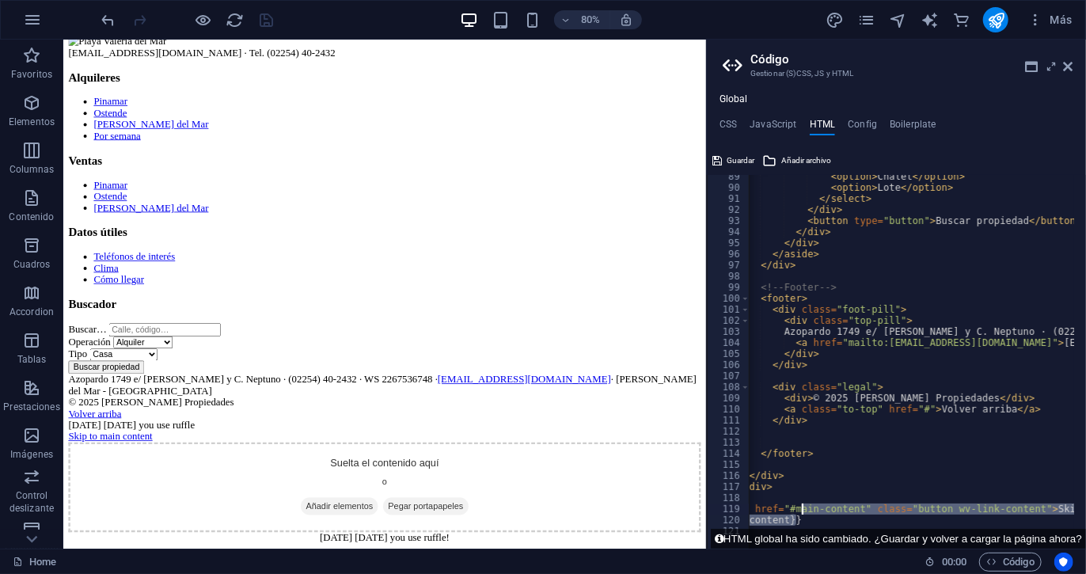
scroll to position [0, 0]
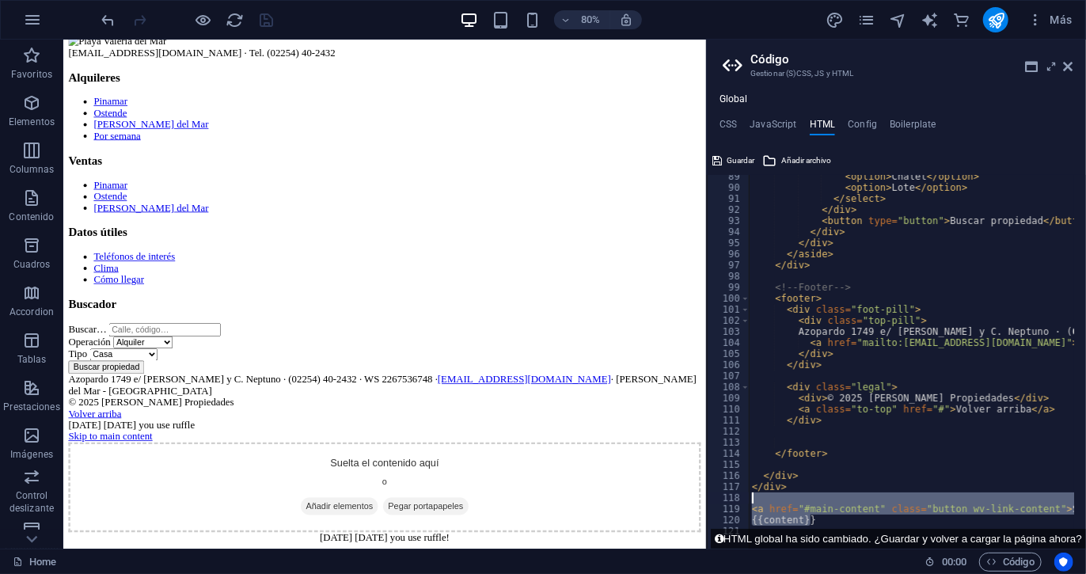
drag, startPoint x: 811, startPoint y: 517, endPoint x: 747, endPoint y: 500, distance: 66.3
click at [747, 500] on div "89 90 91 92 93 94 95 96 97 98 99 100 101 102 103 104 105 106 107 108 109 110 11…" at bounding box center [896, 362] width 379 height 374
type textarea "<div class="[PERSON_NAME]-1to1">"
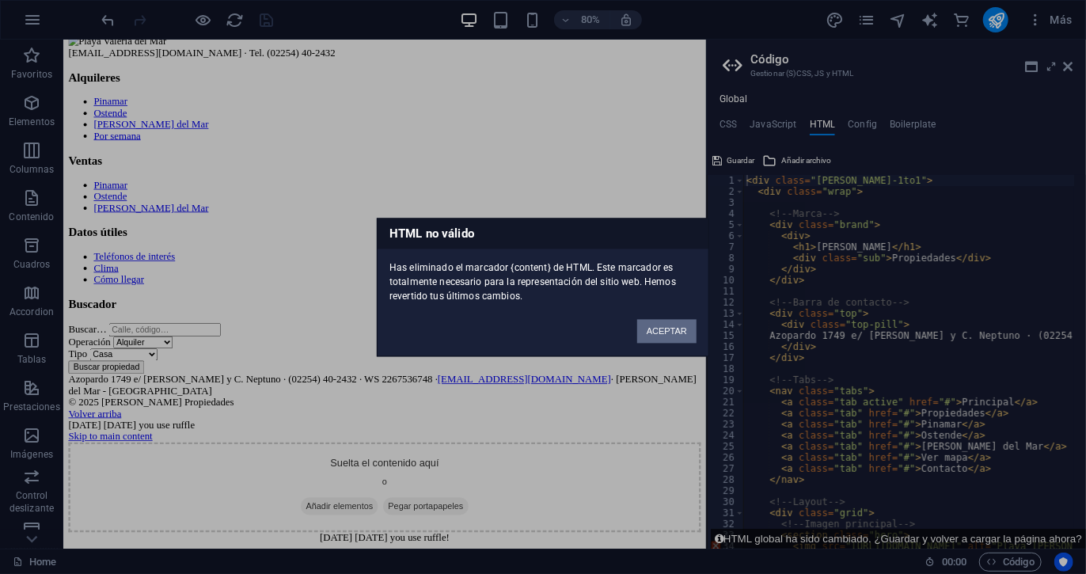
click at [645, 329] on button "ACEPTAR" at bounding box center [666, 331] width 59 height 24
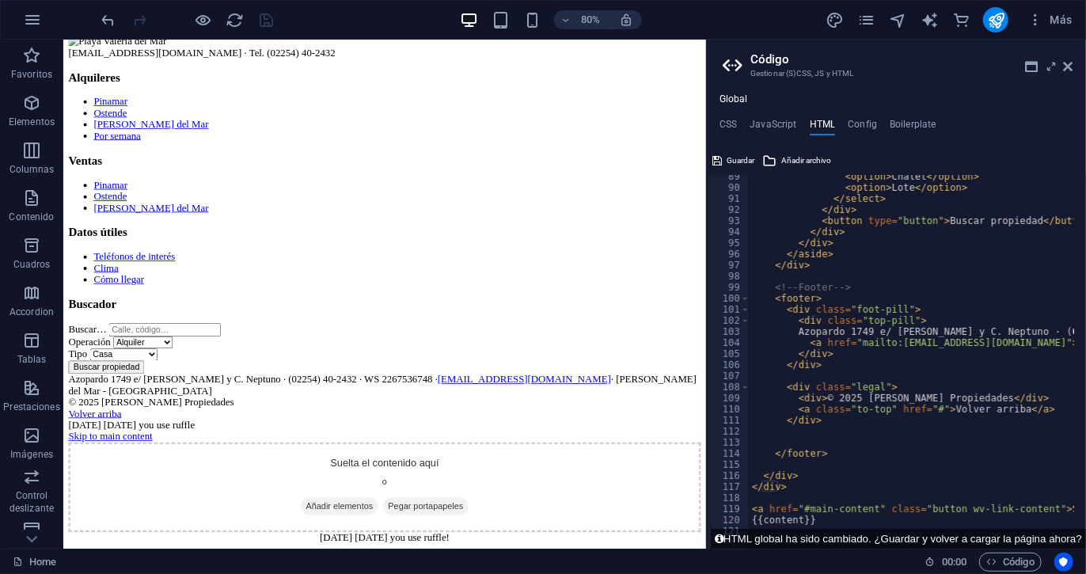
scroll to position [979, 0]
drag, startPoint x: 834, startPoint y: 515, endPoint x: 738, endPoint y: 504, distance: 96.4
click at [738, 504] on div "{{content}} 89 90 91 92 93 94 95 96 97 98 99 100 101 102 103 104 105 106 107 10…" at bounding box center [896, 362] width 379 height 374
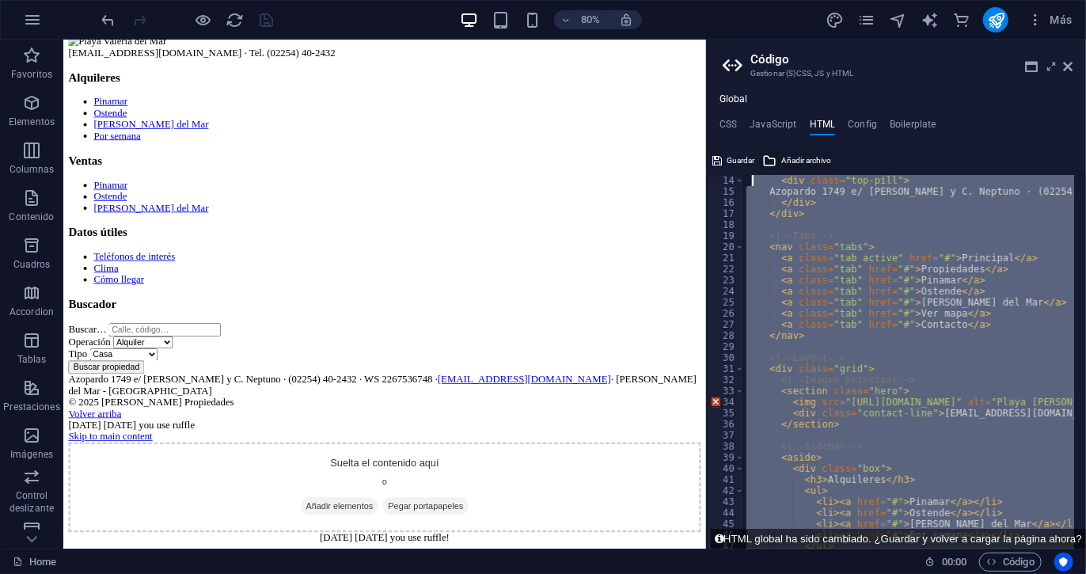
scroll to position [0, 0]
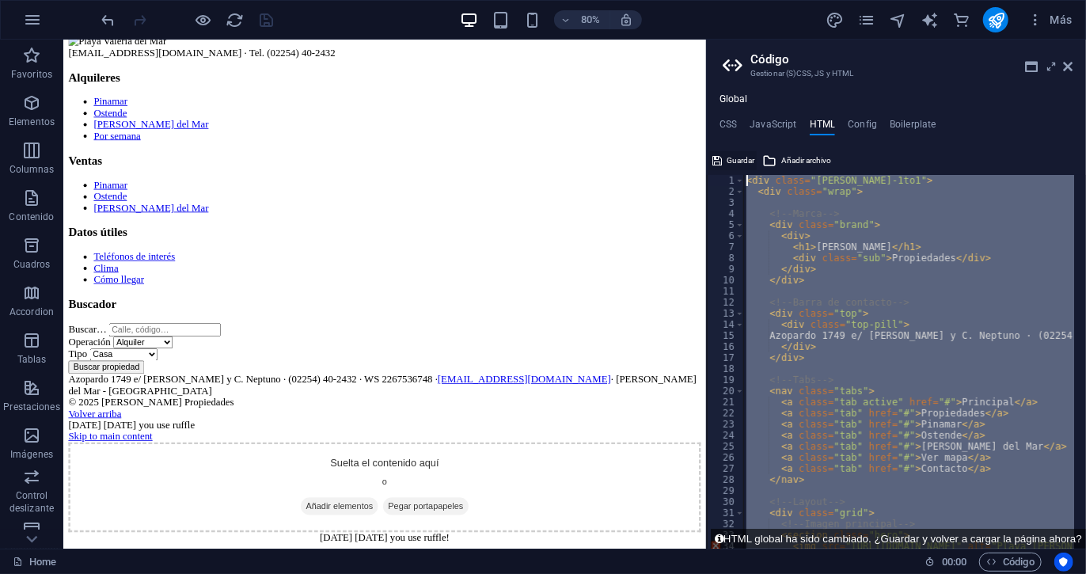
drag, startPoint x: 833, startPoint y: 484, endPoint x: 732, endPoint y: 154, distance: 345.2
click at [732, 154] on div "<a href="#main-content" class="button wv-link-content">Skip to main content</a>…" at bounding box center [896, 348] width 379 height 401
type textarea "<div class="[PERSON_NAME]-1to1"> <div class="wrap">"
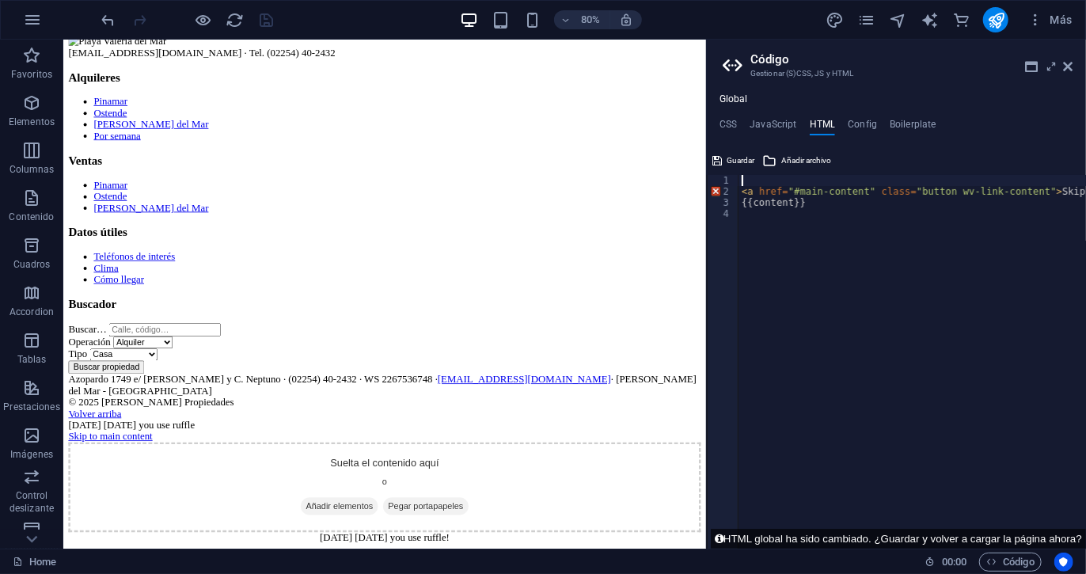
type textarea "<a href="#main-content" class="button wv-link-content">Skip to main content</a>"
click at [765, 208] on div "< a href = "#main-content" class = "button wv-link-content" > Skip to main cont…" at bounding box center [953, 367] width 428 height 384
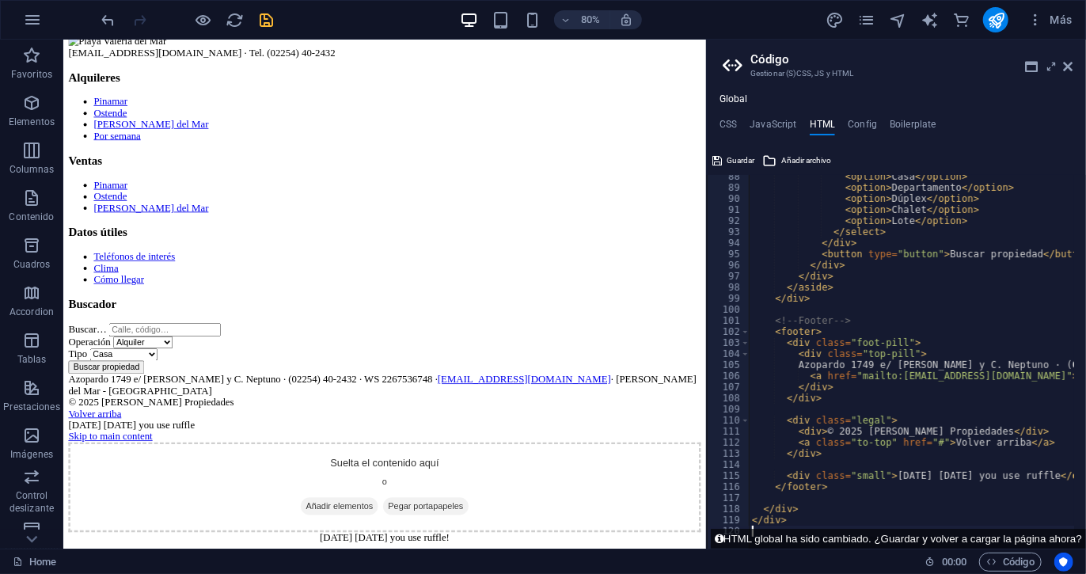
scroll to position [968, 0]
click at [272, 23] on icon "save" at bounding box center [267, 20] width 18 height 18
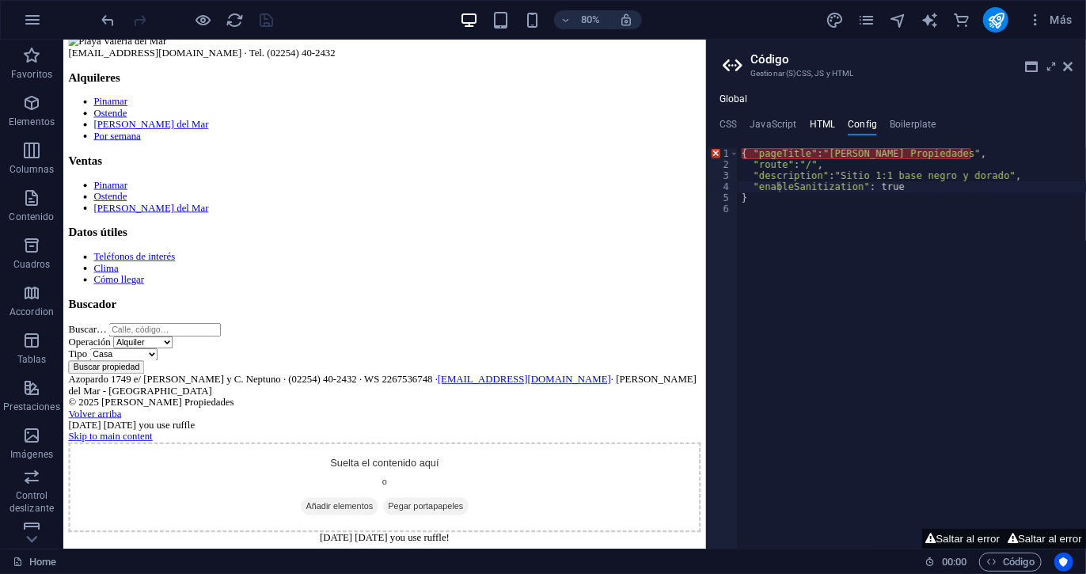
click at [823, 126] on h4 "HTML" at bounding box center [823, 127] width 26 height 17
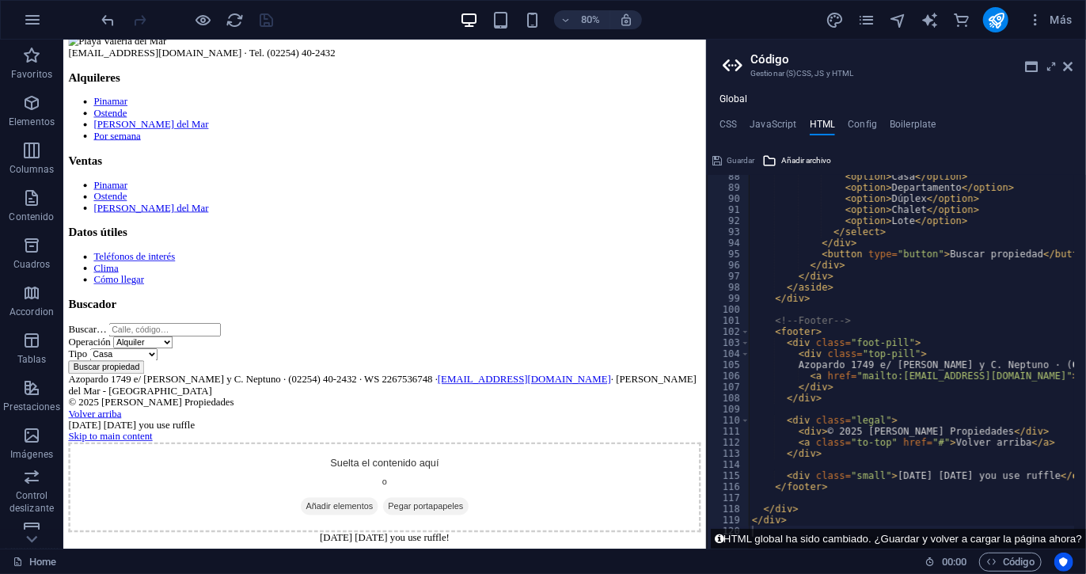
click at [738, 158] on div "Guardar" at bounding box center [733, 160] width 47 height 19
click at [271, 63] on section "[EMAIL_ADDRESS][DOMAIN_NAME] · Tel. (02254) 40-2432" at bounding box center [464, 48] width 791 height 29
type textarea "<div class="small">[DATE] [DATE] you use ruffle</div>"
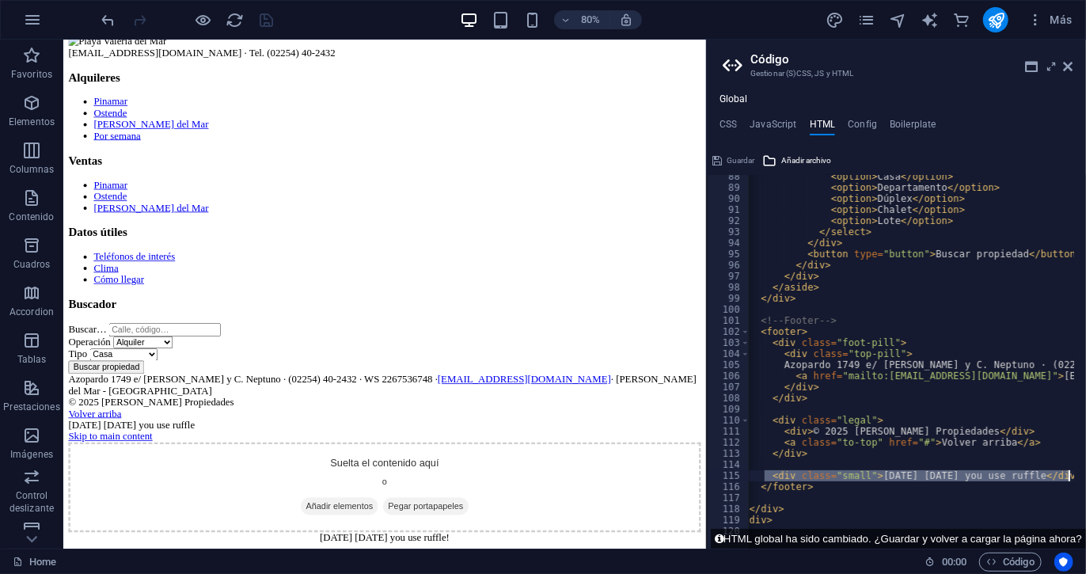
drag, startPoint x: 780, startPoint y: 473, endPoint x: 1069, endPoint y: 478, distance: 289.1
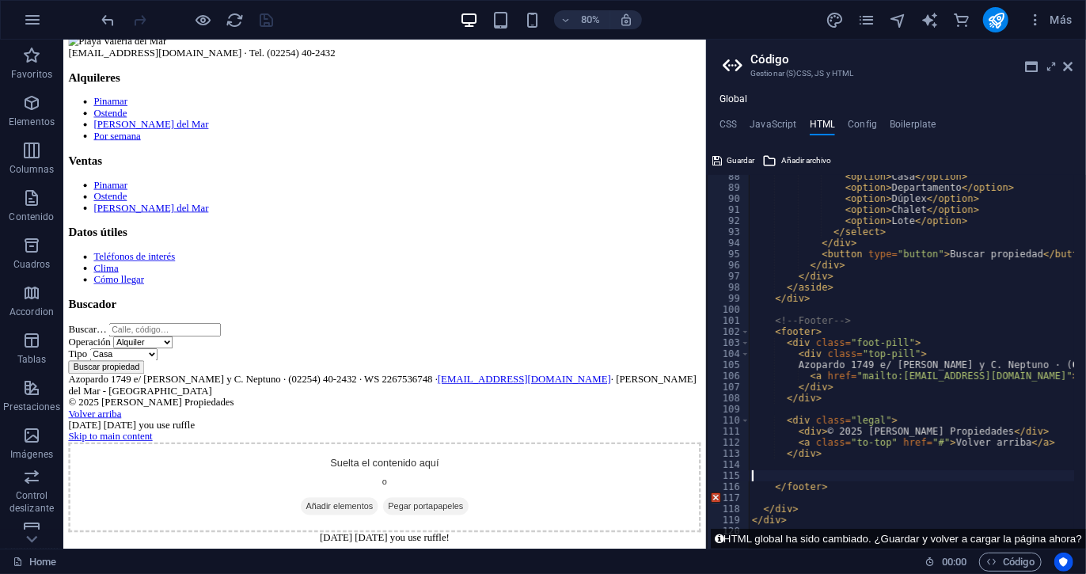
scroll to position [957, 0]
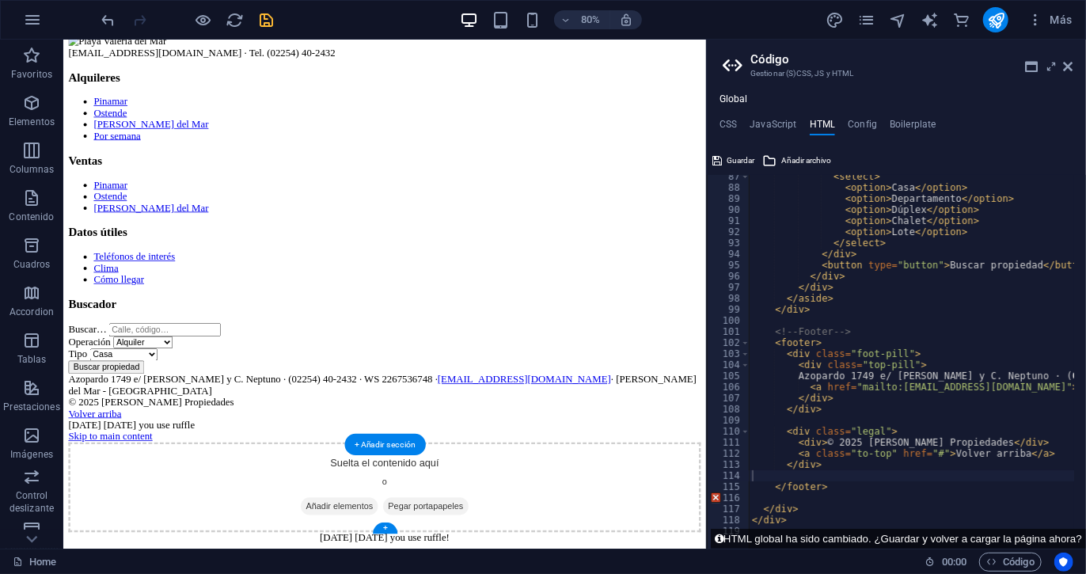
click at [262, 21] on icon "save" at bounding box center [267, 20] width 18 height 18
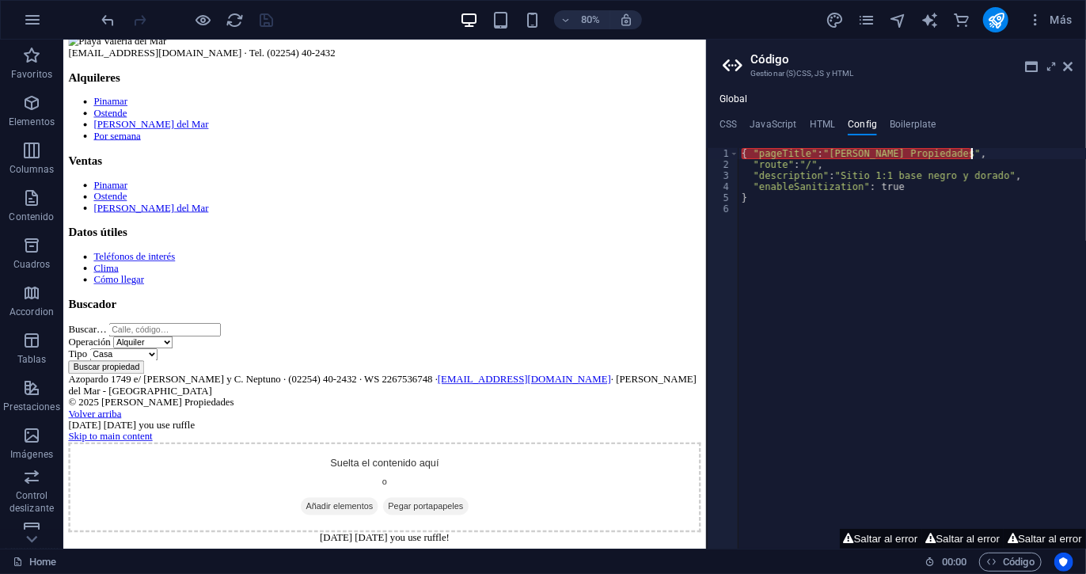
drag, startPoint x: 949, startPoint y: 153, endPoint x: 990, endPoint y: 156, distance: 41.3
click at [990, 156] on div "{ "pageTitle" : "[PERSON_NAME] Propiedades" , "route" : "/" , "description" : "…" at bounding box center [913, 359] width 348 height 423
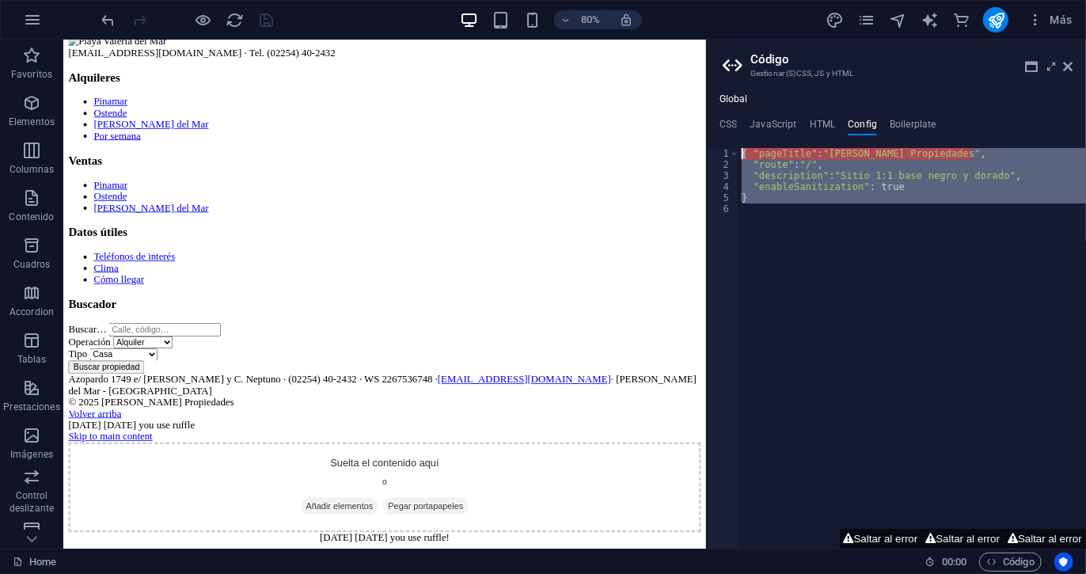
drag, startPoint x: 842, startPoint y: 210, endPoint x: 755, endPoint y: 116, distance: 128.3
click at [755, 116] on div "Global CSS JavaScript HTML Config Boilerplate 51 52 53 54 55 56 57 58 59 60 61 …" at bounding box center [896, 320] width 379 height 455
type textarea "{ "pageTitle": "[PERSON_NAME] Propiedades", "route": "/","
paste textarea
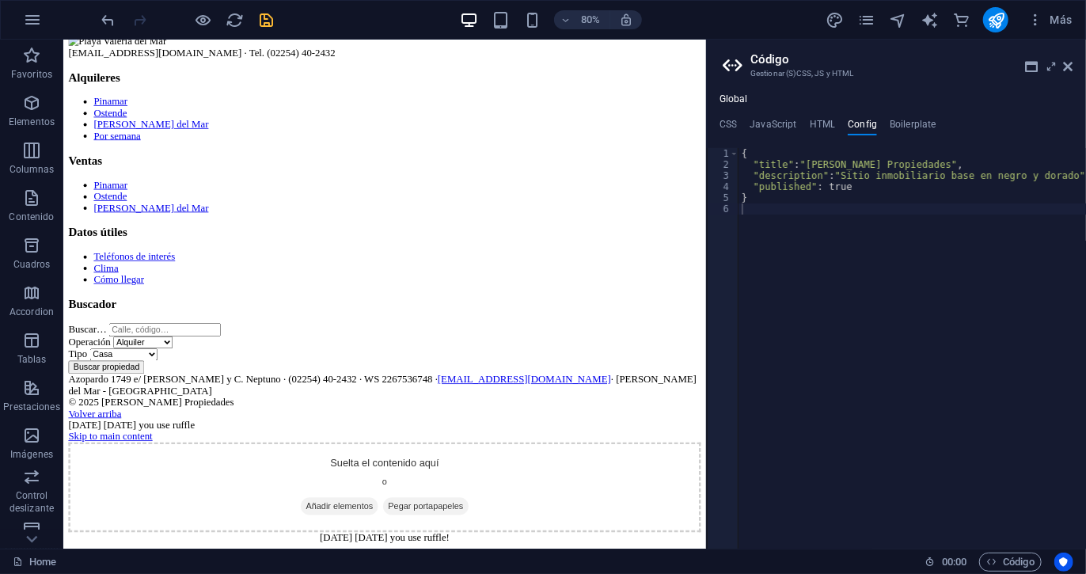
click at [538, 63] on section "[EMAIL_ADDRESS][DOMAIN_NAME] · Tel. (02254) 40-2432" at bounding box center [464, 48] width 791 height 29
click at [272, 18] on icon "save" at bounding box center [267, 20] width 18 height 18
click at [801, 162] on div "{ "title" : "[PERSON_NAME] Propiedades" , "description" : "Sitio inmobiliario b…" at bounding box center [913, 359] width 348 height 423
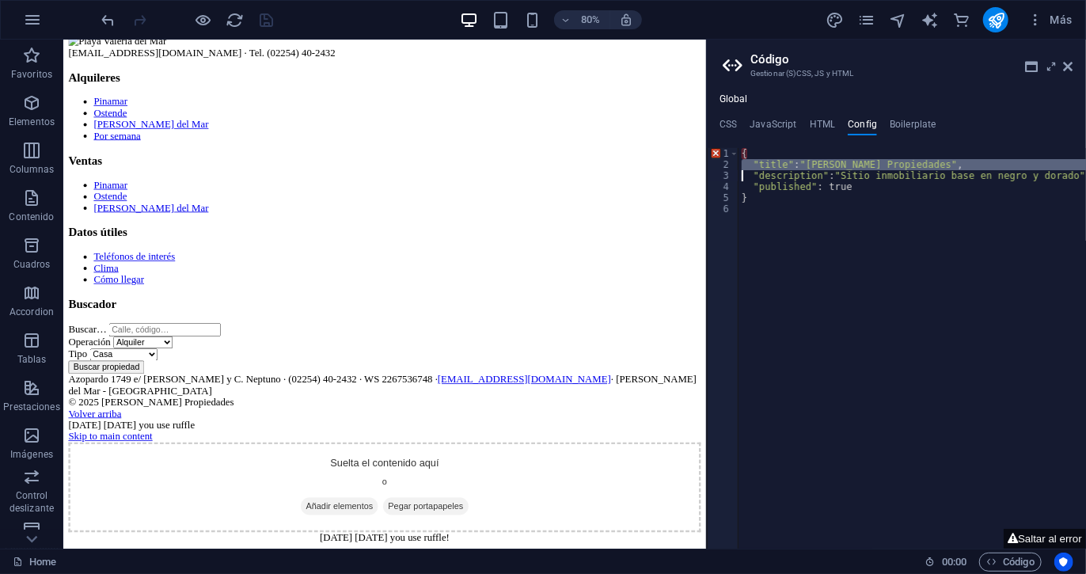
click at [801, 162] on div "{ "title" : "[PERSON_NAME] Propiedades" , "description" : "Sitio inmobiliario b…" at bounding box center [913, 359] width 348 height 423
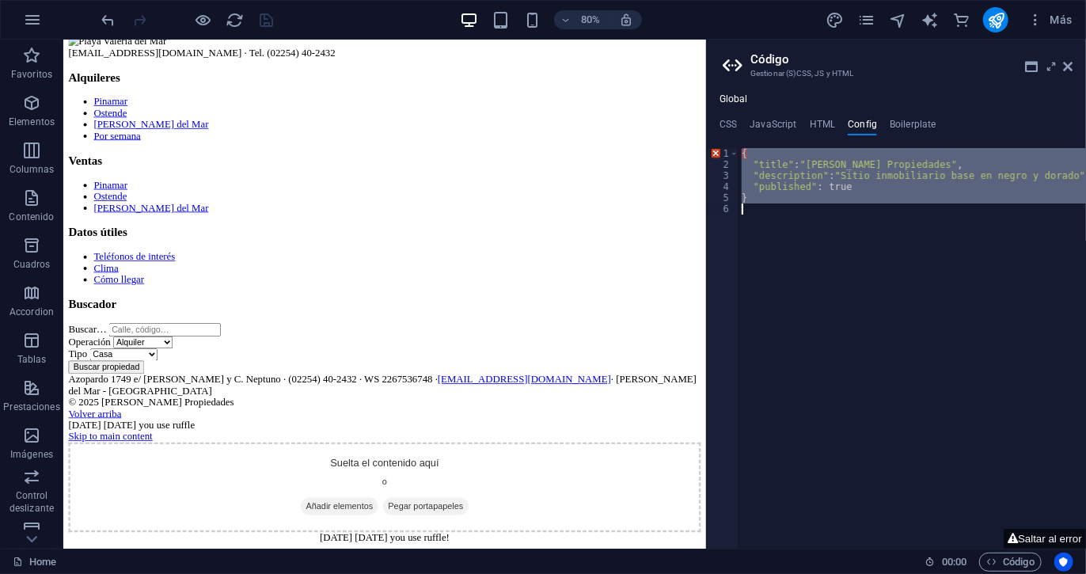
click at [801, 162] on div "{ "title" : "[PERSON_NAME] Propiedades" , "description" : "Sitio inmobiliario b…" at bounding box center [913, 359] width 348 height 423
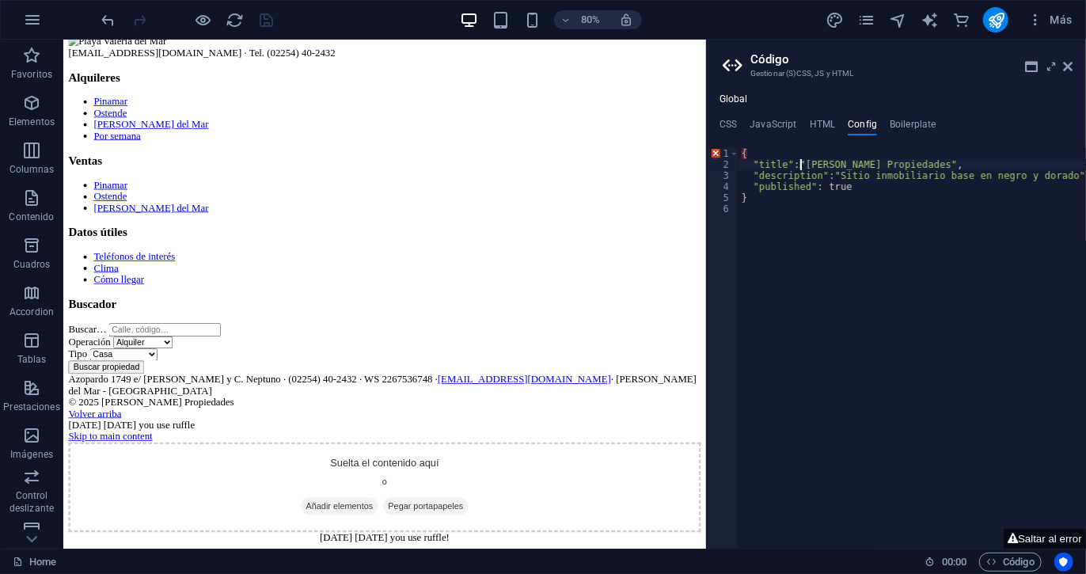
click at [801, 162] on div "{ "title" : "[PERSON_NAME] Propiedades" , "description" : "Sitio inmobiliario b…" at bounding box center [913, 359] width 348 height 423
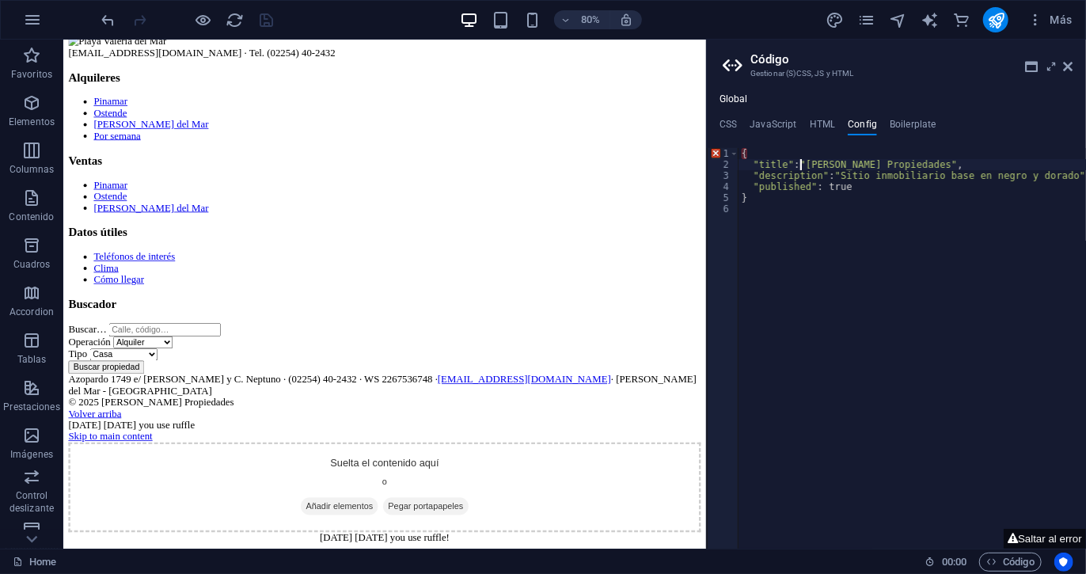
click at [801, 162] on div "{ "title" : "[PERSON_NAME] Propiedades" , "description" : "Sitio inmobiliario b…" at bounding box center [913, 359] width 348 height 423
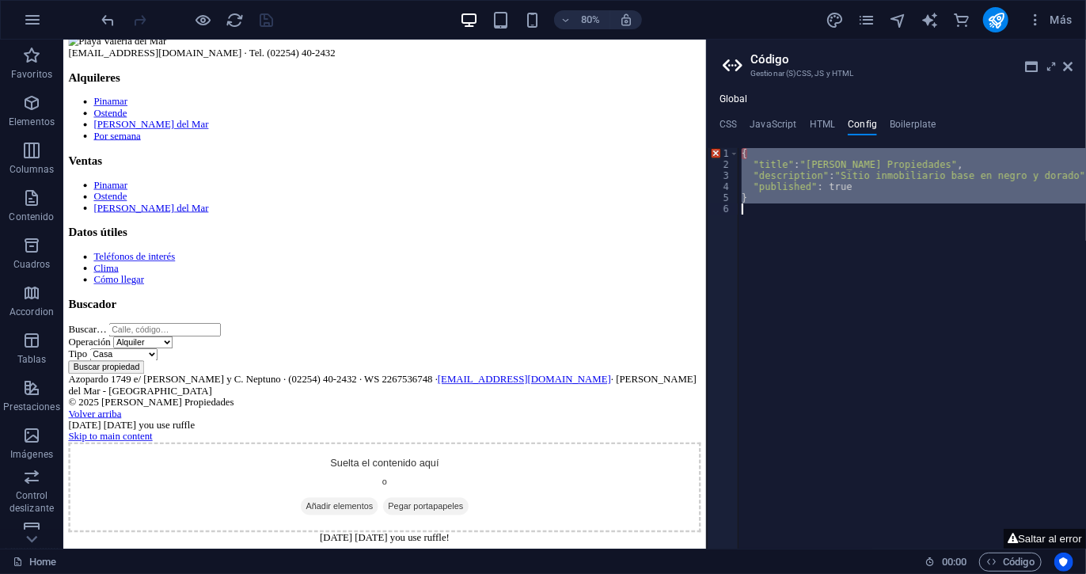
click at [801, 162] on div "{ "title" : "[PERSON_NAME] Propiedades" , "description" : "Sitio inmobiliario b…" at bounding box center [913, 359] width 348 height 423
type textarea "}"
paste textarea
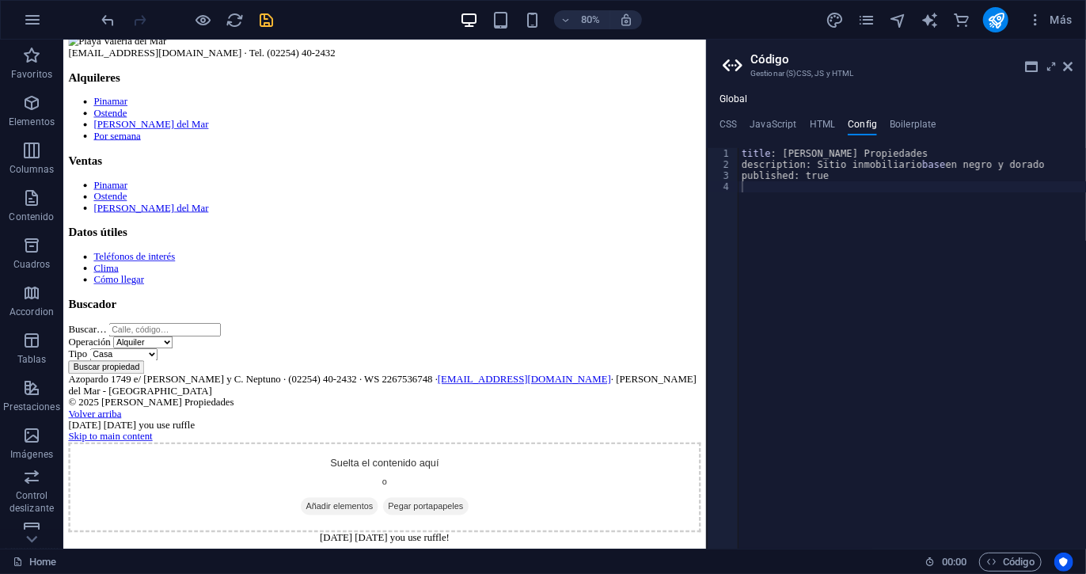
click at [448, 63] on section "[EMAIL_ADDRESS][DOMAIN_NAME] · Tel. (02254) 40-2432" at bounding box center [464, 48] width 791 height 29
click at [266, 17] on icon "save" at bounding box center [267, 20] width 18 height 18
click at [502, 514] on div "[DATE] [DATE] you use ruffle" at bounding box center [464, 521] width 791 height 14
click at [740, 212] on div "title : [PERSON_NAME] Propiedades description: Sitio inmobiliario base en negro…" at bounding box center [913, 359] width 348 height 423
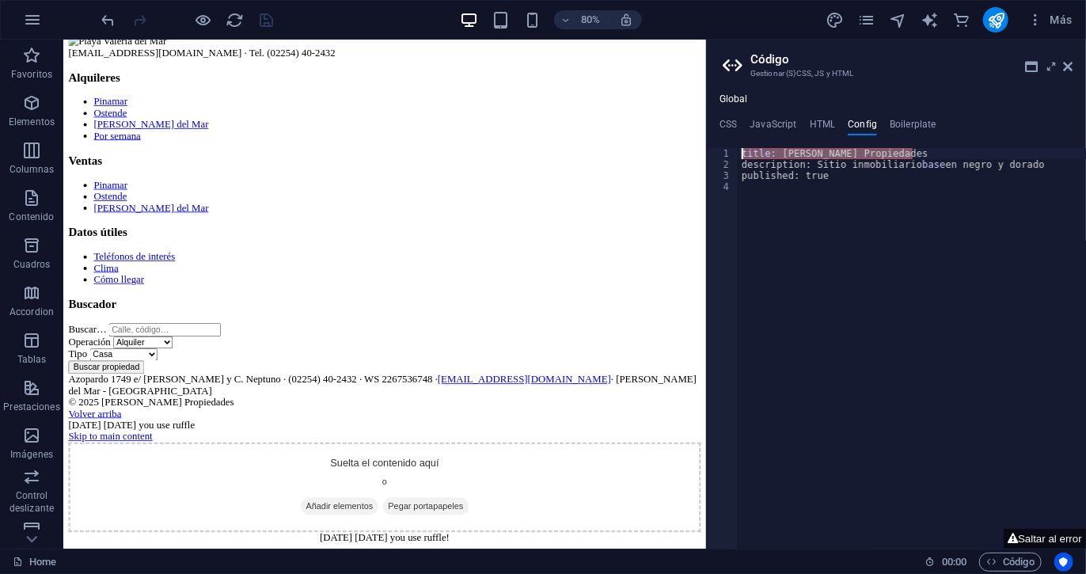
drag, startPoint x: 920, startPoint y: 149, endPoint x: 725, endPoint y: 138, distance: 195.1
click at [725, 138] on div "CSS JavaScript HTML Config Boilerplate 51 52 53 54 55 56 57 58 59 60 61 62 63 6…" at bounding box center [896, 334] width 379 height 430
type textarea "title: [PERSON_NAME] Propiedades"
paste textarea
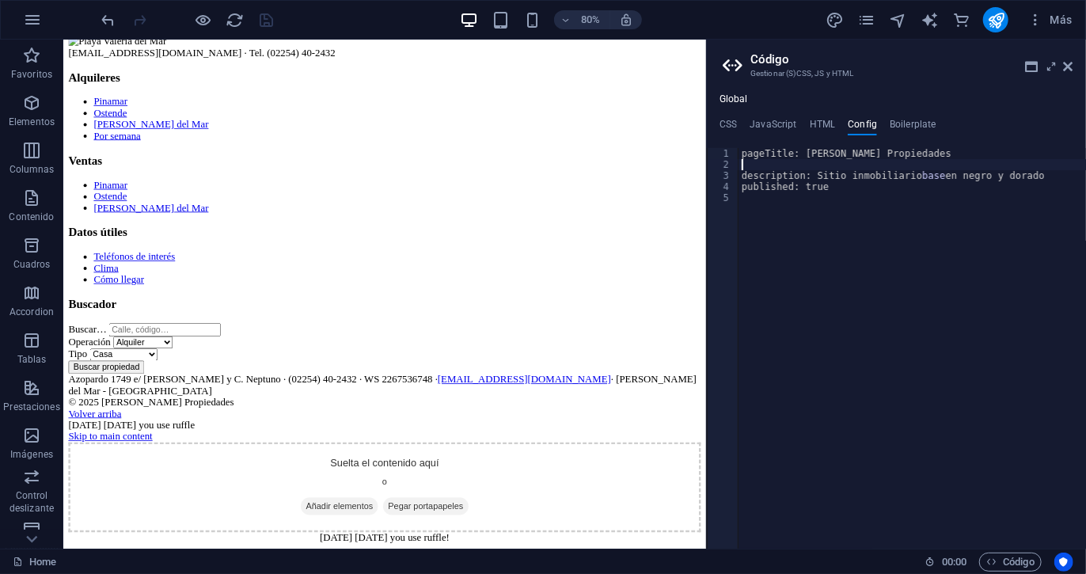
type textarea "pageTitle: [PERSON_NAME] Propiedades"
click at [289, 63] on section "[EMAIL_ADDRESS][DOMAIN_NAME] · Tel. (02254) 40-2432" at bounding box center [464, 48] width 791 height 29
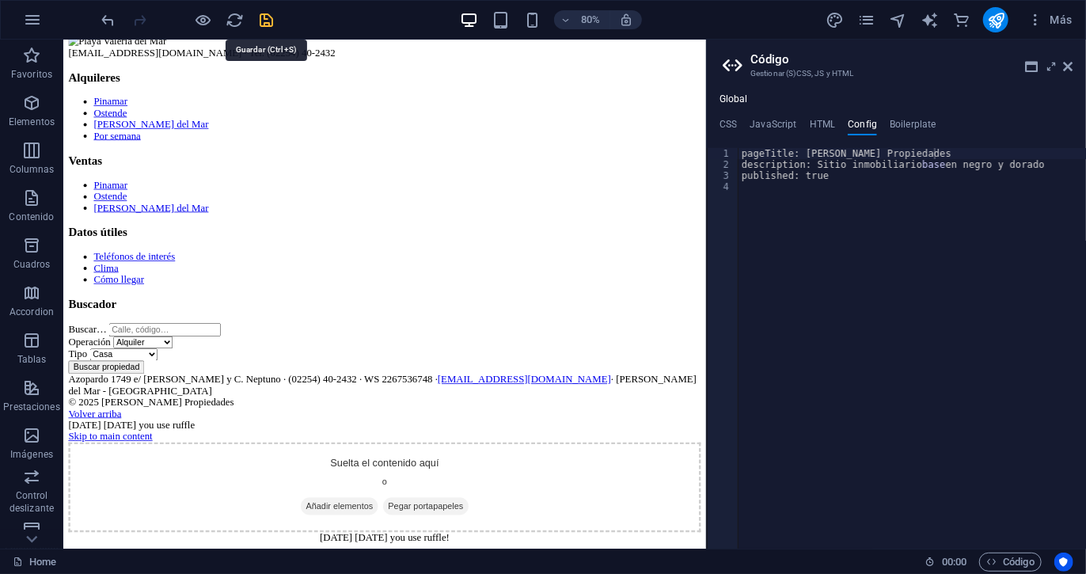
click at [269, 25] on icon "save" at bounding box center [267, 20] width 18 height 18
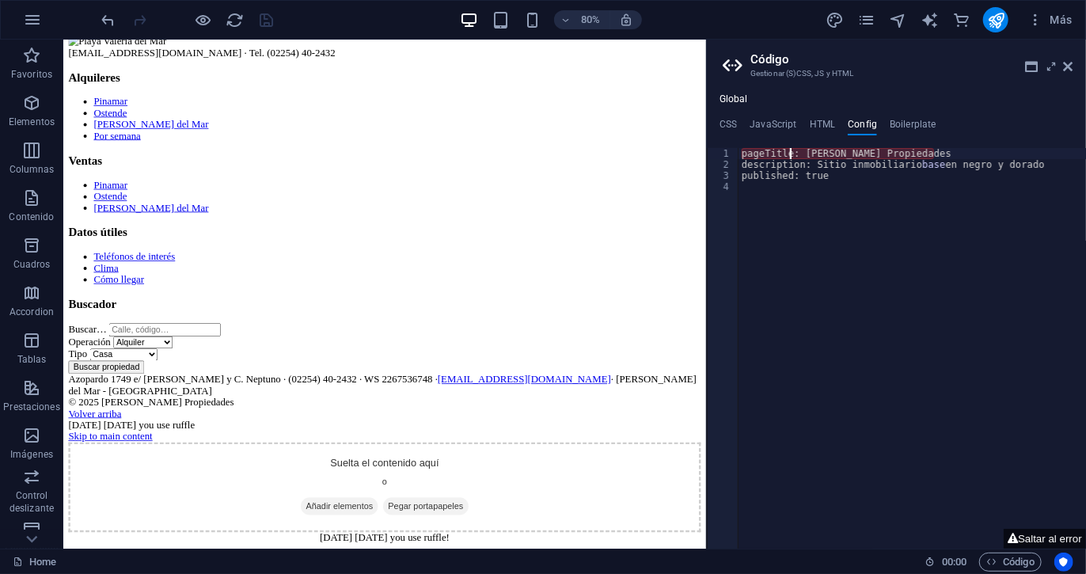
drag, startPoint x: 851, startPoint y: 191, endPoint x: 783, endPoint y: 196, distance: 68.3
click at [789, 158] on div "pageTitle: [PERSON_NAME] Propiedades description: Sitio inmobiliario base en ne…" at bounding box center [913, 348] width 348 height 401
drag, startPoint x: 789, startPoint y: 158, endPoint x: 714, endPoint y: 158, distance: 74.4
click at [714, 158] on div "pageTitle: [PERSON_NAME] Propiedades 1 2 3 4 pageTitle: [PERSON_NAME] Propiedad…" at bounding box center [896, 348] width 379 height 401
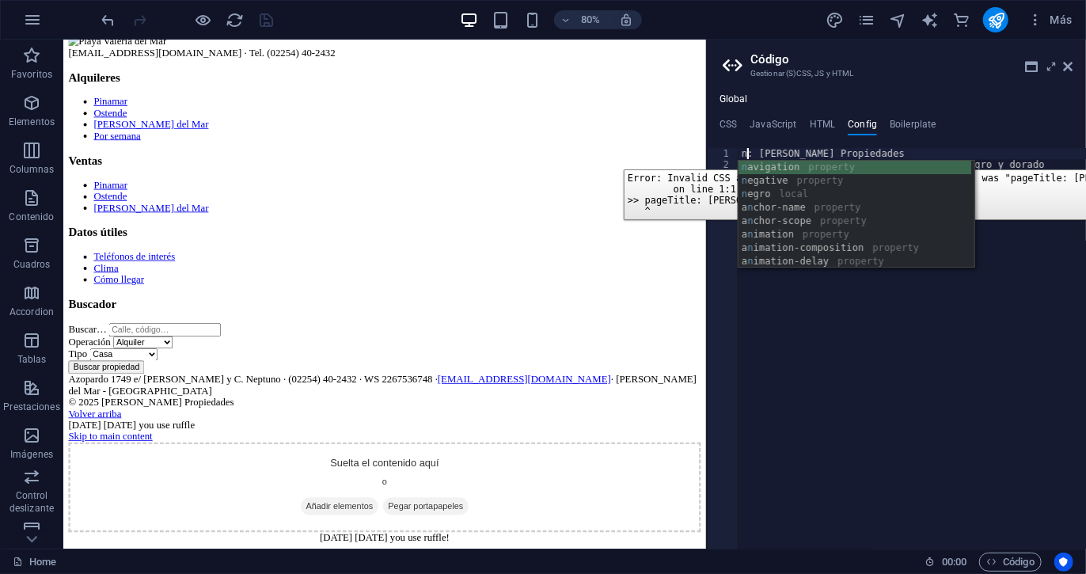
scroll to position [0, 0]
type textarea "name: [PERSON_NAME] Propiedades"
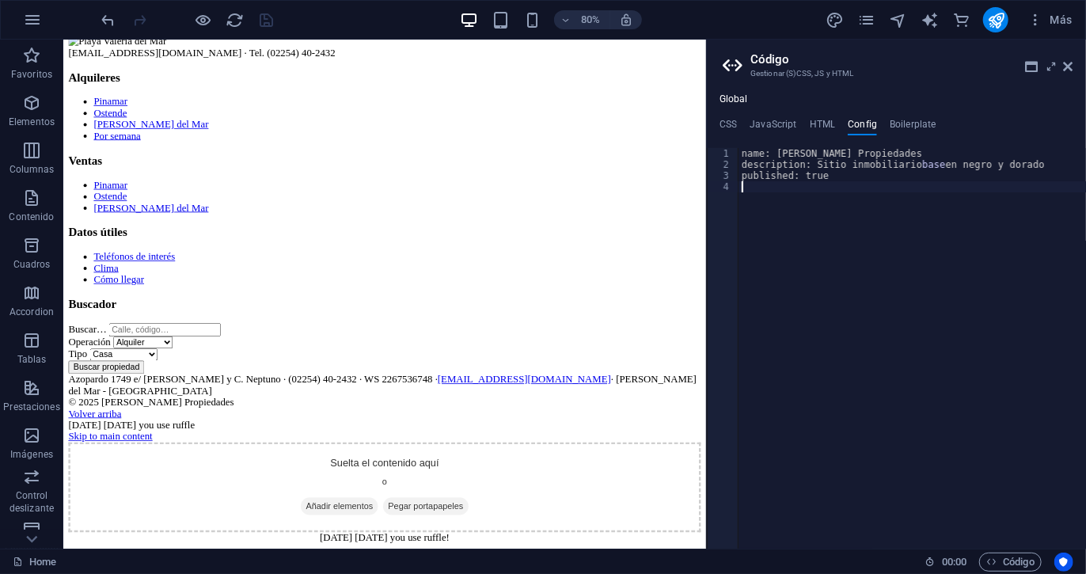
click at [785, 307] on div "name: [PERSON_NAME] Propiedades description: Sitio inmobiliario base en negro y…" at bounding box center [913, 359] width 348 height 423
click at [234, 63] on section "[EMAIL_ADDRESS][DOMAIN_NAME] · Tel. (02254) 40-2432" at bounding box center [464, 48] width 791 height 29
click at [268, 15] on icon "save" at bounding box center [267, 20] width 18 height 18
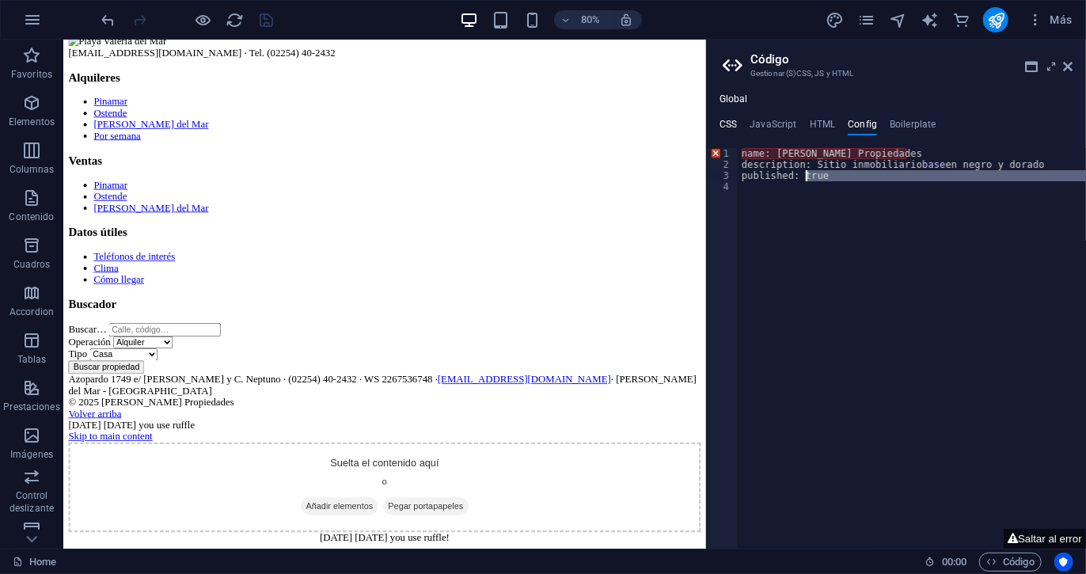
drag, startPoint x: 862, startPoint y: 224, endPoint x: 726, endPoint y: 120, distance: 171.0
click at [726, 120] on div "CSS JavaScript HTML Config Boilerplate 51 52 53 54 55 56 57 58 59 60 61 62 63 6…" at bounding box center [896, 334] width 379 height 430
type textarea "name: [PERSON_NAME] Propiedades description: Sitio inmobiliario base en negro y…"
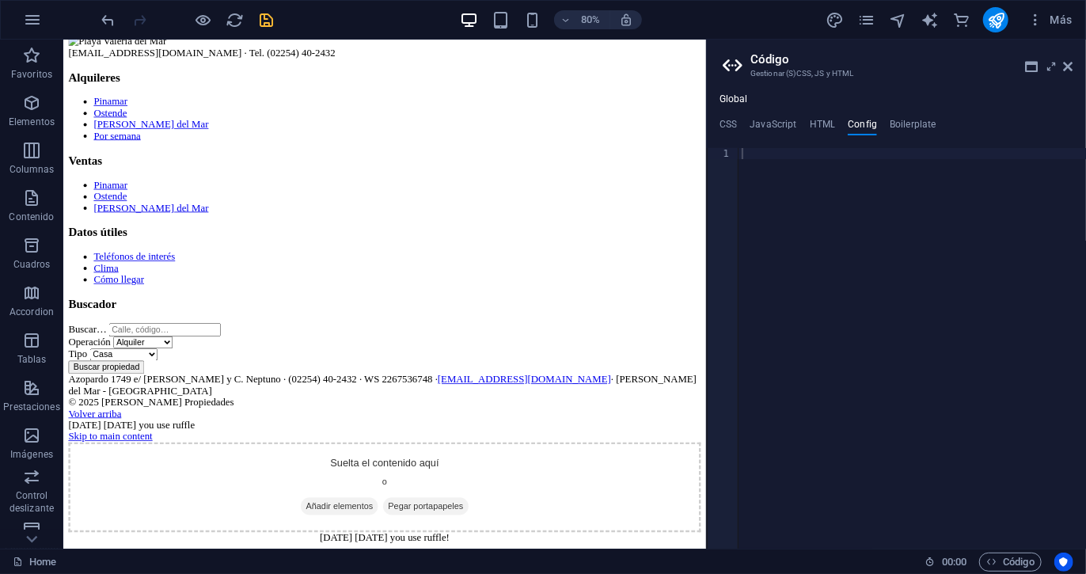
click at [323, 63] on section "[EMAIL_ADDRESS][DOMAIN_NAME] · Tel. (02254) 40-2432" at bounding box center [464, 48] width 791 height 29
click at [268, 21] on icon "save" at bounding box center [267, 20] width 18 height 18
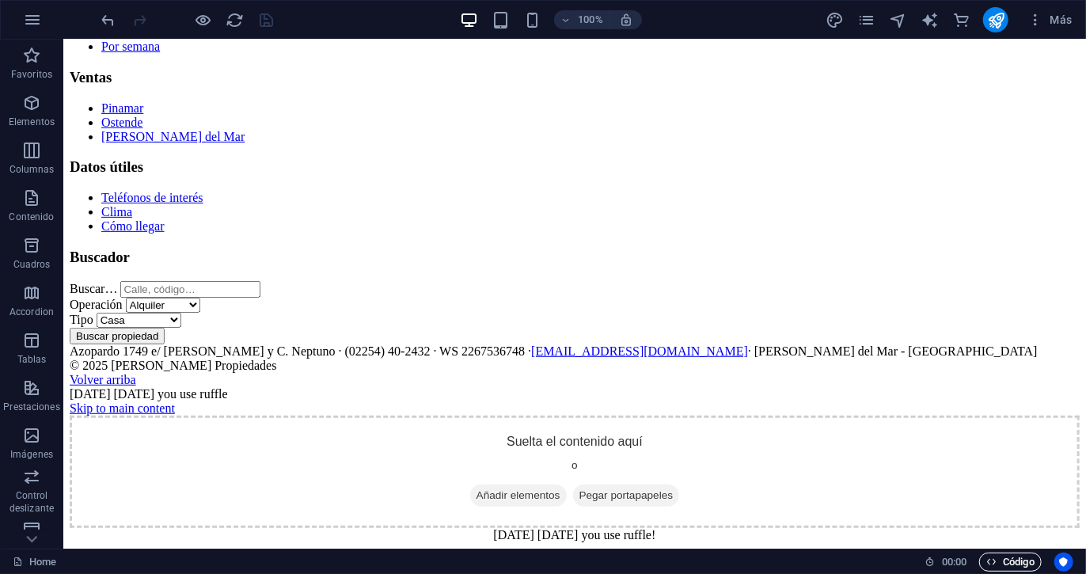
click at [1004, 559] on span "Código" at bounding box center [1011, 562] width 48 height 19
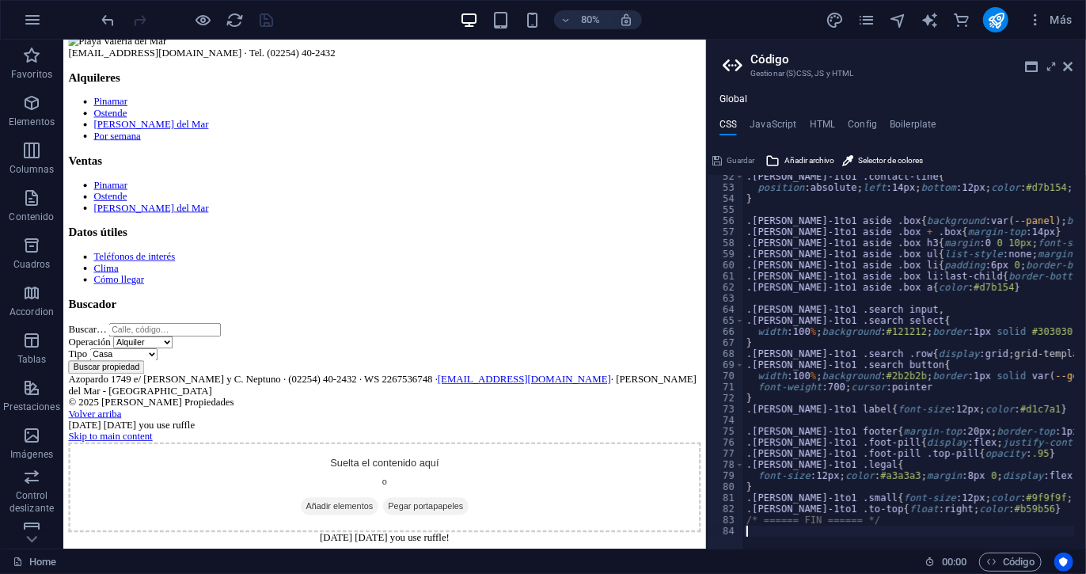
scroll to position [569, 0]
click at [816, 120] on h4 "HTML" at bounding box center [823, 127] width 26 height 17
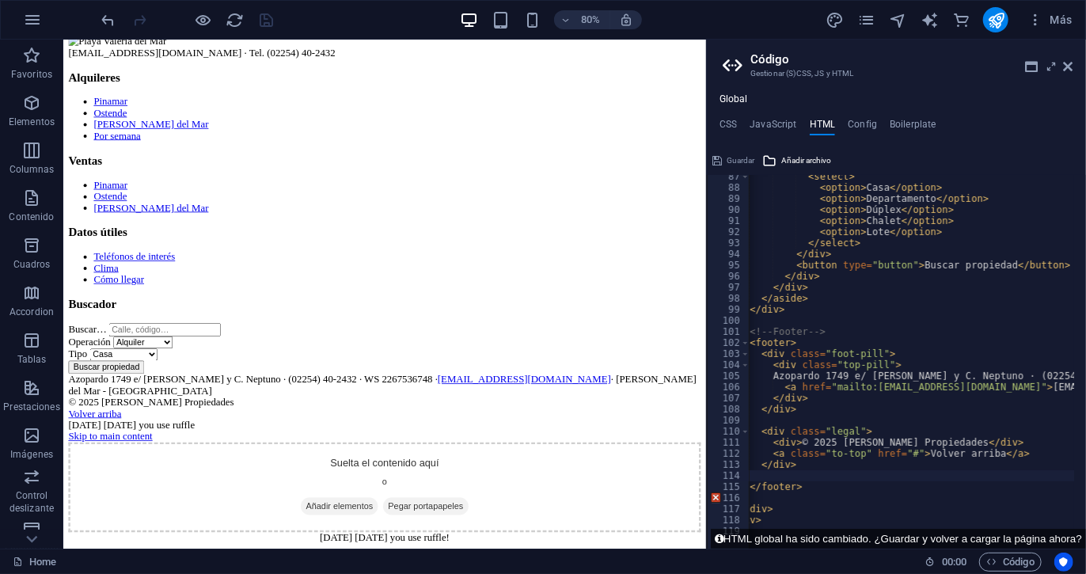
scroll to position [0, 25]
click at [237, 15] on icon "reload" at bounding box center [235, 20] width 18 height 18
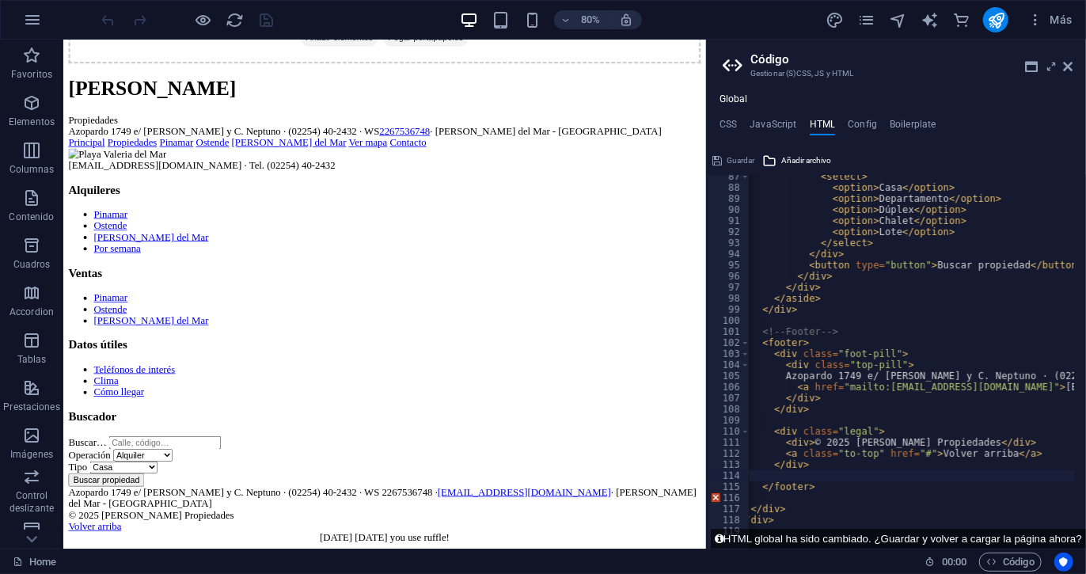
scroll to position [0, 0]
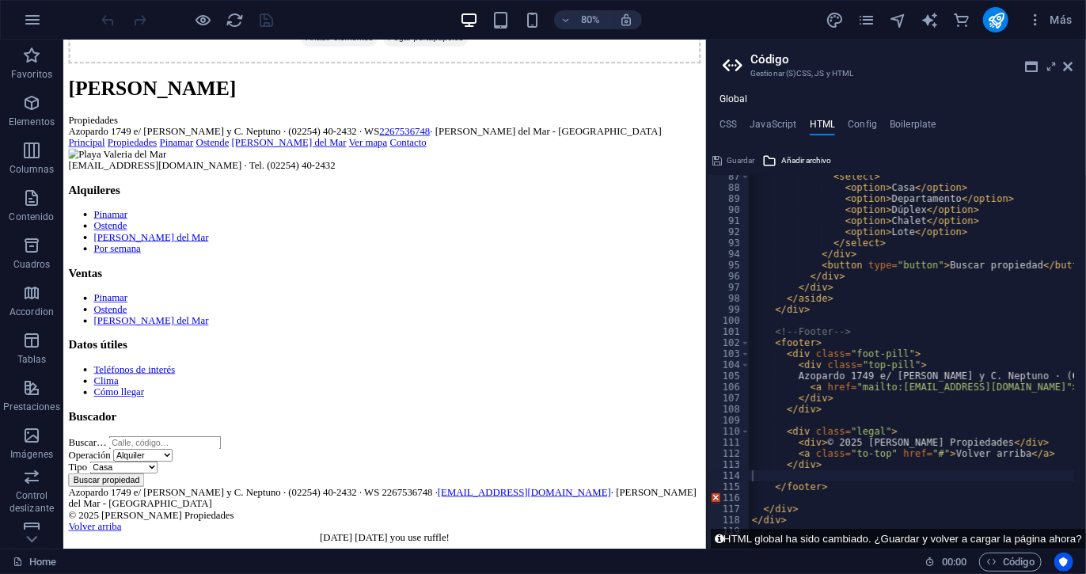
click at [200, 551] on select "Alquiler Venta Por semana" at bounding box center [162, 558] width 74 height 15
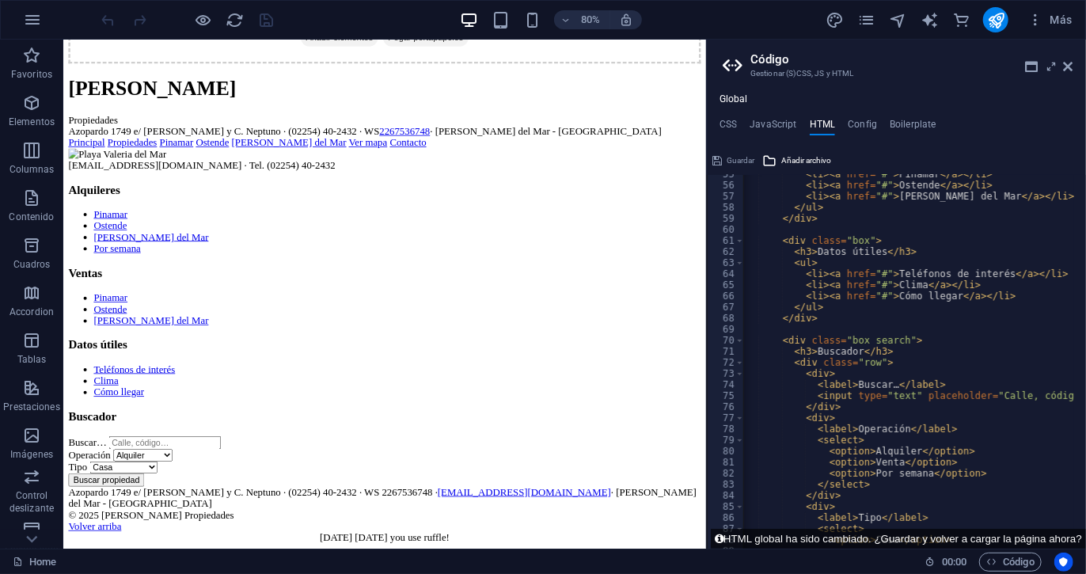
scroll to position [561, 0]
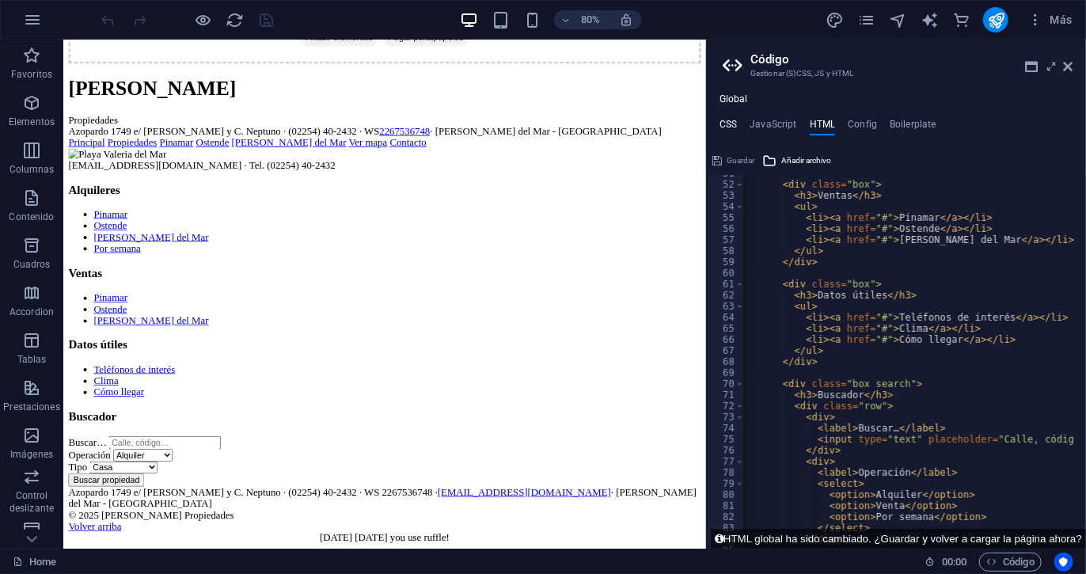
click at [725, 119] on h4 "CSS" at bounding box center [728, 127] width 17 height 17
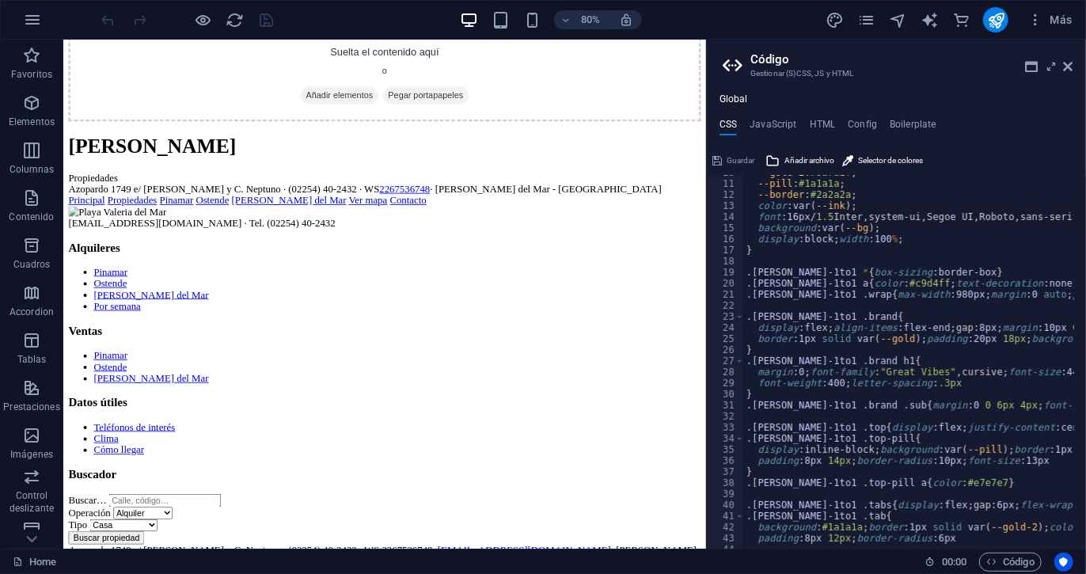
scroll to position [0, 0]
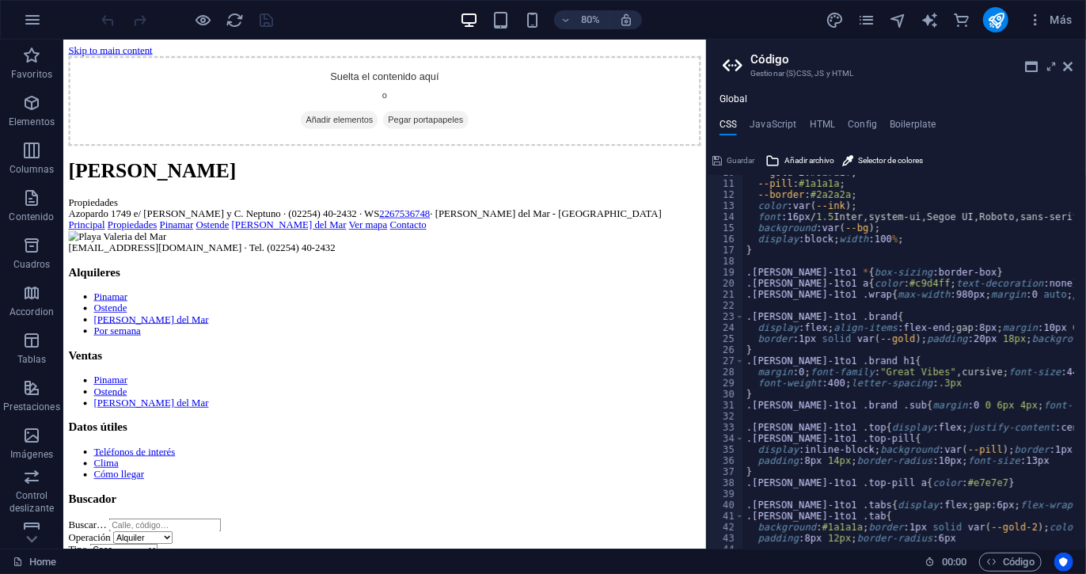
drag, startPoint x: 344, startPoint y: 182, endPoint x: 372, endPoint y: 40, distance: 145.4
click at [372, 45] on body "Skip to main content Suelta el contenido aquí o Añadir elementos Pegar portapap…" at bounding box center [464, 408] width 791 height 727
click at [806, 124] on ul "CSS JavaScript HTML Config Boilerplate" at bounding box center [896, 127] width 379 height 17
click at [818, 126] on h4 "HTML" at bounding box center [823, 127] width 26 height 17
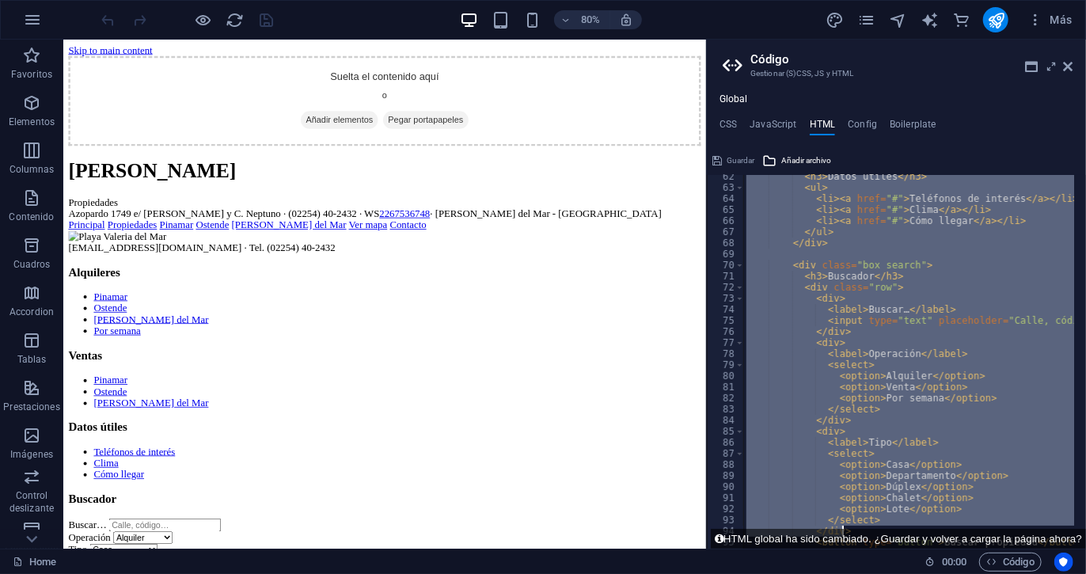
scroll to position [957, 0]
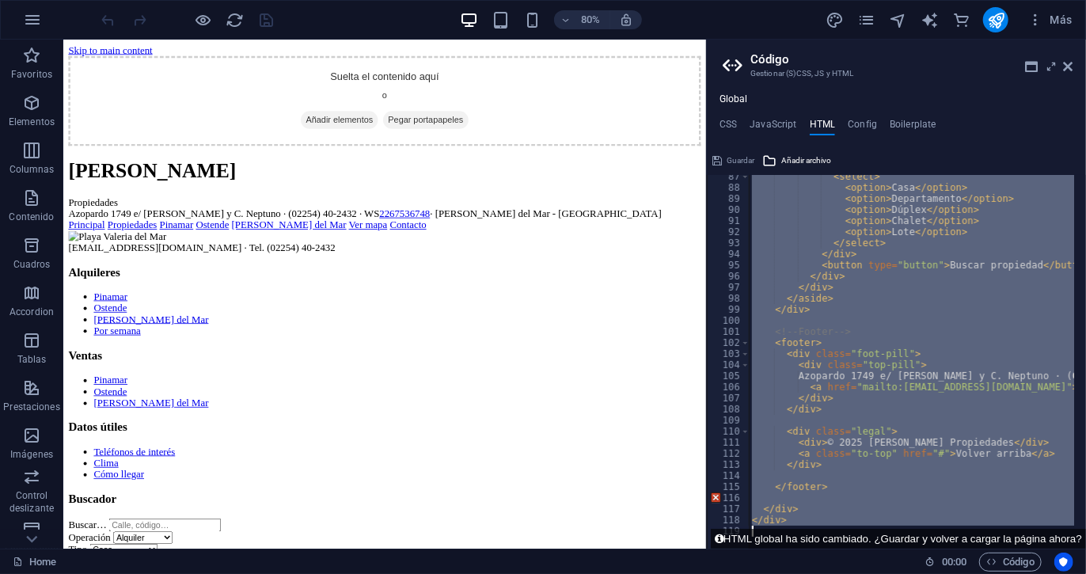
drag, startPoint x: 744, startPoint y: 202, endPoint x: 926, endPoint y: 606, distance: 443.0
click at [926, 573] on html "[DOMAIN_NAME][PERSON_NAME] Home Favoritos Elementos Columnas Contenido Cuadros …" at bounding box center [543, 287] width 1086 height 574
type textarea "</div>"
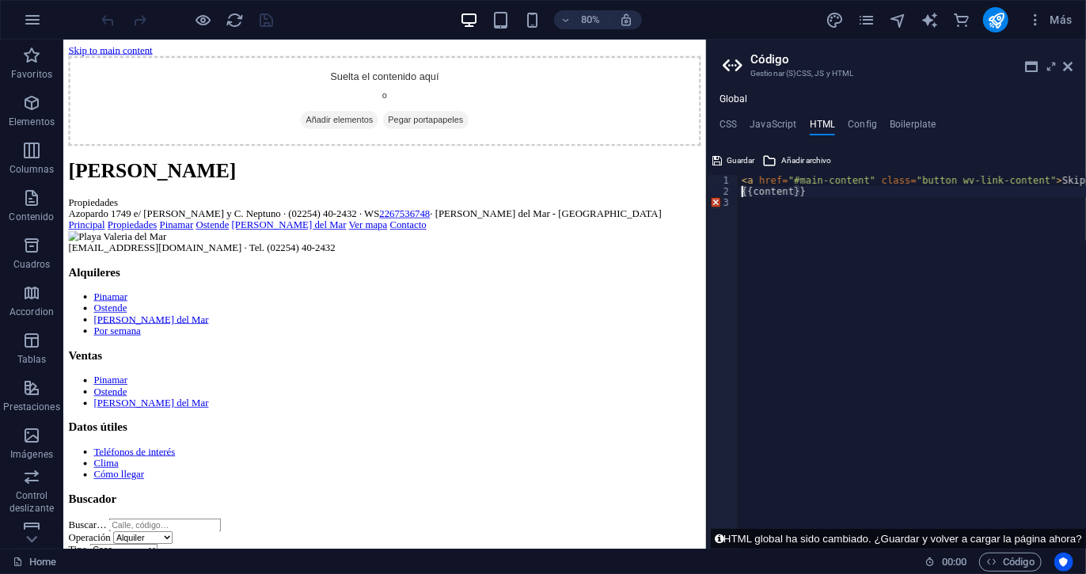
type textarea "{{content}}"
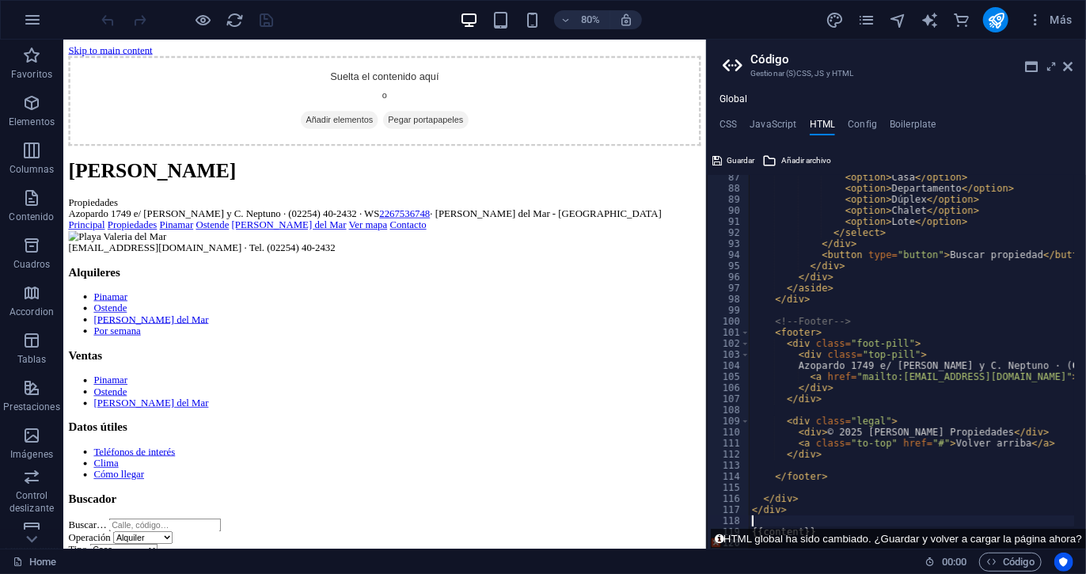
scroll to position [968, 0]
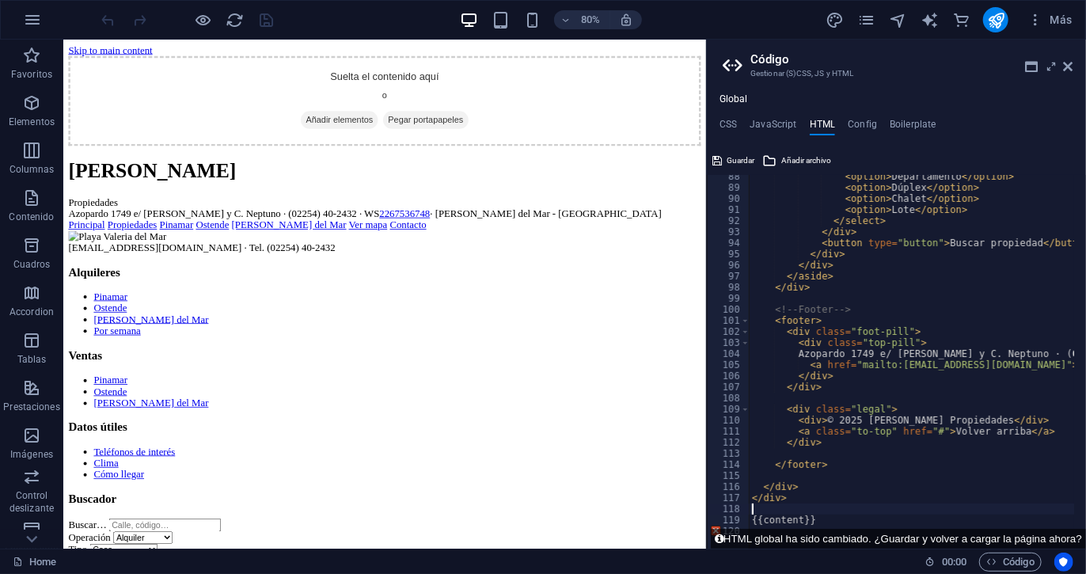
type textarea "{{content}}"
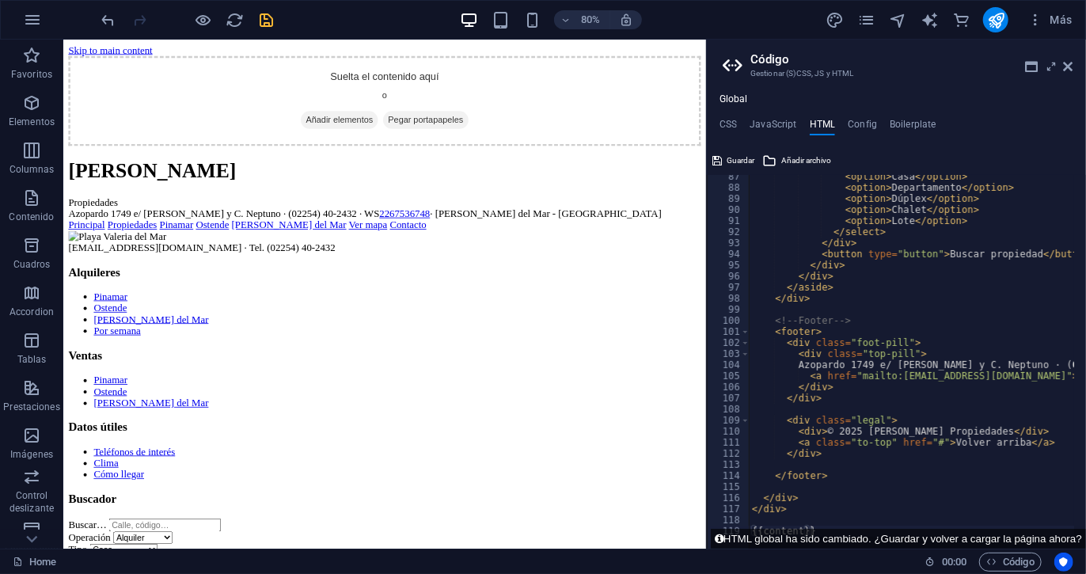
click at [570, 192] on div "[PERSON_NAME] Propiedades" at bounding box center [464, 218] width 791 height 60
click at [262, 22] on icon "save" at bounding box center [267, 20] width 18 height 18
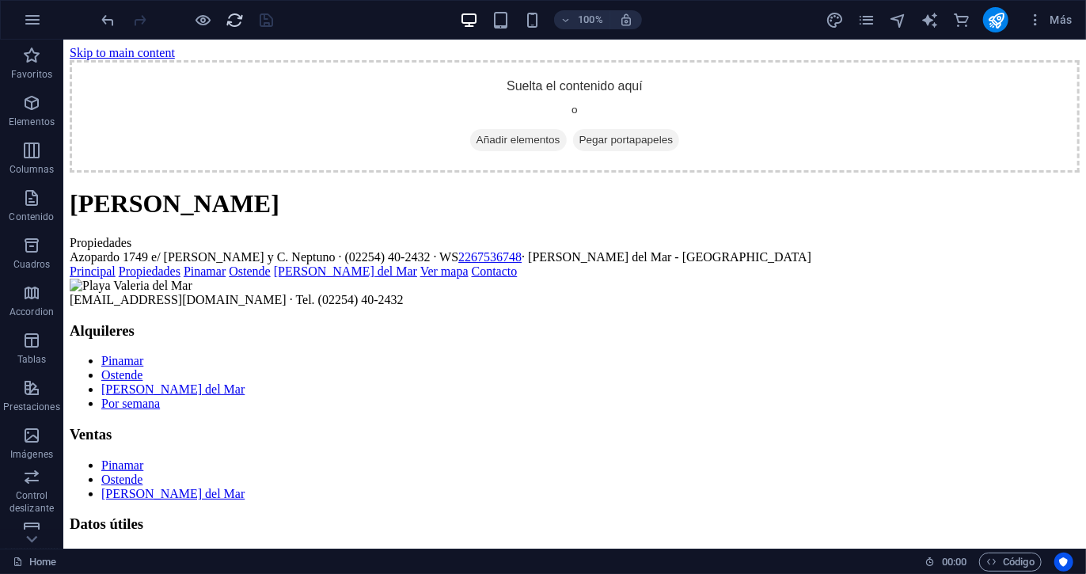
click at [226, 17] on span "reload" at bounding box center [235, 20] width 19 height 18
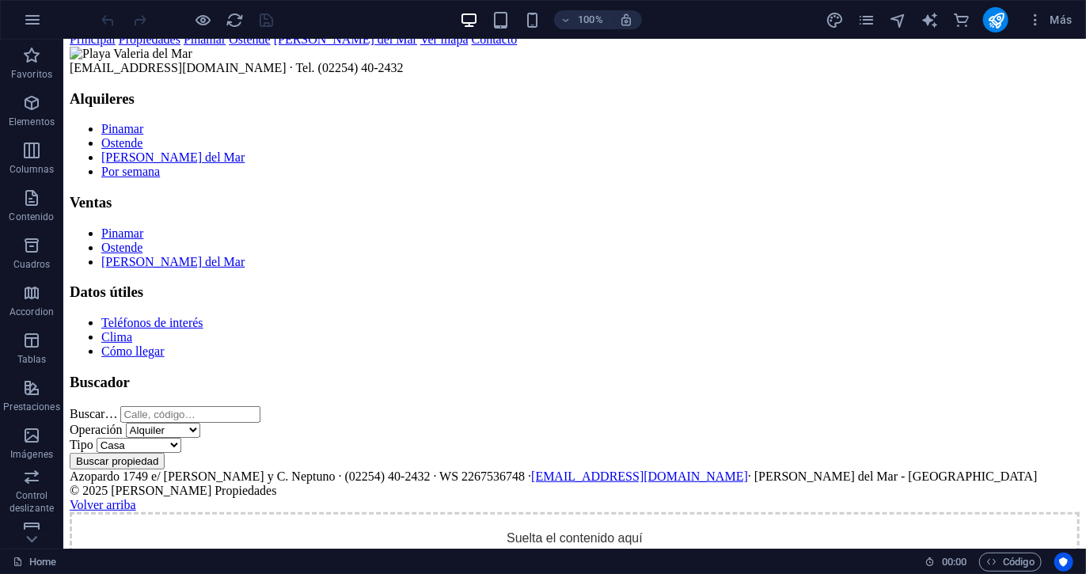
scroll to position [0, 0]
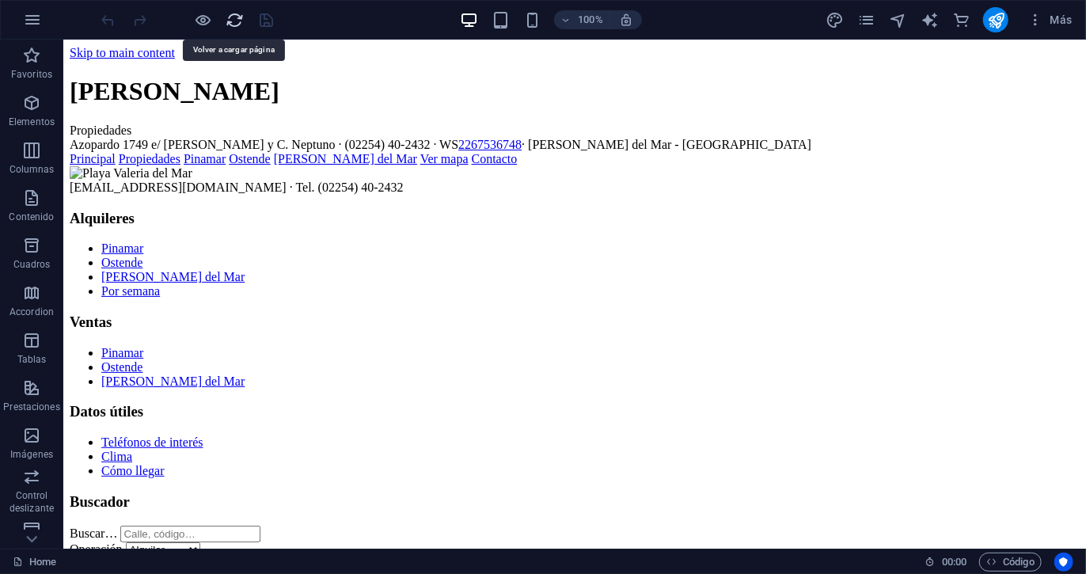
click at [238, 14] on icon "reload" at bounding box center [235, 20] width 18 height 18
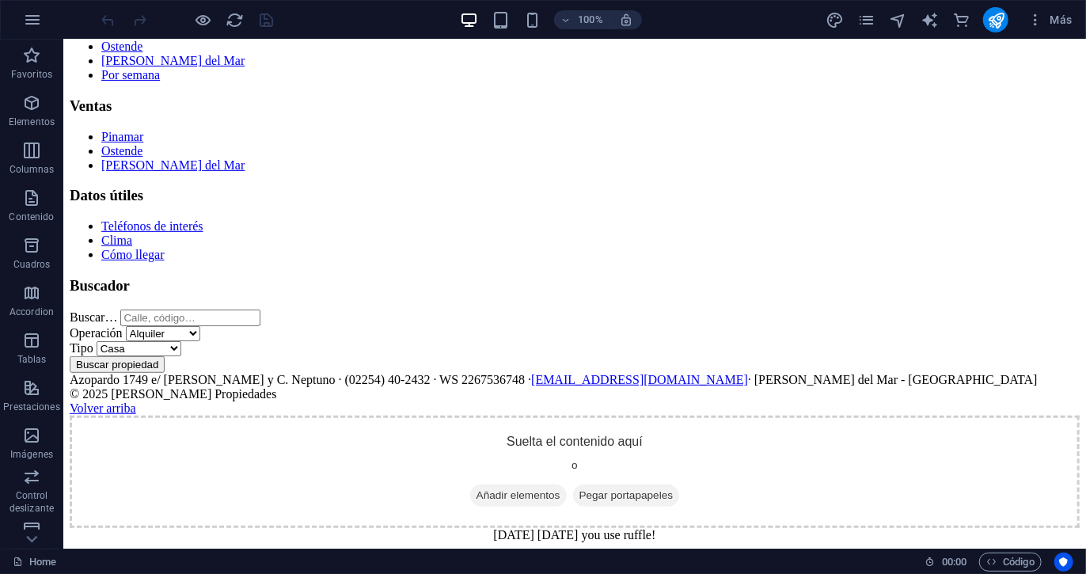
scroll to position [747, 0]
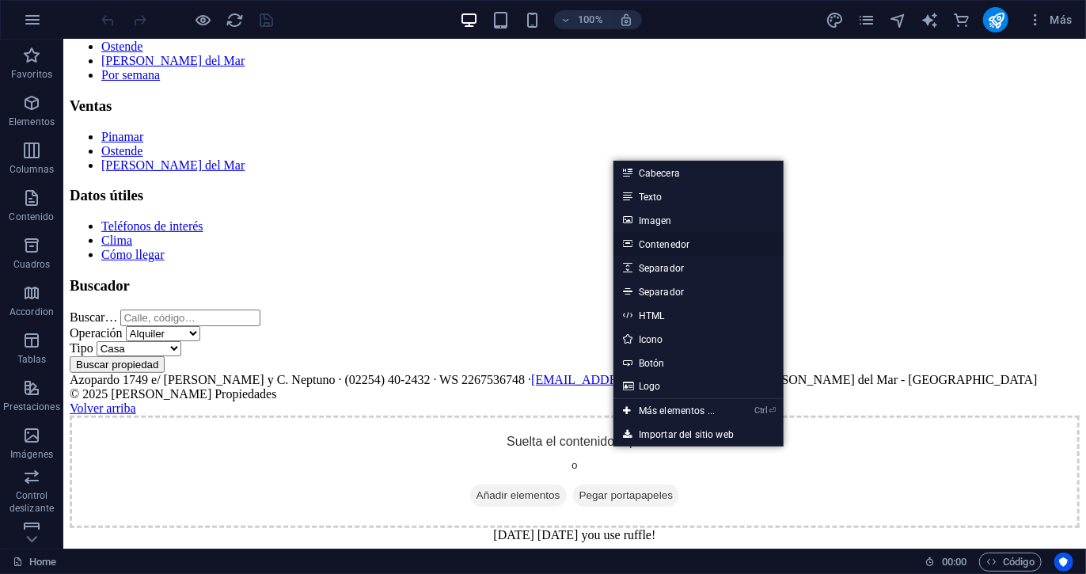
click at [691, 253] on link "Contenedor" at bounding box center [699, 244] width 170 height 24
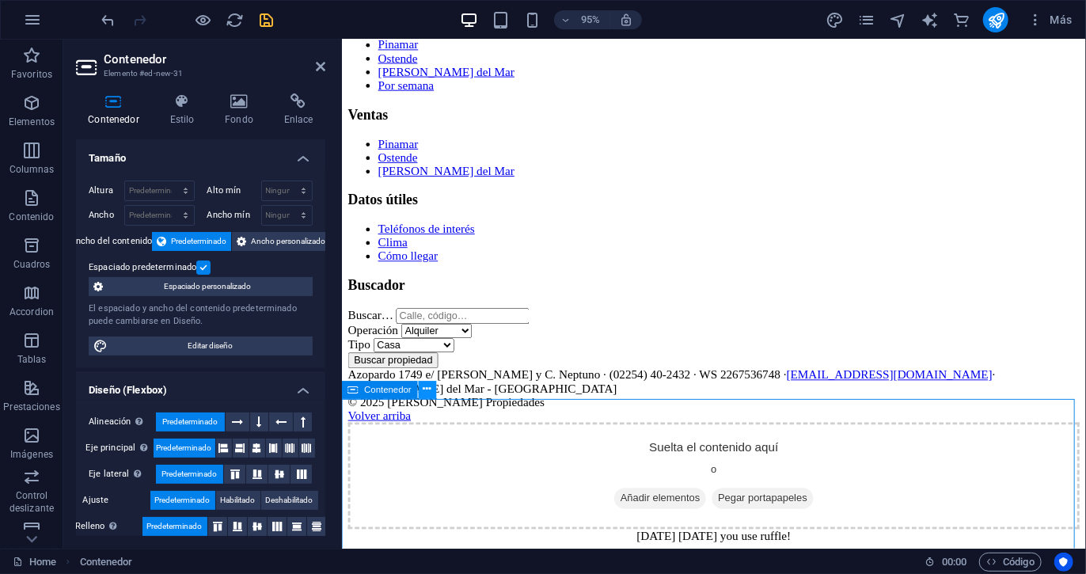
click at [429, 388] on icon at bounding box center [428, 390] width 8 height 16
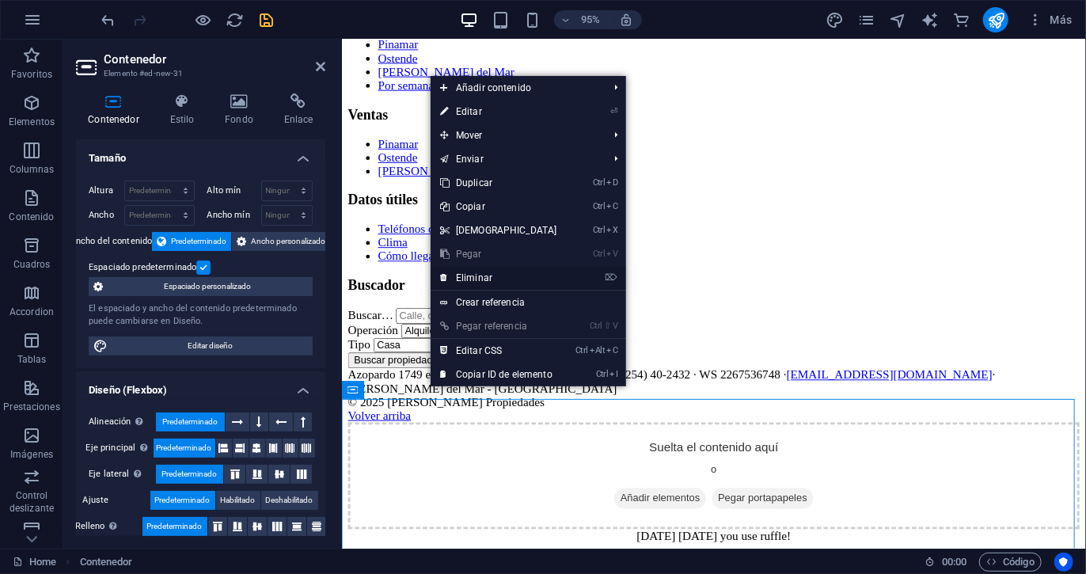
click at [474, 276] on link "⌦ Eliminar" at bounding box center [499, 278] width 136 height 24
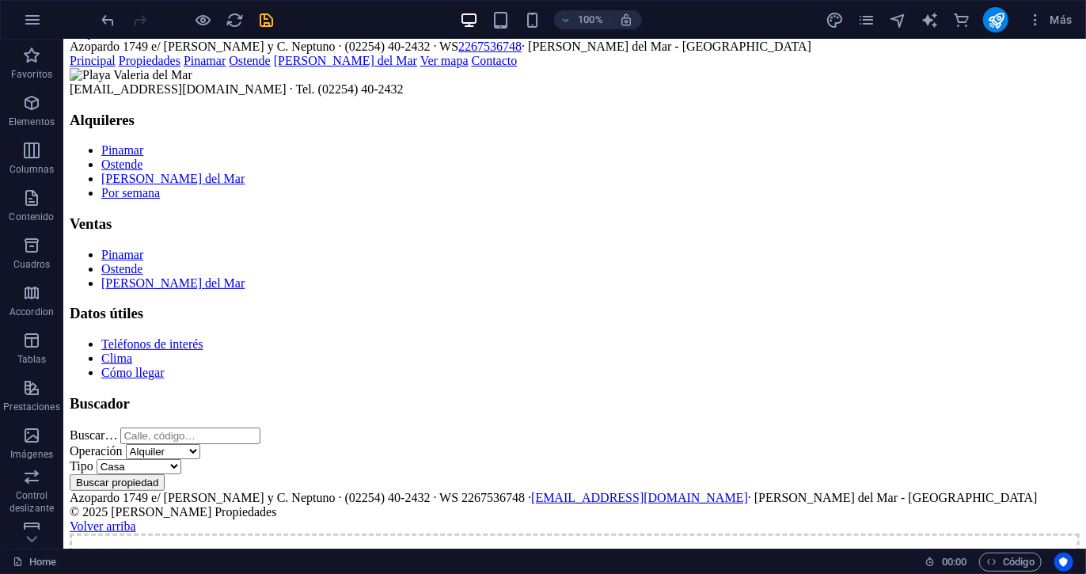
scroll to position [0, 0]
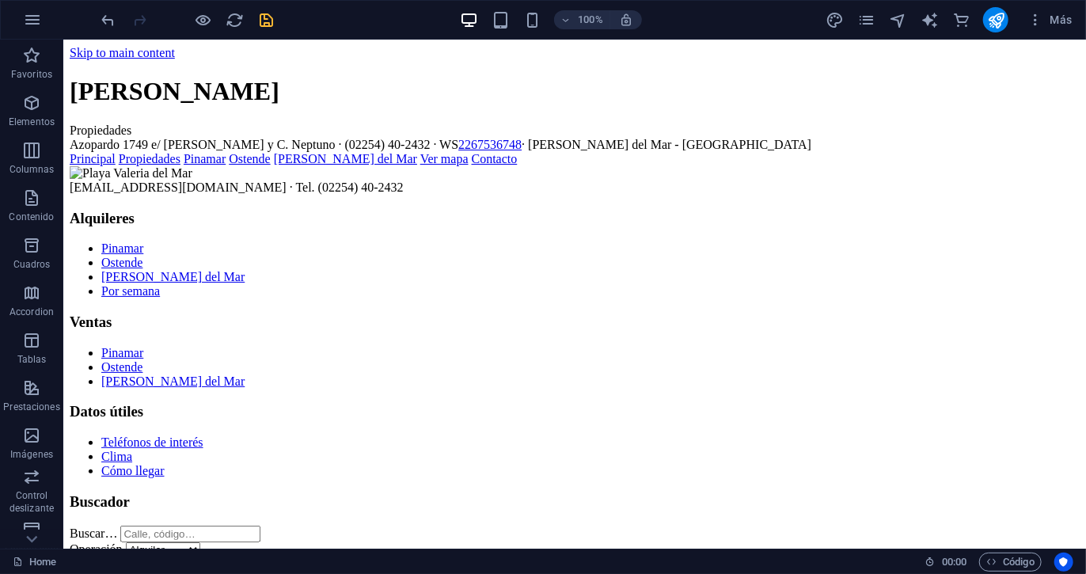
click at [142, 268] on link "Ostende" at bounding box center [121, 261] width 41 height 13
click at [295, 105] on h1 "[PERSON_NAME]" at bounding box center [574, 90] width 1010 height 29
click at [266, 23] on icon "save" at bounding box center [267, 20] width 18 height 18
click at [230, 17] on icon "reload" at bounding box center [235, 20] width 18 height 18
click at [321, 92] on h1 "[PERSON_NAME]" at bounding box center [574, 90] width 1010 height 29
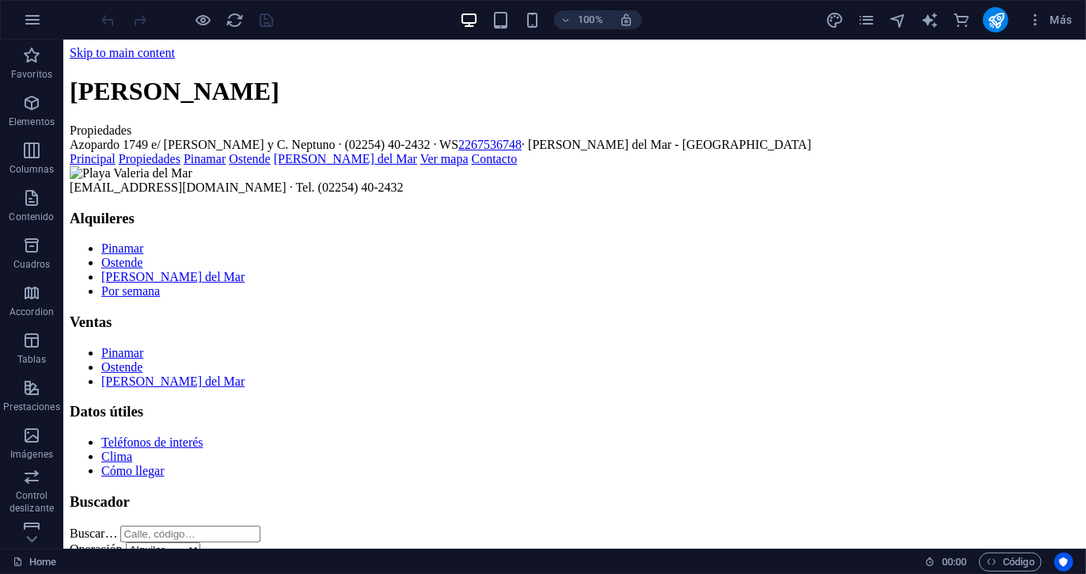
click at [282, 76] on div "[PERSON_NAME] Propiedades Azopardo 1749 e/ [PERSON_NAME] y C. Neptuno · (02254)…" at bounding box center [574, 353] width 1010 height 554
click at [181, 76] on div "[PERSON_NAME] Propiedades Azopardo 1749 e/ [PERSON_NAME] y C. Neptuno · (02254)…" at bounding box center [574, 353] width 1010 height 554
click at [249, 105] on h1 "[PERSON_NAME]" at bounding box center [574, 90] width 1010 height 29
drag, startPoint x: 195, startPoint y: 173, endPoint x: 233, endPoint y: 109, distance: 73.9
click at [233, 109] on div "[PERSON_NAME] Propiedades Azopardo 1749 e/ [PERSON_NAME] y C. Neptuno · (02254)…" at bounding box center [574, 353] width 1010 height 554
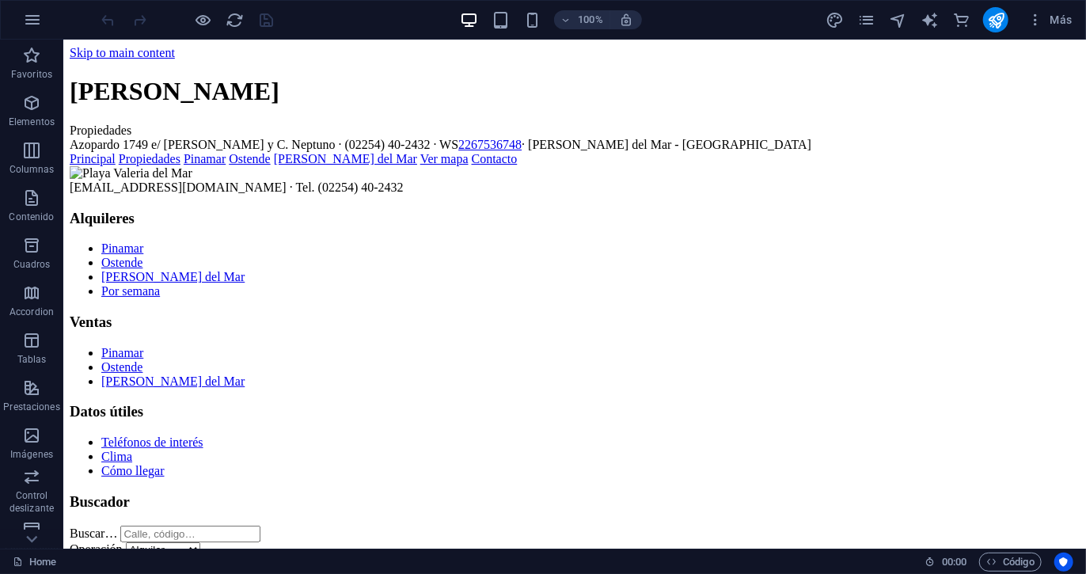
click at [233, 105] on h1 "[PERSON_NAME]" at bounding box center [574, 90] width 1010 height 29
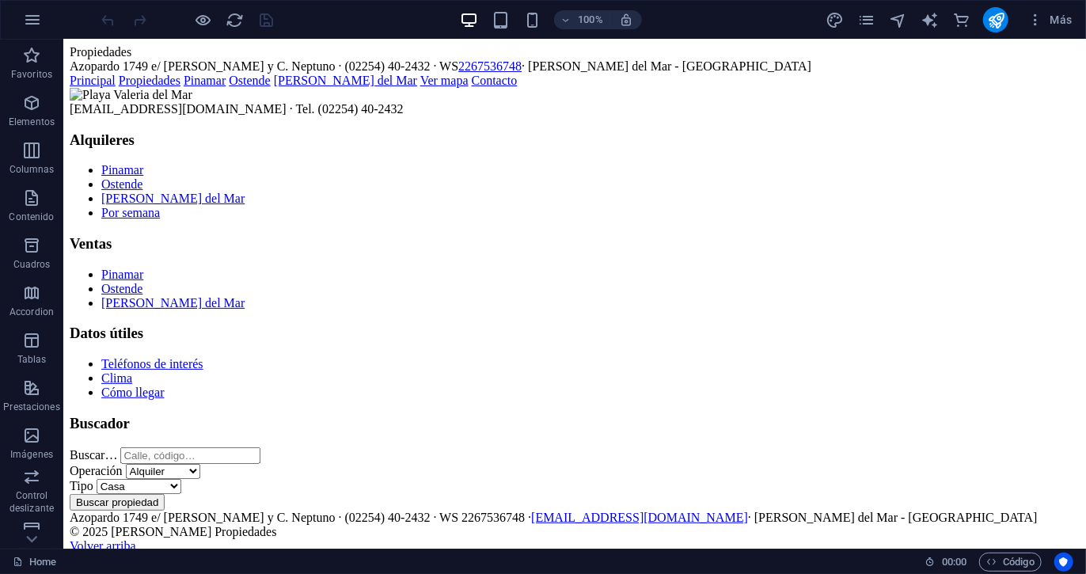
scroll to position [96, 0]
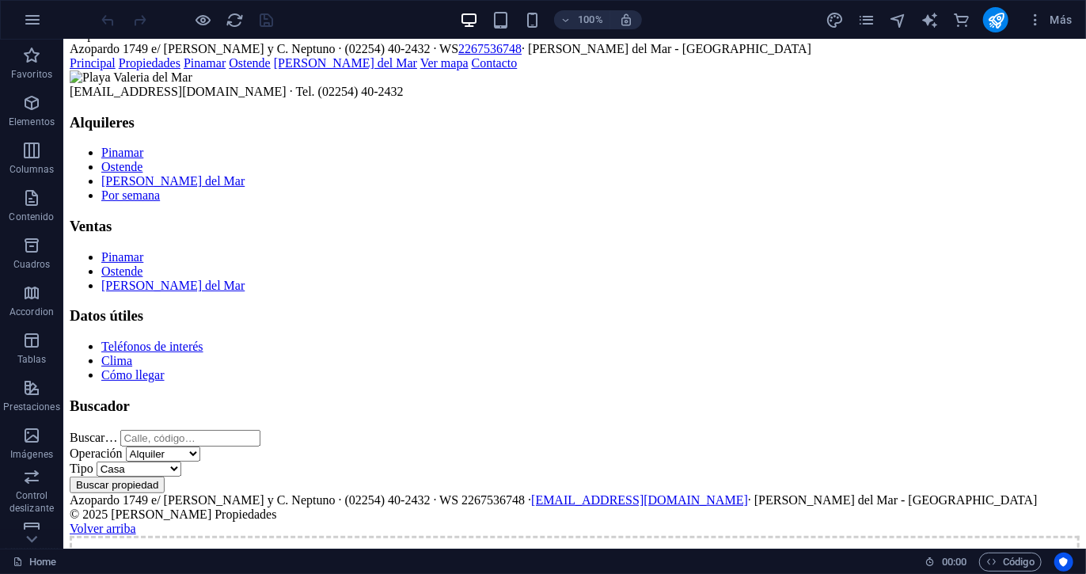
click at [115, 69] on link "Principal" at bounding box center [92, 61] width 46 height 13
click at [180, 69] on link "Propiedades" at bounding box center [149, 61] width 62 height 13
drag, startPoint x: 305, startPoint y: 136, endPoint x: 246, endPoint y: 218, distance: 100.4
click at [192, 84] on img at bounding box center [130, 77] width 123 height 14
click at [34, 256] on span "Cuadros" at bounding box center [31, 255] width 63 height 38
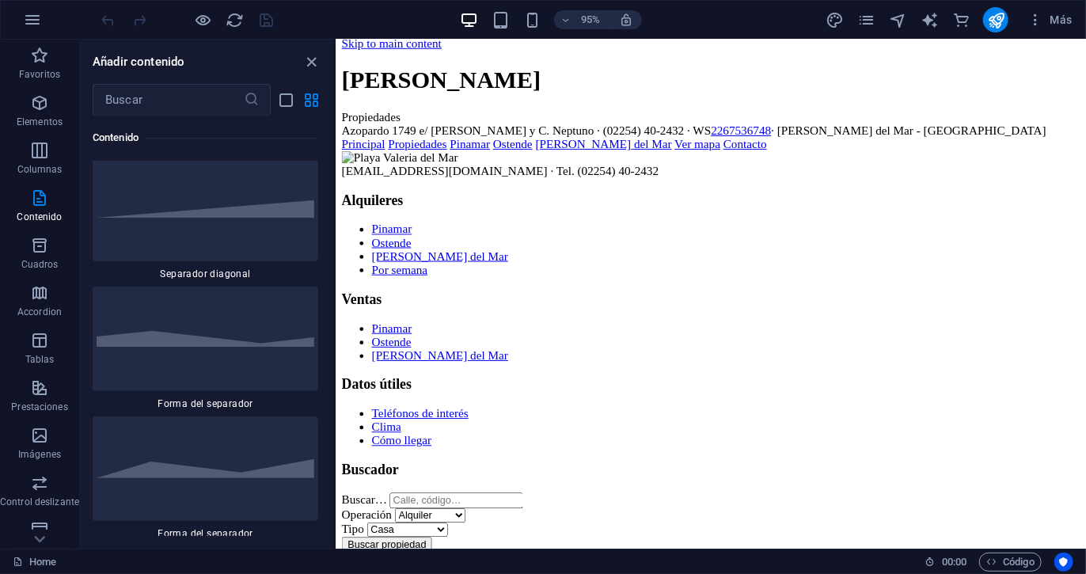
scroll to position [0, 0]
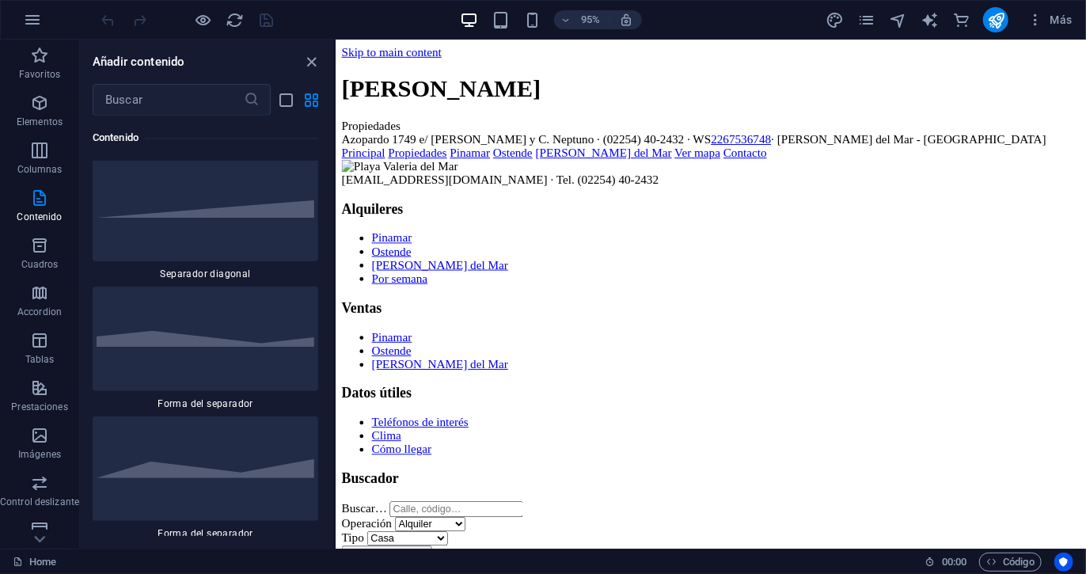
click at [432, 92] on h1 "[PERSON_NAME]" at bounding box center [730, 91] width 778 height 29
click at [306, 59] on icon "close panel" at bounding box center [312, 62] width 18 height 18
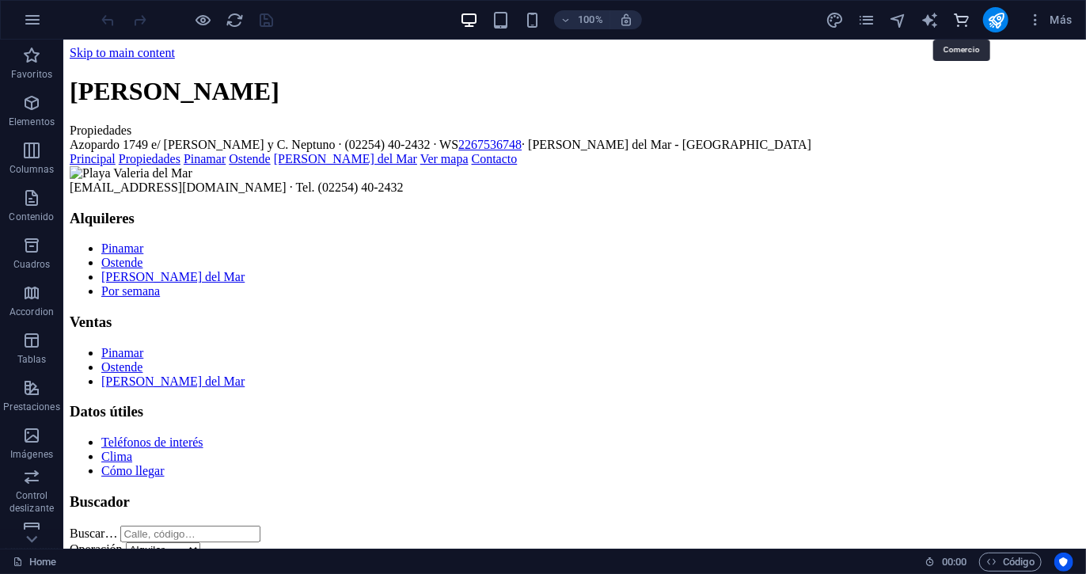
click at [964, 13] on icon "commerce" at bounding box center [962, 20] width 18 height 18
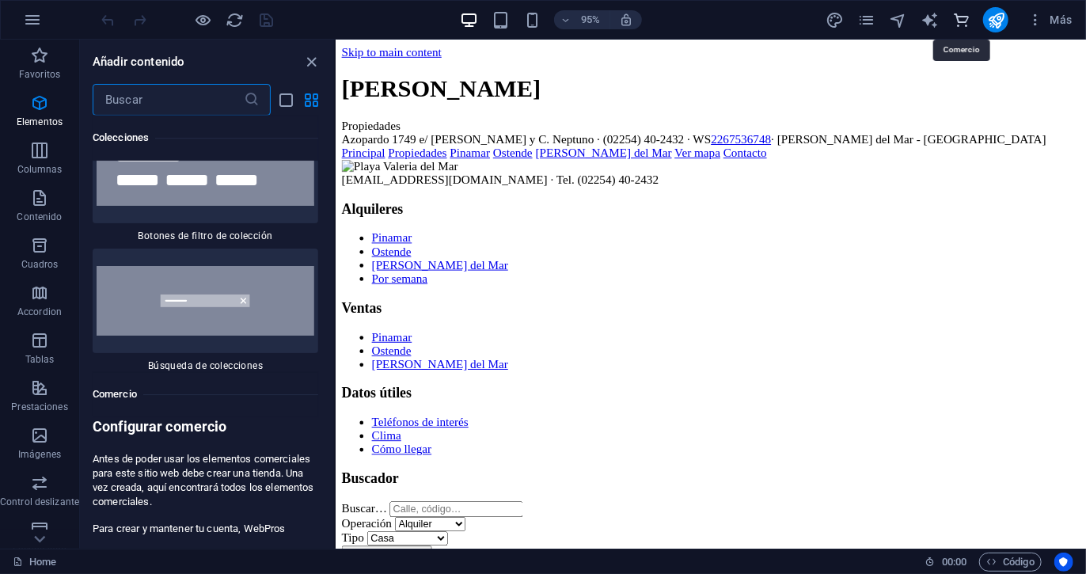
scroll to position [30874, 0]
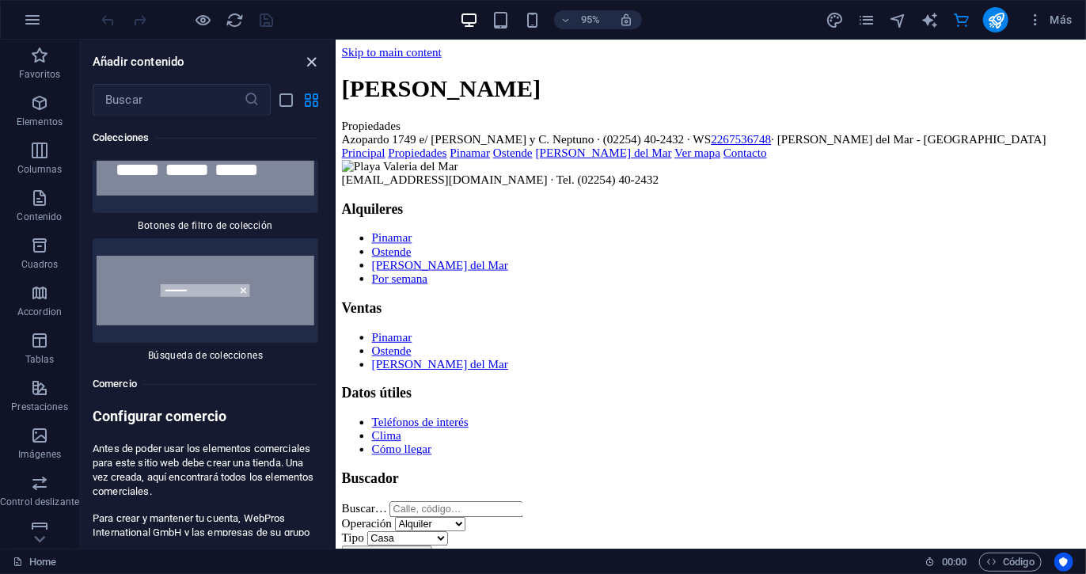
click at [316, 60] on icon "close panel" at bounding box center [312, 62] width 18 height 18
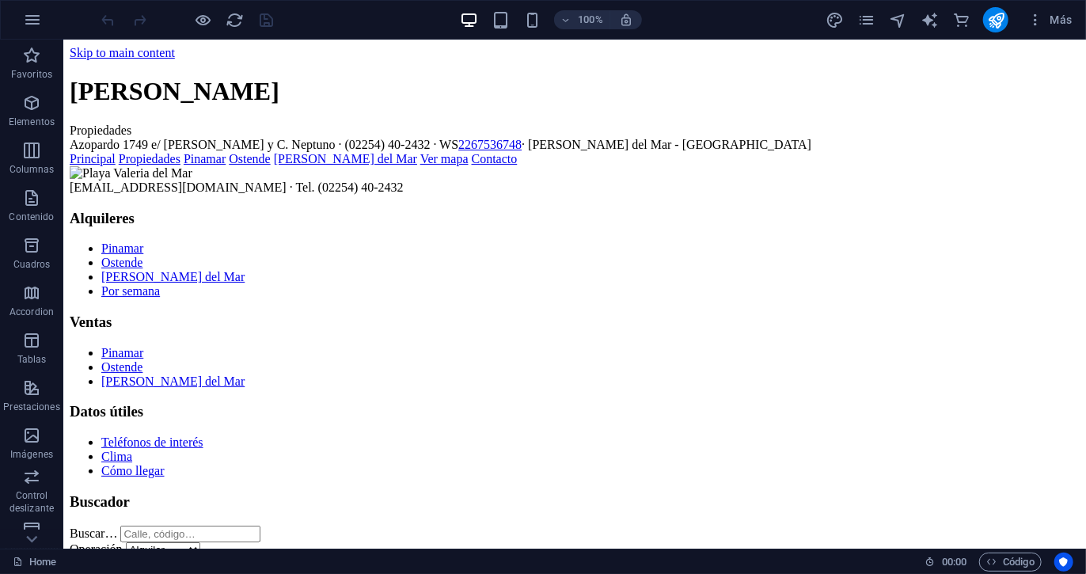
click at [348, 105] on h1 "[PERSON_NAME]" at bounding box center [574, 90] width 1010 height 29
click at [998, 561] on span "Código" at bounding box center [1011, 562] width 48 height 19
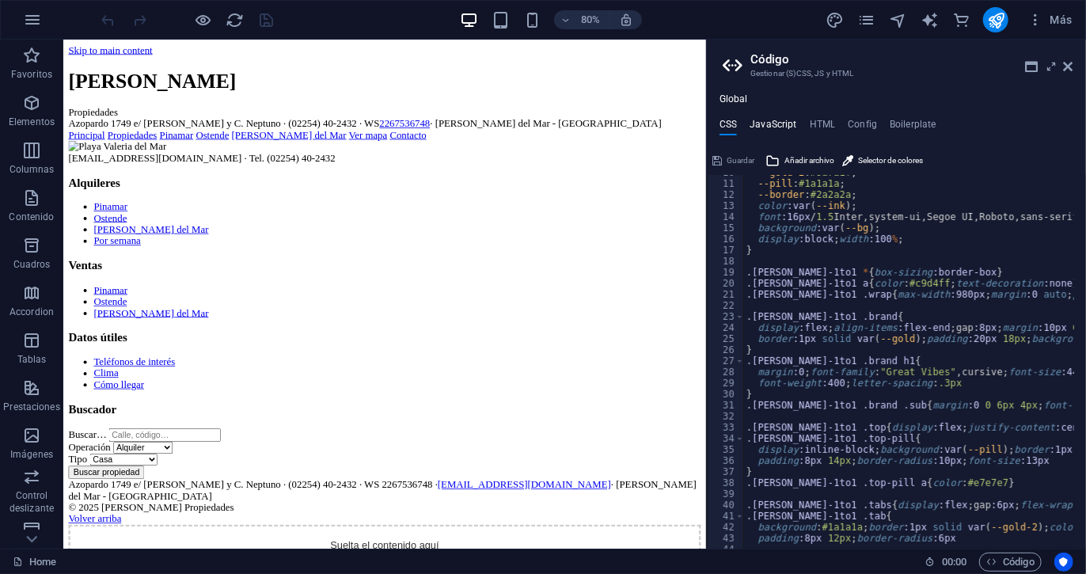
click at [784, 125] on h4 "JavaScript" at bounding box center [773, 127] width 47 height 17
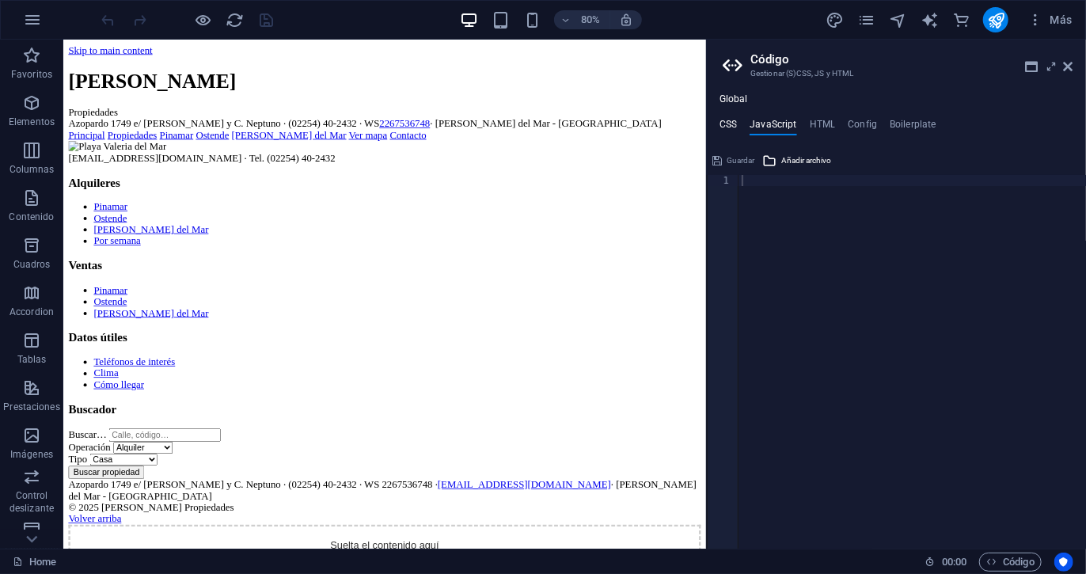
click at [732, 126] on h4 "CSS" at bounding box center [728, 127] width 17 height 17
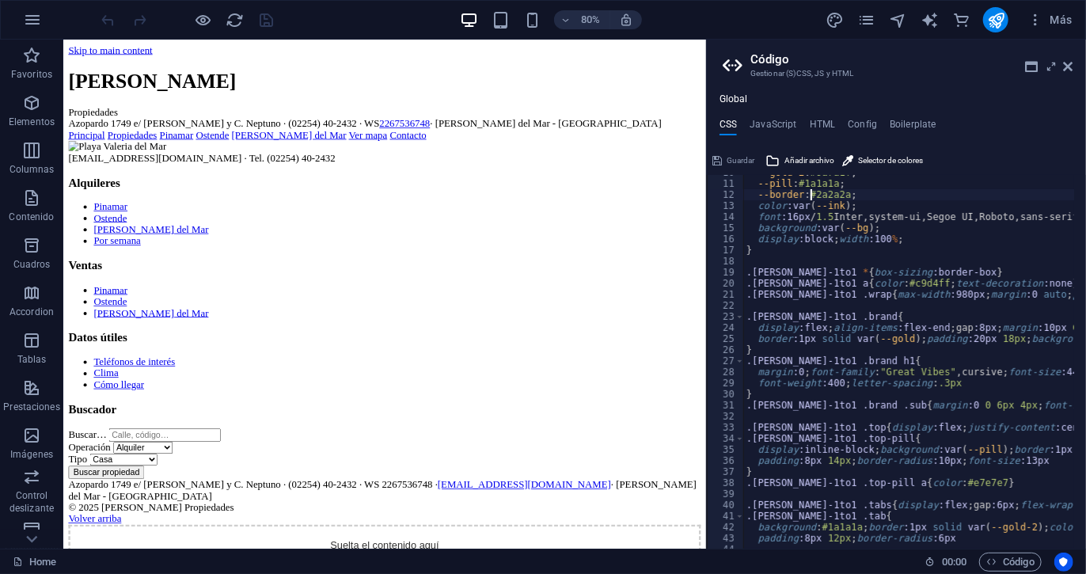
click at [810, 190] on div "--gold-2 : #9a7a1f ; --pill : #1a1a1a ; --border : #2a2a2a ; color :var ( --ink…" at bounding box center [1083, 359] width 679 height 384
click at [810, 190] on div "--gold-2 : #9a7a1f ; --pill : #1a1a1a ; --border : #2a2a2a ; color :var ( --ink…" at bounding box center [909, 362] width 331 height 374
click at [810, 190] on div "--gold-2 : #9a7a1f ; --pill : #1a1a1a ; --border : #2a2a2a ; color :var ( --ink…" at bounding box center [1083, 359] width 679 height 384
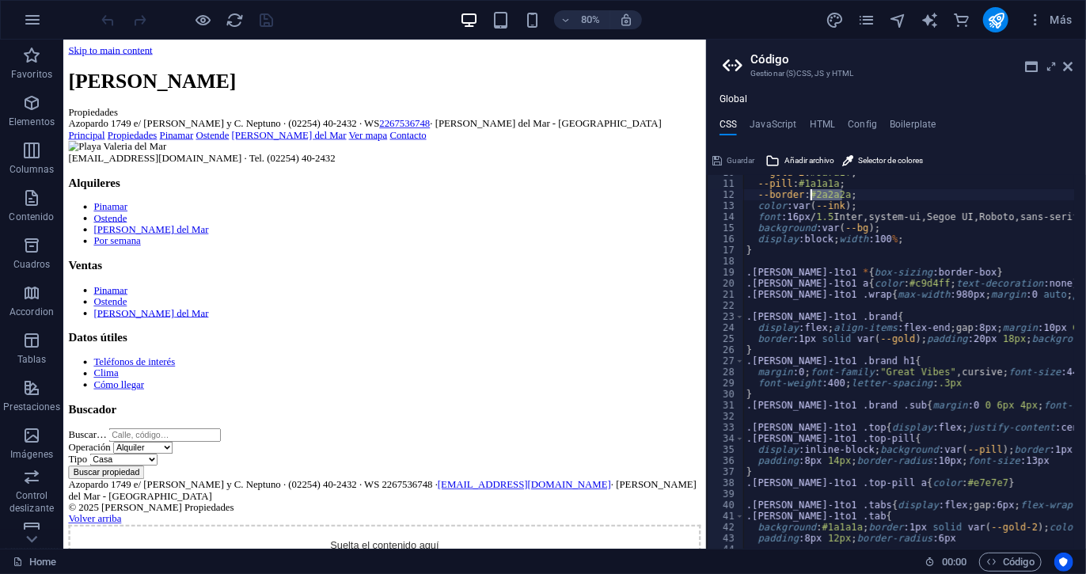
click at [810, 190] on div "--gold-2 : #9a7a1f ; --pill : #1a1a1a ; --border : #2a2a2a ; color :var ( --ink…" at bounding box center [1083, 359] width 679 height 384
click at [810, 190] on div "--gold-2 : #9a7a1f ; --pill : #1a1a1a ; --border : #2a2a2a ; color :var ( --ink…" at bounding box center [909, 362] width 331 height 374
click at [810, 190] on div "--gold-2 : #9a7a1f ; --pill : #1a1a1a ; --border : #2a2a2a ; color :var ( --ink…" at bounding box center [1083, 359] width 679 height 384
click at [812, 191] on div "--gold-2 : #9a7a1f ; --pill : #1a1a1a ; --border : #2a2a2a ; color :var ( --ink…" at bounding box center [909, 362] width 331 height 374
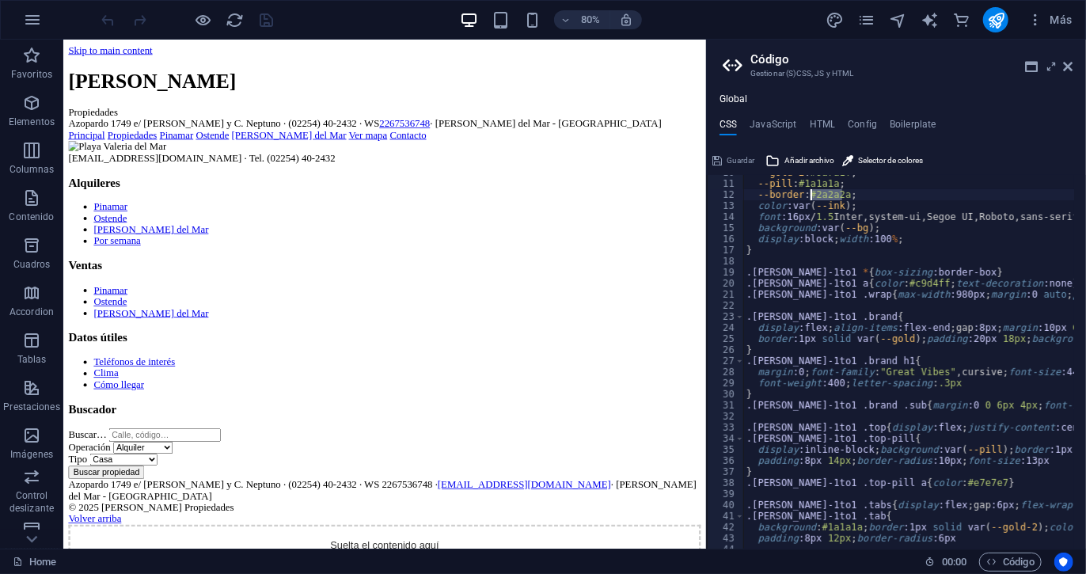
click at [812, 191] on div "--gold-2 : #9a7a1f ; --pill : #1a1a1a ; --border : #2a2a2a ; color :var ( --ink…" at bounding box center [1083, 359] width 679 height 384
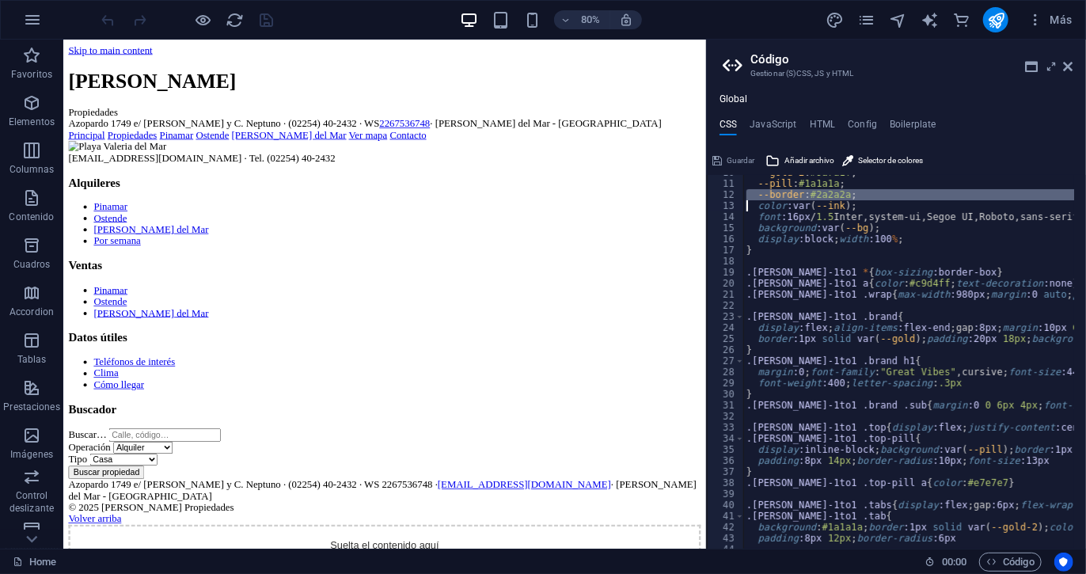
click at [812, 191] on div "--gold-2 : #9a7a1f ; --pill : #1a1a1a ; --border : #2a2a2a ; color :var ( --ink…" at bounding box center [1083, 359] width 679 height 384
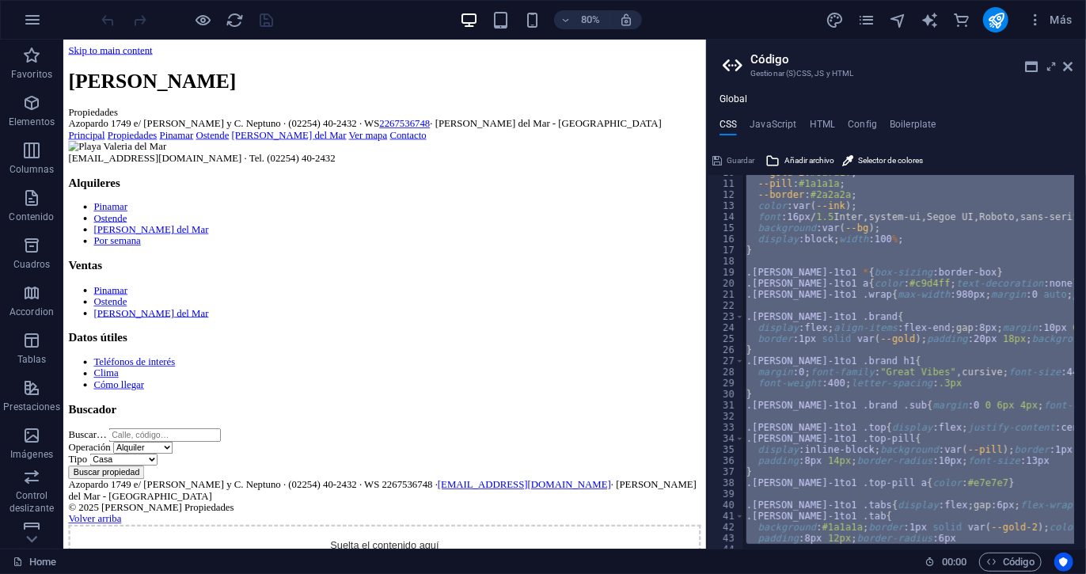
click at [812, 191] on div "--gold-2 : #9a7a1f ; --pill : #1a1a1a ; --border : #2a2a2a ; color :var ( --ink…" at bounding box center [1083, 359] width 679 height 384
type textarea "/* ====== FIN ====== */"
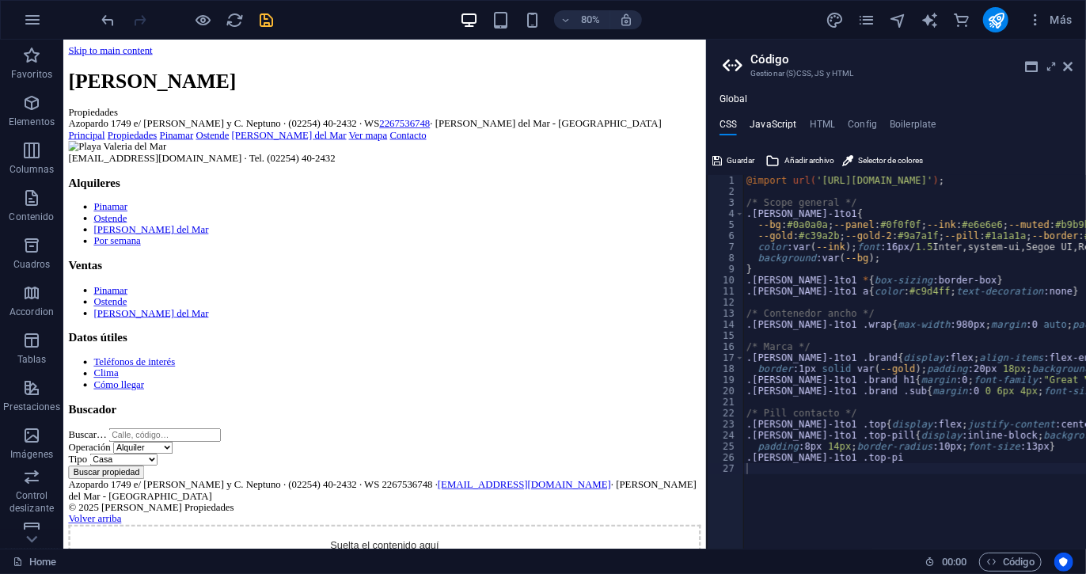
click at [775, 129] on h4 "JavaScript" at bounding box center [773, 127] width 47 height 17
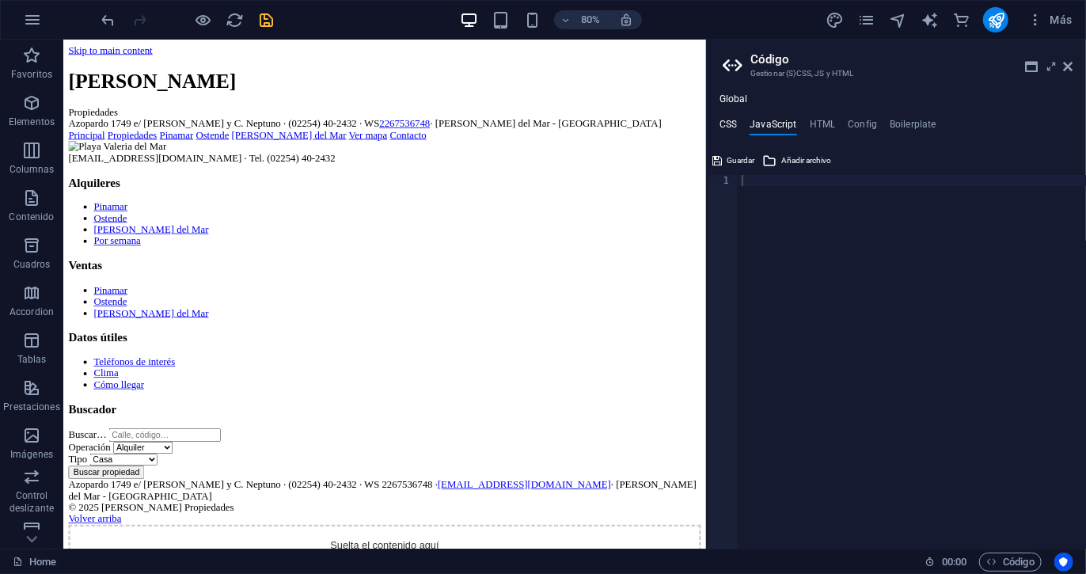
click at [733, 121] on h4 "CSS" at bounding box center [728, 127] width 17 height 17
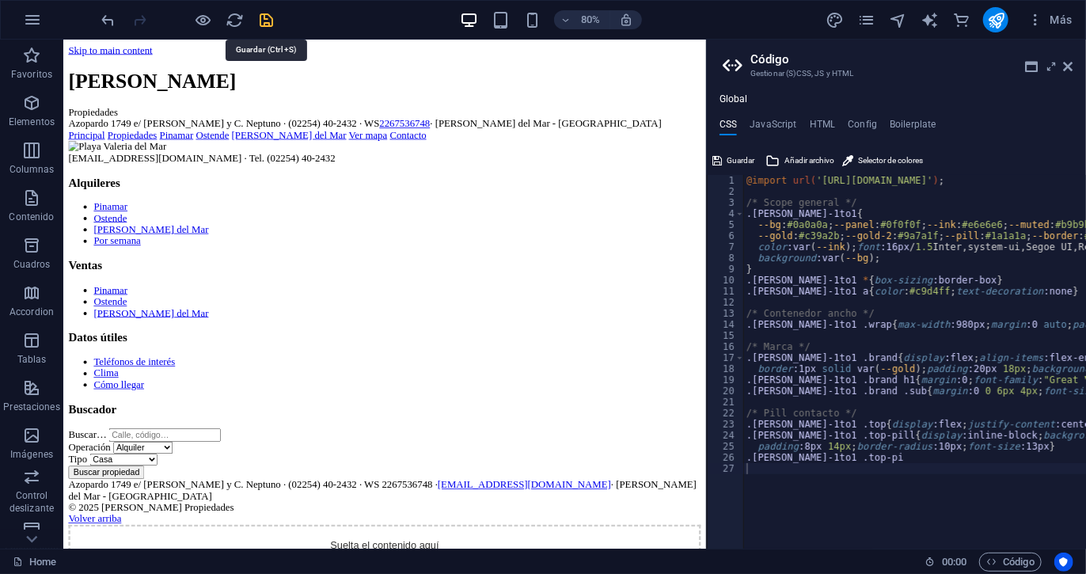
click at [258, 17] on icon "save" at bounding box center [267, 20] width 18 height 18
click at [230, 18] on icon "reload" at bounding box center [235, 20] width 18 height 18
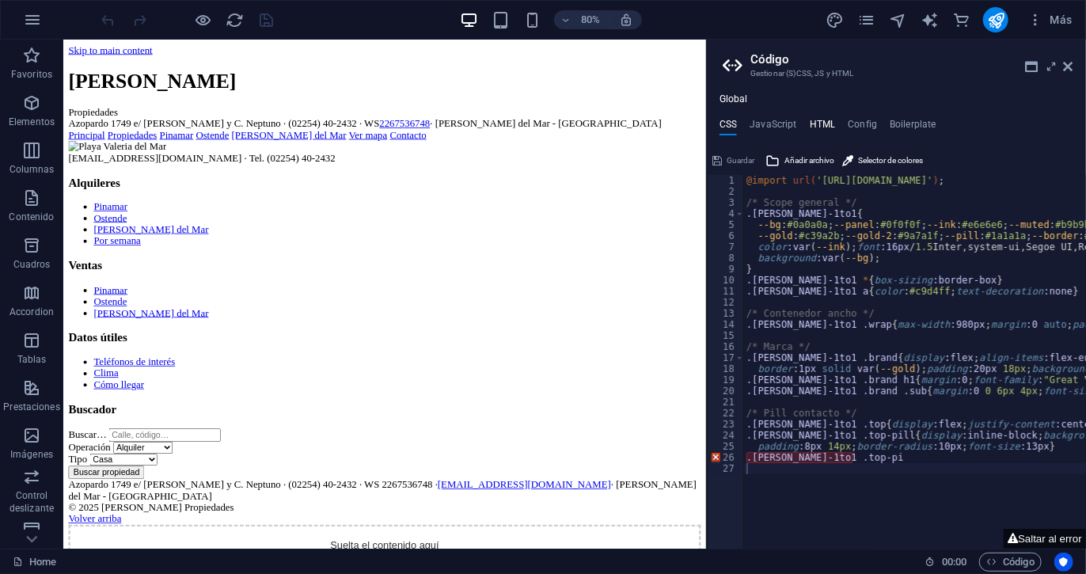
click at [823, 124] on h4 "HTML" at bounding box center [823, 127] width 26 height 17
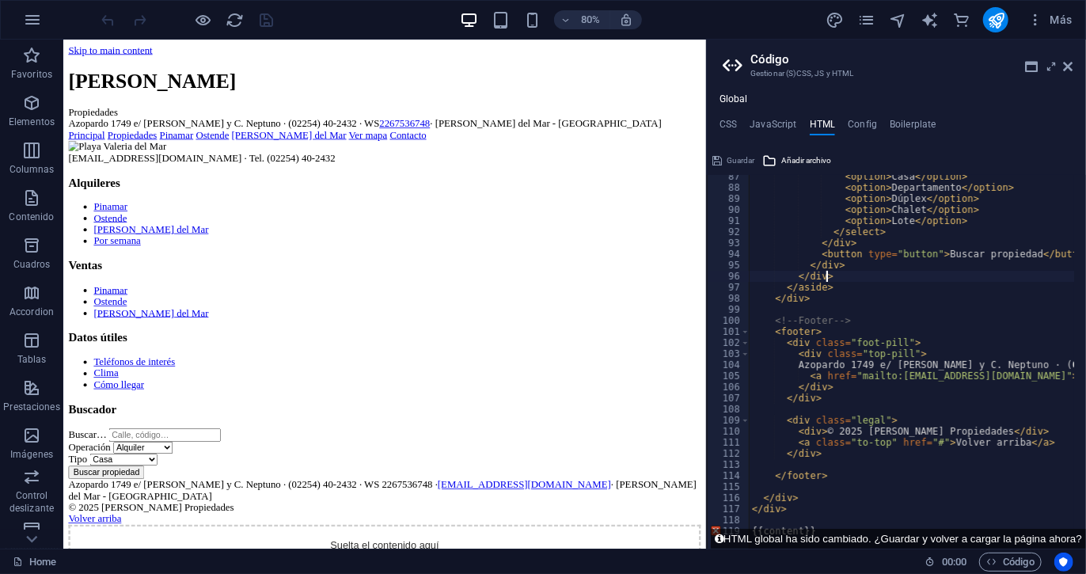
click at [896, 274] on div "< option > Casa </ option > < option > Departamento </ option > < option > Dúpl…" at bounding box center [911, 362] width 325 height 374
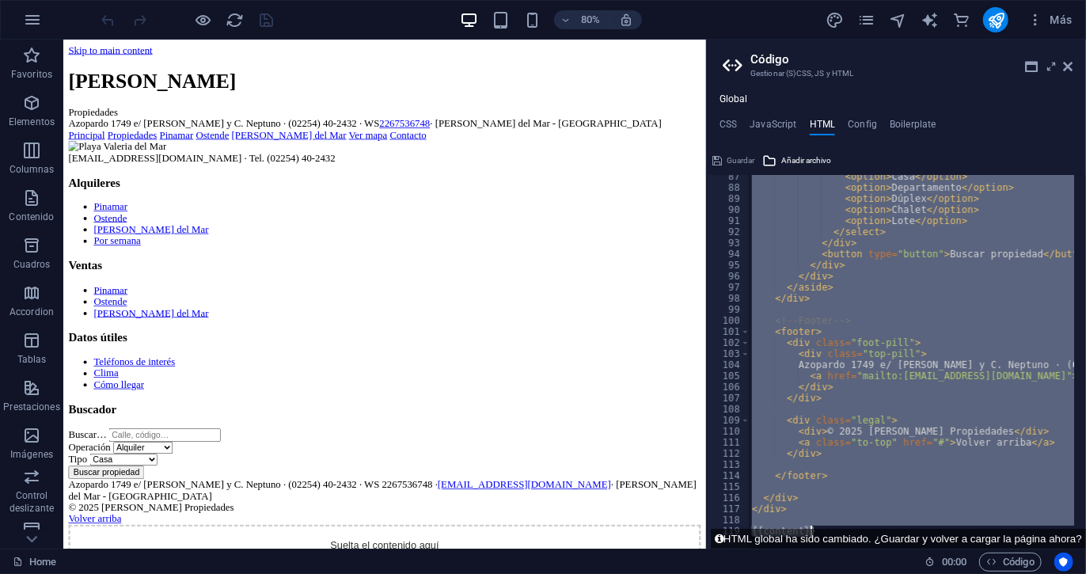
type textarea "{{content}}"
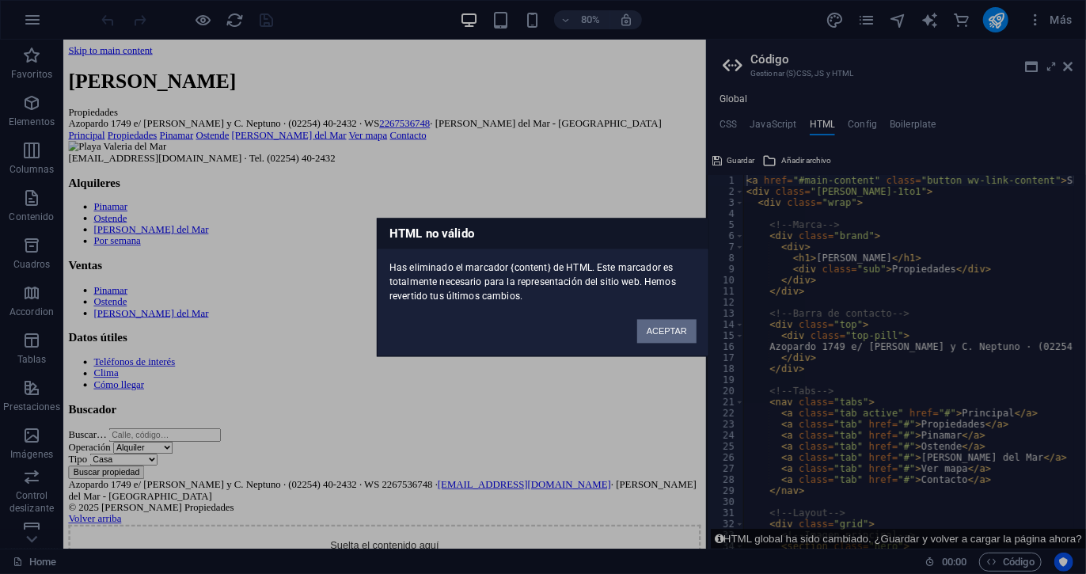
click at [657, 326] on button "ACEPTAR" at bounding box center [666, 331] width 59 height 24
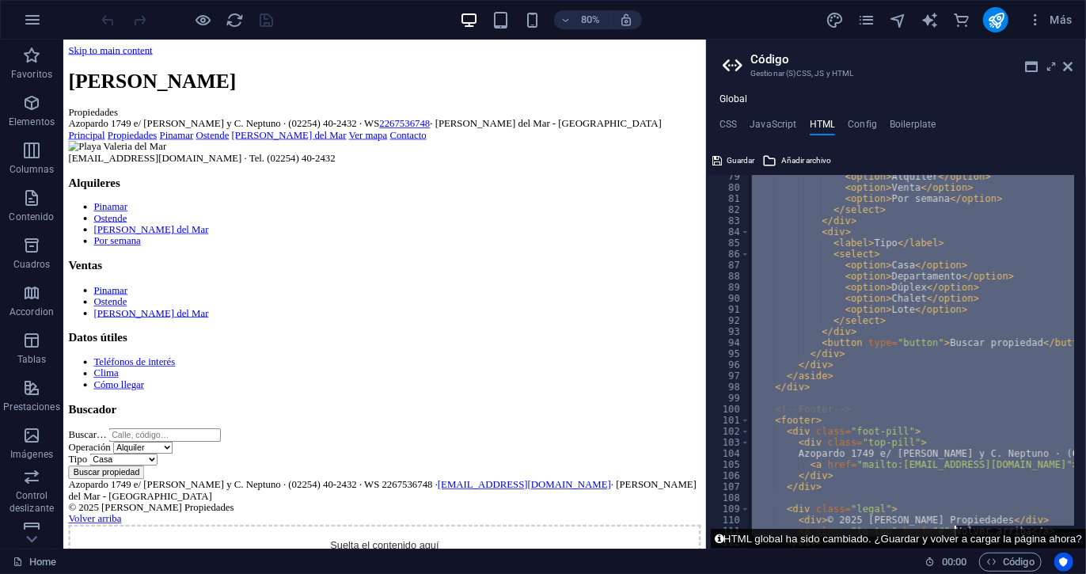
scroll to position [957, 0]
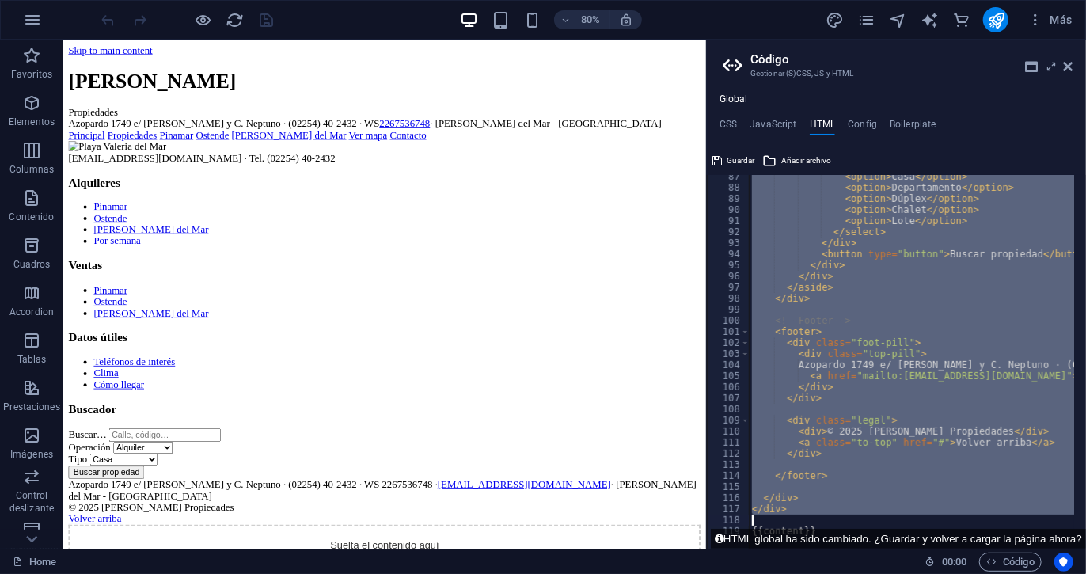
drag, startPoint x: 747, startPoint y: 190, endPoint x: 931, endPoint y: 522, distance: 379.6
type textarea "</div>"
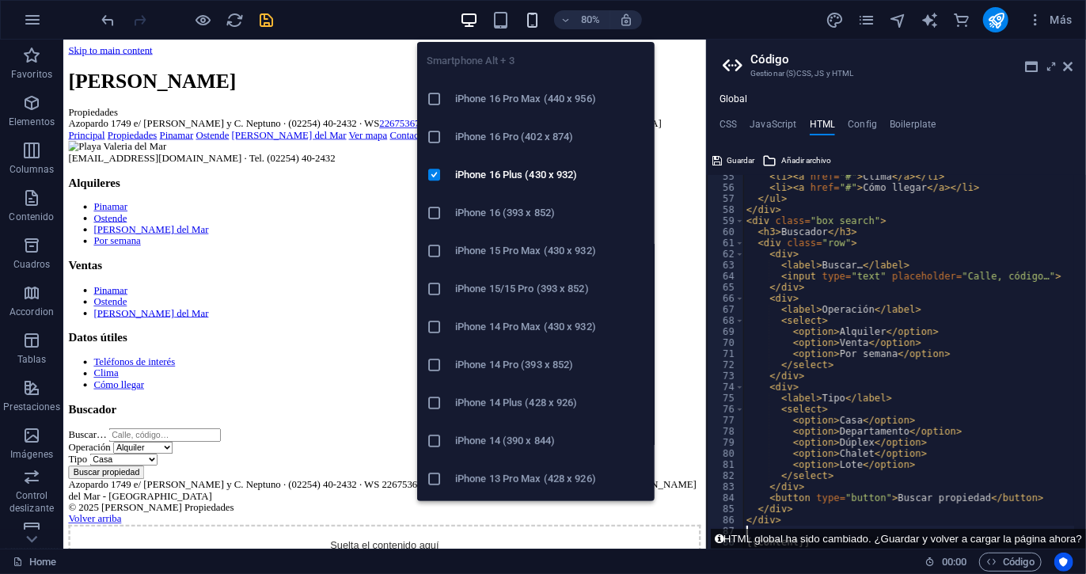
scroll to position [768, 0]
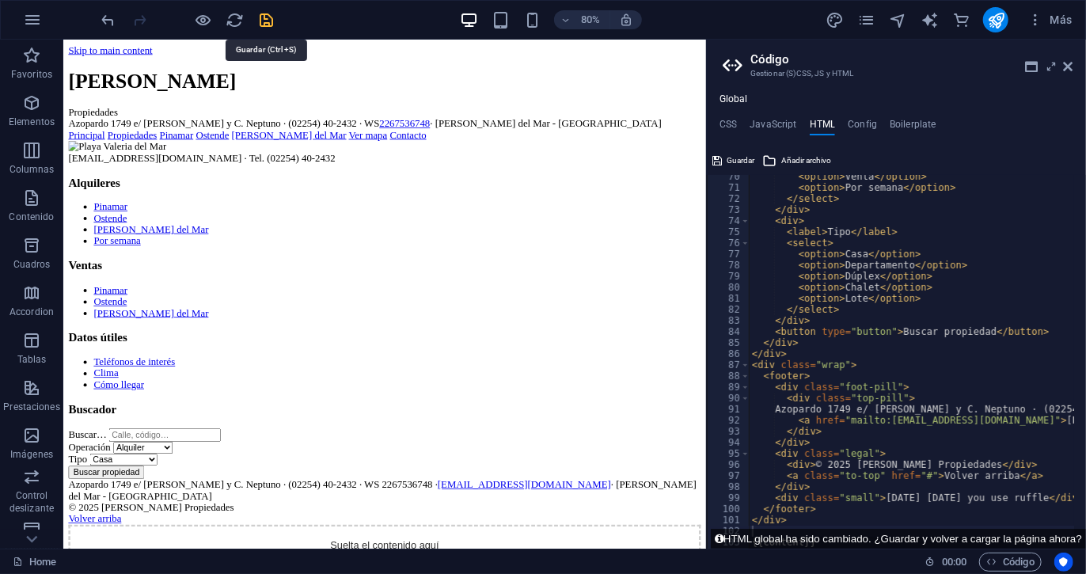
click at [264, 24] on icon "save" at bounding box center [267, 20] width 18 height 18
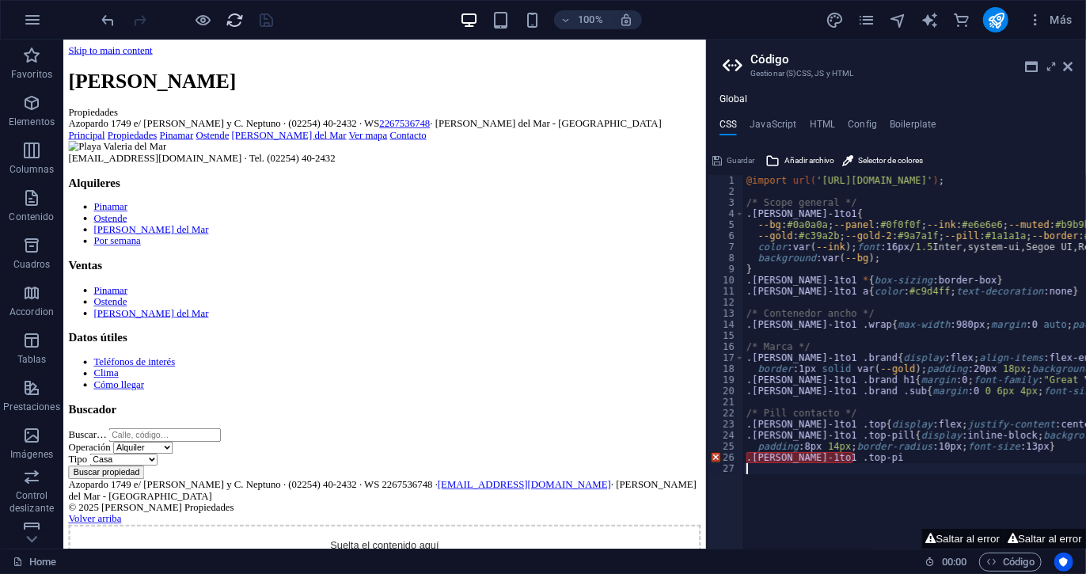
drag, startPoint x: 223, startPoint y: 18, endPoint x: 234, endPoint y: 17, distance: 11.1
click at [234, 17] on div at bounding box center [187, 19] width 177 height 25
click at [234, 17] on icon "reload" at bounding box center [235, 20] width 18 height 18
click at [859, 456] on div "@import url( '[URL][DOMAIN_NAME]' ) ; /* Scope general */ .[PERSON_NAME]-1to1 {…" at bounding box center [1097, 367] width 706 height 384
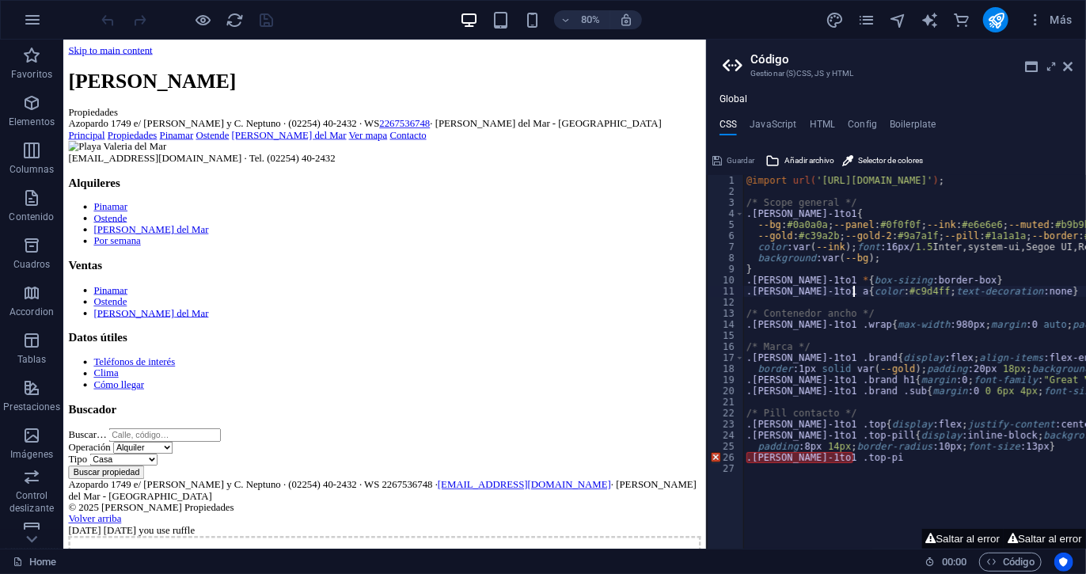
click at [854, 287] on div "@import url( '[URL][DOMAIN_NAME]' ) ; /* Scope general */ .[PERSON_NAME]-1to1 {…" at bounding box center [1097, 367] width 706 height 384
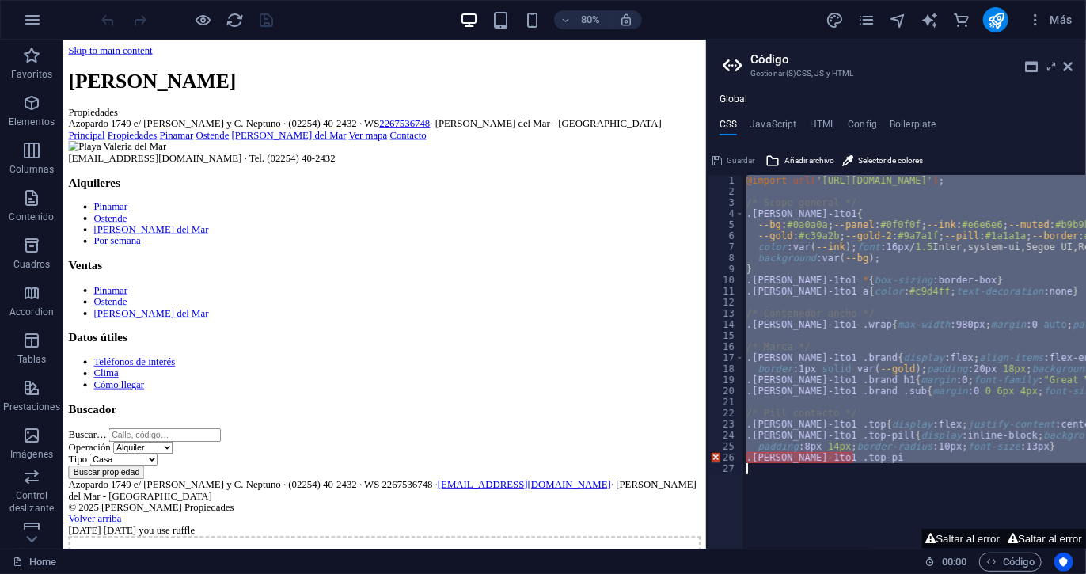
click at [854, 287] on div "@import url( '[URL][DOMAIN_NAME]' ) ; /* Scope general */ .[PERSON_NAME]-1to1 {…" at bounding box center [1097, 367] width 706 height 384
type textarea ".[PERSON_NAME]-1to1 .top-pi"
paste textarea
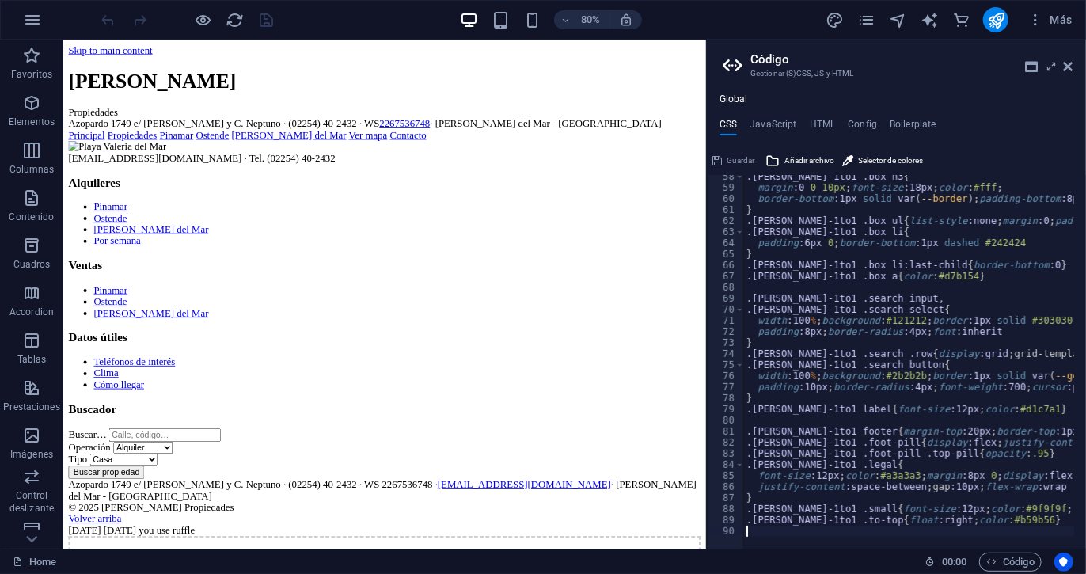
scroll to position [635, 0]
click at [268, 13] on div at bounding box center [187, 19] width 177 height 25
click at [268, 13] on icon "save" at bounding box center [267, 20] width 18 height 18
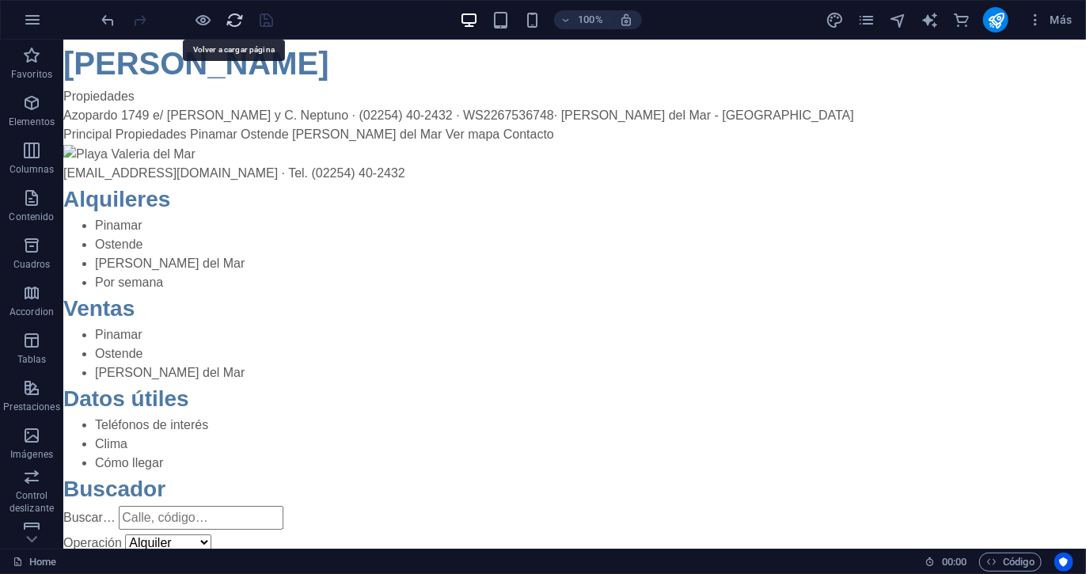
click at [229, 16] on icon "reload" at bounding box center [235, 20] width 18 height 18
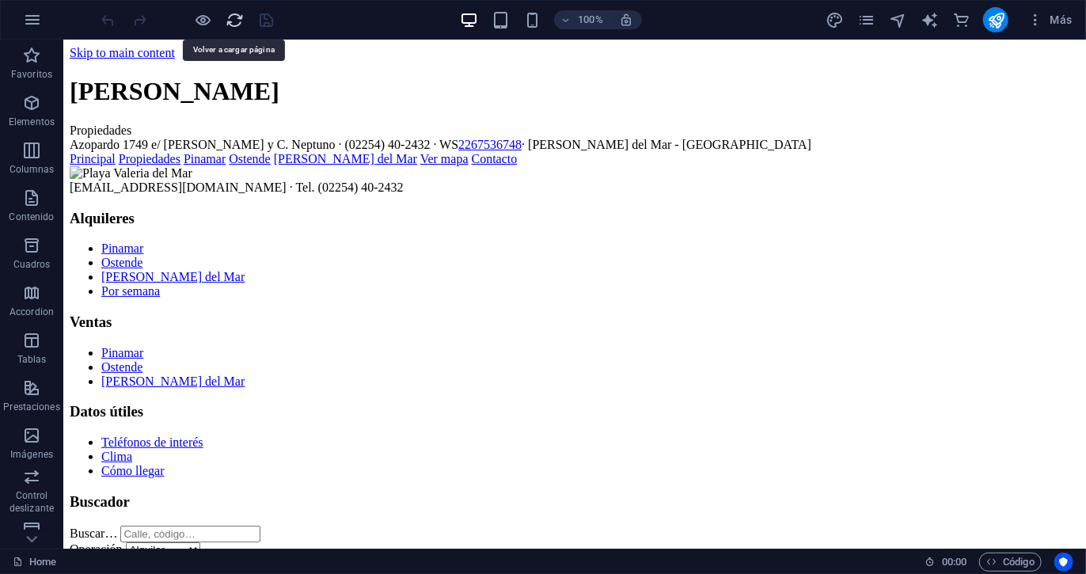
scroll to position [0, 0]
click at [122, 76] on h1 "[PERSON_NAME]" at bounding box center [574, 90] width 1010 height 29
click at [99, 151] on link "Principal" at bounding box center [92, 157] width 46 height 13
click at [1002, 557] on span "Código" at bounding box center [1011, 562] width 48 height 19
